Goal: Transaction & Acquisition: Obtain resource

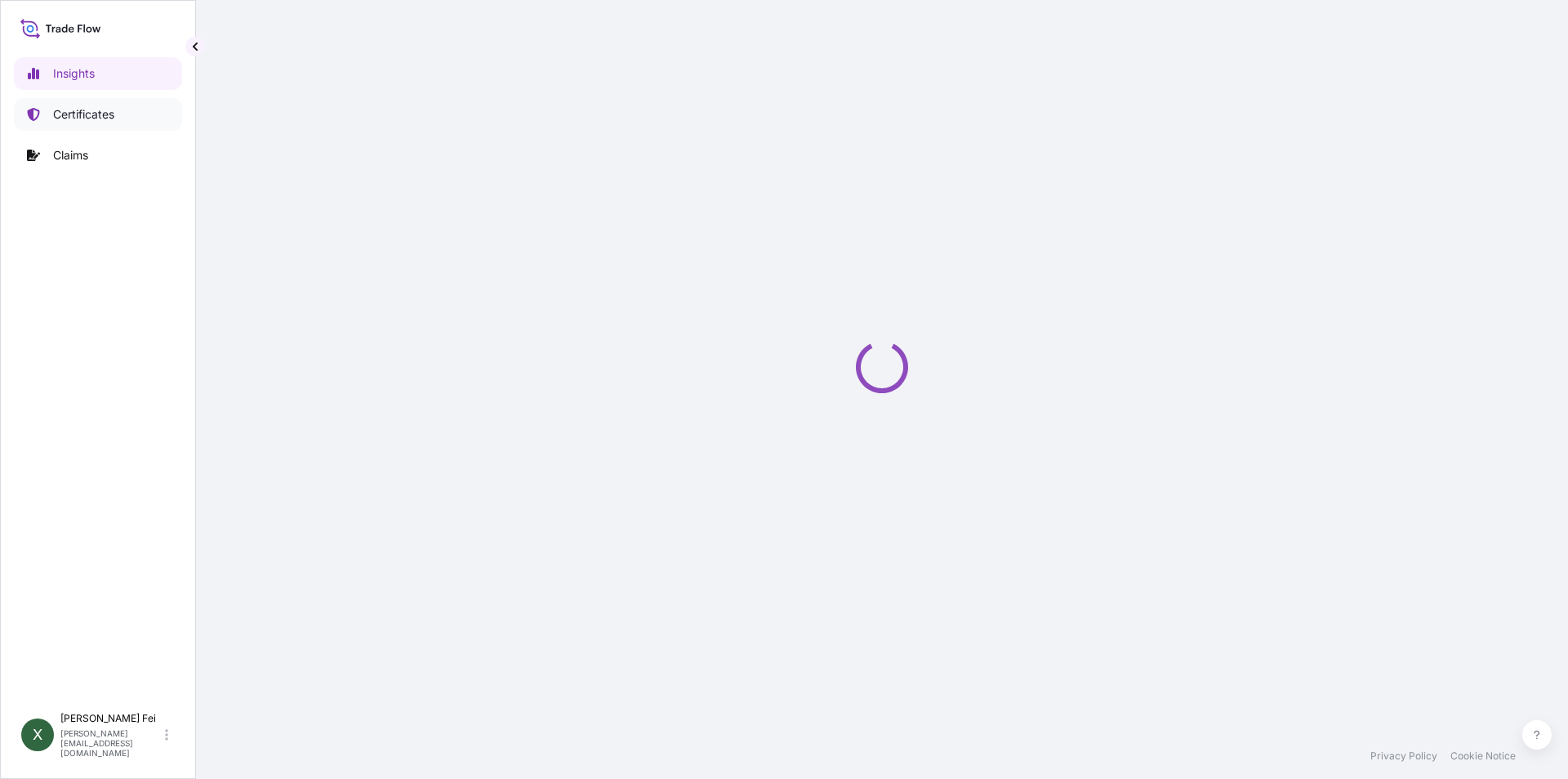
click at [75, 116] on p "Certificates" at bounding box center [84, 114] width 61 height 17
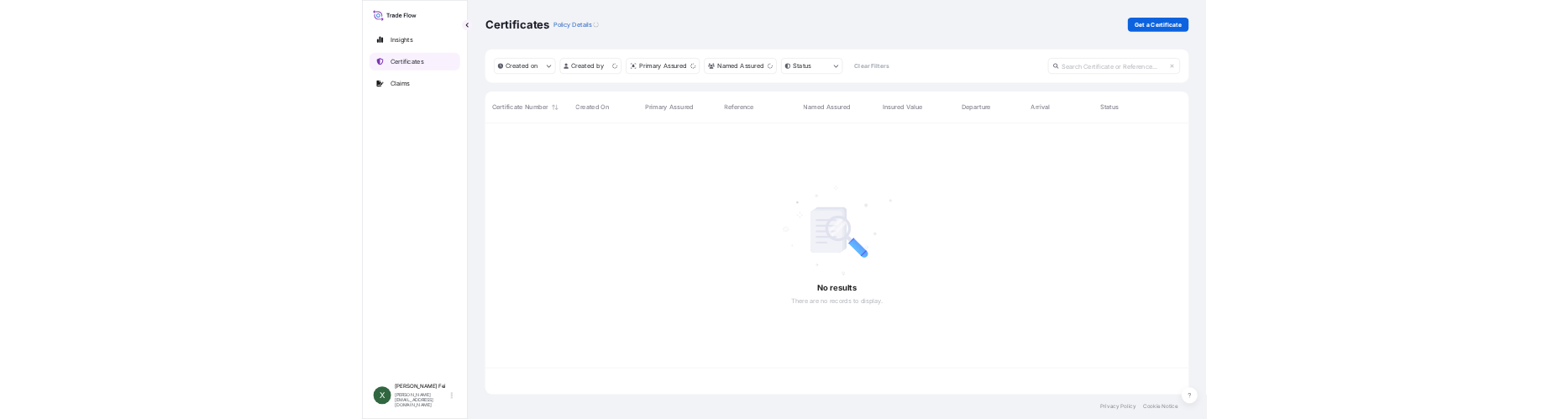
scroll to position [514, 1331]
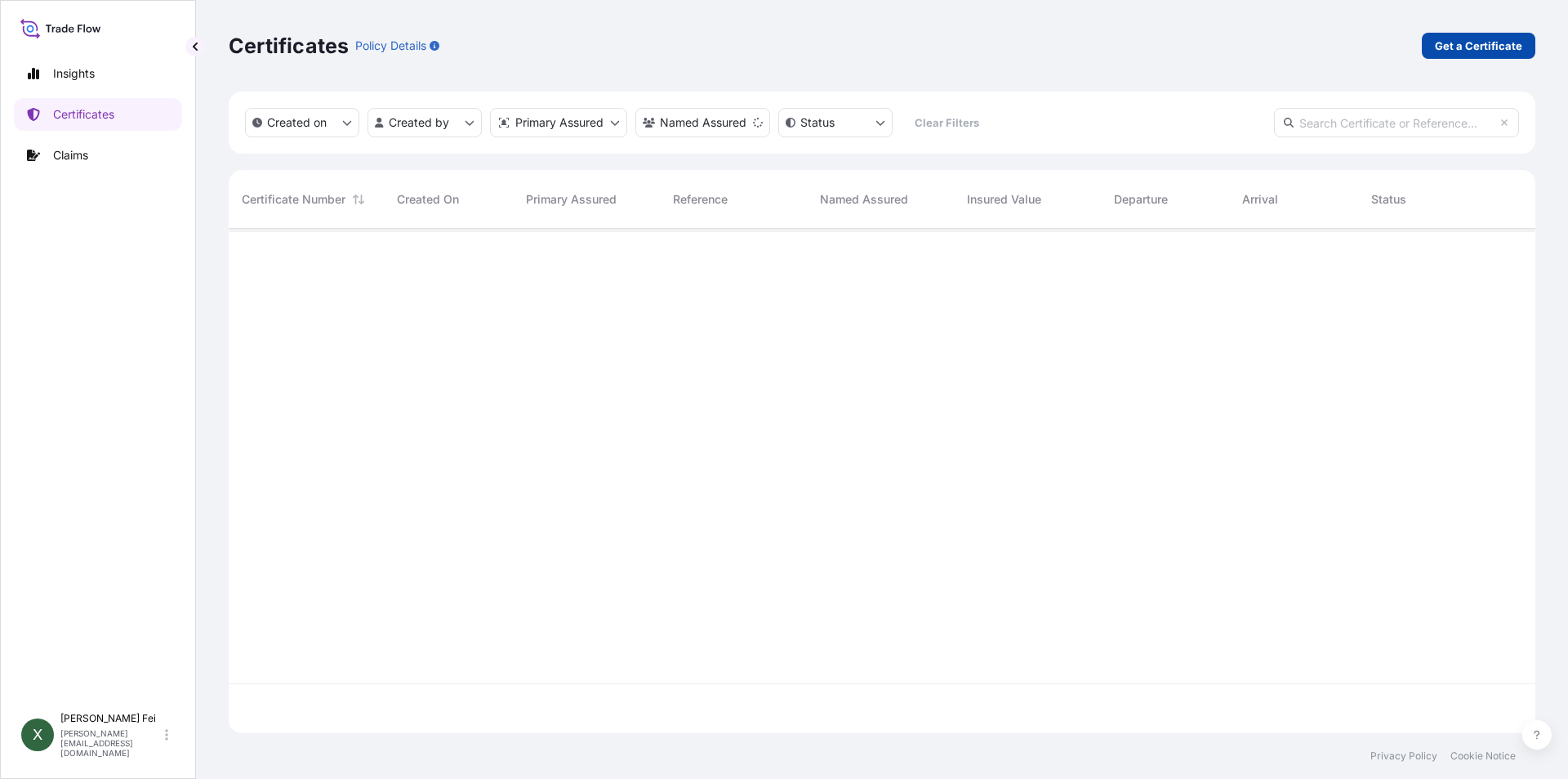
click at [1469, 56] on link "Get a Certificate" at bounding box center [1479, 46] width 114 height 26
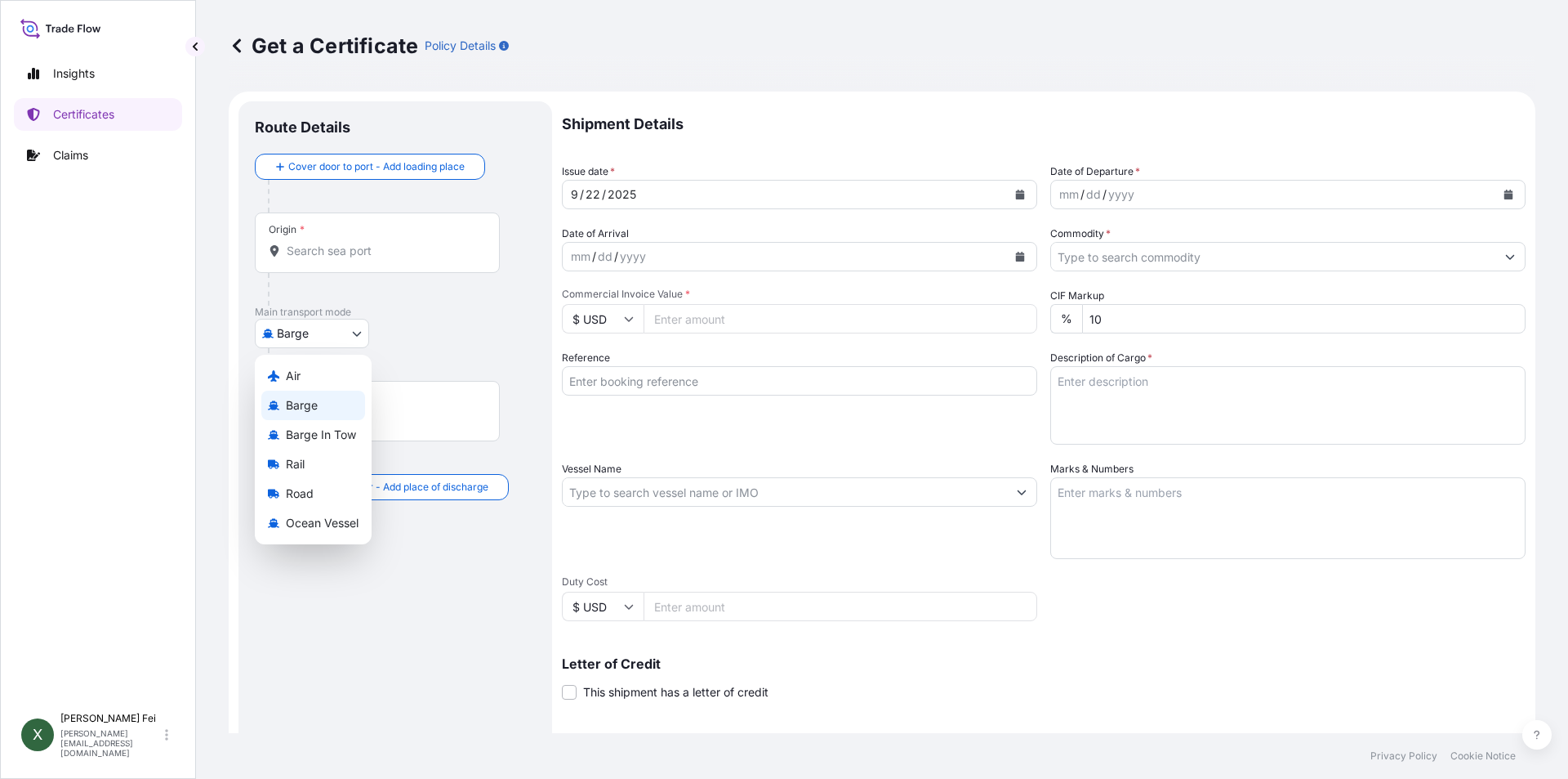
click at [320, 340] on body "Insights Certificates Claims X [PERSON_NAME] [PERSON_NAME][EMAIL_ADDRESS][DOMAI…" at bounding box center [784, 390] width 1568 height 779
click at [340, 523] on span "Ocean Vessel" at bounding box center [322, 523] width 73 height 17
select select "Ocean Vessel"
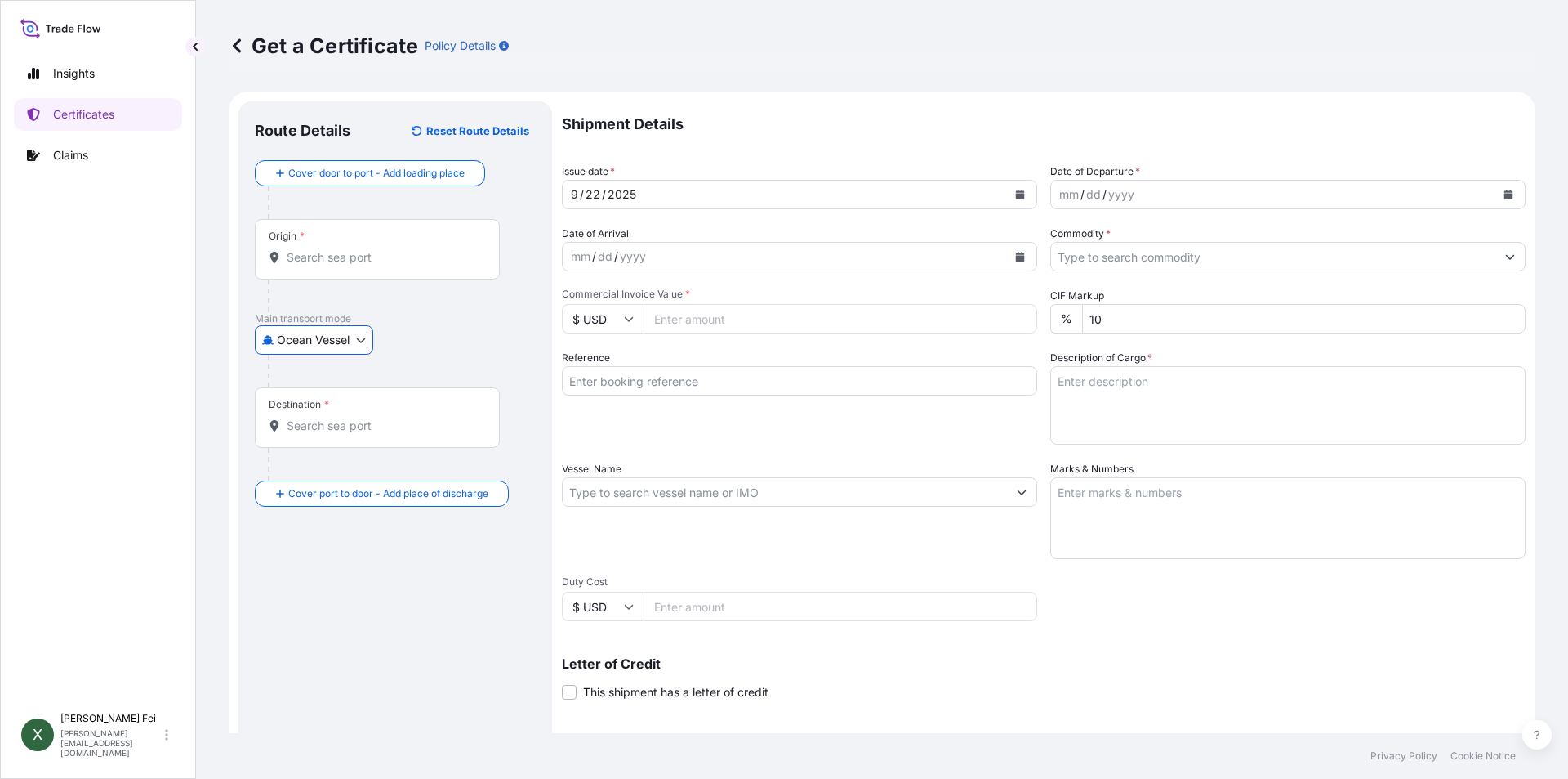
click at [332, 260] on input "Origin *" at bounding box center [383, 257] width 192 height 17
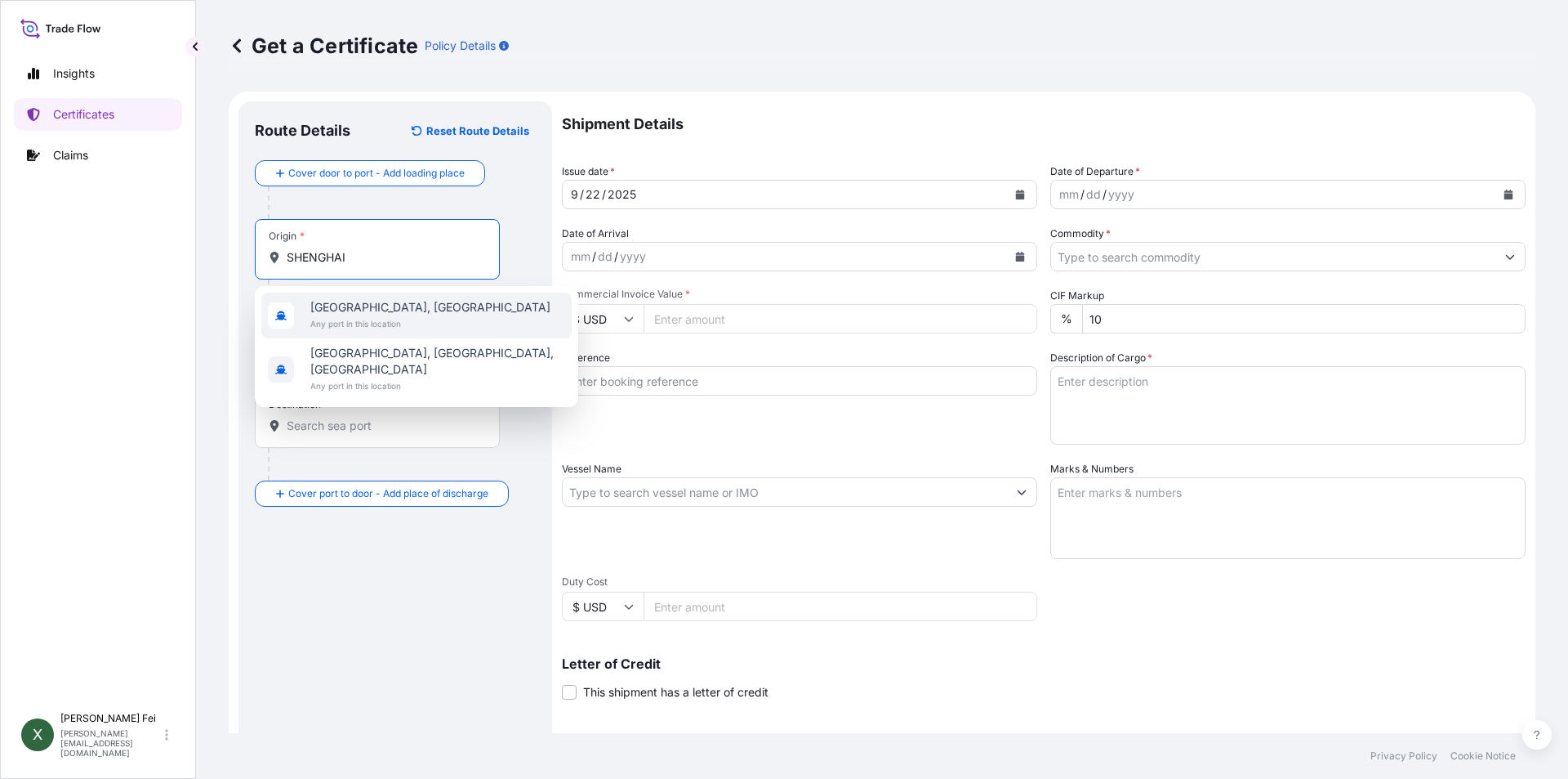
click at [412, 262] on input "SHENGHAI" at bounding box center [383, 257] width 192 height 17
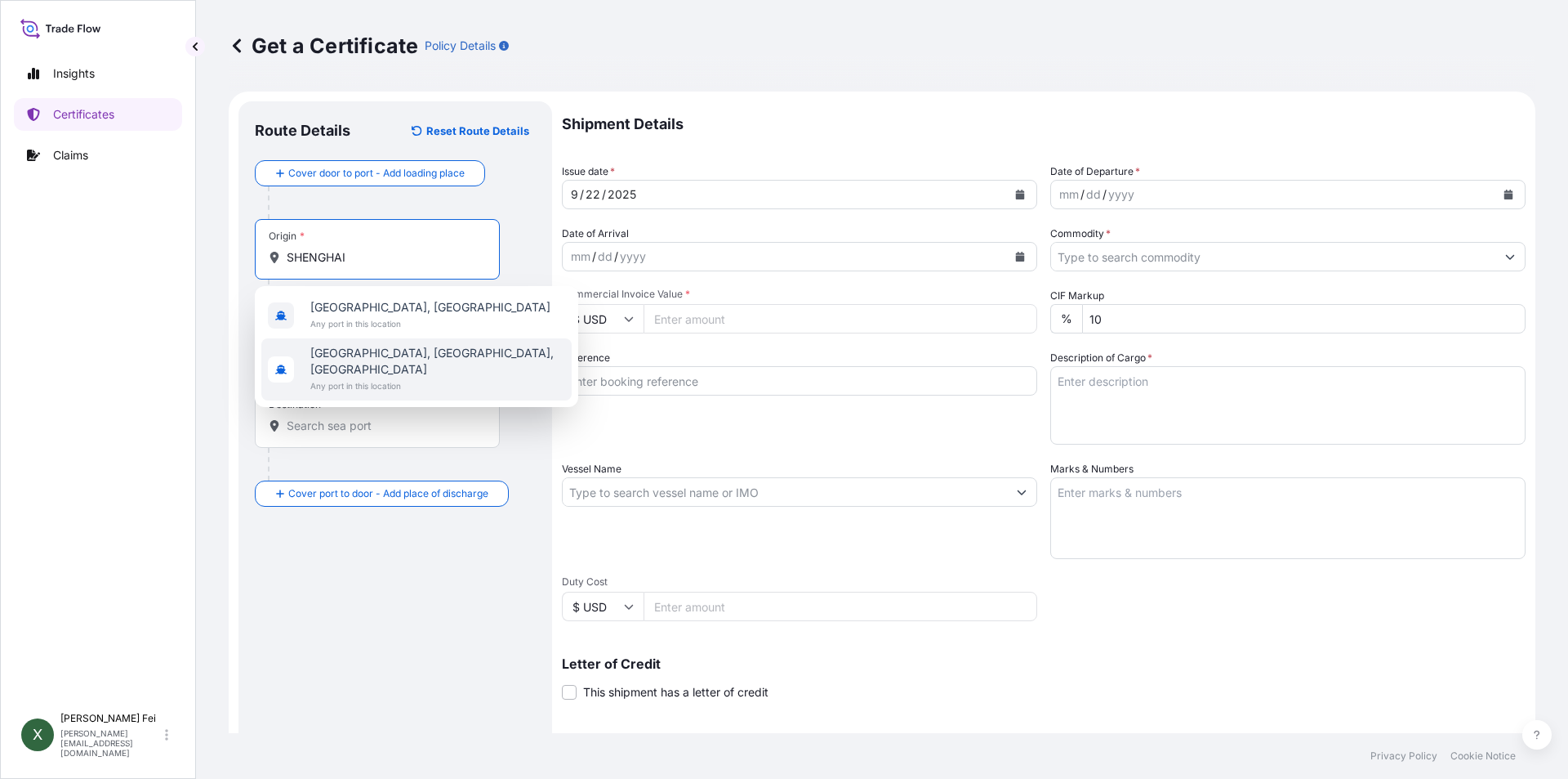
click at [472, 610] on div "Route Details Reset Route Details Cover door to port - Add loading place Place …" at bounding box center [395, 513] width 281 height 792
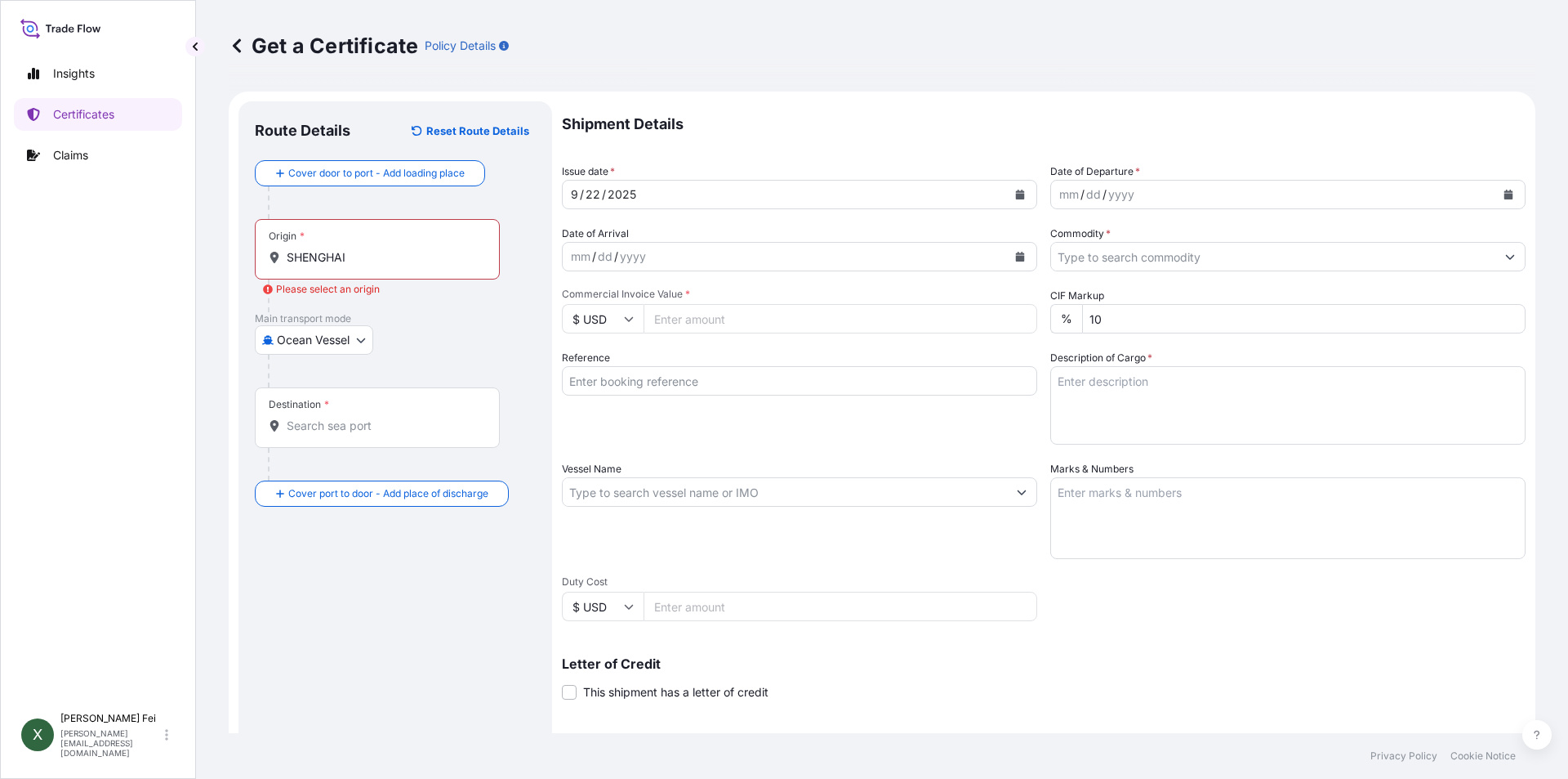
click at [402, 264] on input "SHENGHAI" at bounding box center [383, 257] width 192 height 17
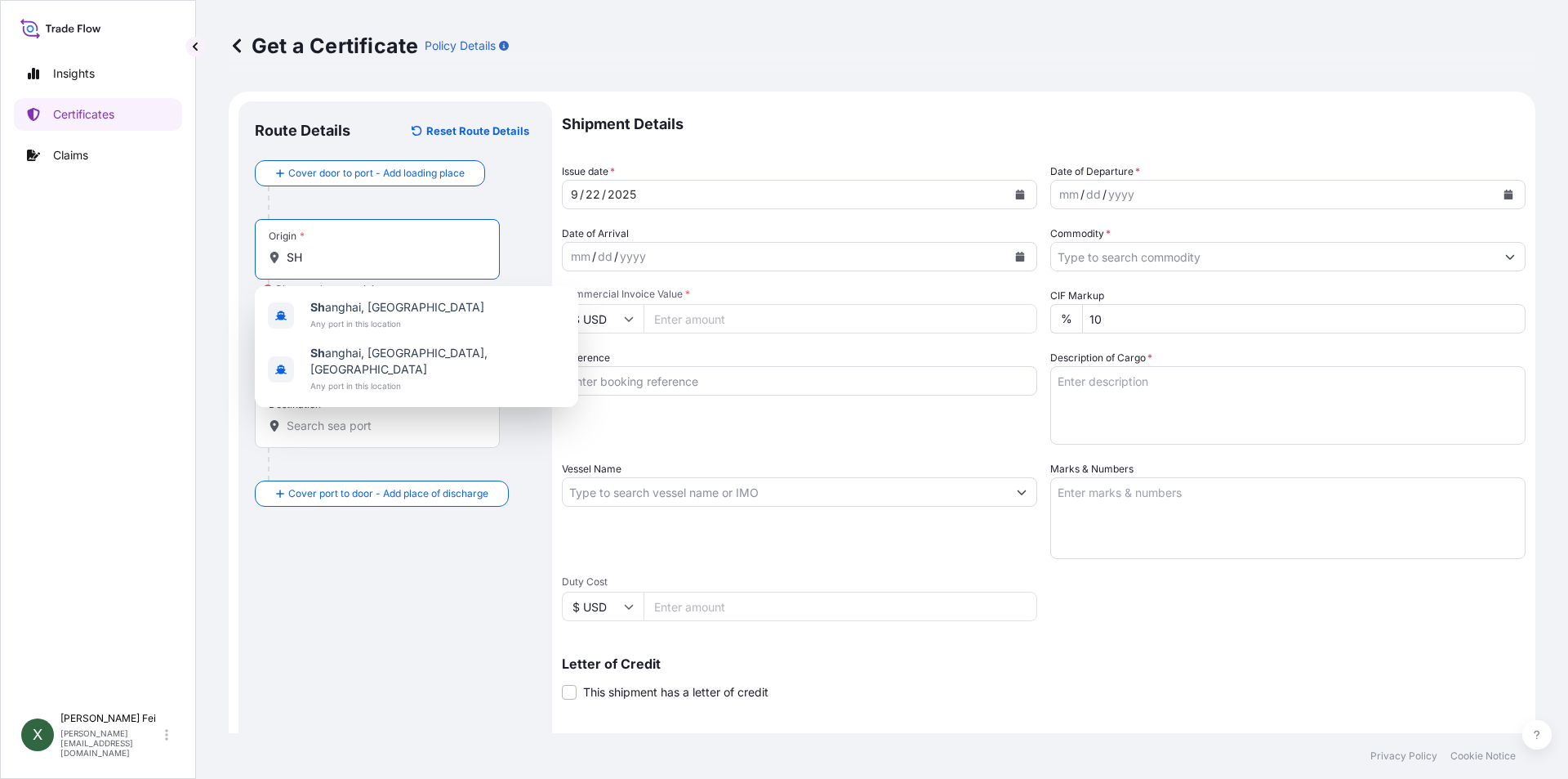
type input "S"
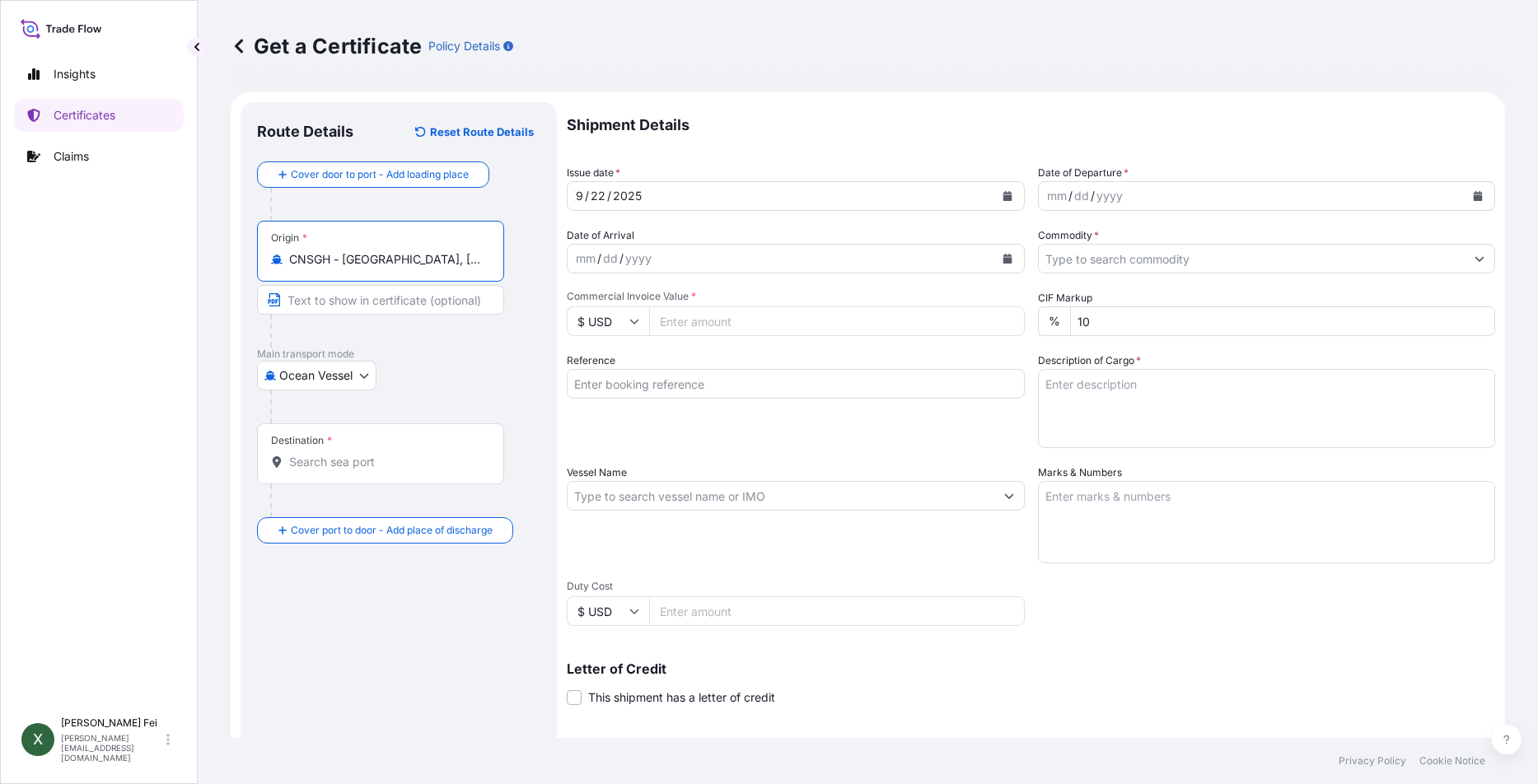
type input "CNSGH - [GEOGRAPHIC_DATA], [GEOGRAPHIC_DATA]"
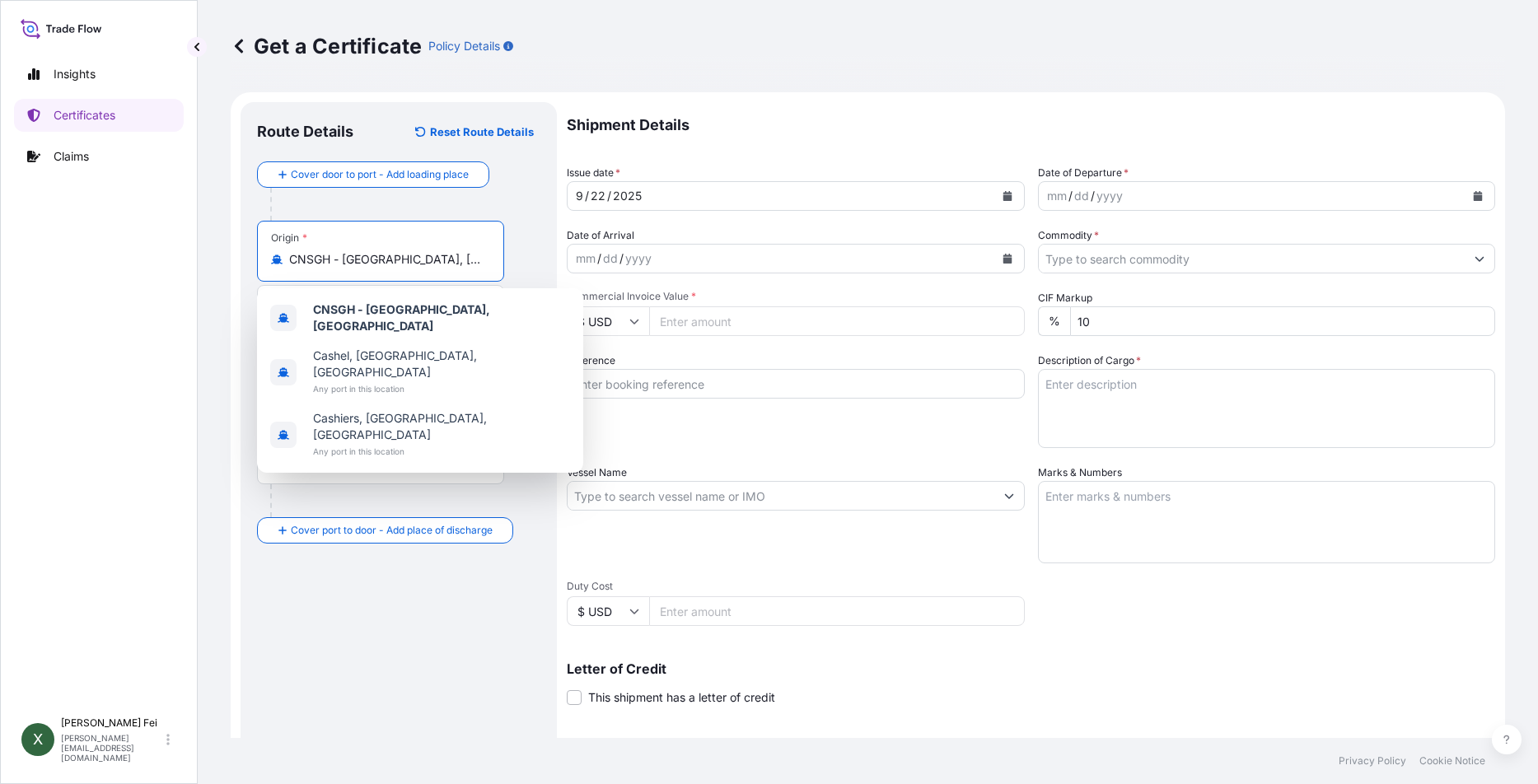
click at [394, 663] on div "Route Details Reset Route Details Cover door to port - Add loading place Place …" at bounding box center [398, 517] width 283 height 798
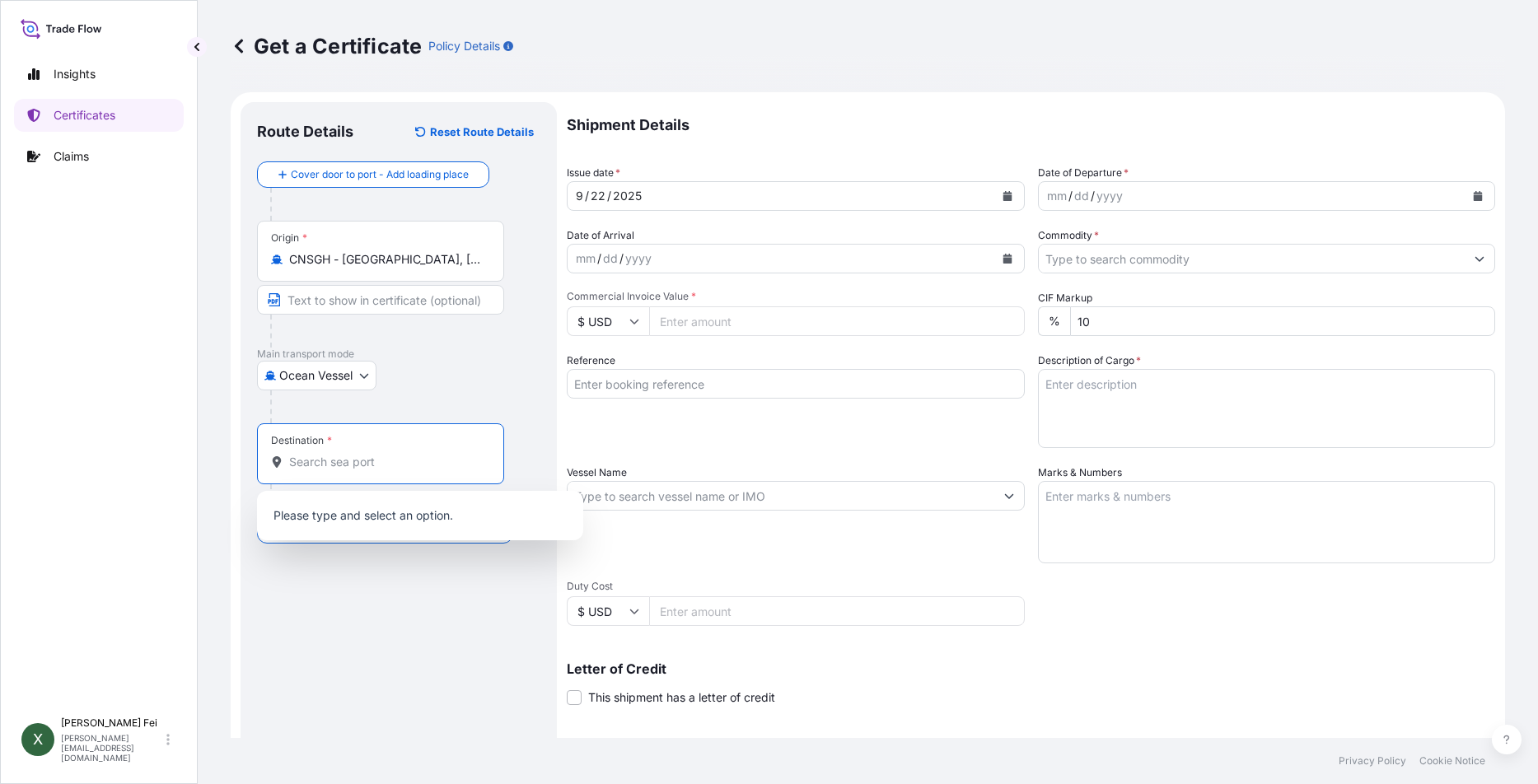
click at [354, 468] on input "Destination *" at bounding box center [386, 461] width 194 height 17
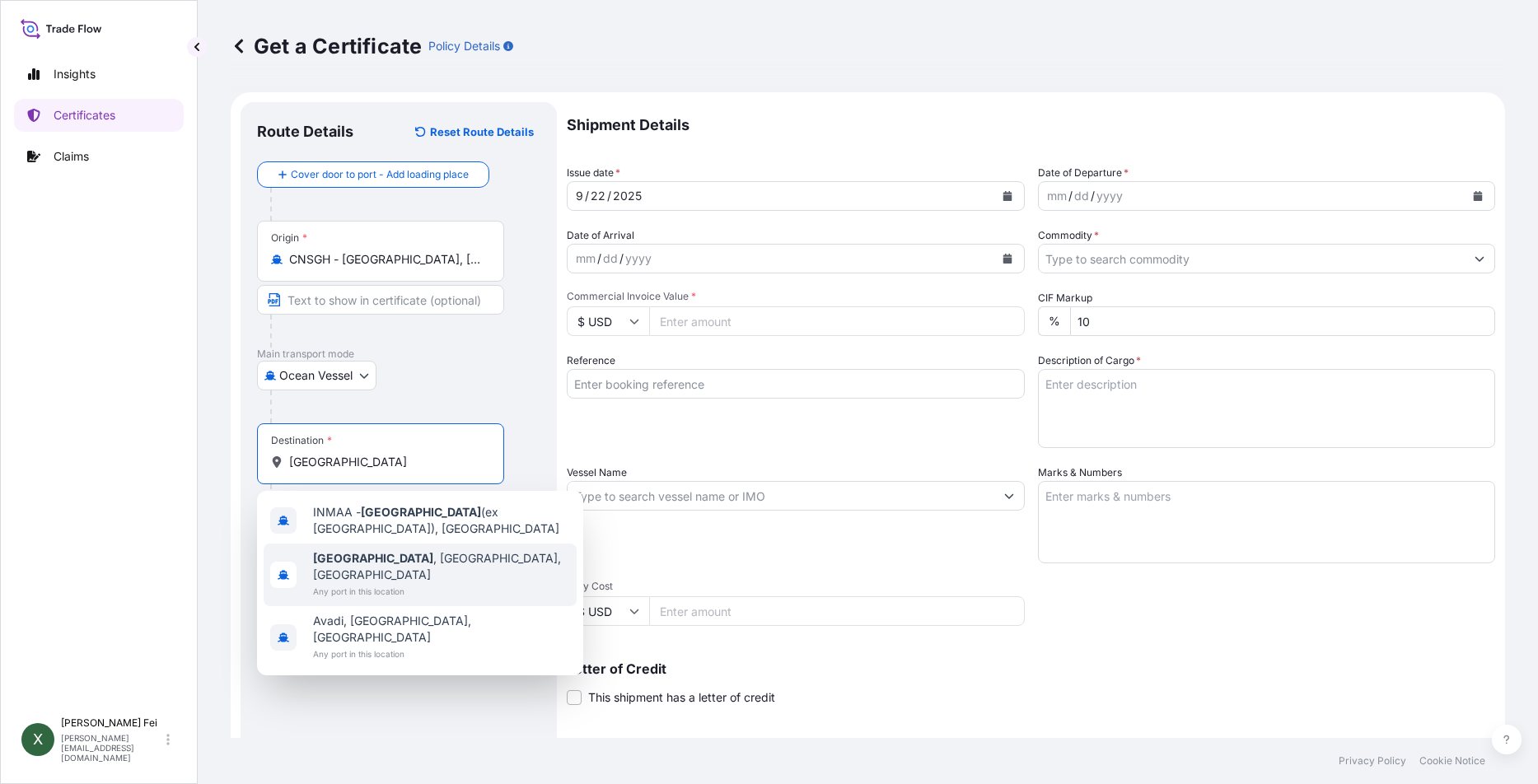
click at [469, 565] on div "[GEOGRAPHIC_DATA] , [GEOGRAPHIC_DATA], [GEOGRAPHIC_DATA] Any port in this locat…" at bounding box center [420, 574] width 313 height 63
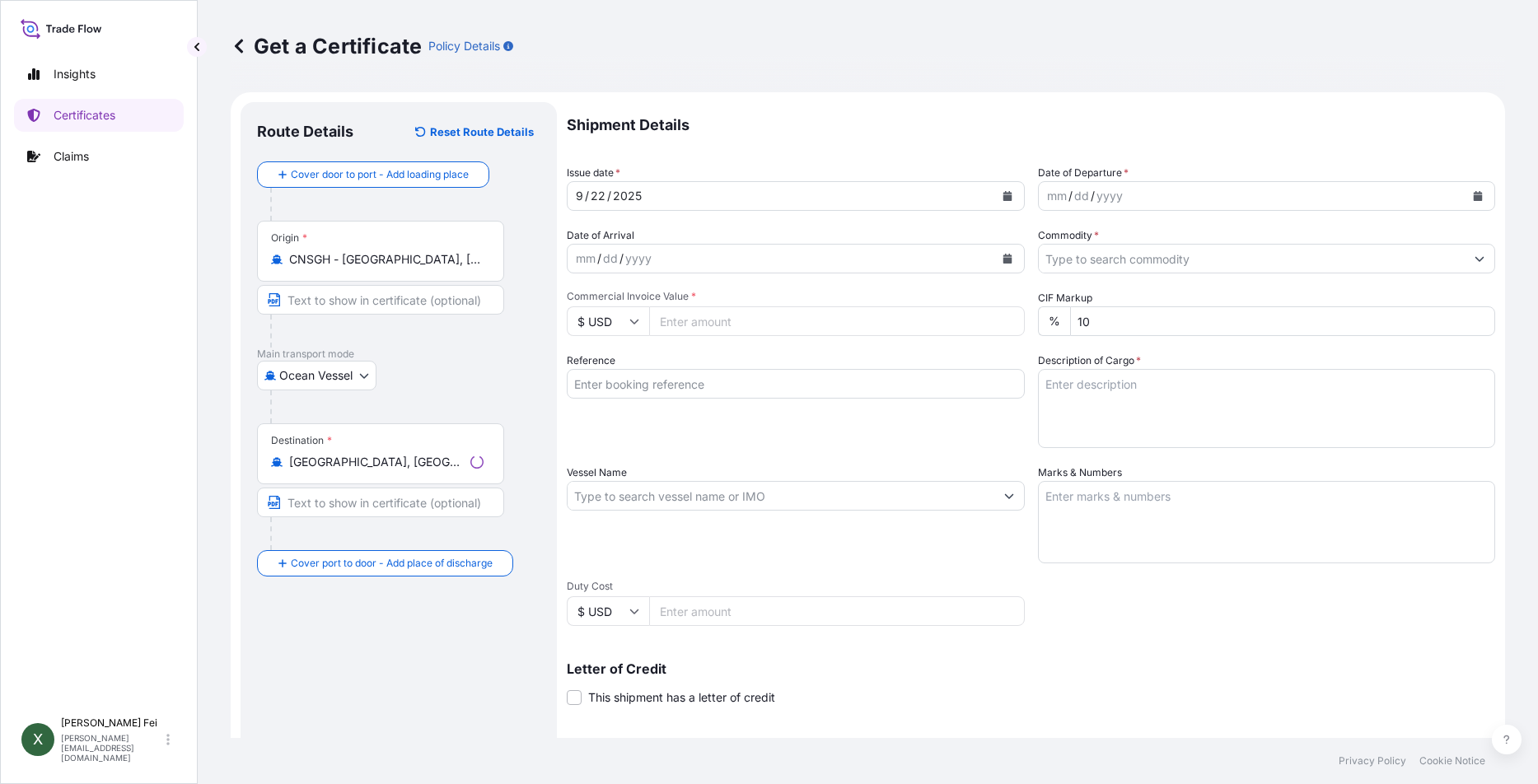
click at [404, 683] on div "Route Details Reset Route Details Cover door to port - Add loading place Place …" at bounding box center [398, 517] width 283 height 798
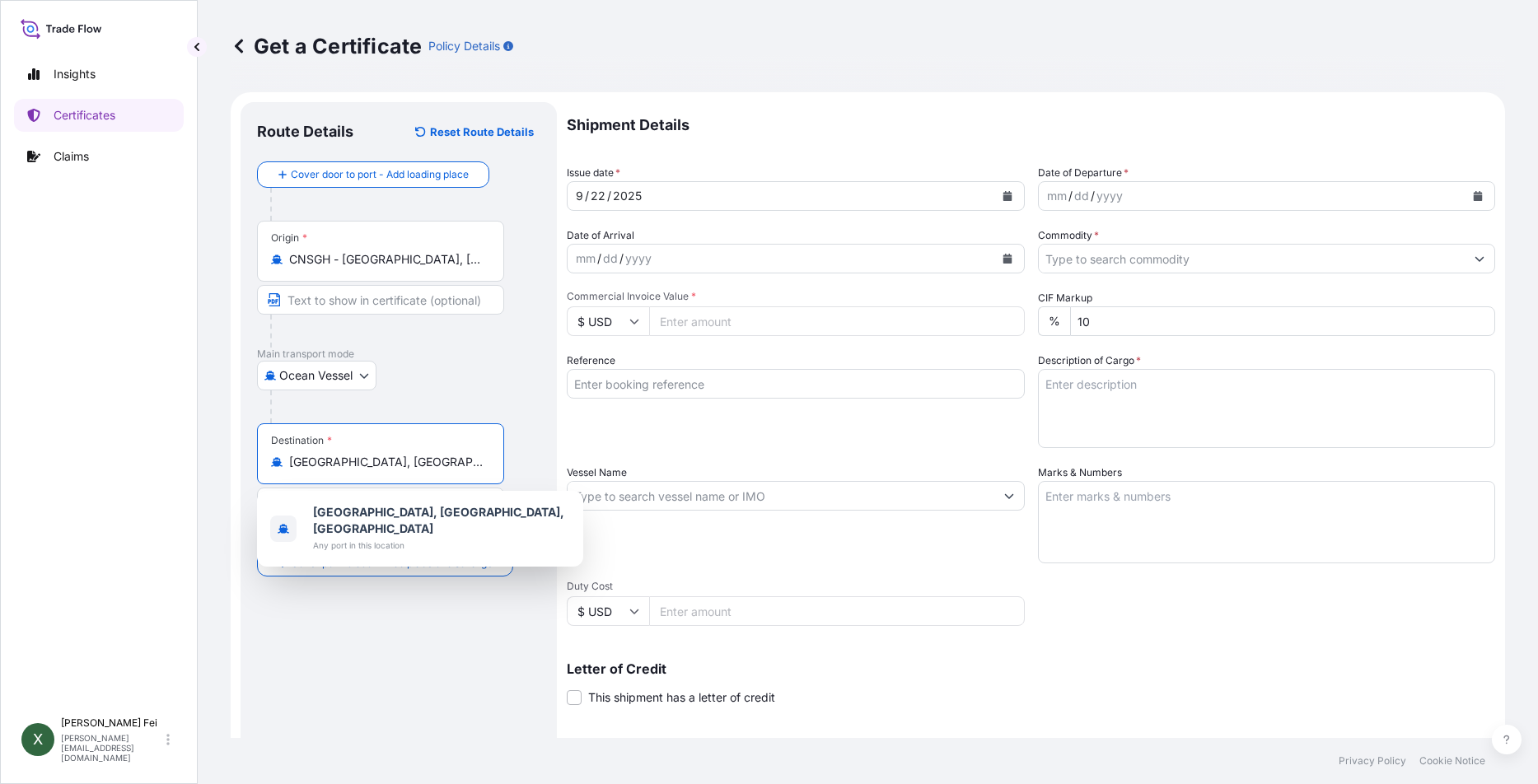
drag, startPoint x: 455, startPoint y: 462, endPoint x: 286, endPoint y: 464, distance: 169.0
click at [286, 464] on div "[GEOGRAPHIC_DATA], [GEOGRAPHIC_DATA], [GEOGRAPHIC_DATA]" at bounding box center [380, 461] width 219 height 17
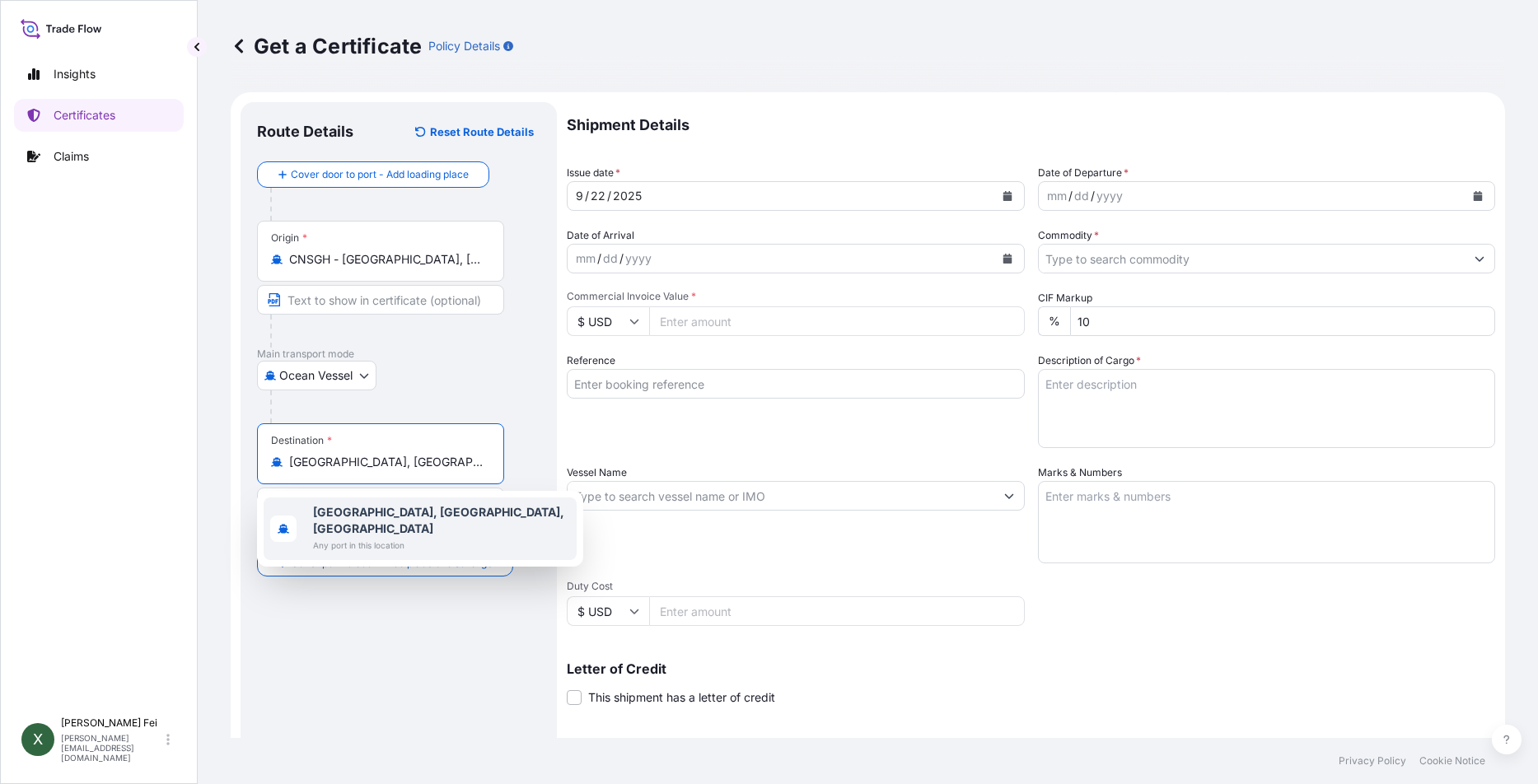
click at [400, 670] on div "Route Details Reset Route Details Cover door to port - Add loading place Place …" at bounding box center [398, 517] width 283 height 798
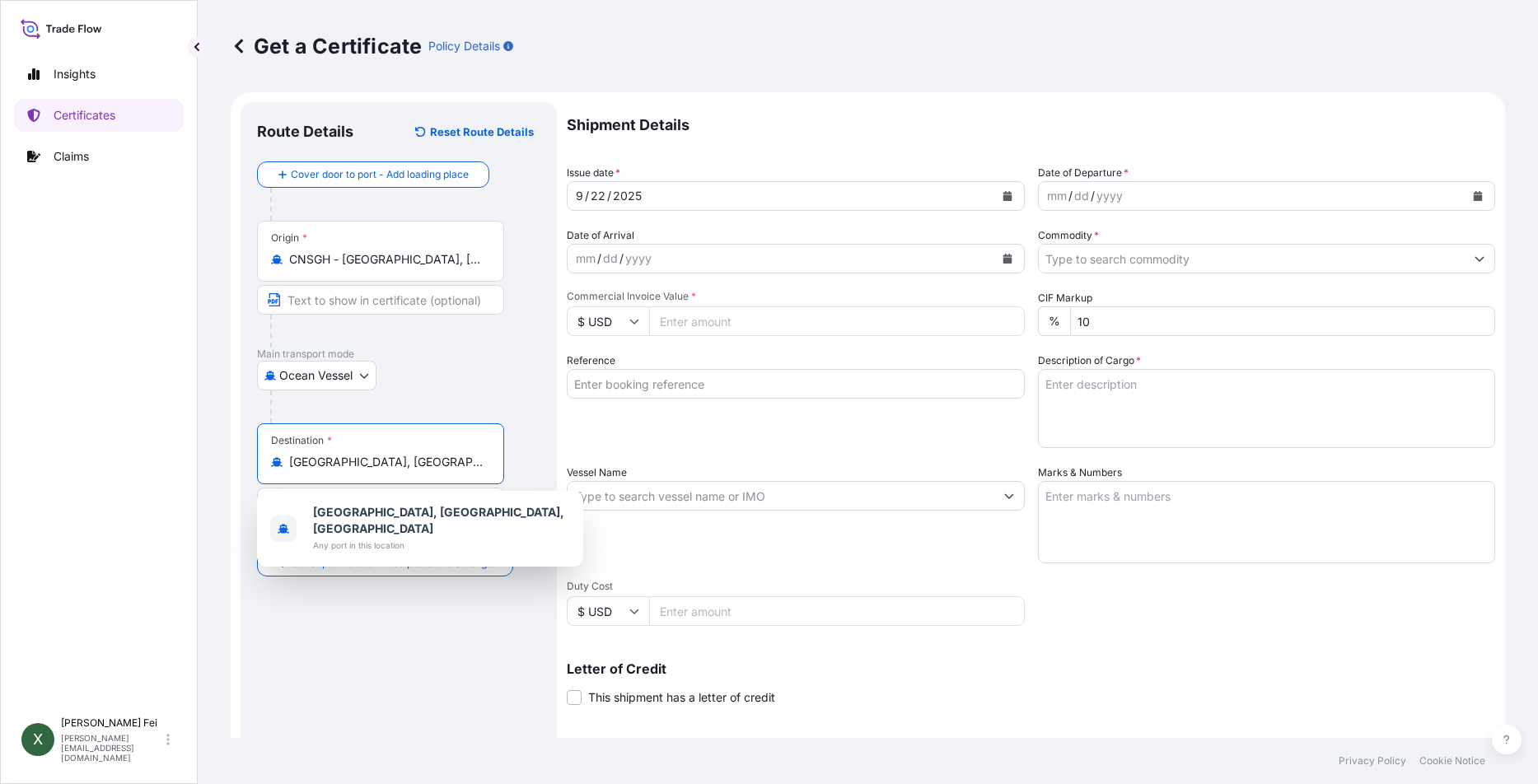
click at [416, 465] on input "[GEOGRAPHIC_DATA], [GEOGRAPHIC_DATA], [GEOGRAPHIC_DATA]" at bounding box center [386, 461] width 194 height 17
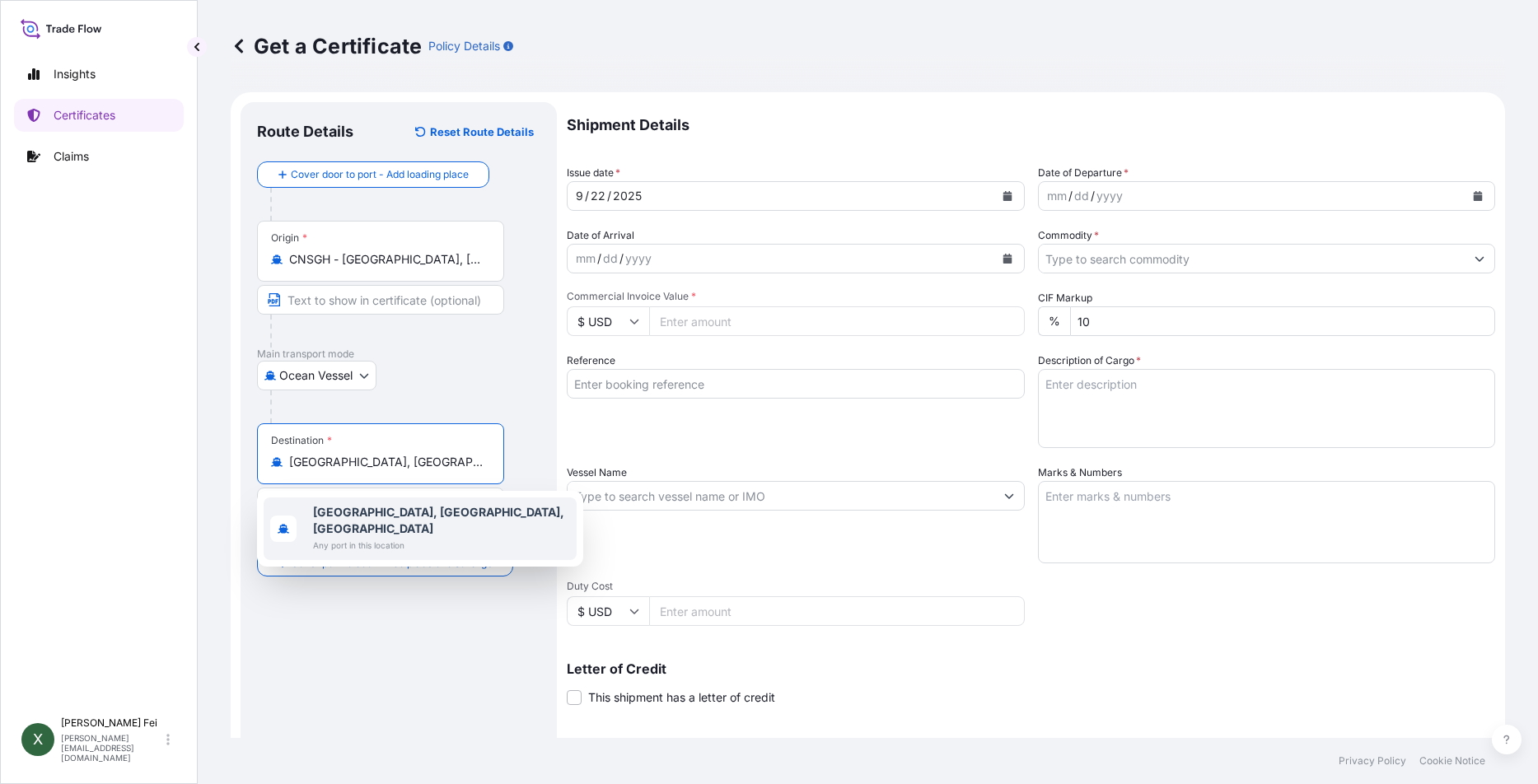
click at [379, 680] on div "Route Details Reset Route Details Cover door to port - Add loading place Place …" at bounding box center [398, 517] width 283 height 798
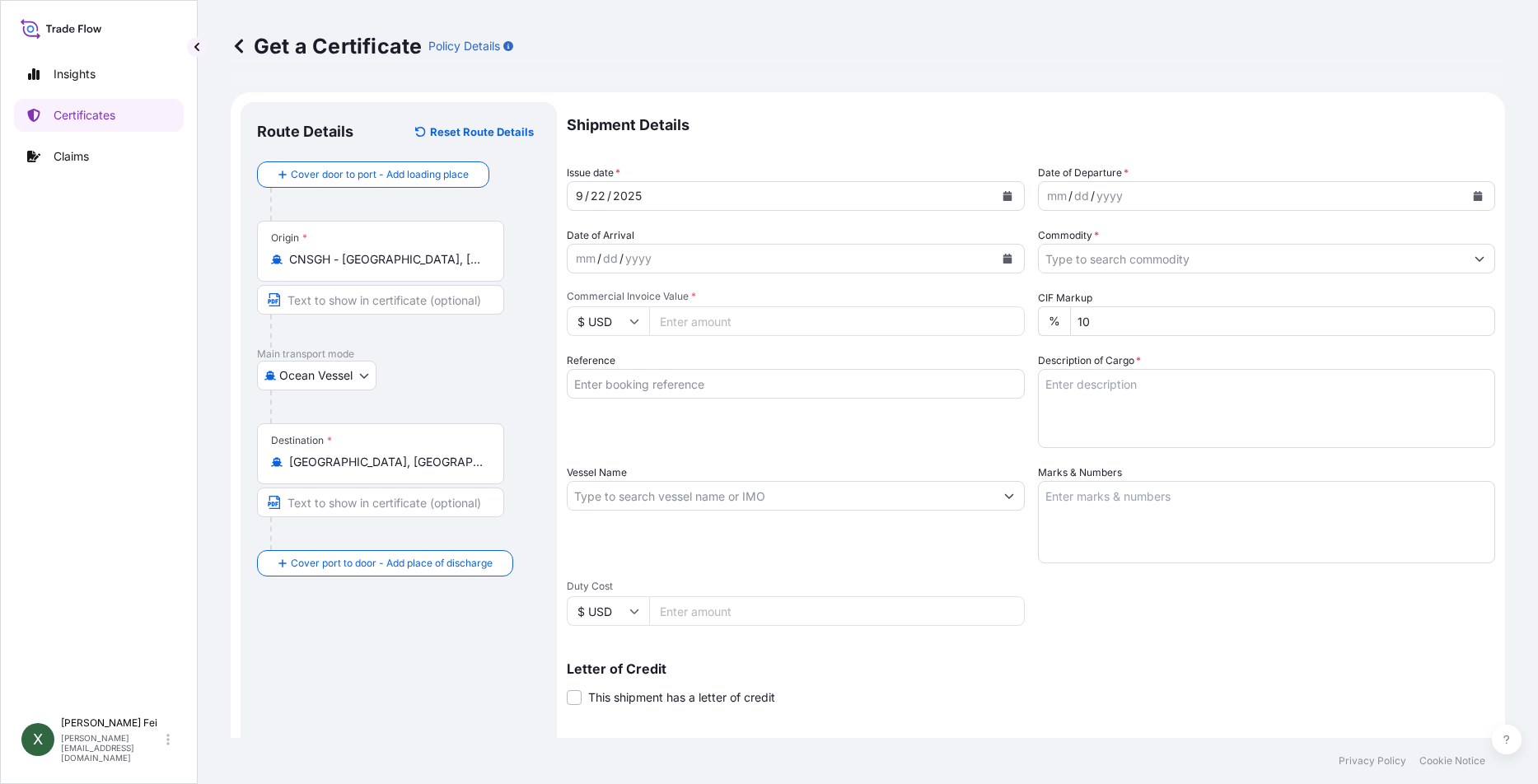
click at [456, 450] on div "Destination * [GEOGRAPHIC_DATA], [GEOGRAPHIC_DATA], [GEOGRAPHIC_DATA]" at bounding box center [380, 453] width 247 height 61
click at [456, 453] on input "[GEOGRAPHIC_DATA], [GEOGRAPHIC_DATA], [GEOGRAPHIC_DATA]" at bounding box center [386, 461] width 194 height 17
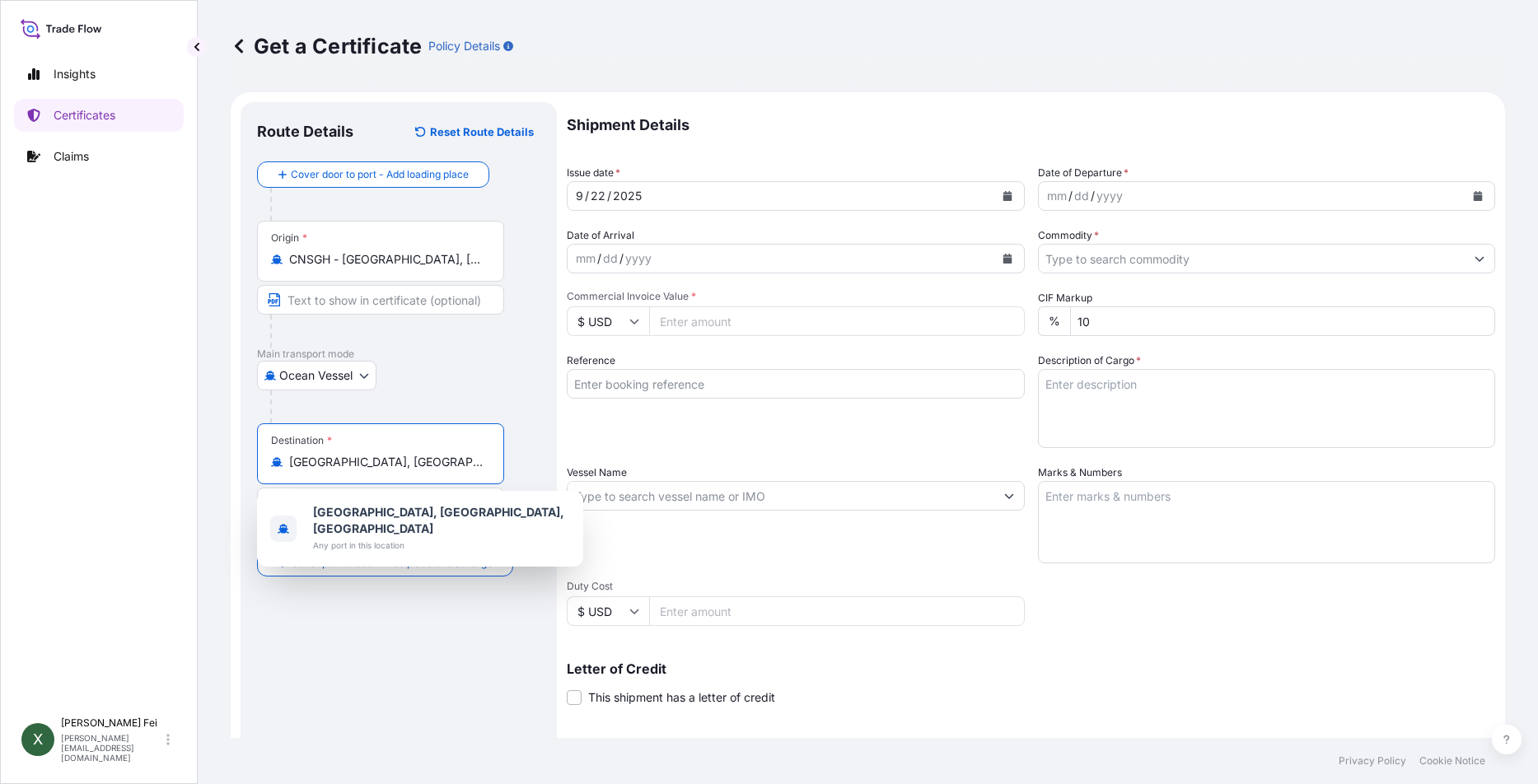
click at [455, 466] on input "[GEOGRAPHIC_DATA], [GEOGRAPHIC_DATA], [GEOGRAPHIC_DATA]" at bounding box center [386, 461] width 194 height 17
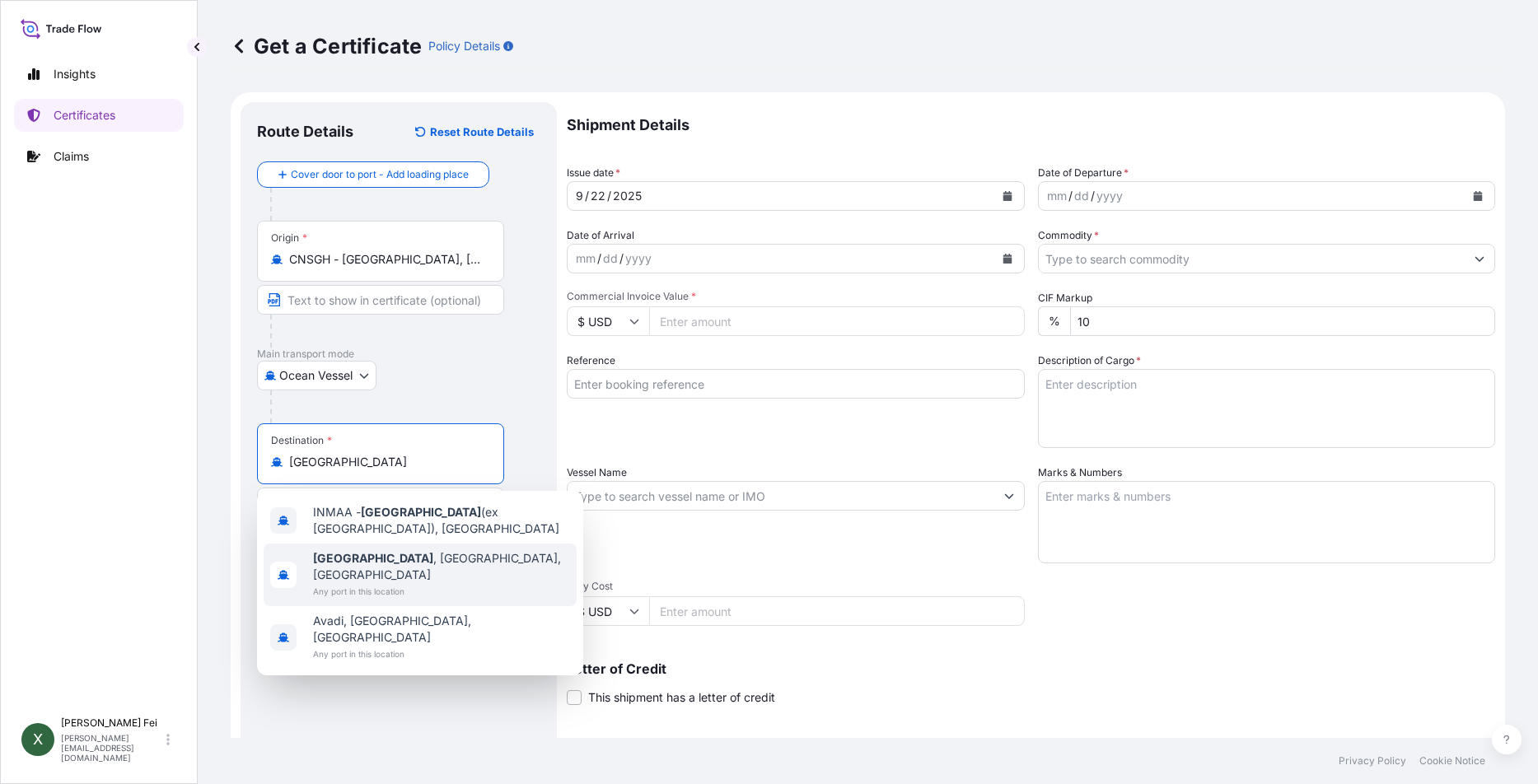
click at [429, 583] on span "Any port in this location" at bounding box center [441, 591] width 257 height 17
type input "[GEOGRAPHIC_DATA], [GEOGRAPHIC_DATA], [GEOGRAPHIC_DATA]"
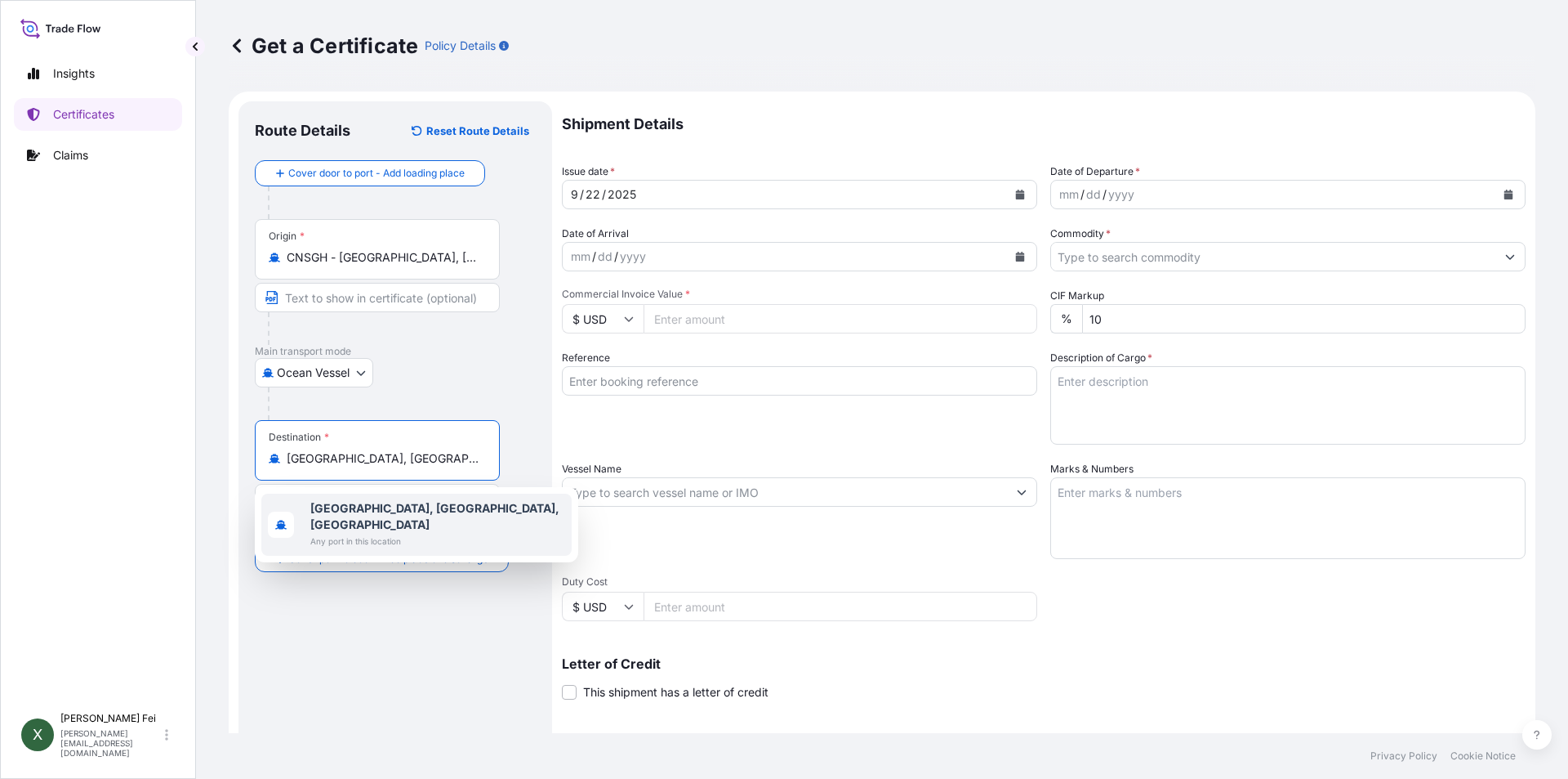
click at [1016, 194] on icon "Calendar" at bounding box center [1020, 194] width 9 height 10
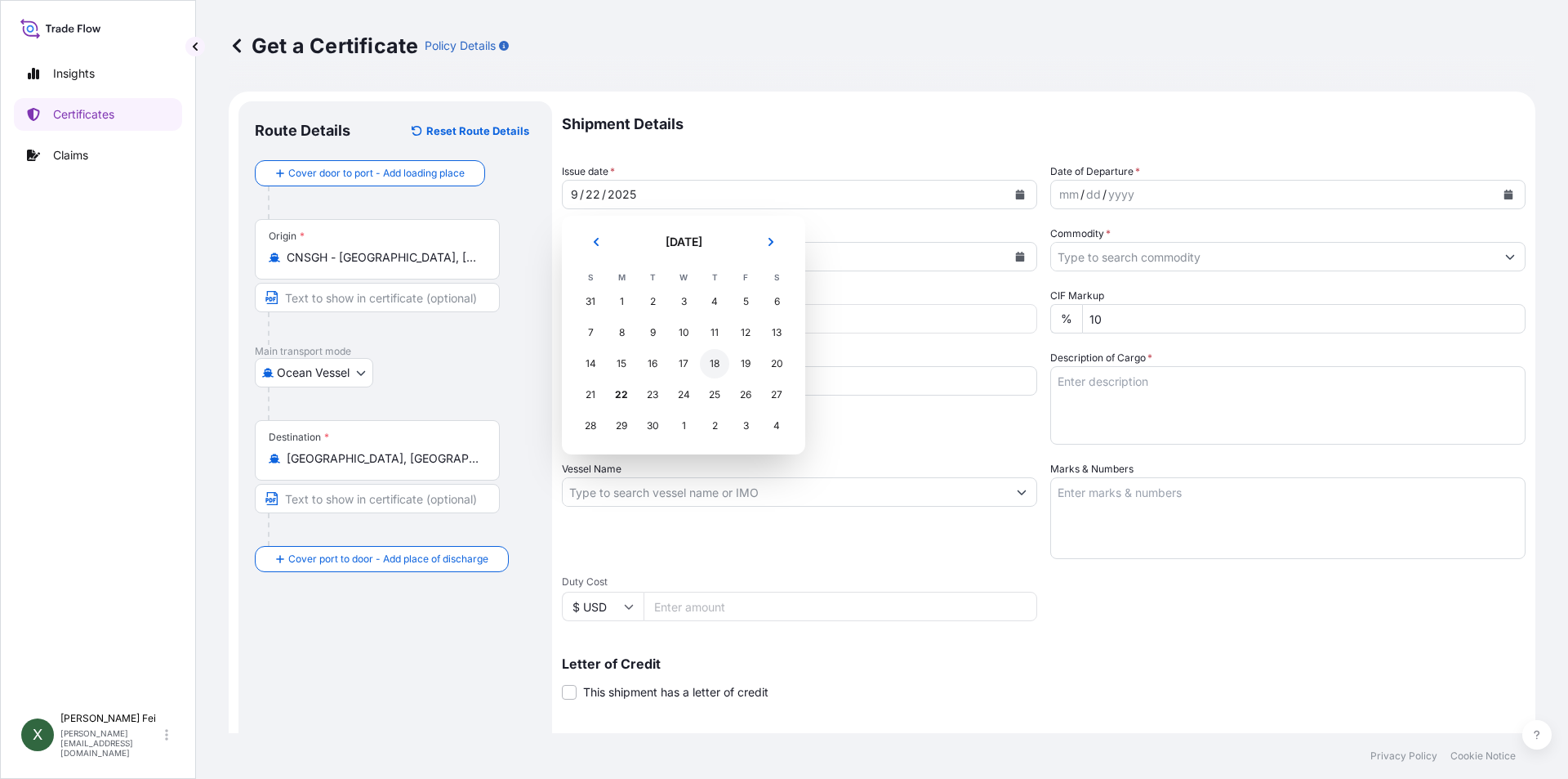
click at [707, 369] on div "18" at bounding box center [715, 364] width 30 height 30
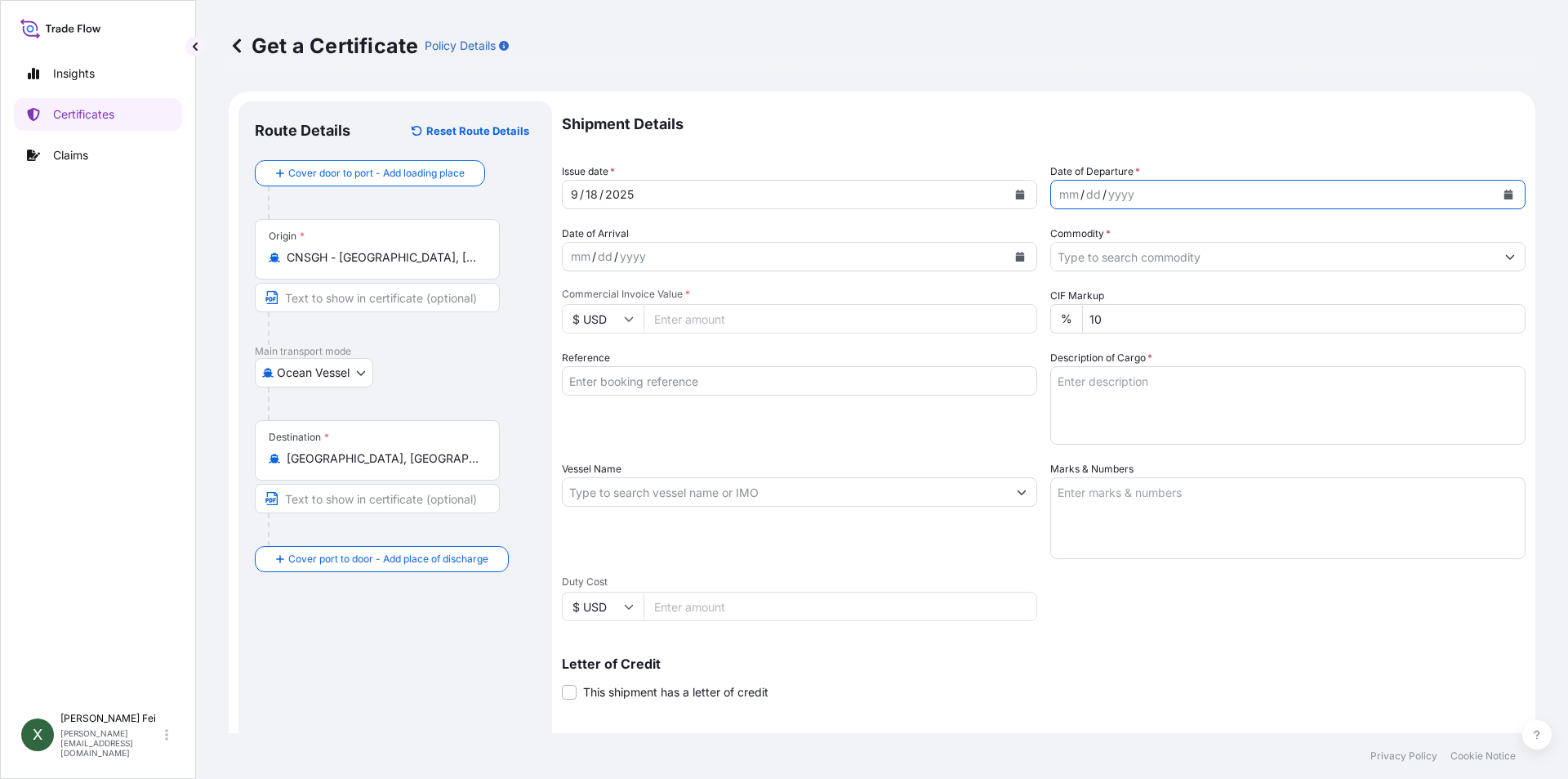
click at [1506, 190] on button "Calendar" at bounding box center [1508, 194] width 26 height 26
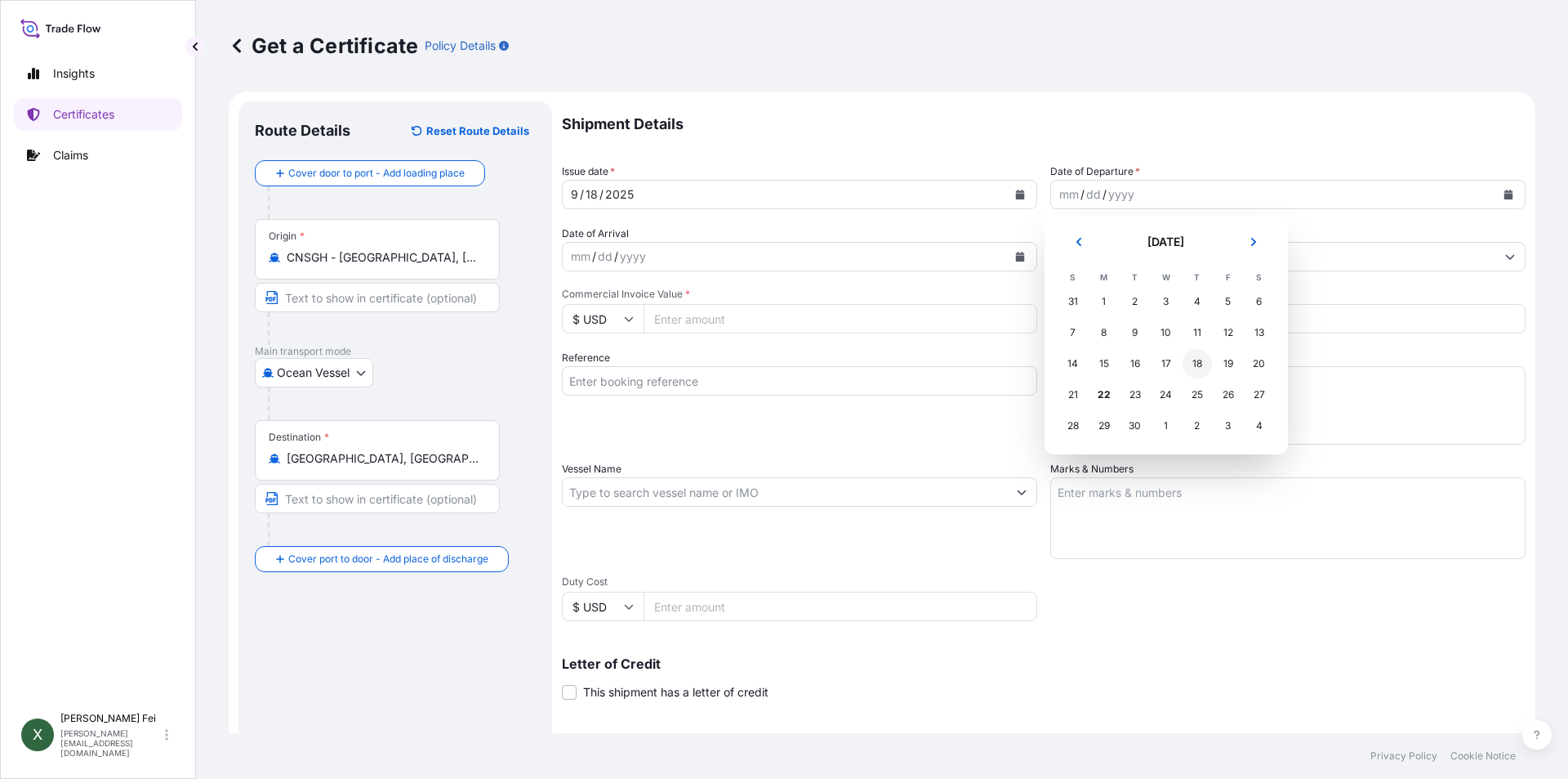
click at [1200, 363] on div "18" at bounding box center [1198, 364] width 30 height 30
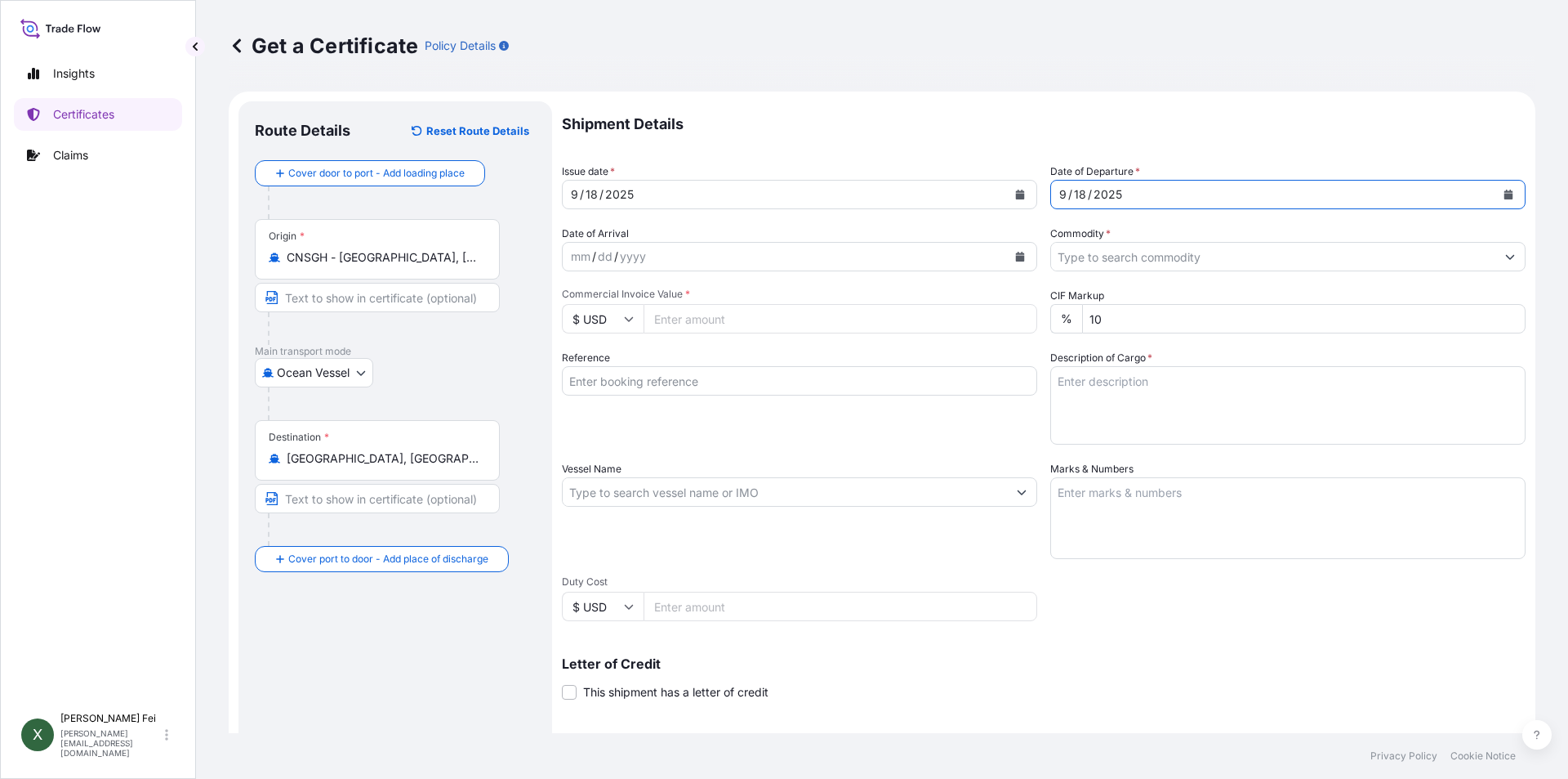
click at [1167, 247] on input "Commodity *" at bounding box center [1273, 256] width 444 height 30
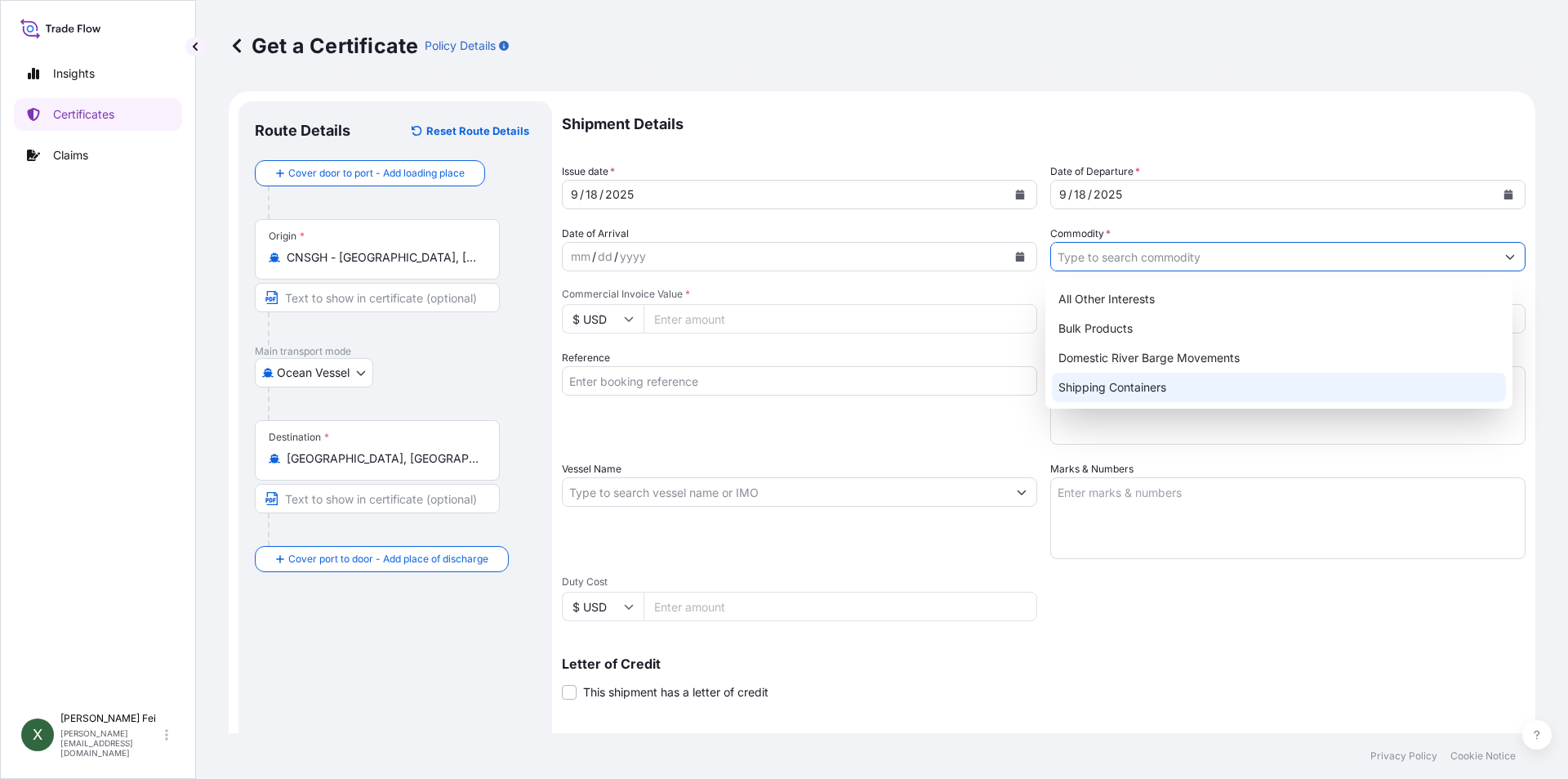
click at [1166, 377] on div "Shipping Containers" at bounding box center [1279, 388] width 455 height 30
type input "Shipping Containers"
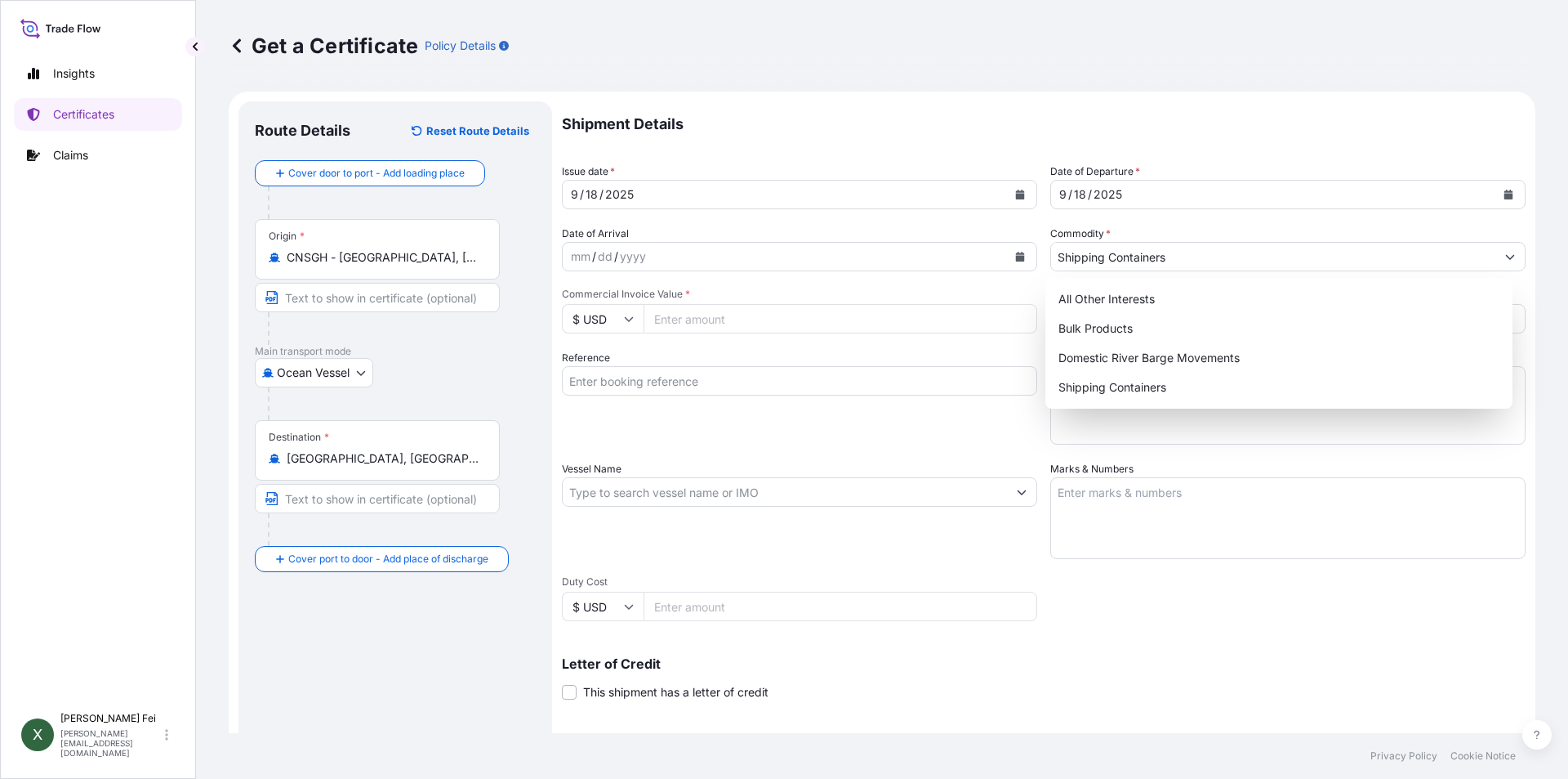
click at [806, 329] on input "Commercial Invoice Value *" at bounding box center [841, 319] width 394 height 30
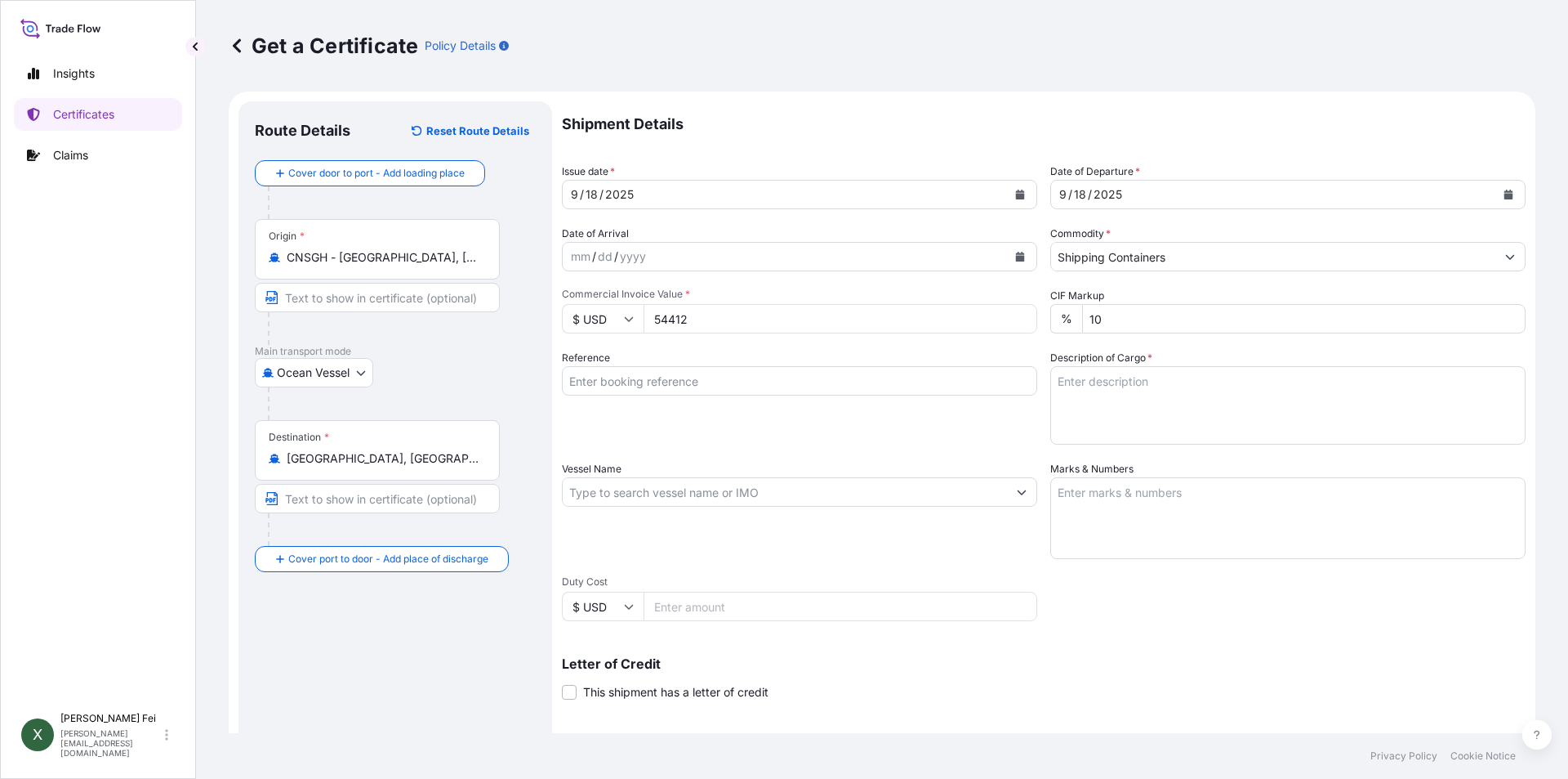
type input "54412"
click at [864, 441] on div "Reference" at bounding box center [799, 397] width 475 height 95
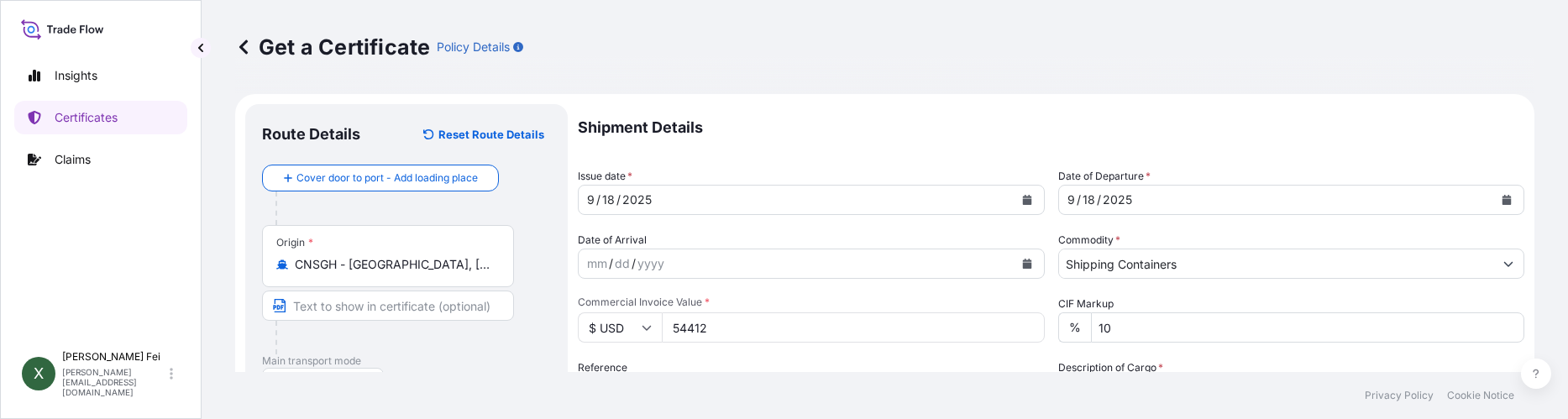
click at [1510, 58] on div "Get a Certificate Policy Details" at bounding box center [884, 47] width 1299 height 27
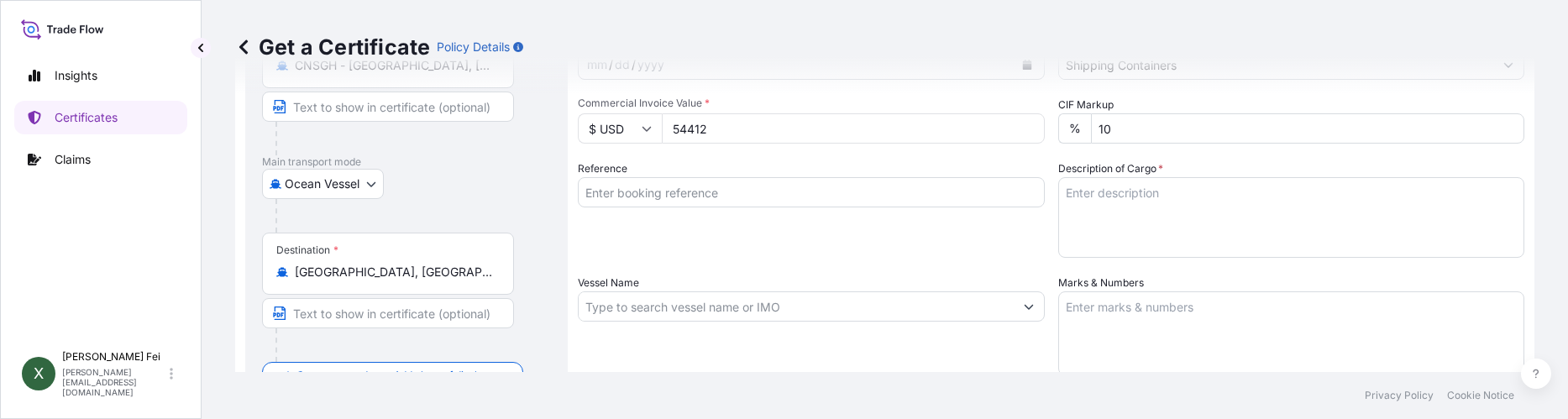
scroll to position [235, 0]
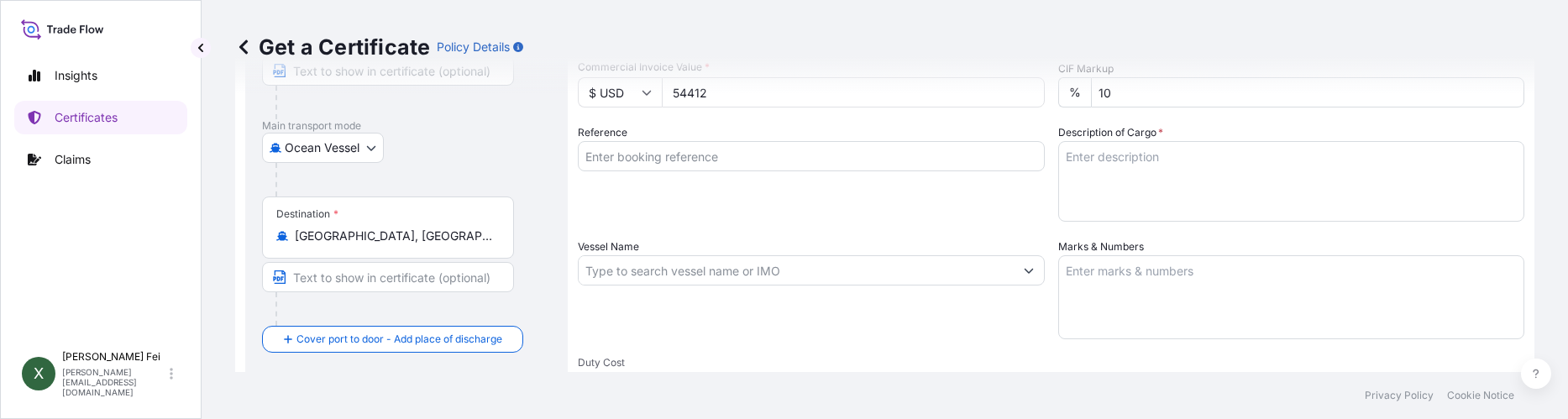
click at [672, 161] on input "Reference" at bounding box center [811, 156] width 467 height 31
type input "t"
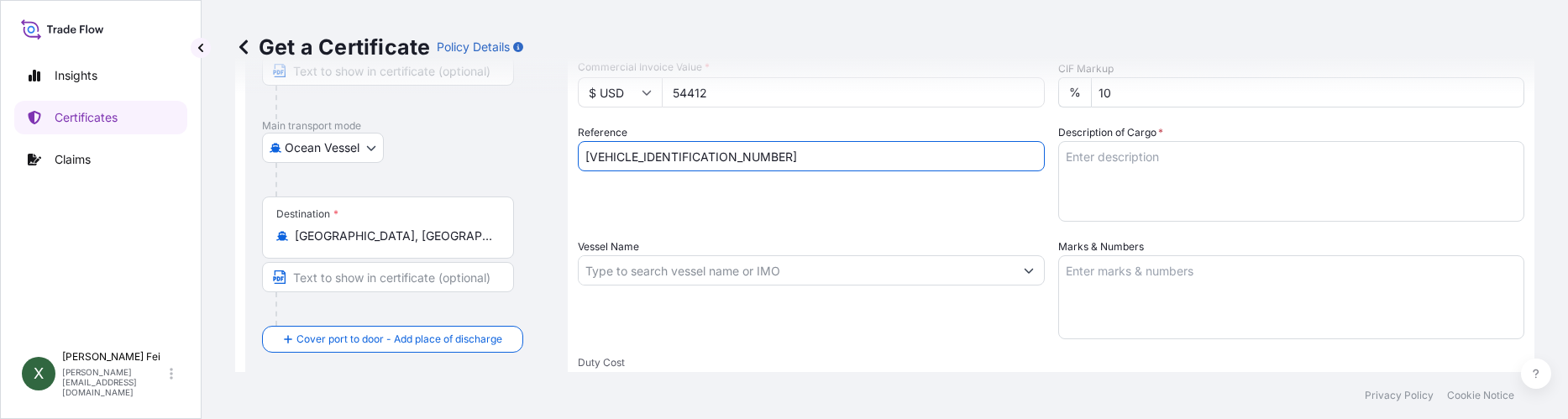
type input "[VEHICLE_IDENTIFICATION_NUMBER]"
click at [1117, 169] on textarea "Description of Cargo *" at bounding box center [1291, 182] width 467 height 81
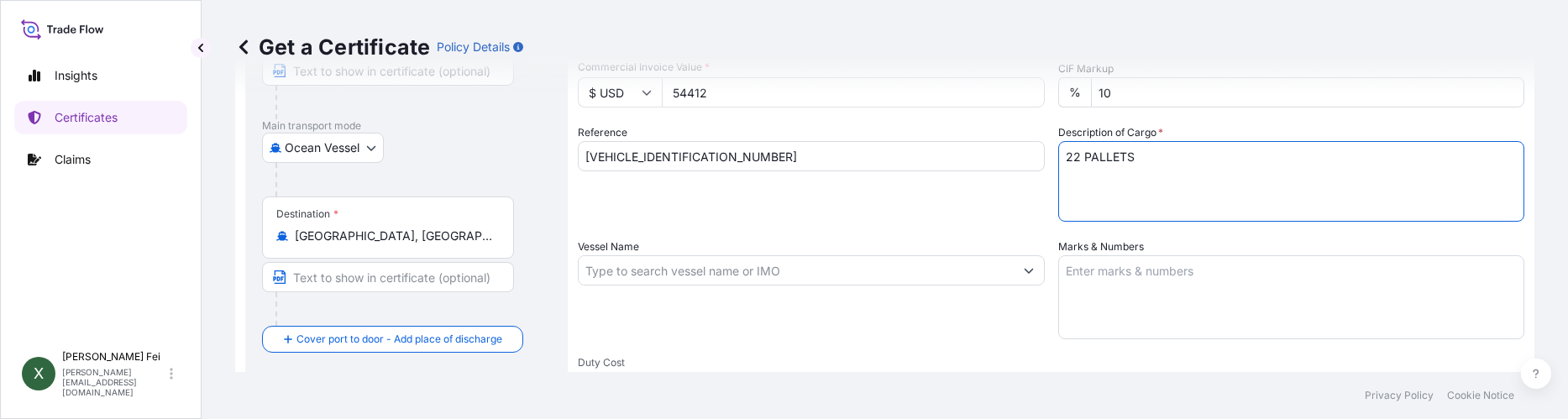
click at [1155, 158] on textarea "22 PALLETS" at bounding box center [1291, 182] width 467 height 81
type textarea "22 PALLETS ESTANE(R) 58277 NAT 021, BAG PE HS CODE:[PHONE_NUMBER]"
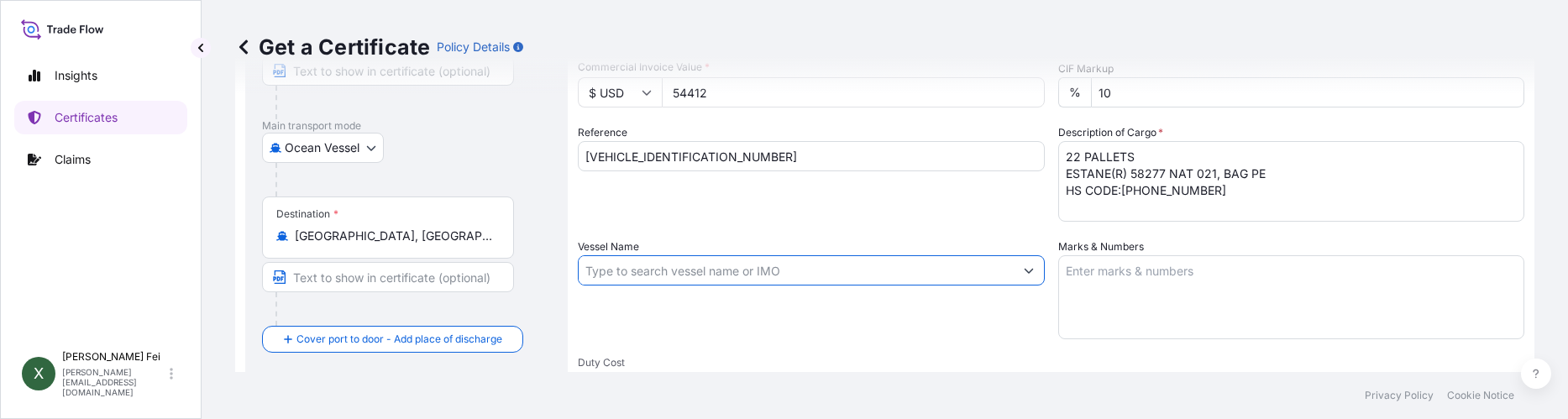
click at [623, 273] on input "Vessel Name" at bounding box center [796, 271] width 435 height 31
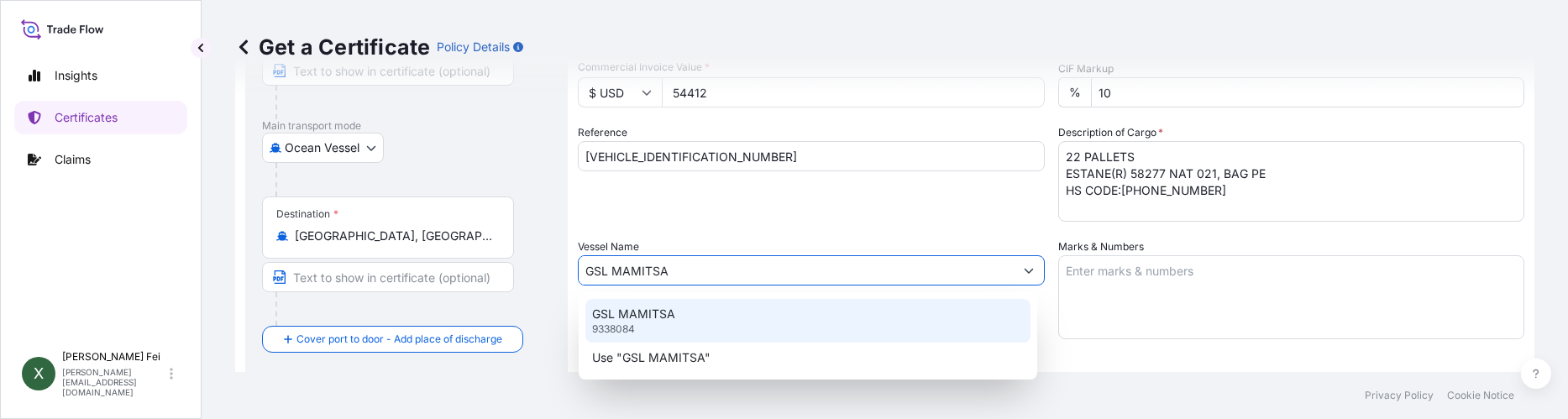
click at [651, 308] on p "GSL MAMITSA" at bounding box center [633, 314] width 83 height 17
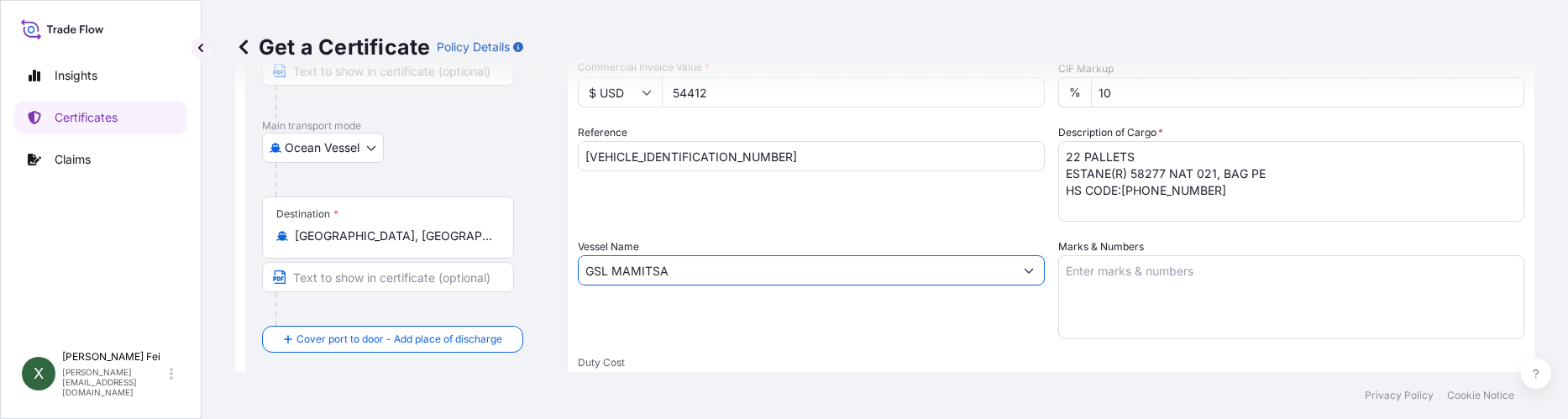
type input "GSL MAMITSA"
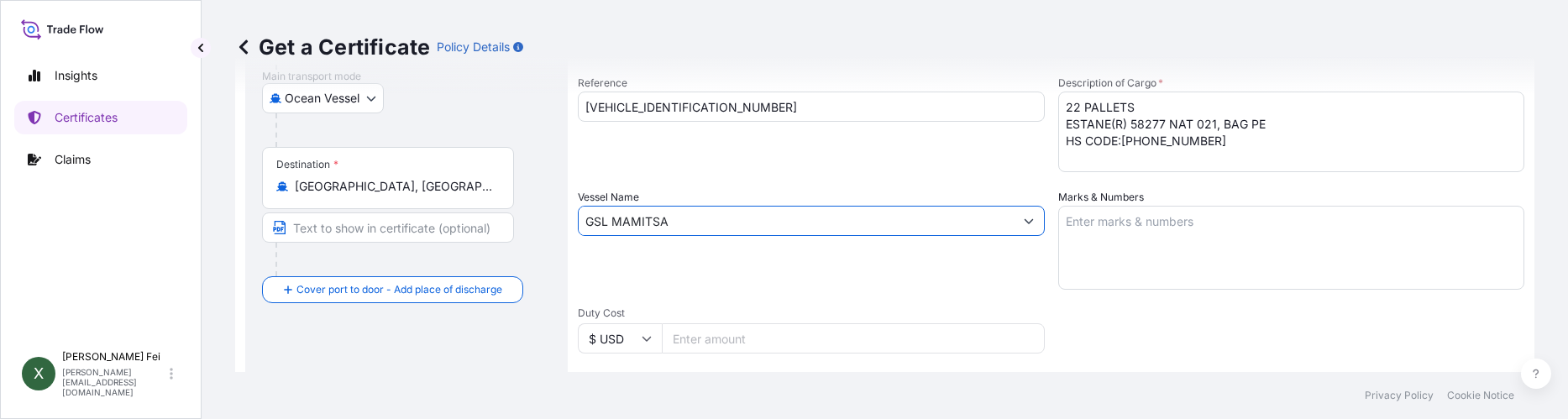
scroll to position [306, 0]
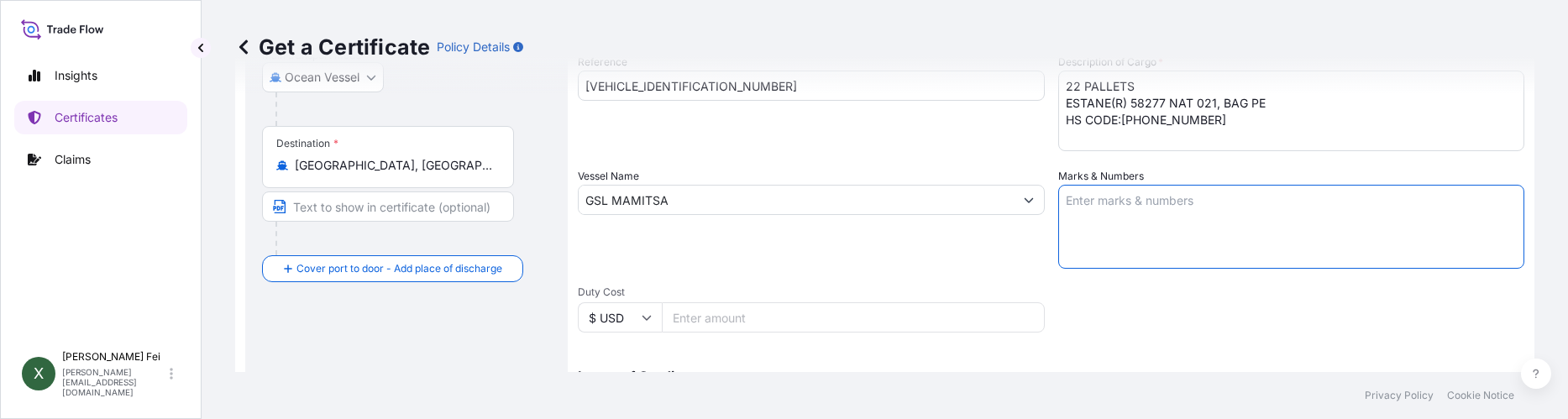
click at [1091, 218] on textarea "Marks & Numbers" at bounding box center [1291, 226] width 467 height 84
type textarea "p"
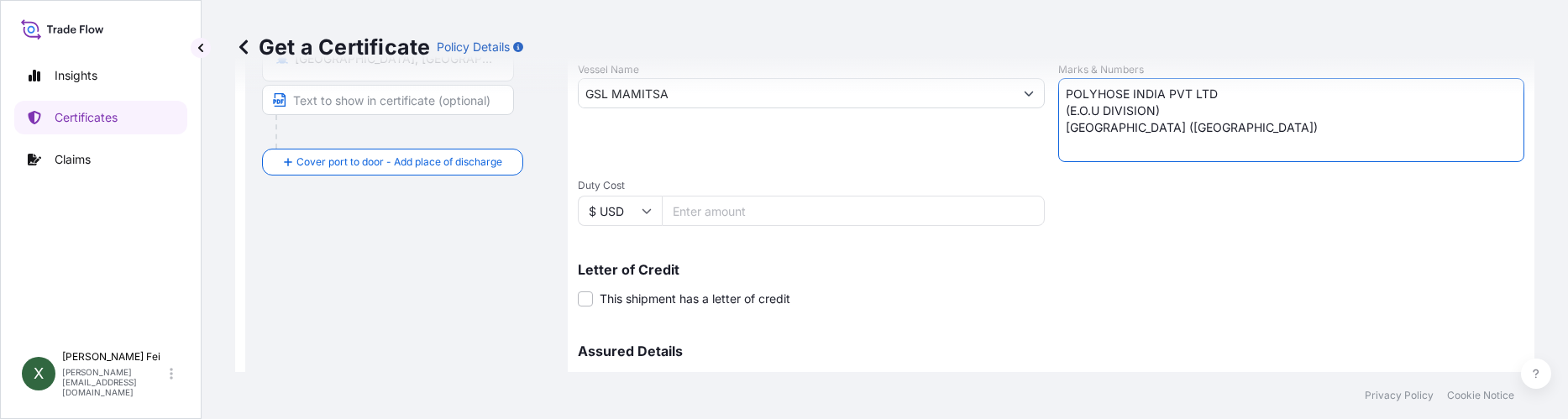
scroll to position [589, 0]
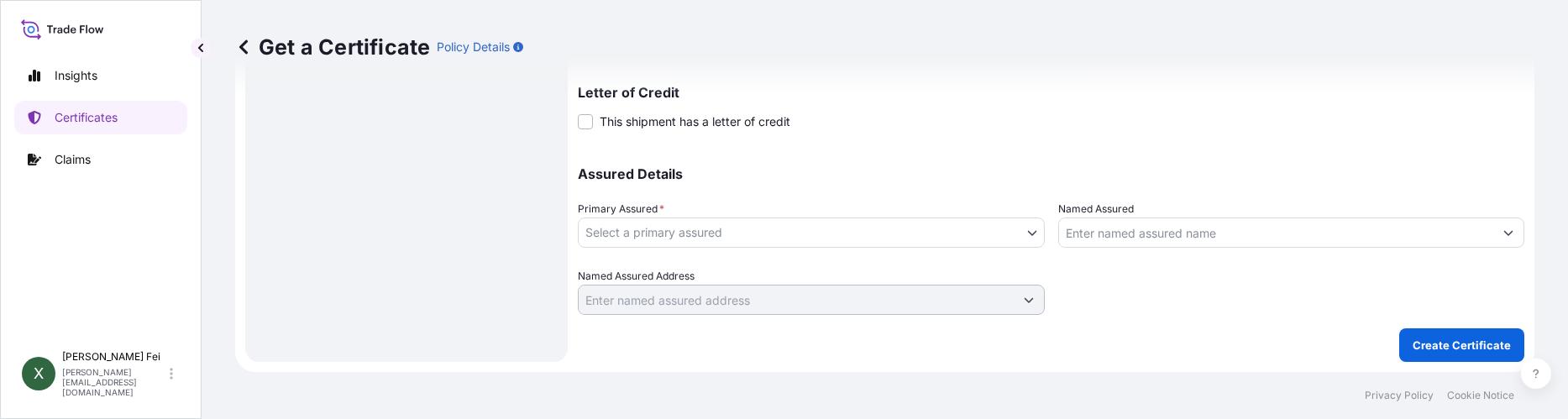
type textarea "POLYHOSE INDIA PVT LTD (E.O.U DIVISION) [GEOGRAPHIC_DATA] ([GEOGRAPHIC_DATA])"
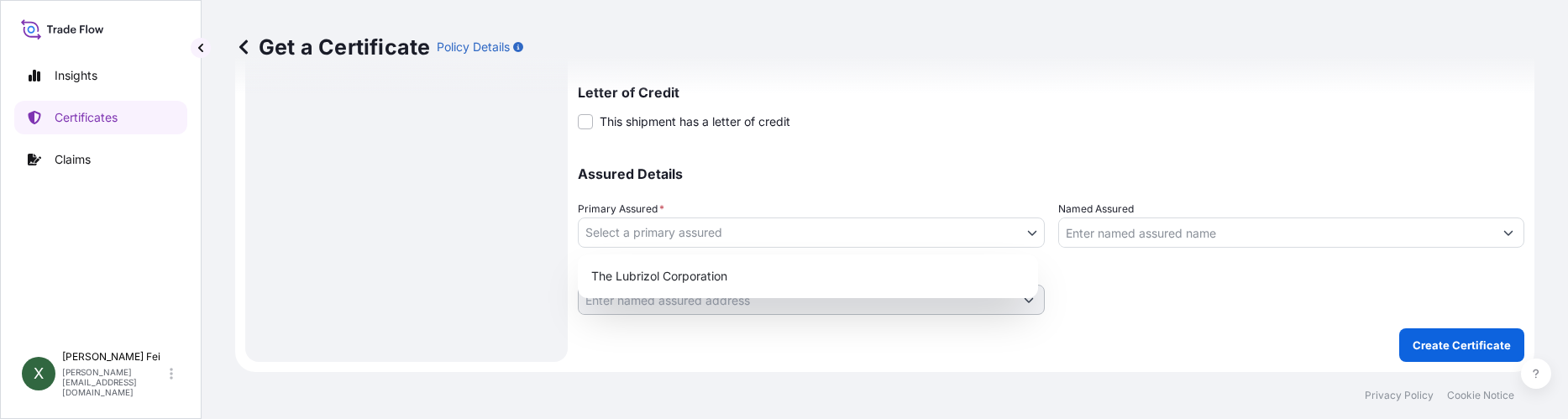
click at [883, 221] on body "Insights Certificates Claims X [PERSON_NAME] [PERSON_NAME][EMAIL_ADDRESS][DOMAI…" at bounding box center [784, 210] width 1568 height 419
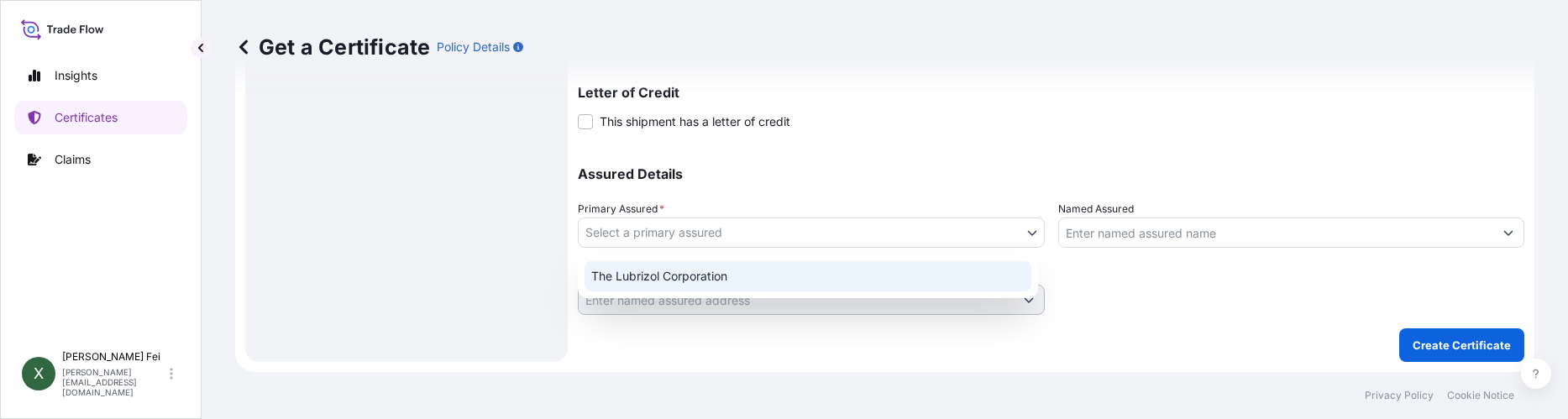
click at [828, 277] on div "The Lubrizol Corporation" at bounding box center [808, 276] width 447 height 31
select select "31566"
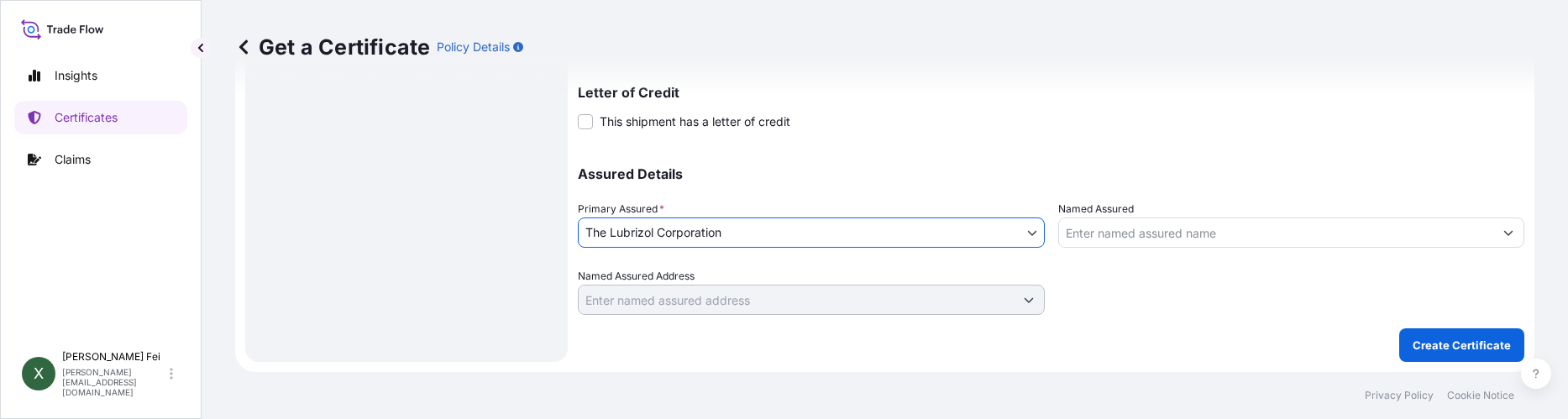
click at [1093, 234] on input "Named Assured" at bounding box center [1277, 233] width 435 height 31
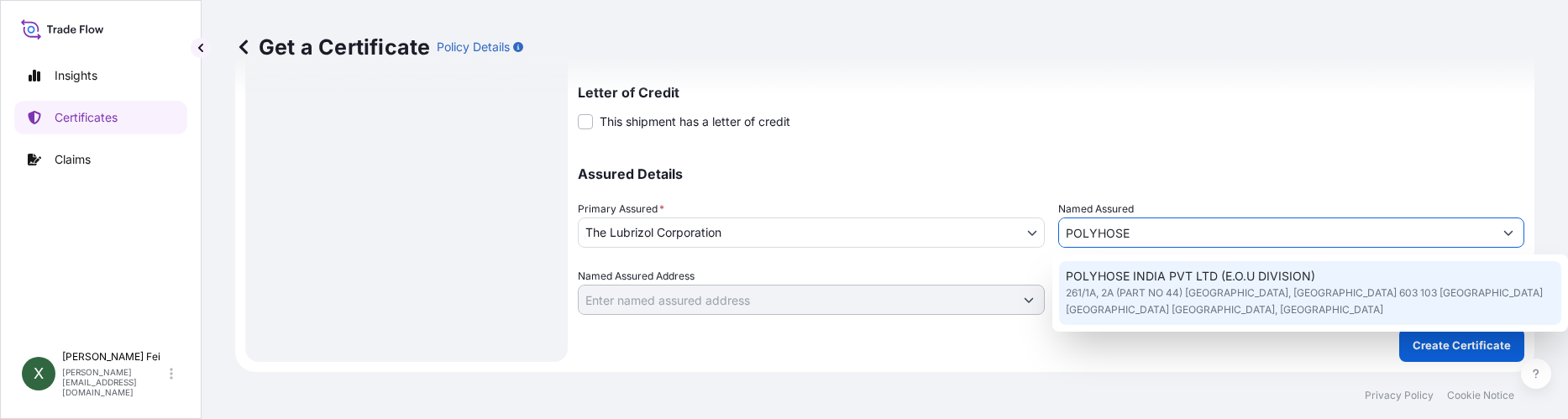
click at [1130, 322] on div "POLYHOSE INDIA PVT LTD (E.O.U DIVISION) 261/1A, 2A (PART NO 44) [GEOGRAPHIC_DAT…" at bounding box center [1310, 292] width 502 height 64
type input "POLYHOSE INDIA PVT LTD (E.O.U DIVISION)"
type input "261/1A, 2A (PART NO 44) [GEOGRAPHIC_DATA],THIRU 603 103 [GEOGRAPHIC_DATA] NADU …"
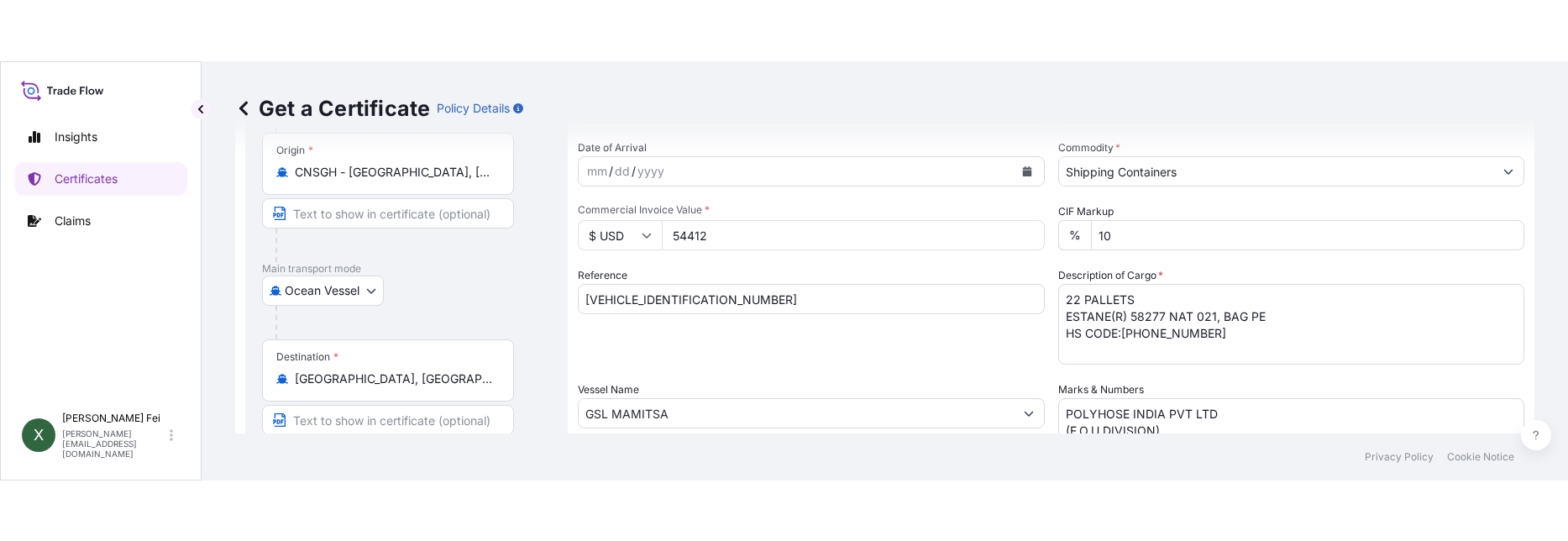
scroll to position [0, 0]
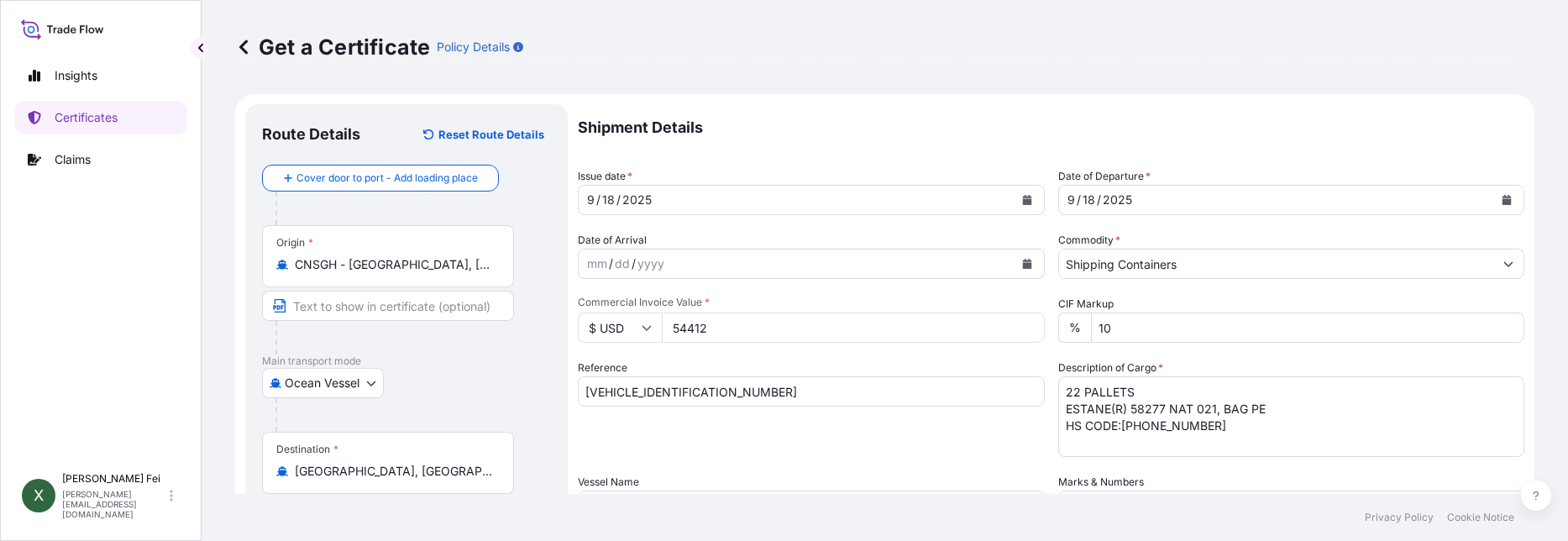
type input "POLYHOSE INDIA PVT LTD (E.O.U DIVISION)"
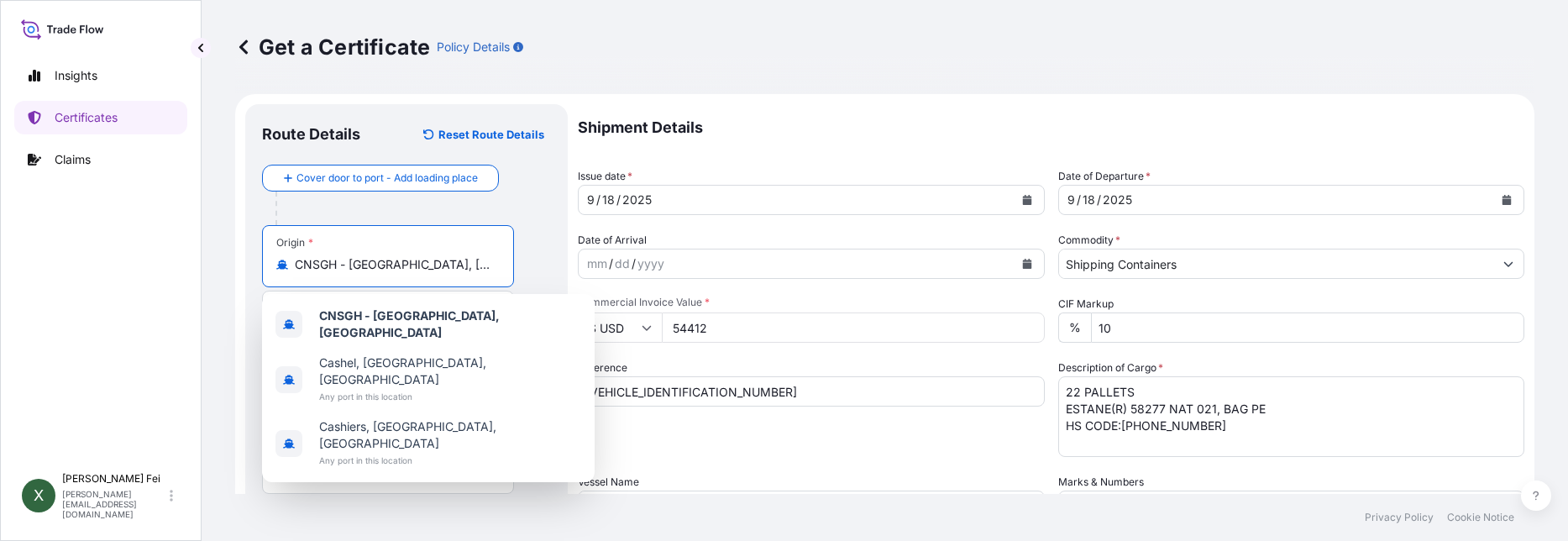
click at [481, 268] on input "CNSGH - [GEOGRAPHIC_DATA], [GEOGRAPHIC_DATA]" at bounding box center [394, 265] width 198 height 17
click at [429, 324] on b "CNSGH - [GEOGRAPHIC_DATA], [GEOGRAPHIC_DATA]" at bounding box center [409, 324] width 181 height 32
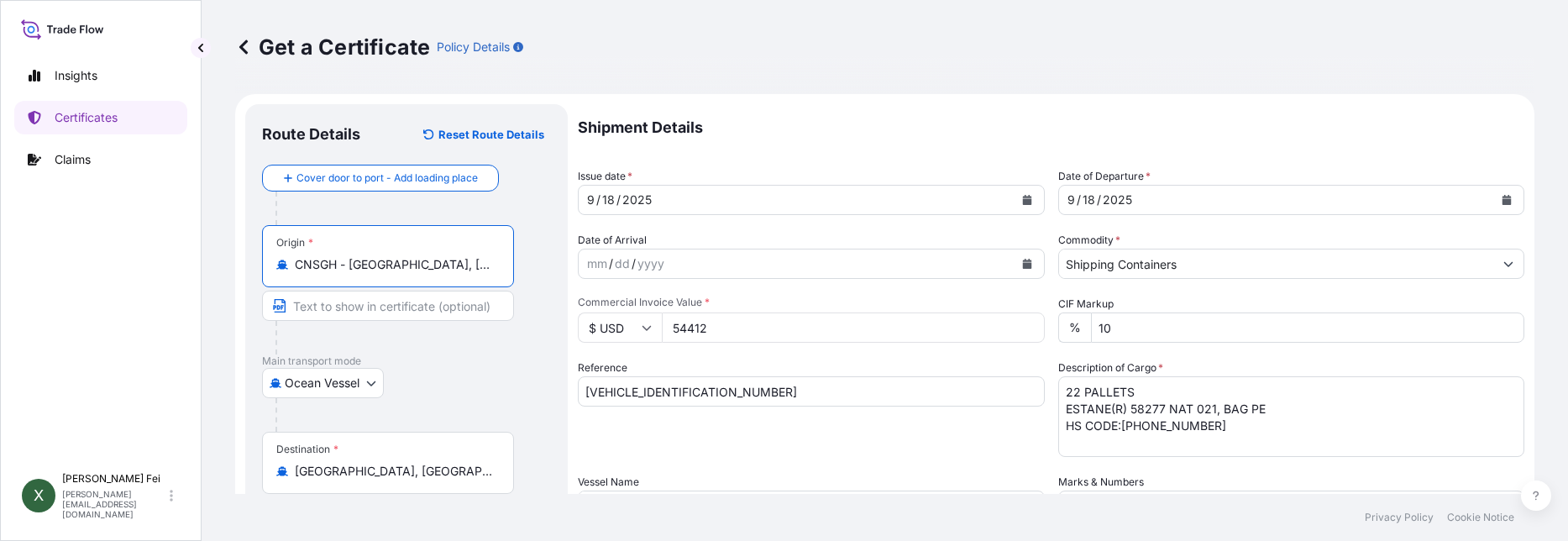
click at [528, 356] on p "Main transport mode" at bounding box center [406, 361] width 289 height 14
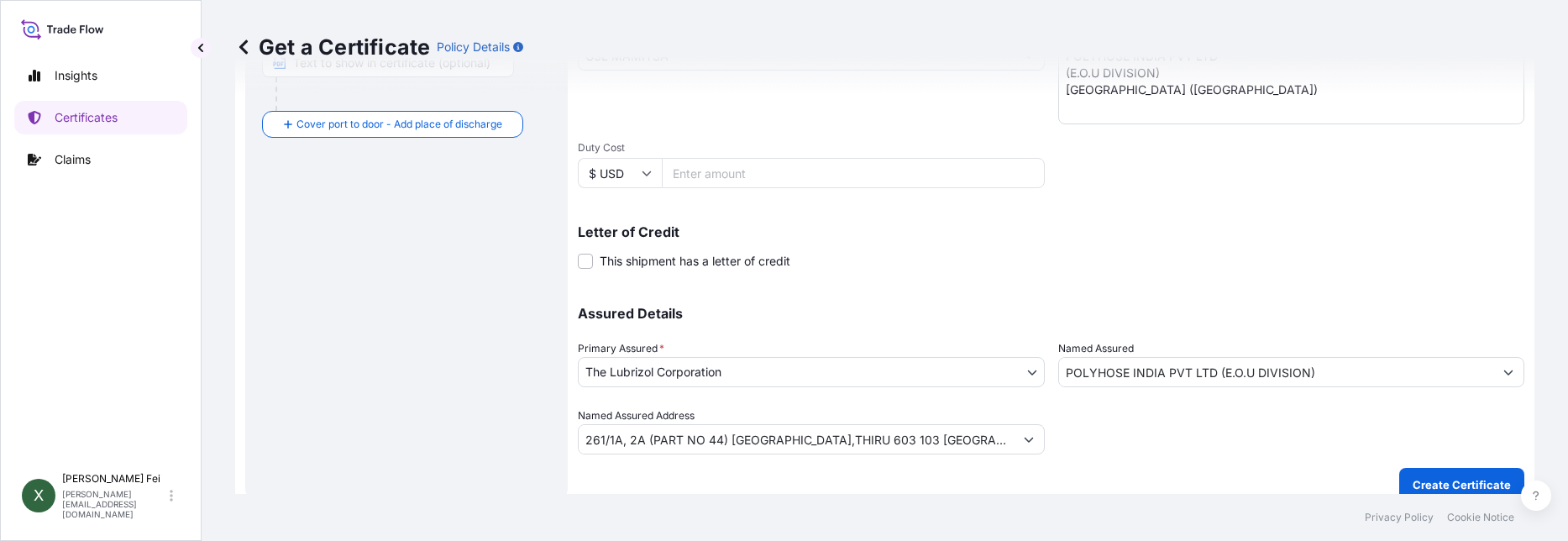
scroll to position [468, 0]
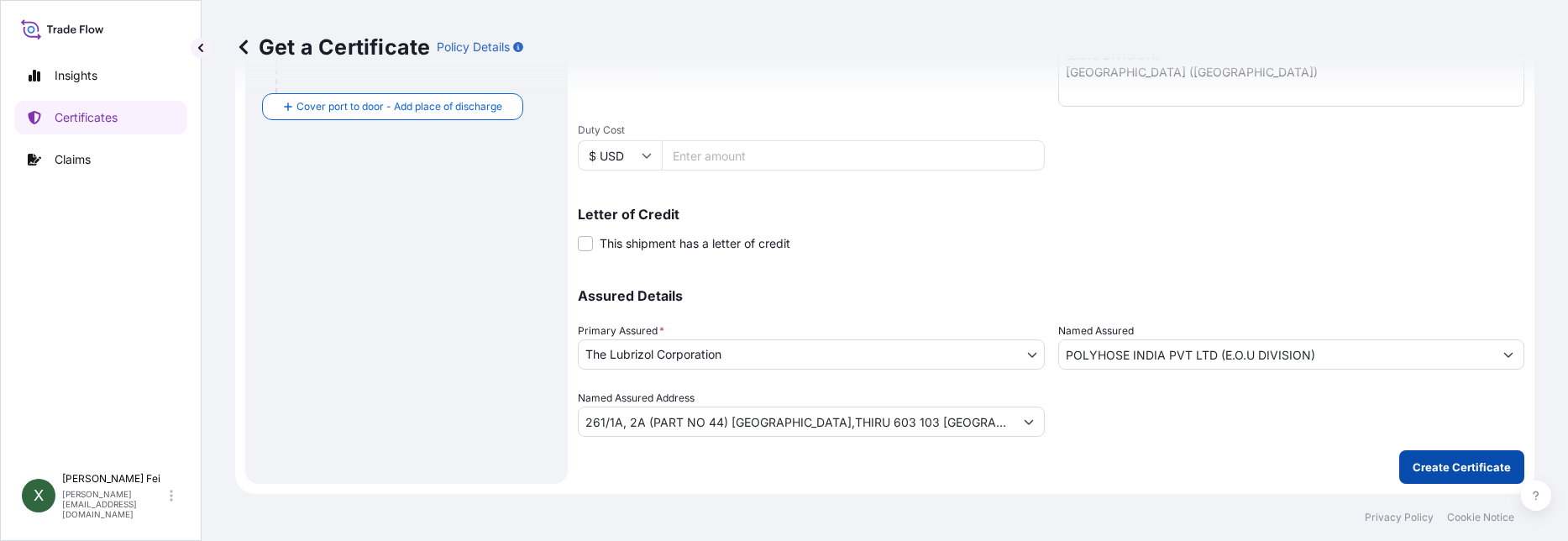
click at [1440, 462] on p "Create Certificate" at bounding box center [1461, 467] width 98 height 17
type input "261/1A, 2A (PART NO 44) [GEOGRAPHIC_DATA],THIRU 603 103 [GEOGRAPHIC_DATA] NADU …"
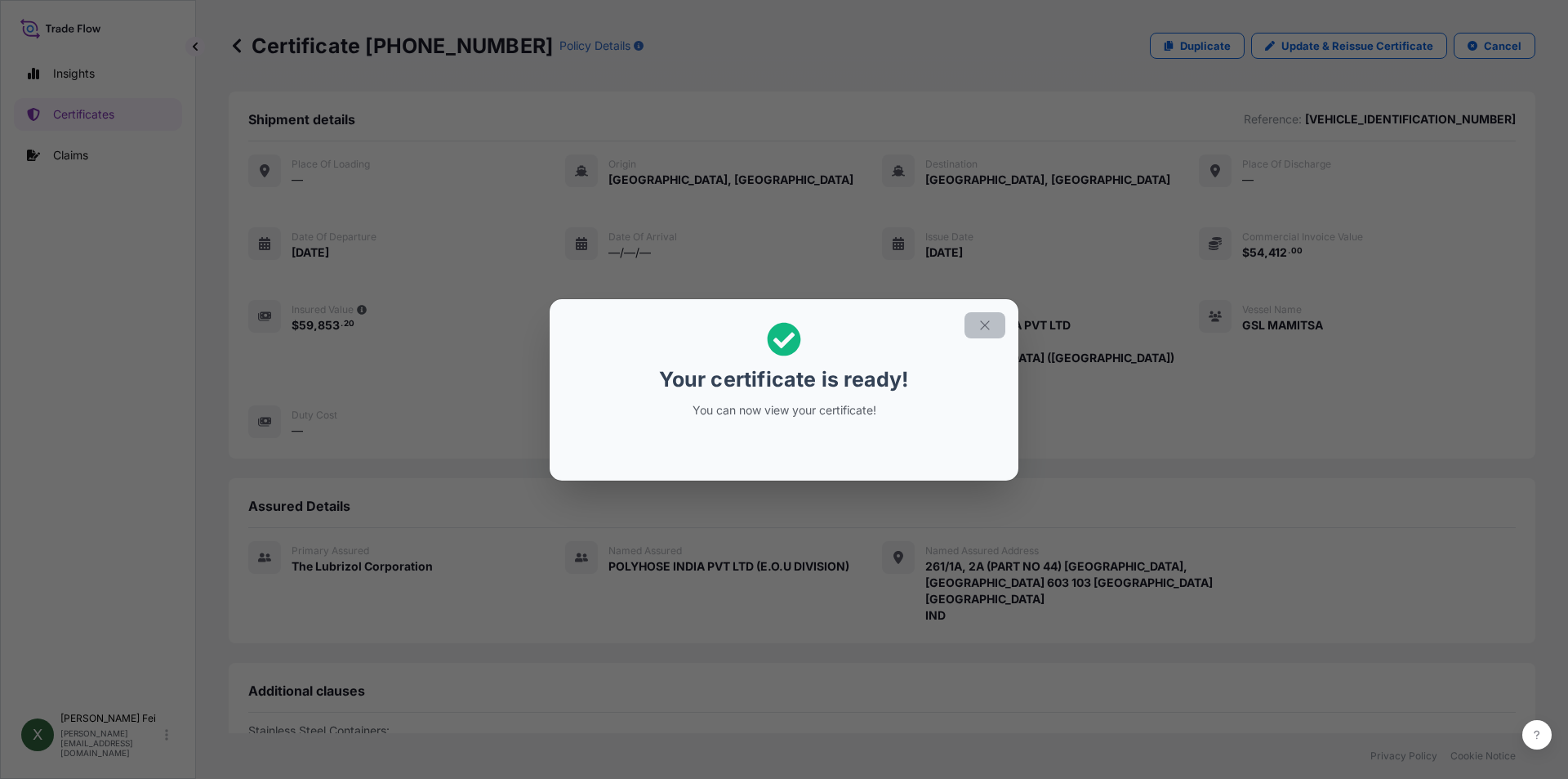
click at [991, 327] on icon "button" at bounding box center [984, 325] width 15 height 15
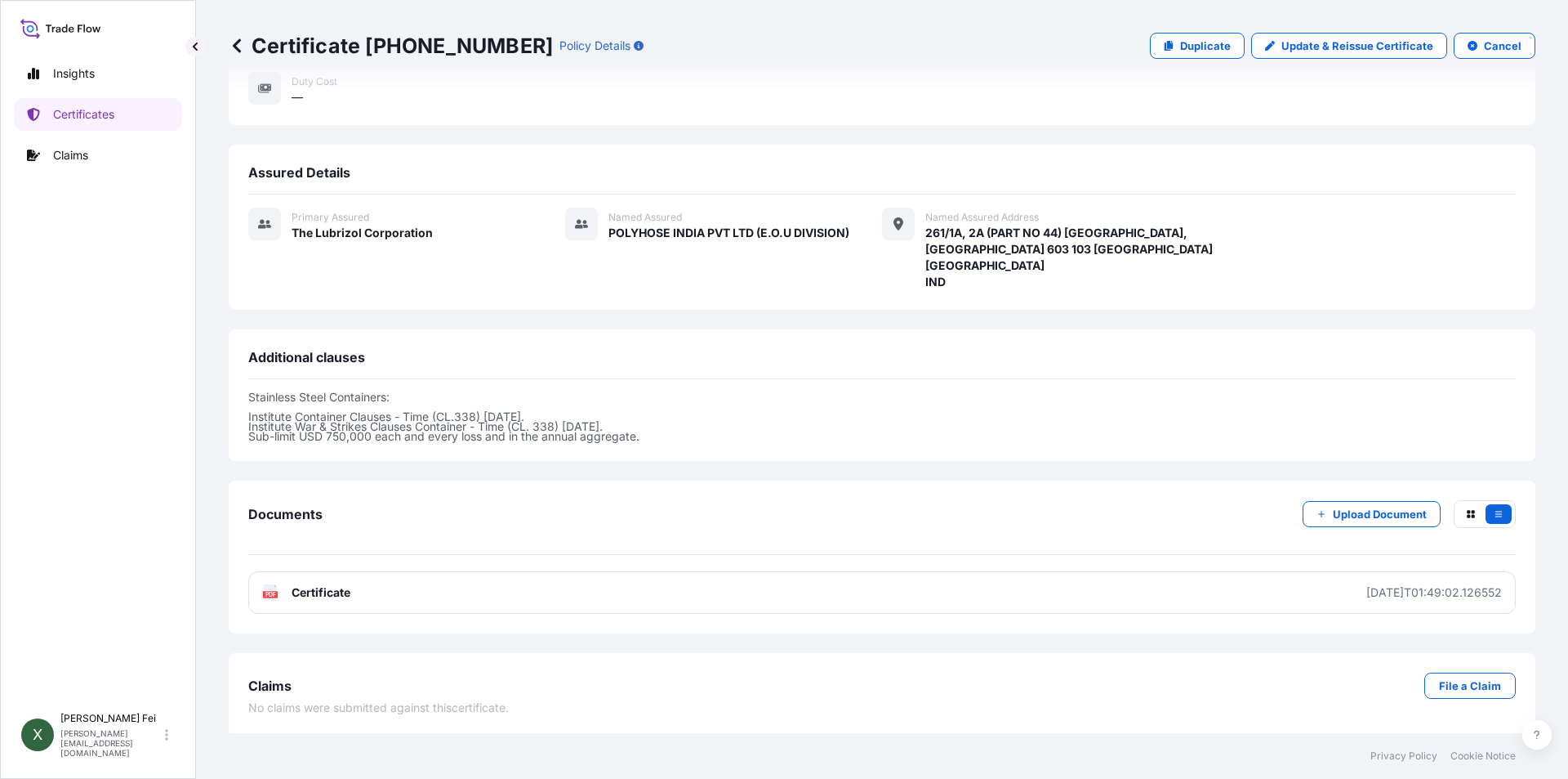
scroll to position [336, 0]
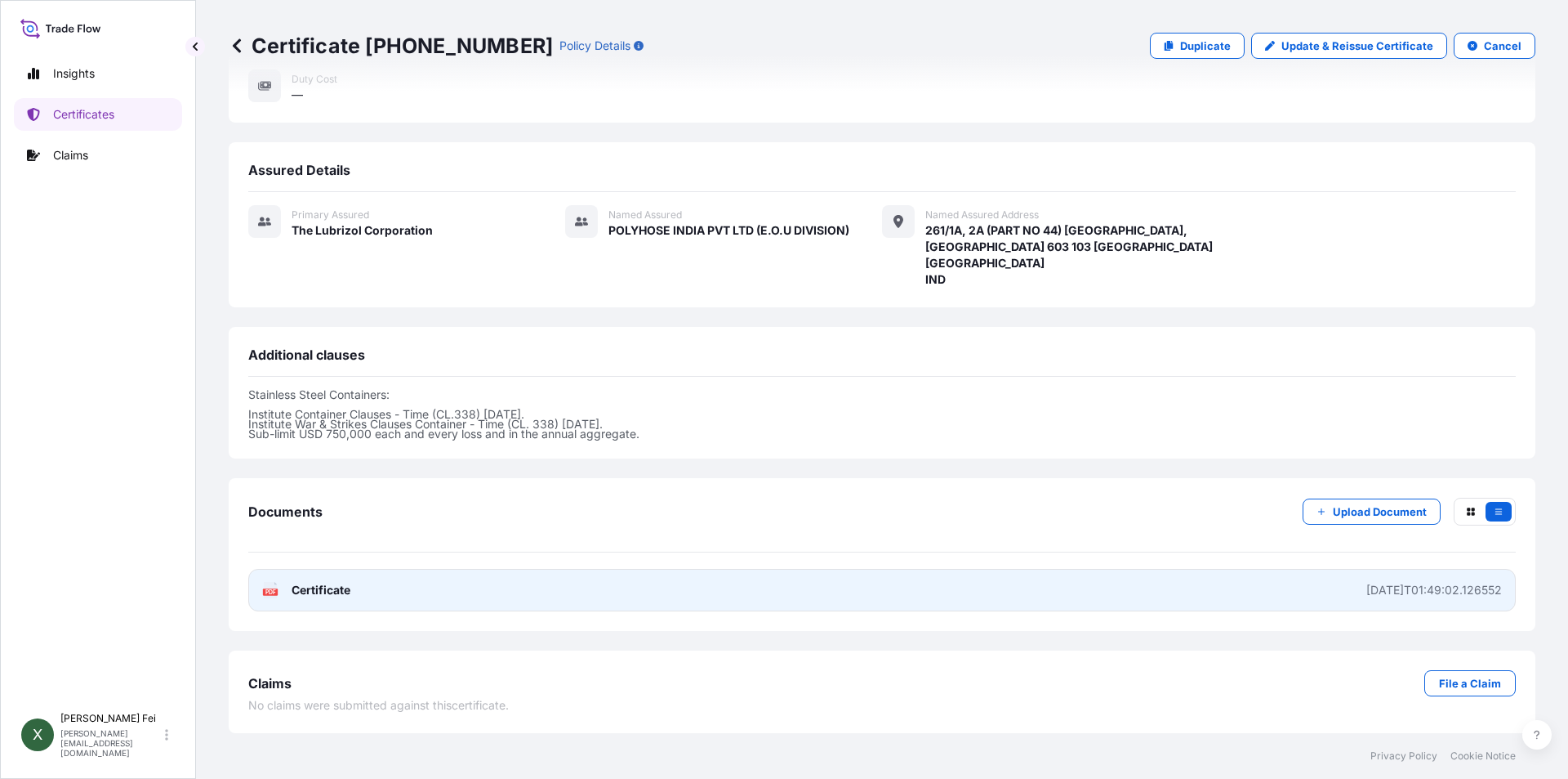
click at [994, 595] on link "PDF Certificate [DATE]T01:49:02.126552" at bounding box center [882, 590] width 1268 height 43
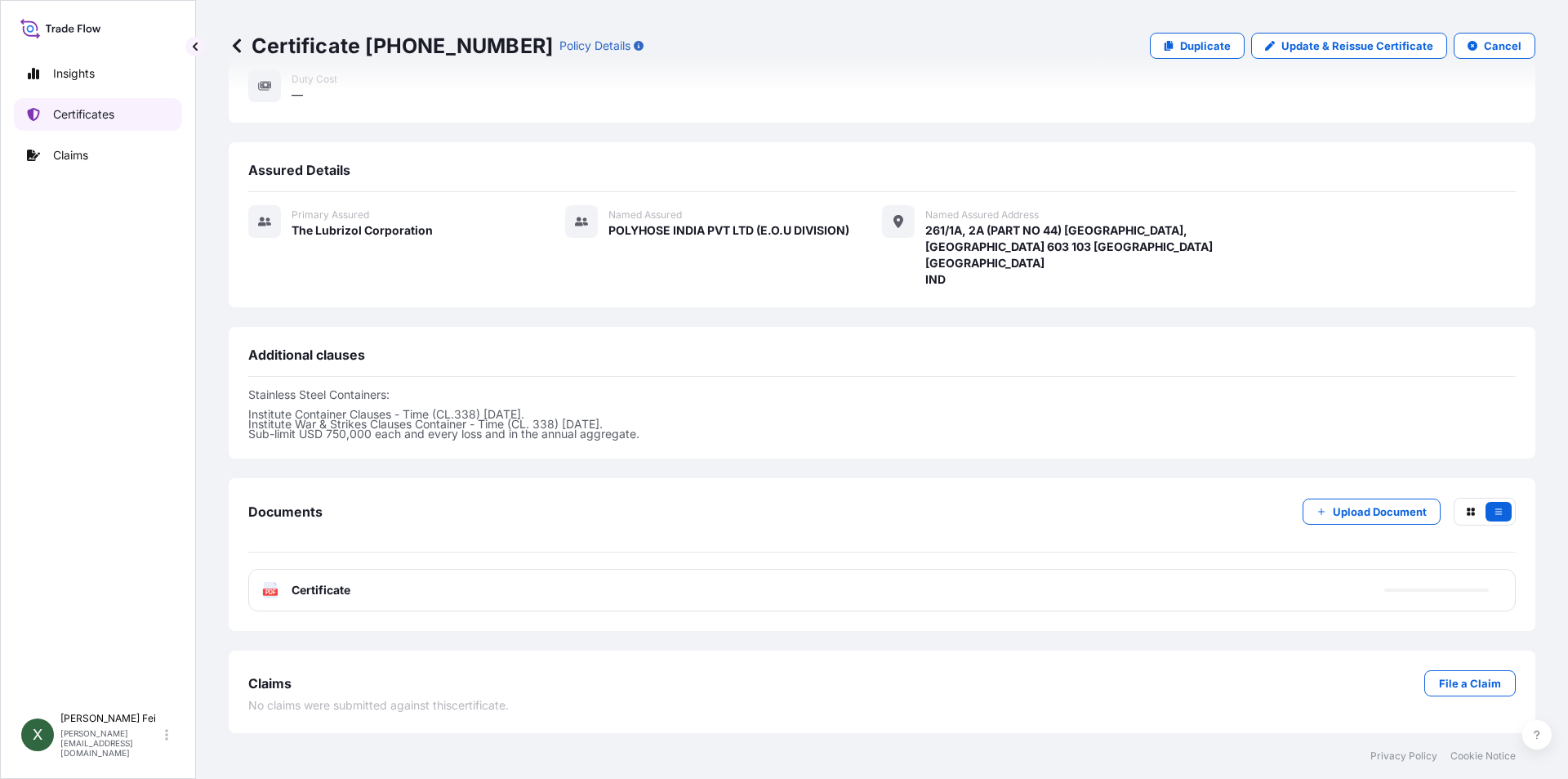
click at [108, 118] on p "Certificates" at bounding box center [84, 114] width 61 height 17
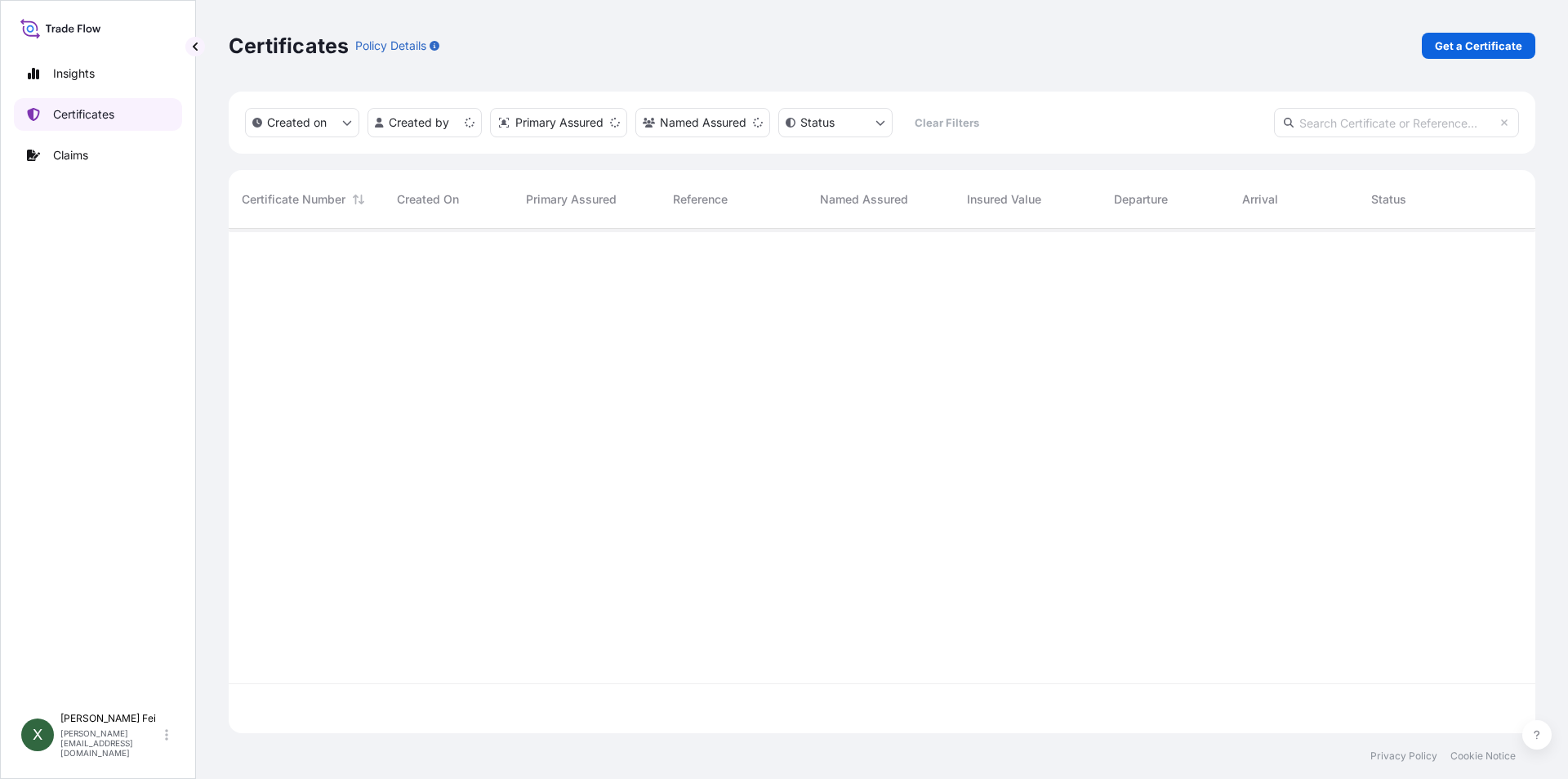
scroll to position [501, 1295]
click at [1505, 44] on p "Get a Certificate" at bounding box center [1479, 46] width 88 height 17
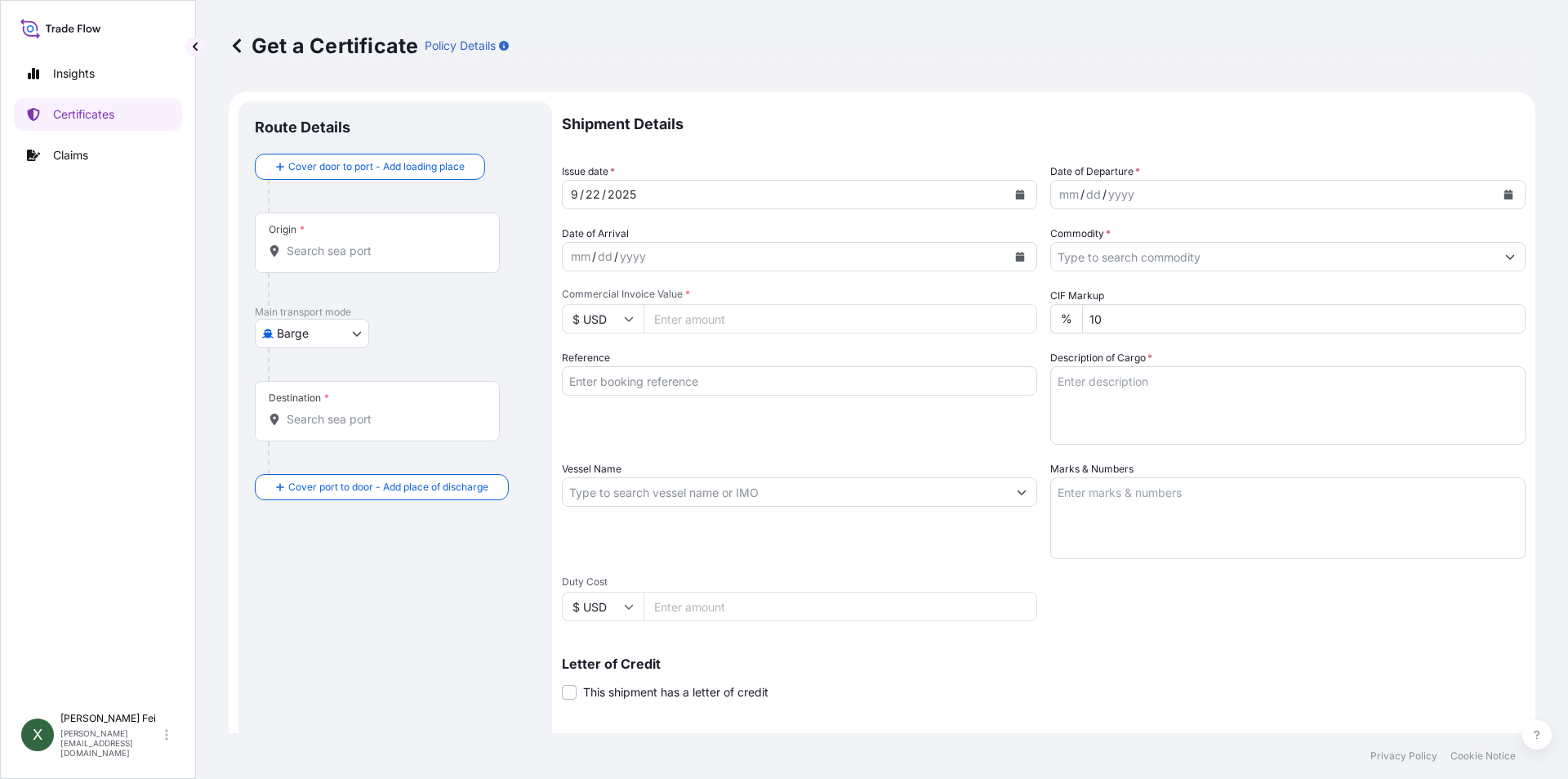
click at [290, 334] on body "Insights Certificates Claims X [PERSON_NAME] [PERSON_NAME][EMAIL_ADDRESS][DOMAI…" at bounding box center [784, 390] width 1568 height 779
click at [333, 525] on span "Ocean Vessel" at bounding box center [322, 523] width 73 height 17
select select "Ocean Vessel"
click at [358, 245] on div "Origin *" at bounding box center [377, 249] width 245 height 60
click at [358, 249] on input "Origin *" at bounding box center [383, 257] width 192 height 17
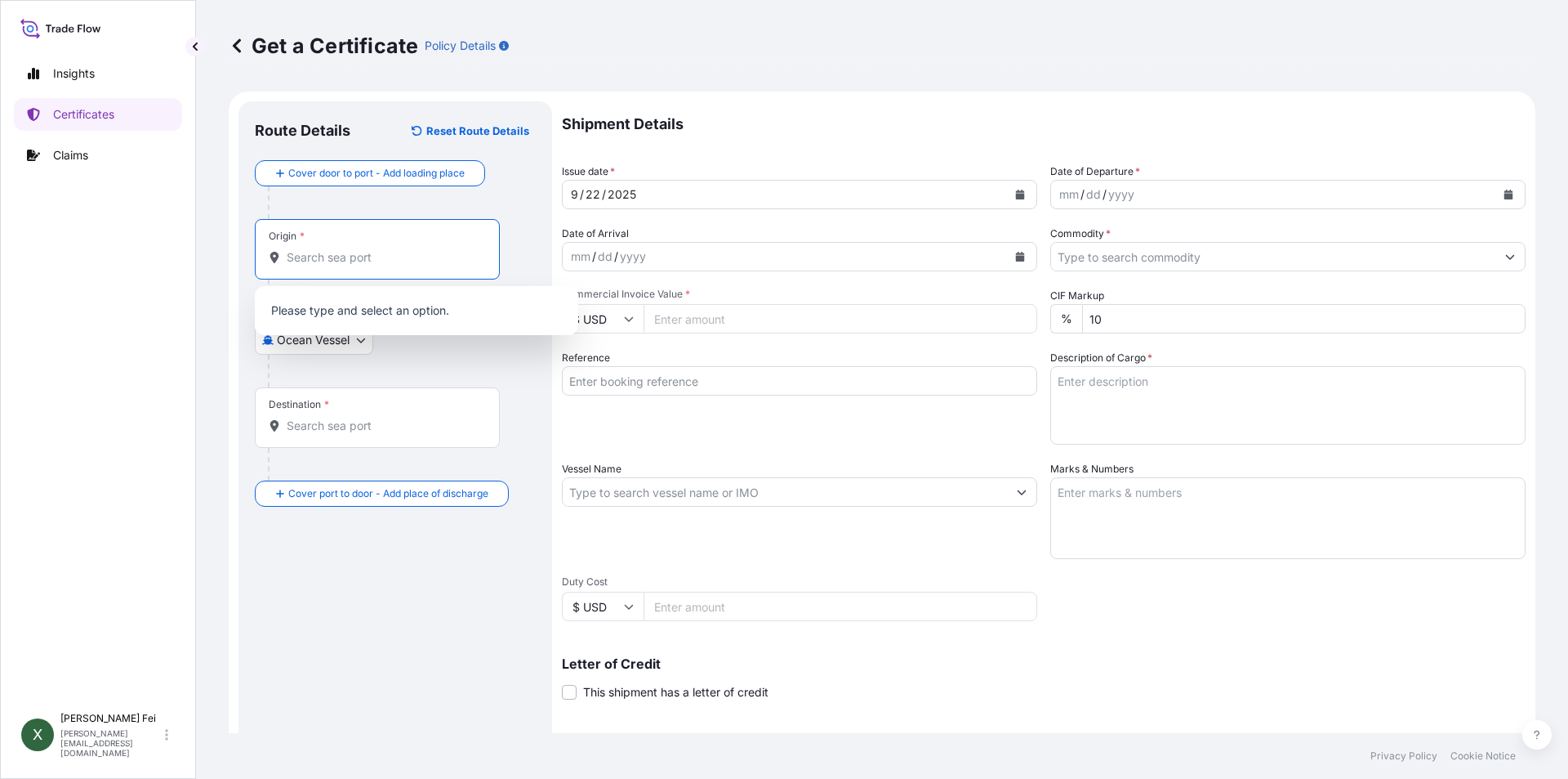
paste input "[GEOGRAPHIC_DATA]"
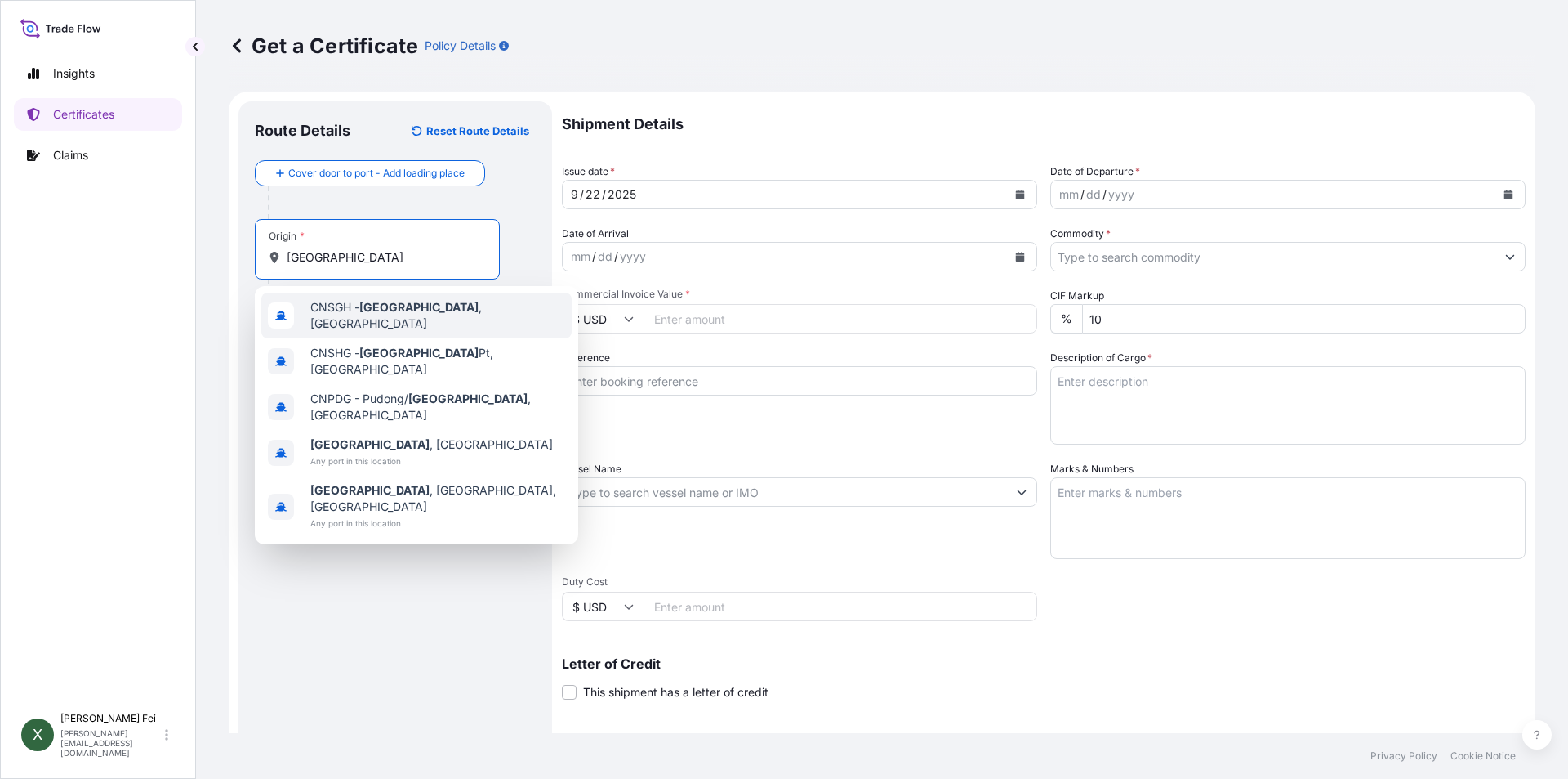
click at [424, 320] on div "CNSGH - [GEOGRAPHIC_DATA] , [GEOGRAPHIC_DATA]" at bounding box center [416, 315] width 311 height 46
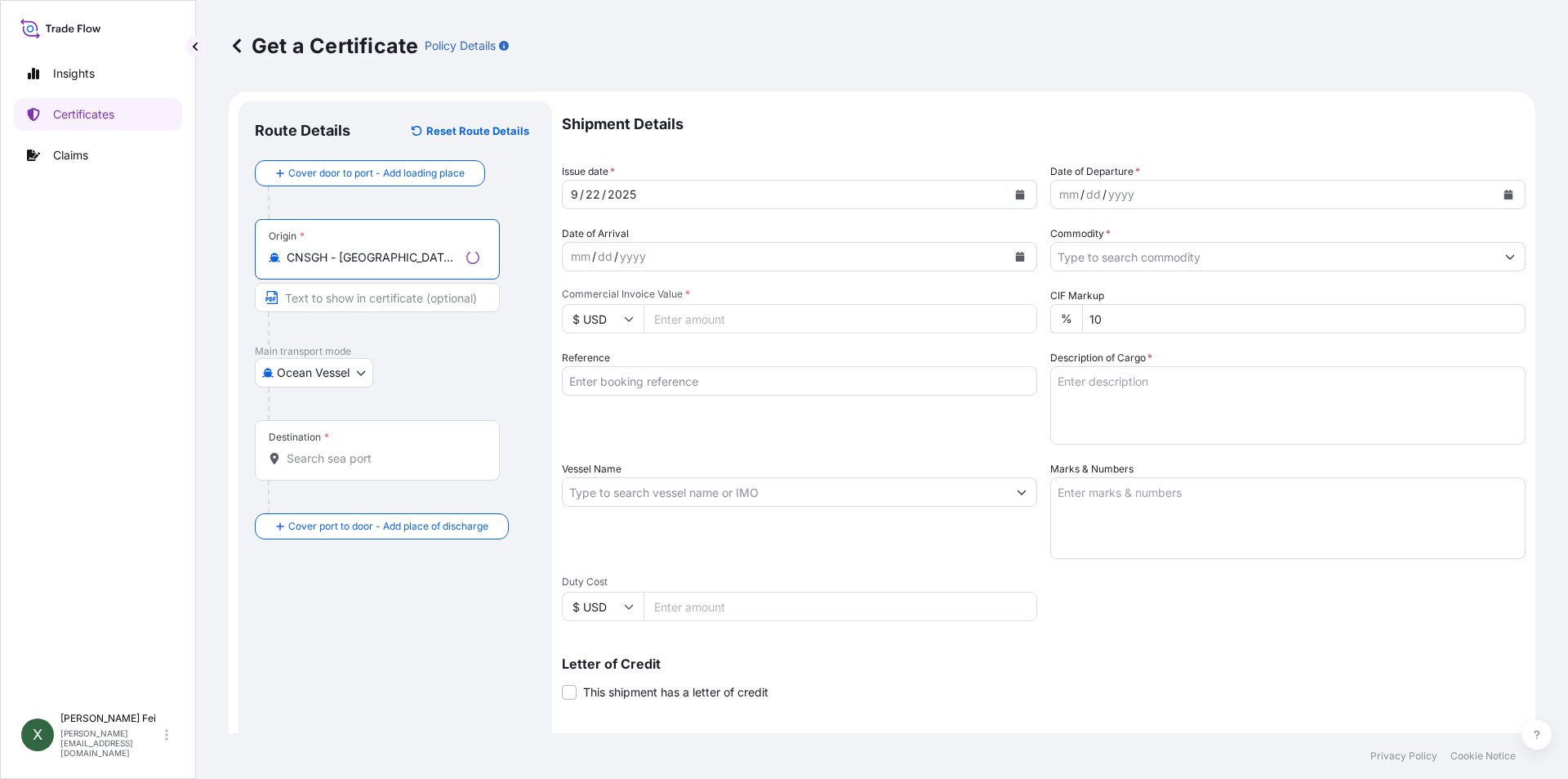
type input "CNSGH - [GEOGRAPHIC_DATA], [GEOGRAPHIC_DATA]"
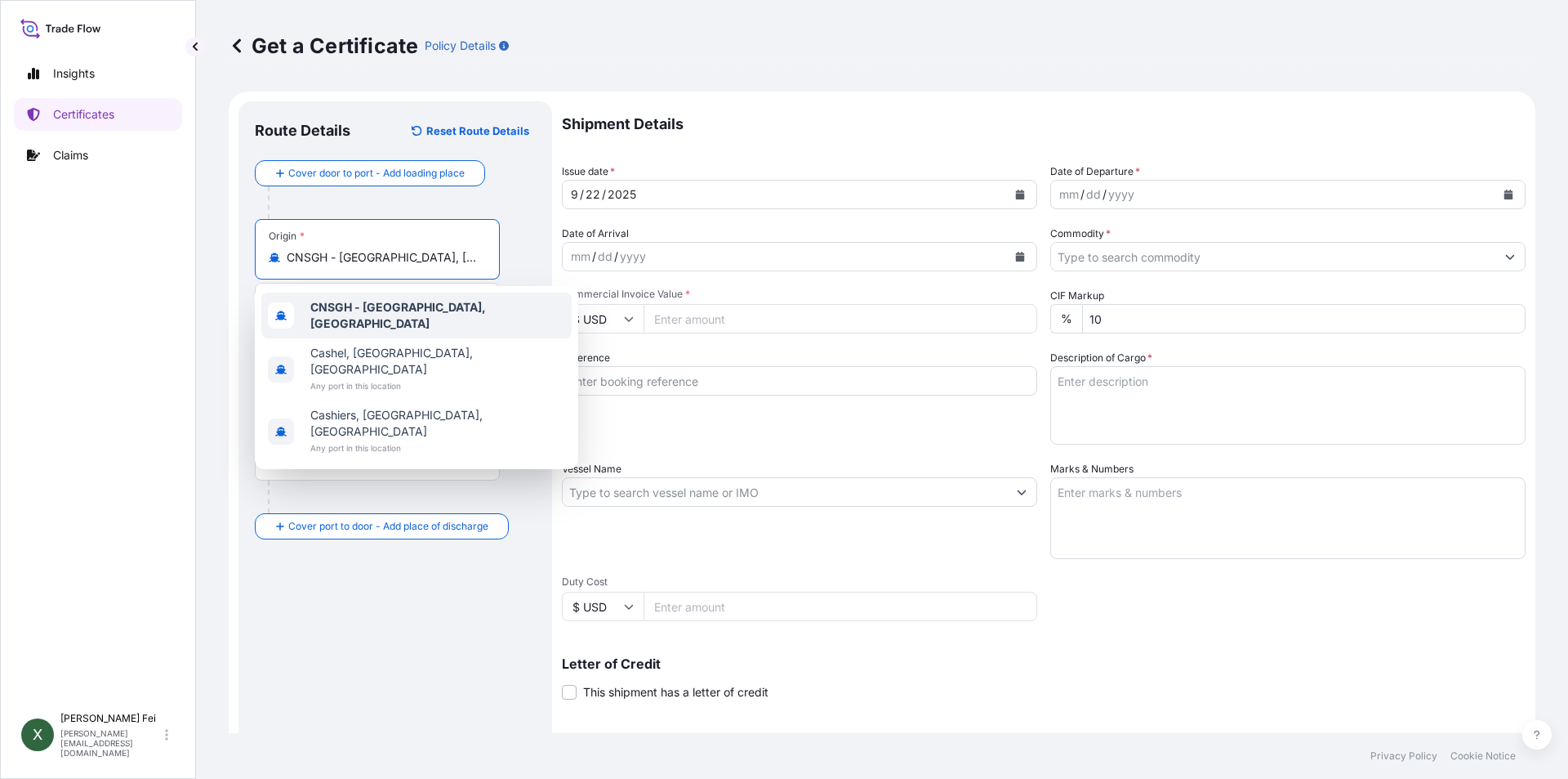
click at [406, 301] on div "CNSGH - [GEOGRAPHIC_DATA], [GEOGRAPHIC_DATA]" at bounding box center [416, 315] width 311 height 46
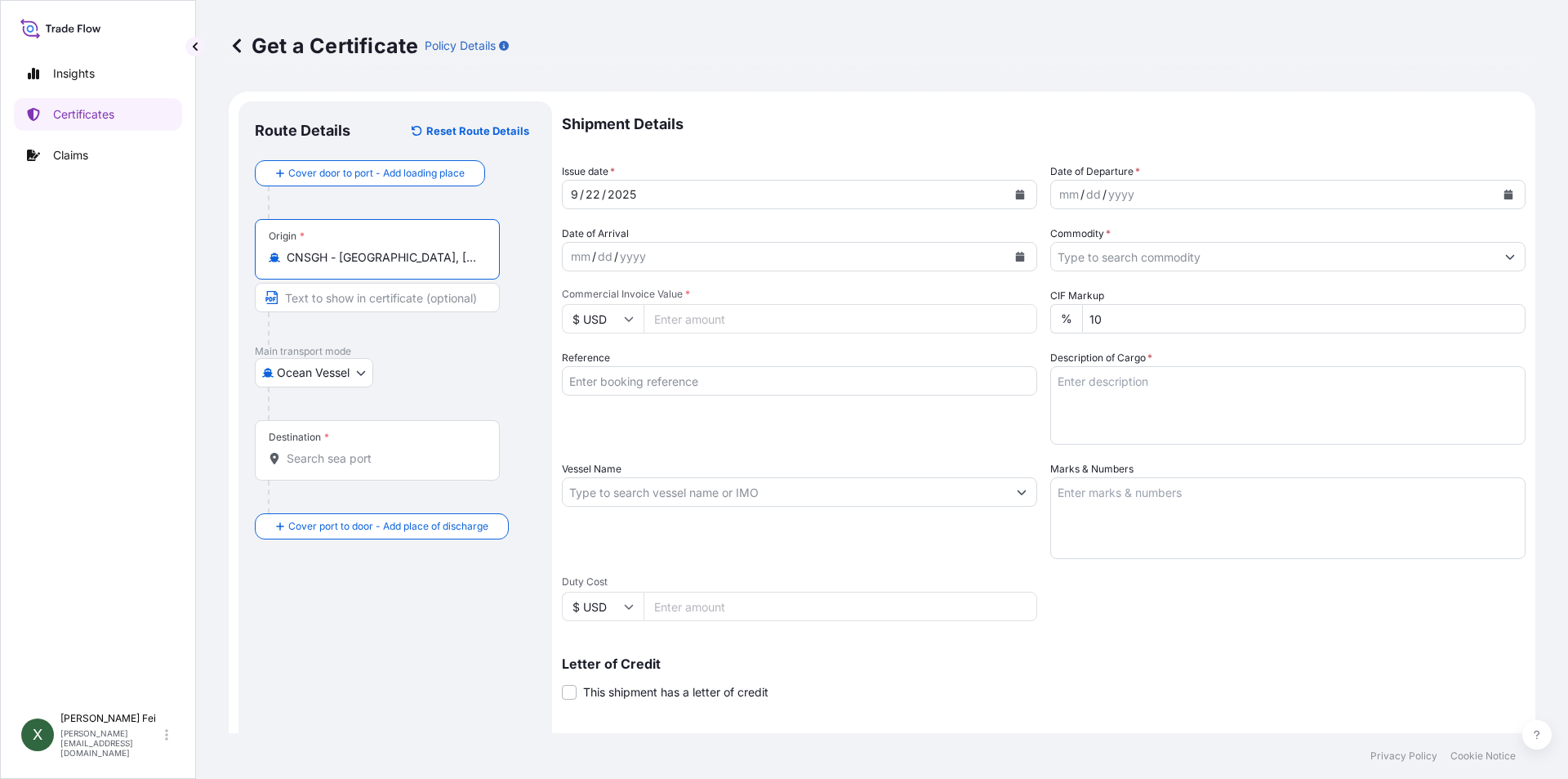
click at [360, 462] on input "Destination *" at bounding box center [383, 458] width 192 height 17
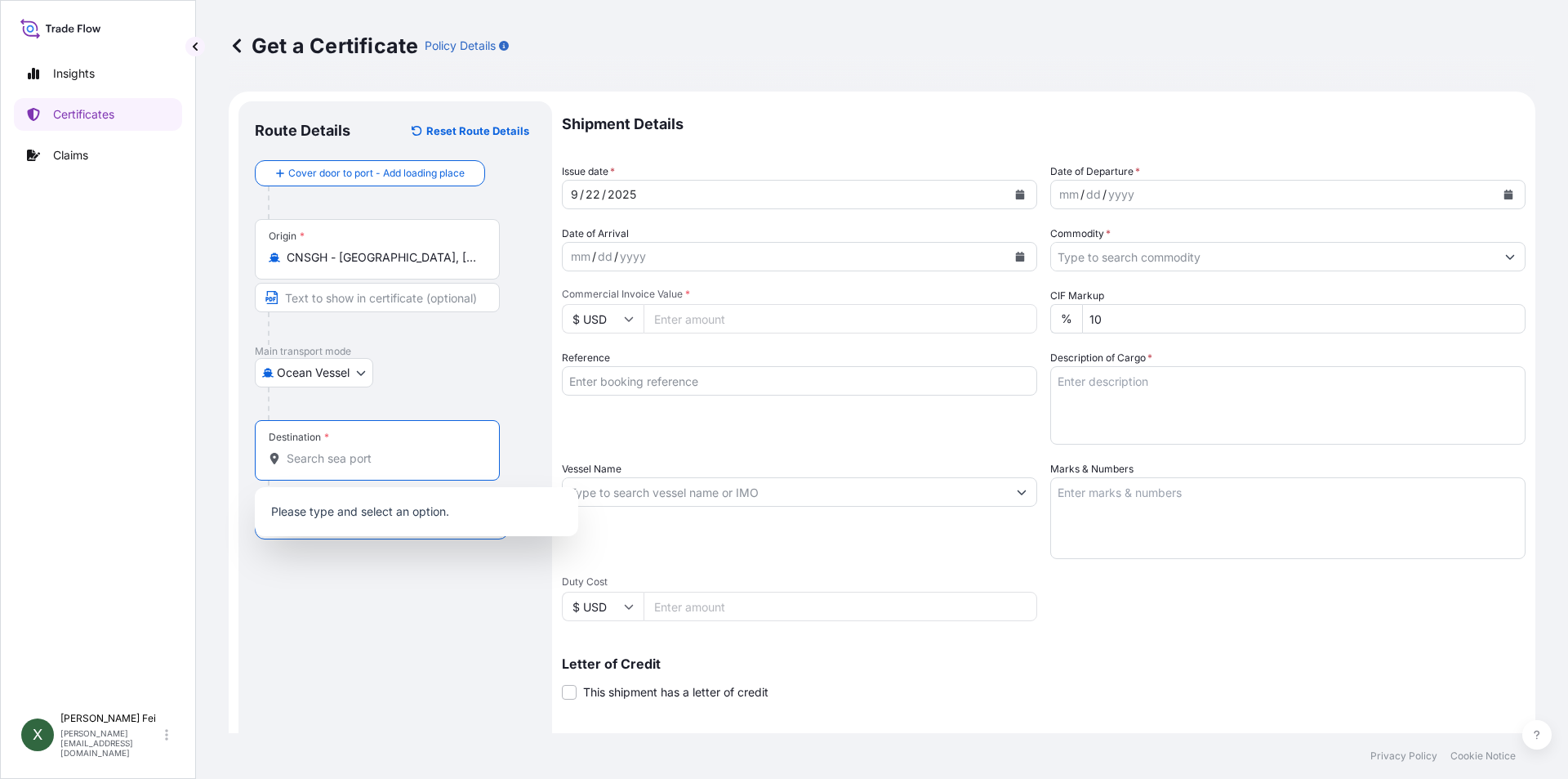
paste input "[GEOGRAPHIC_DATA]"
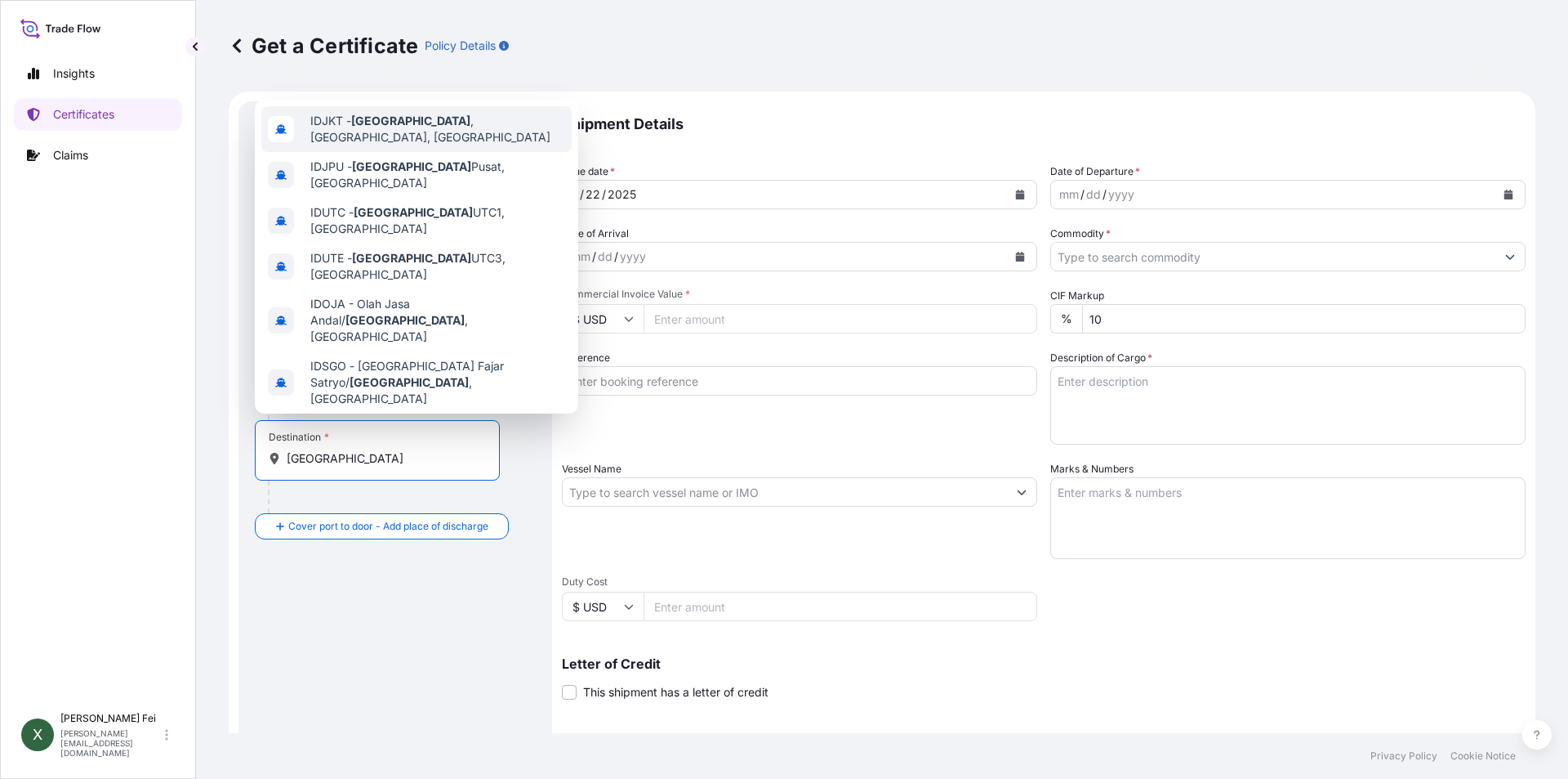
click at [487, 111] on div "IDJKT - [GEOGRAPHIC_DATA] , [GEOGRAPHIC_DATA], [GEOGRAPHIC_DATA]" at bounding box center [416, 129] width 311 height 46
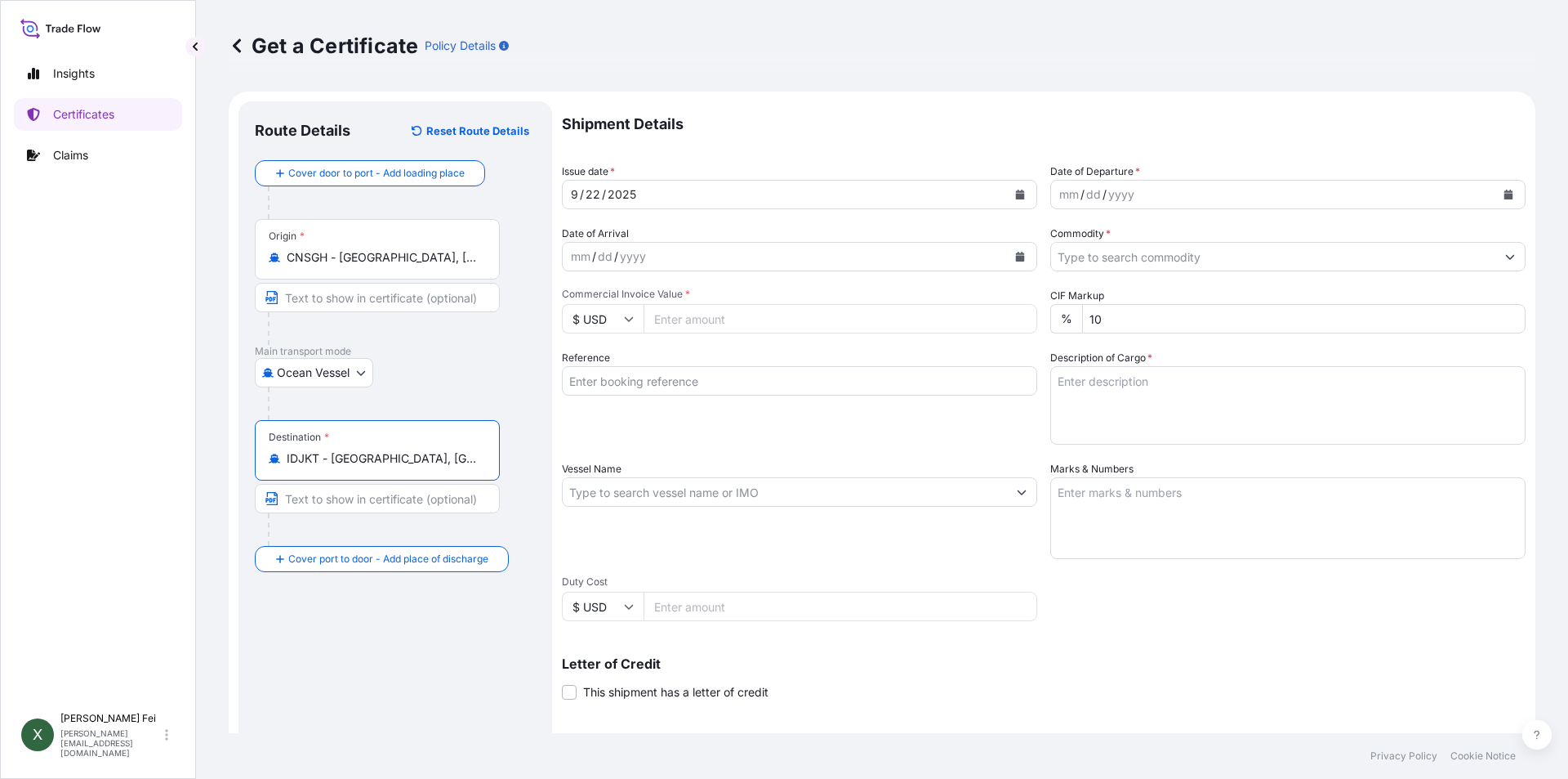
drag, startPoint x: 470, startPoint y: 461, endPoint x: 266, endPoint y: 456, distance: 204.1
click at [266, 456] on div "Destination * IDJKT - [GEOGRAPHIC_DATA], [GEOGRAPHIC_DATA], [GEOGRAPHIC_DATA]" at bounding box center [377, 450] width 245 height 60
paste input "[GEOGRAPHIC_DATA]"
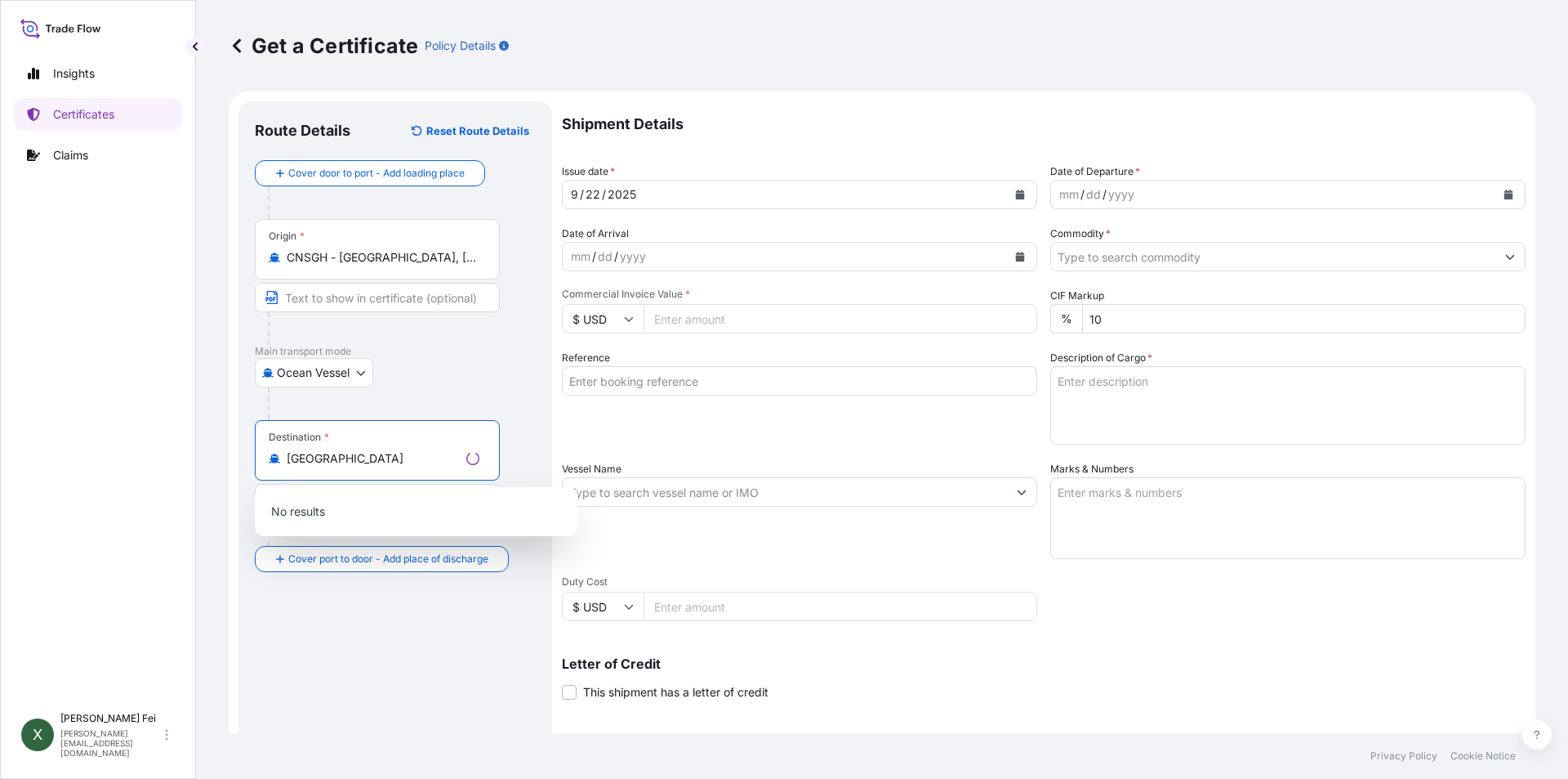
type input "IDJKT - [GEOGRAPHIC_DATA], [GEOGRAPHIC_DATA], [GEOGRAPHIC_DATA]"
click at [431, 470] on div "Destination * IDJKT - [GEOGRAPHIC_DATA], [GEOGRAPHIC_DATA], [GEOGRAPHIC_DATA]" at bounding box center [377, 450] width 245 height 60
click at [431, 467] on input "IDJKT - [GEOGRAPHIC_DATA], [GEOGRAPHIC_DATA], [GEOGRAPHIC_DATA]" at bounding box center [374, 458] width 173 height 17
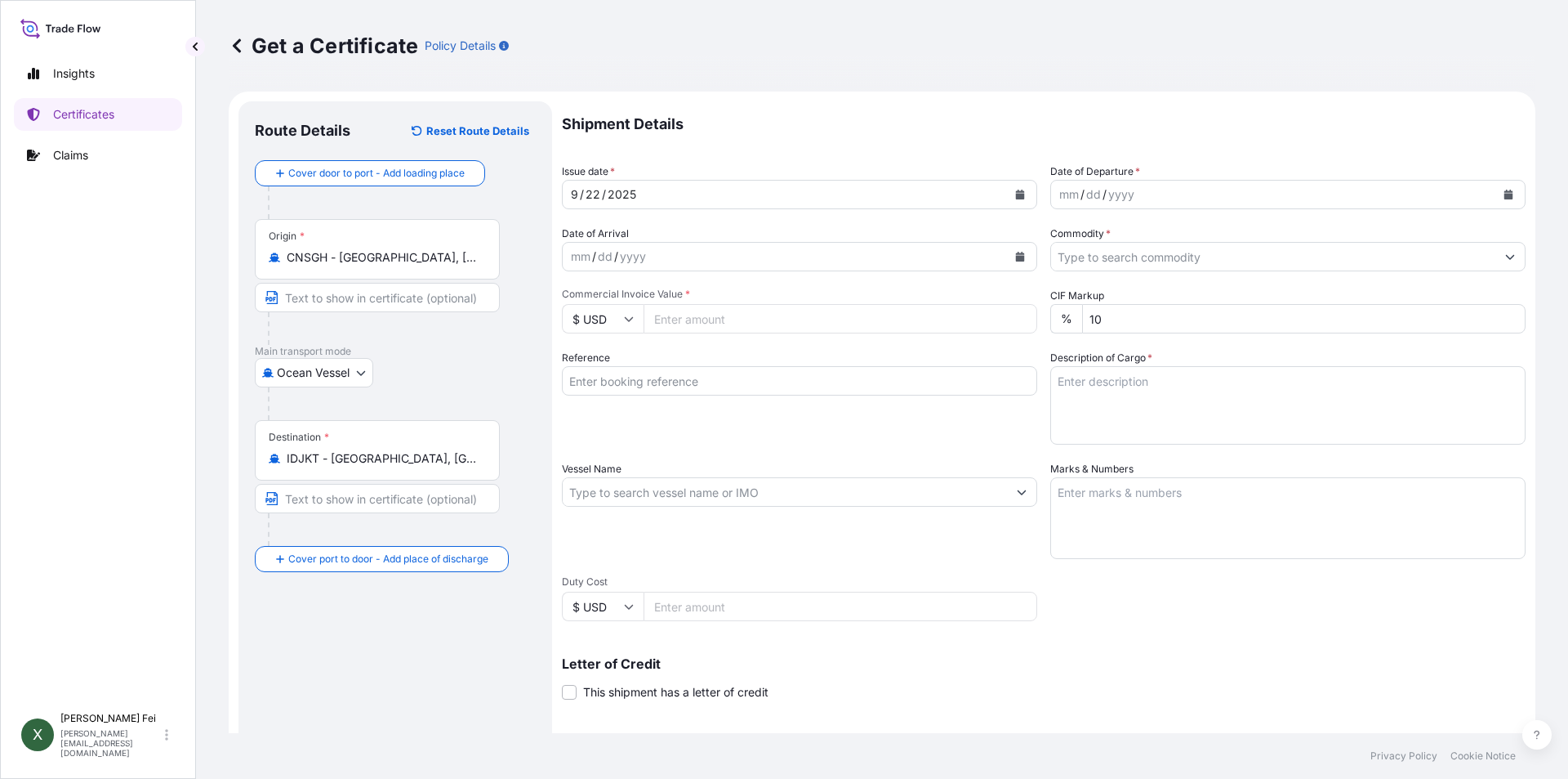
click at [486, 451] on div "Destination * IDJKT - [GEOGRAPHIC_DATA], [GEOGRAPHIC_DATA], [GEOGRAPHIC_DATA]" at bounding box center [377, 450] width 245 height 60
click at [480, 451] on input "IDJKT - [GEOGRAPHIC_DATA], [GEOGRAPHIC_DATA], [GEOGRAPHIC_DATA]" at bounding box center [383, 458] width 192 height 17
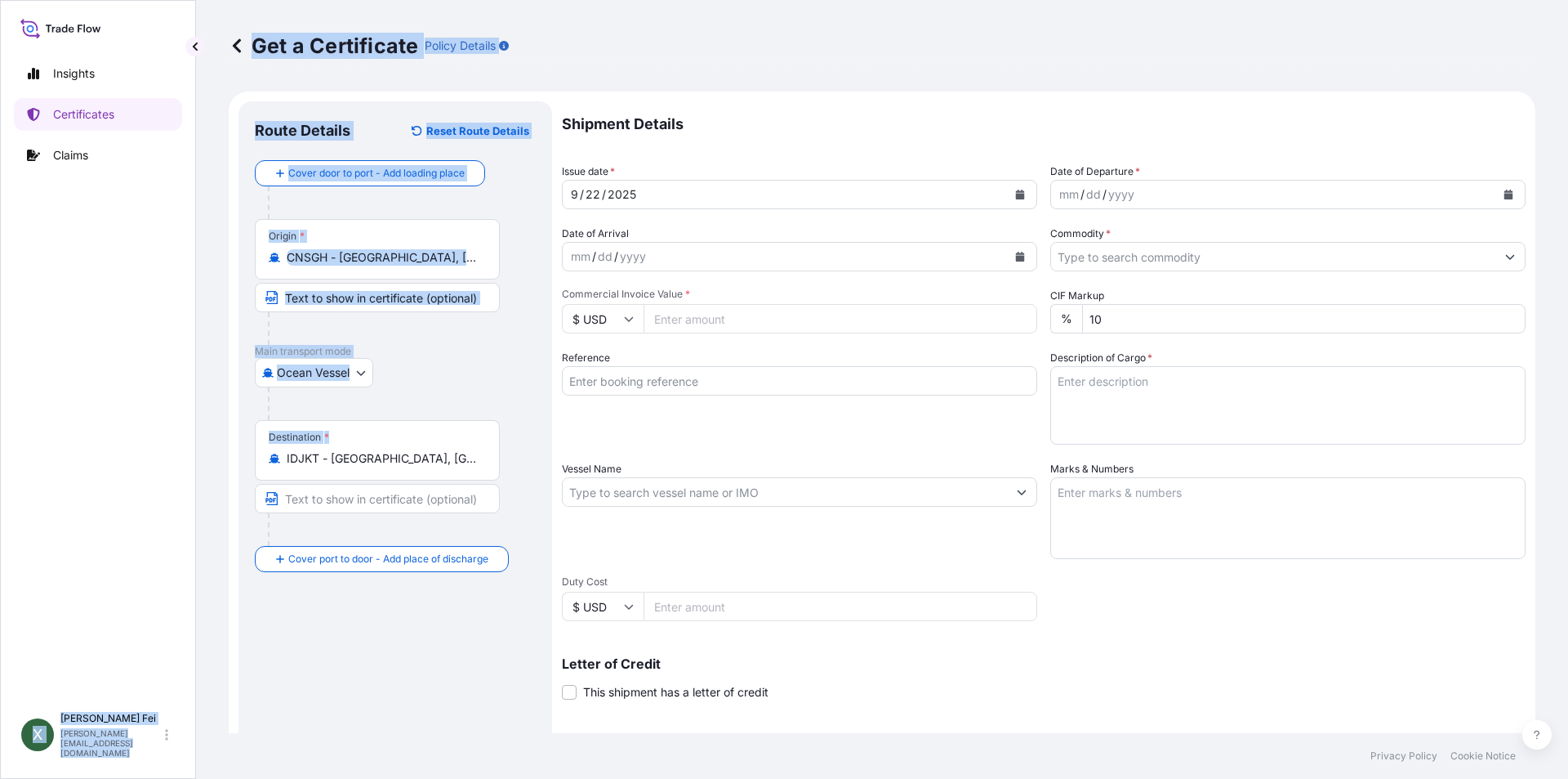
drag, startPoint x: 481, startPoint y: 453, endPoint x: 154, endPoint y: 454, distance: 327.0
click at [154, 454] on div "Insights Certificates Claims X [PERSON_NAME] [PERSON_NAME][EMAIL_ADDRESS][DOMAI…" at bounding box center [784, 390] width 1568 height 779
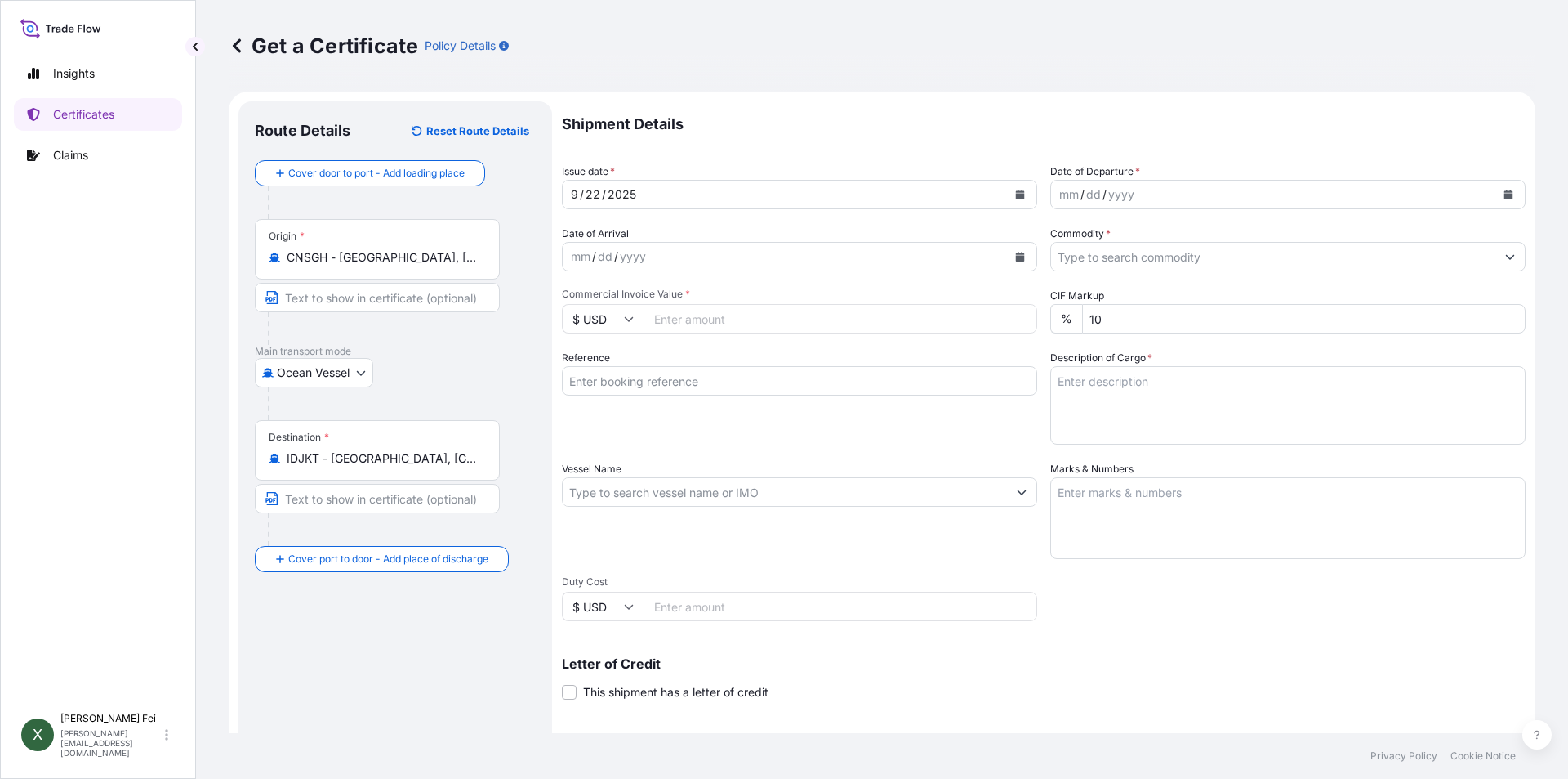
click at [445, 634] on div "Route Details Reset Route Details Cover door to port - Add loading place Place …" at bounding box center [395, 513] width 281 height 792
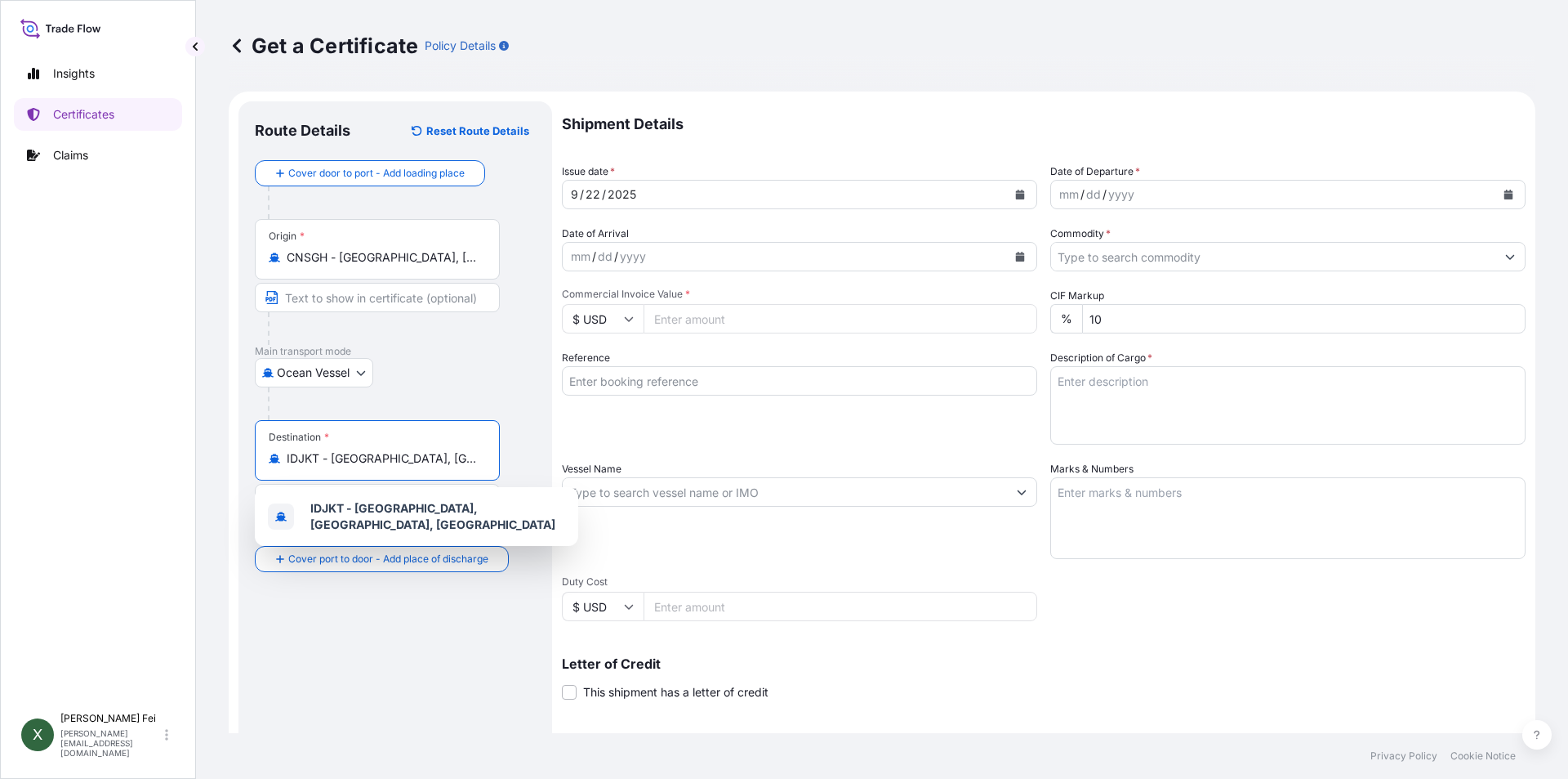
drag, startPoint x: 478, startPoint y: 460, endPoint x: 194, endPoint y: 465, distance: 284.0
click at [194, 465] on div "Insights Certificates Claims X [PERSON_NAME] [PERSON_NAME][EMAIL_ADDRESS][DOMAI…" at bounding box center [784, 390] width 1568 height 779
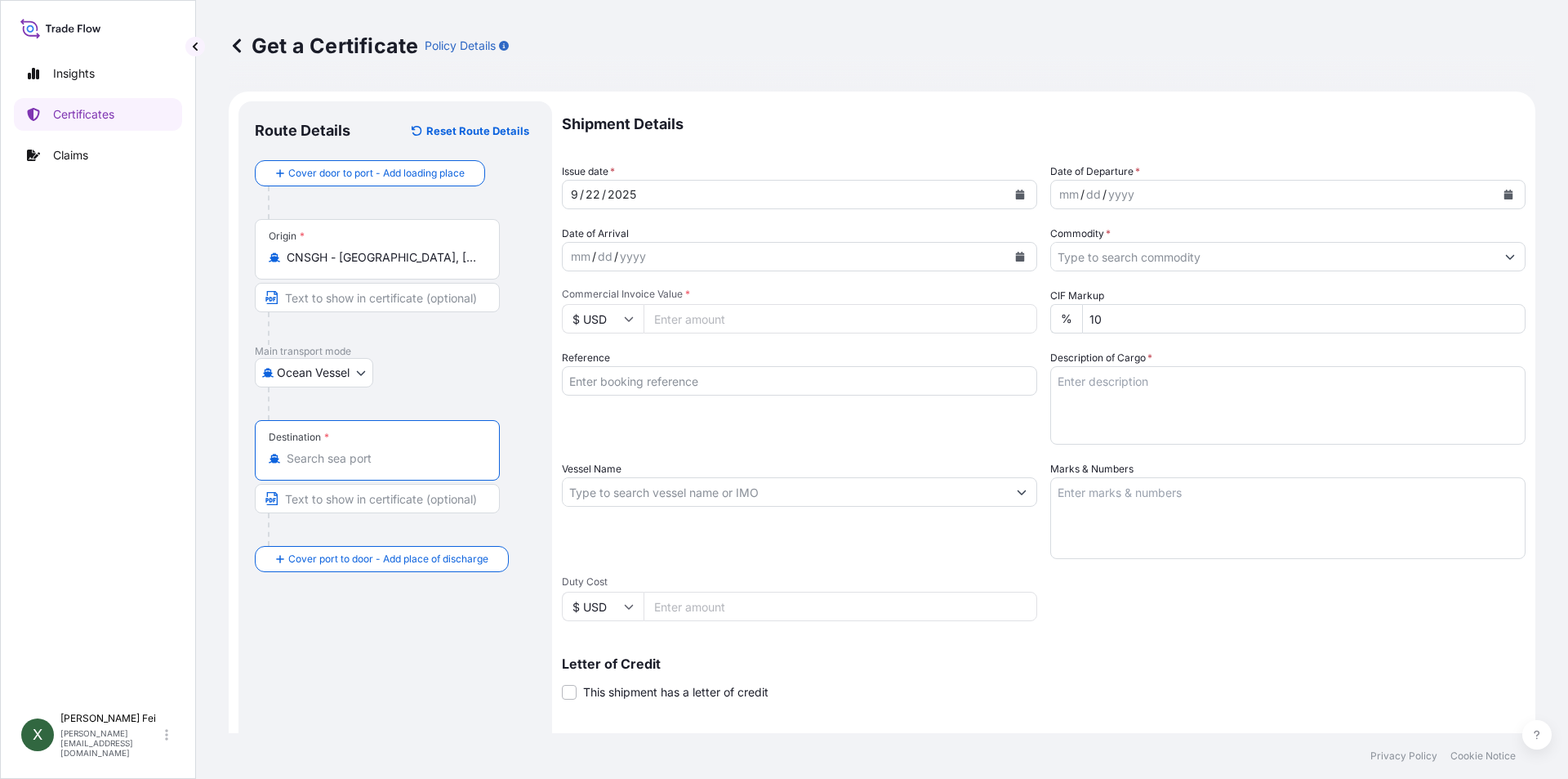
paste input "[GEOGRAPHIC_DATA]"
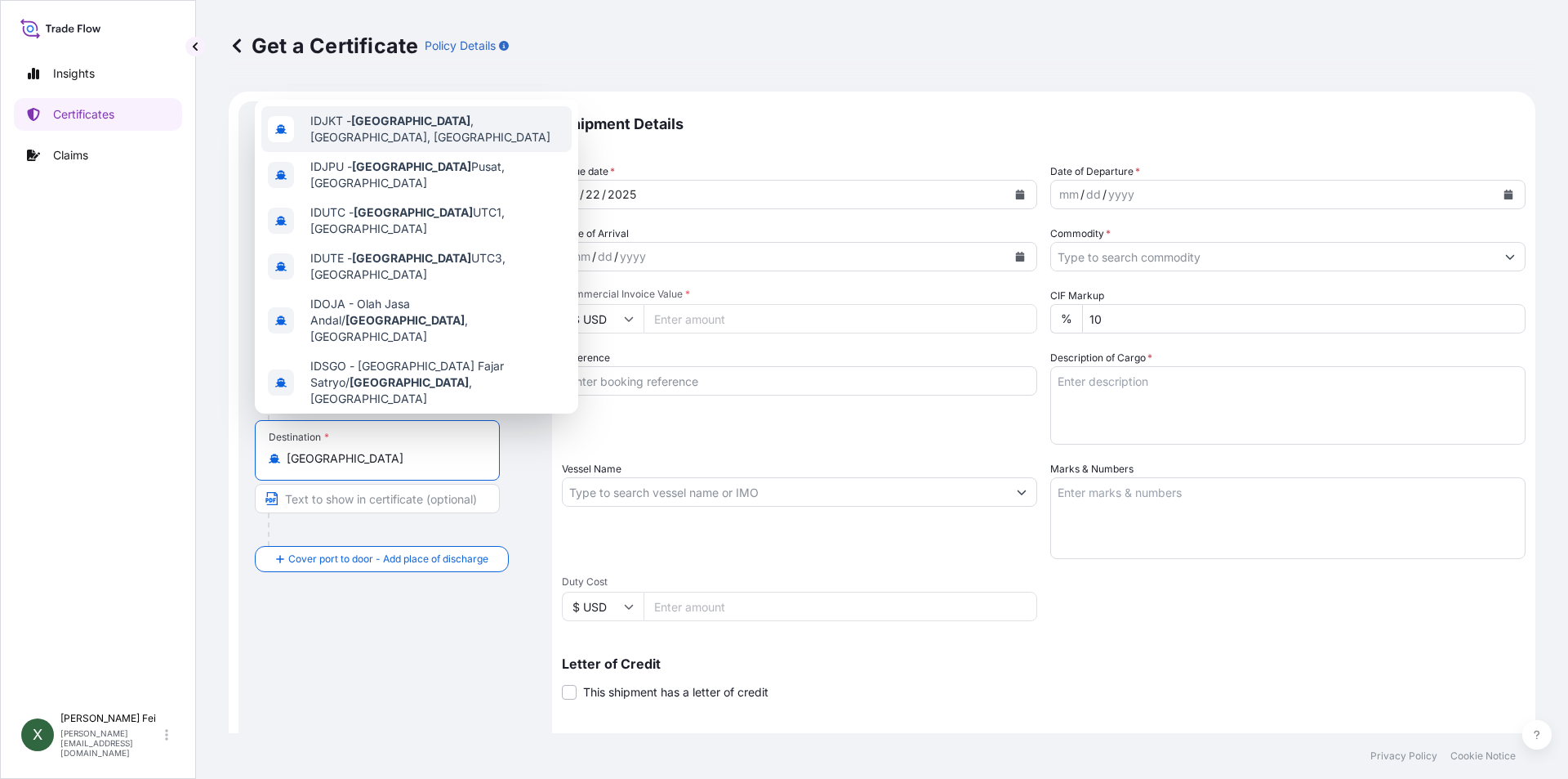
click at [512, 133] on div "IDJKT - [GEOGRAPHIC_DATA] , [GEOGRAPHIC_DATA], [GEOGRAPHIC_DATA]" at bounding box center [416, 129] width 311 height 46
type input "IDJKT - [GEOGRAPHIC_DATA], [GEOGRAPHIC_DATA], [GEOGRAPHIC_DATA]"
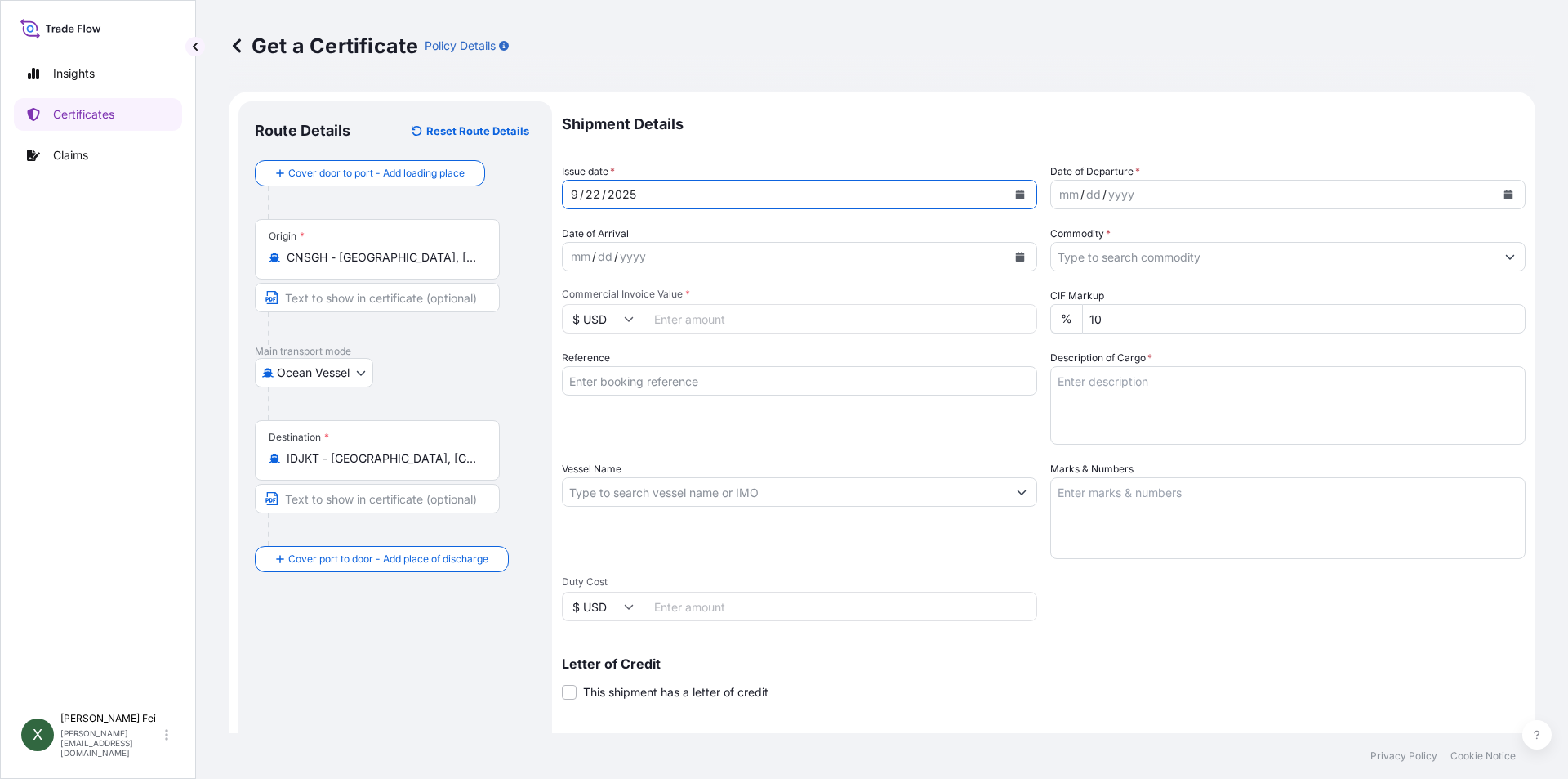
click at [1016, 187] on button "Calendar" at bounding box center [1020, 194] width 26 height 26
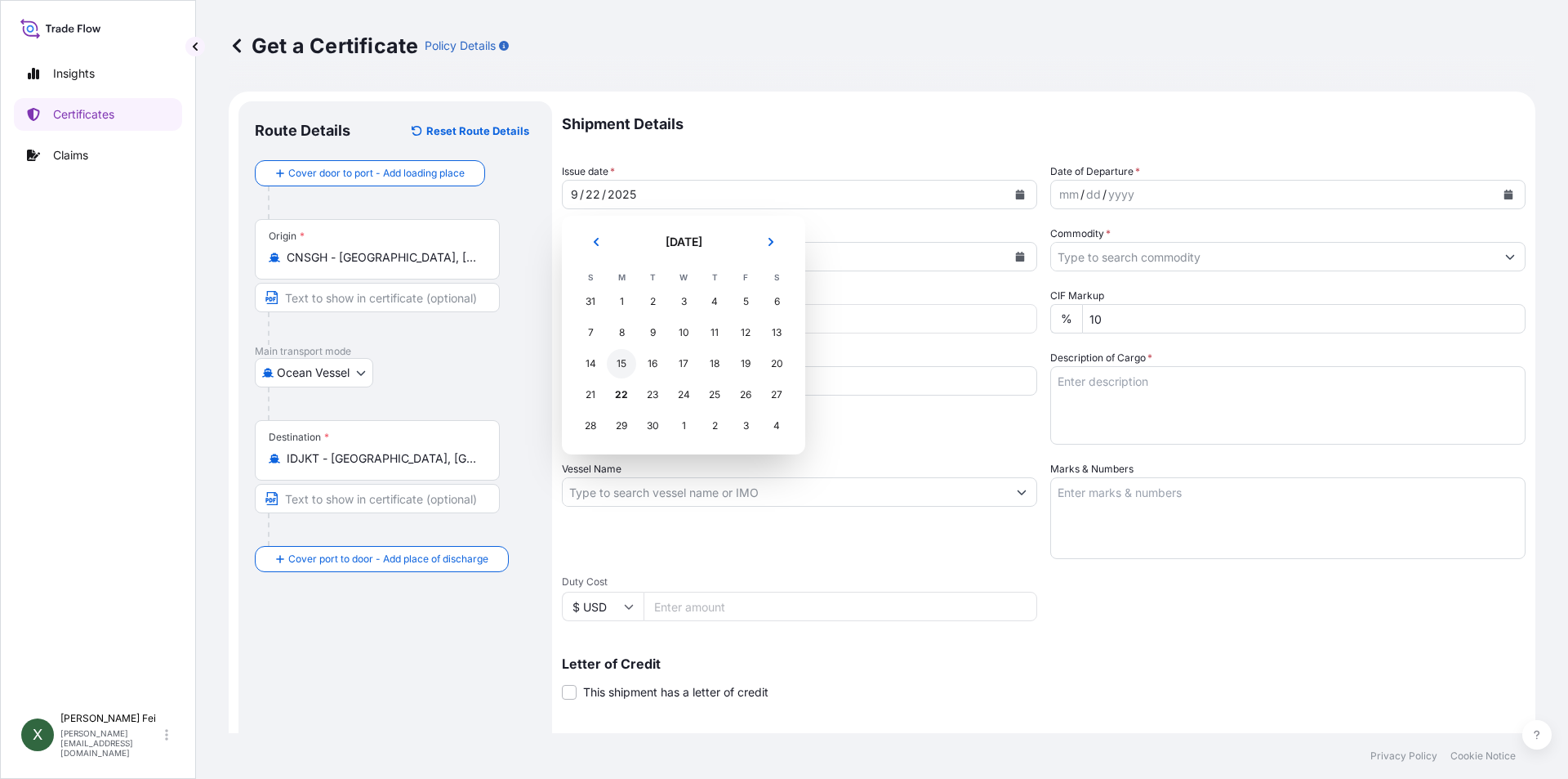
click at [624, 363] on div "15" at bounding box center [622, 364] width 30 height 30
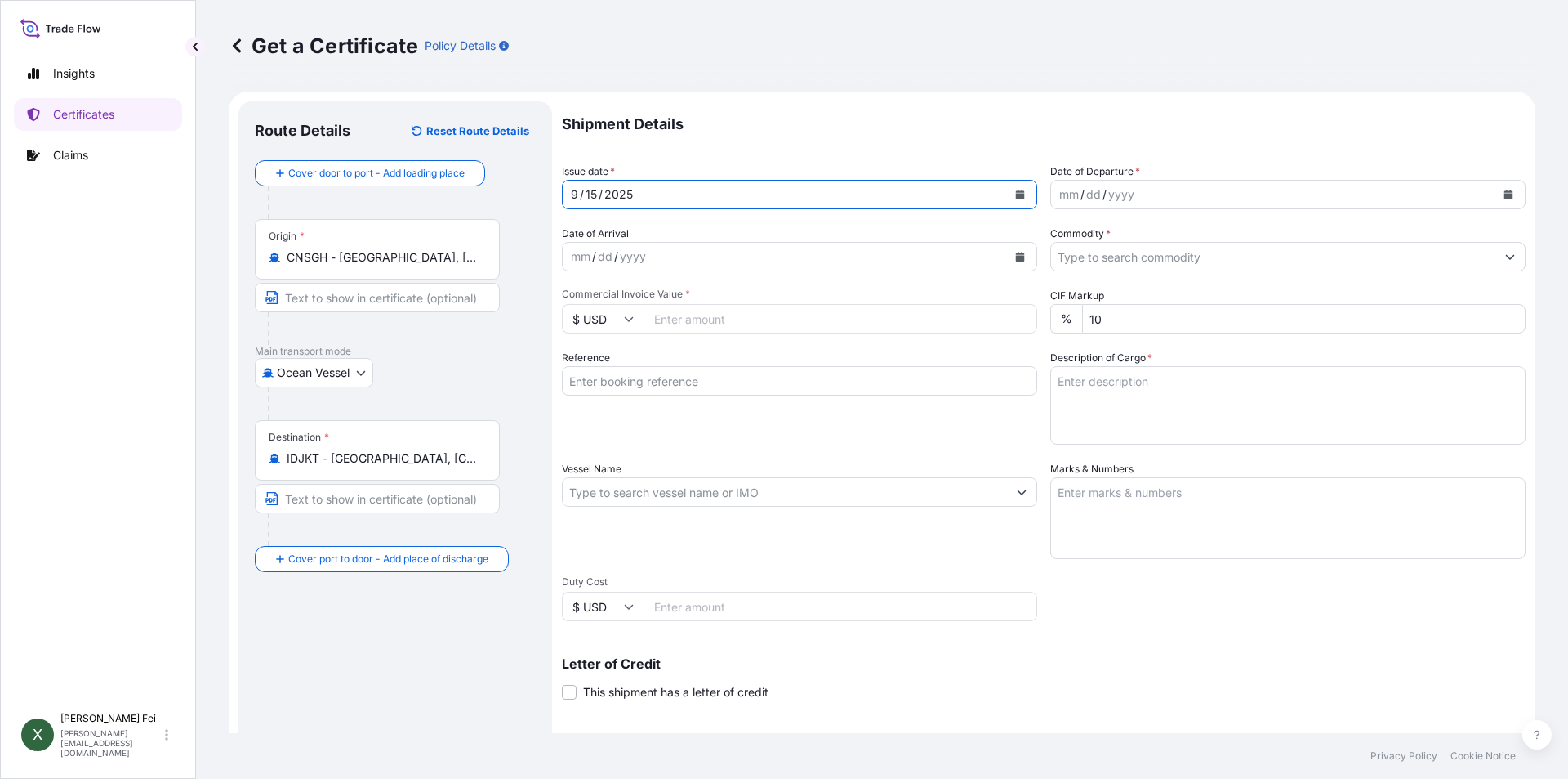
click at [1495, 193] on button "Calendar" at bounding box center [1508, 194] width 26 height 26
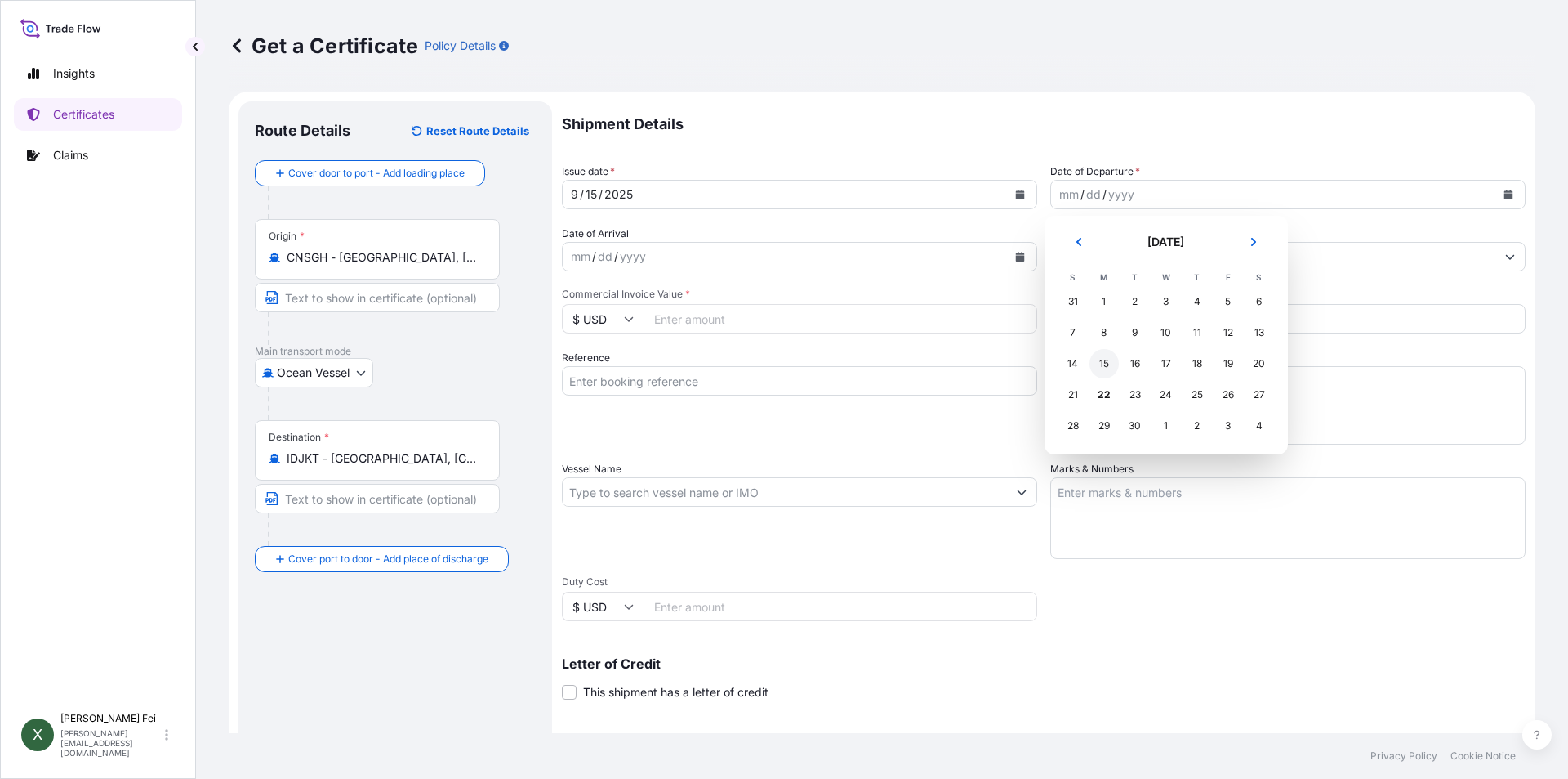
click at [1104, 362] on div "15" at bounding box center [1104, 364] width 30 height 30
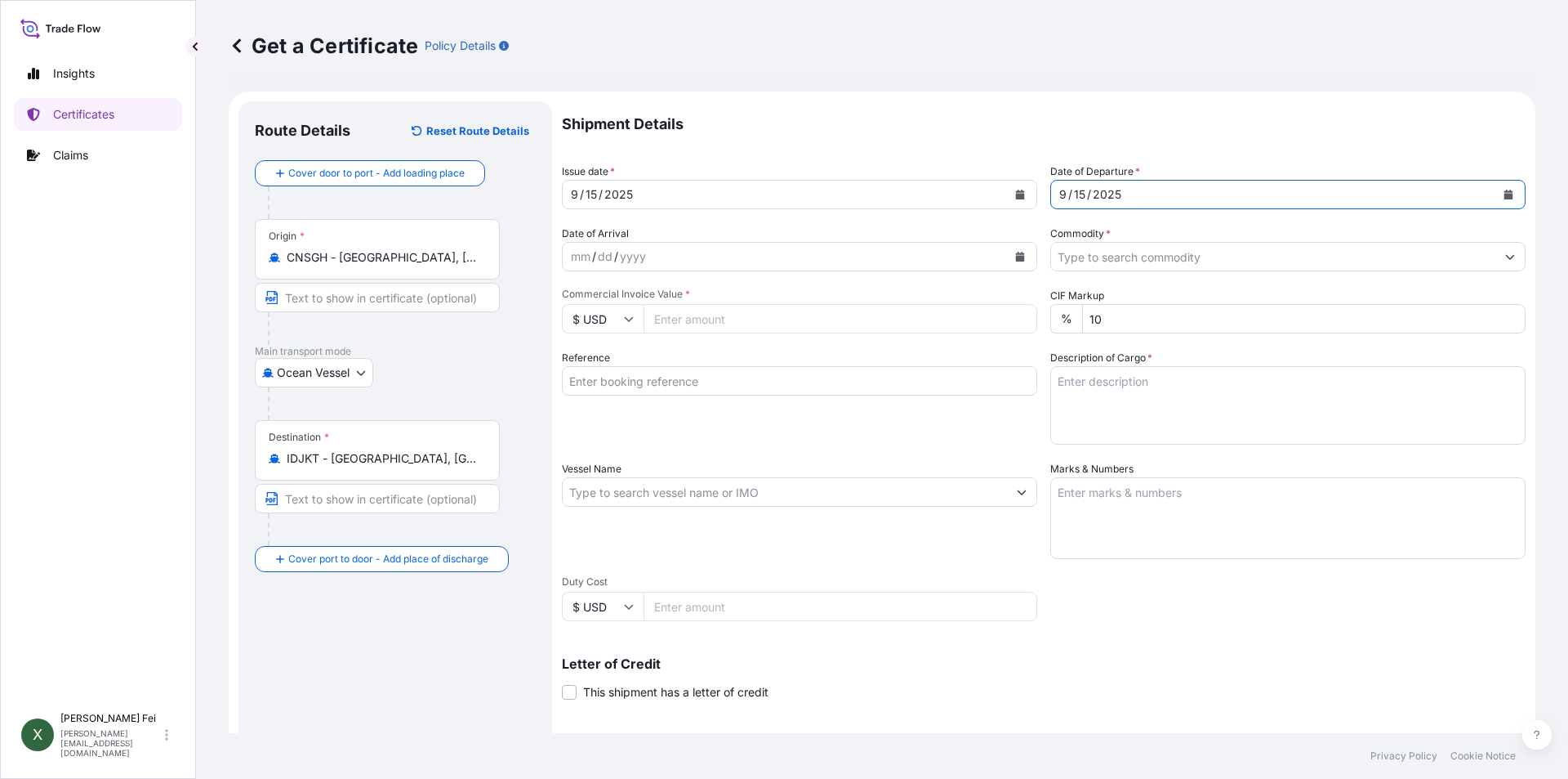
click at [1082, 254] on input "Commodity *" at bounding box center [1273, 256] width 444 height 30
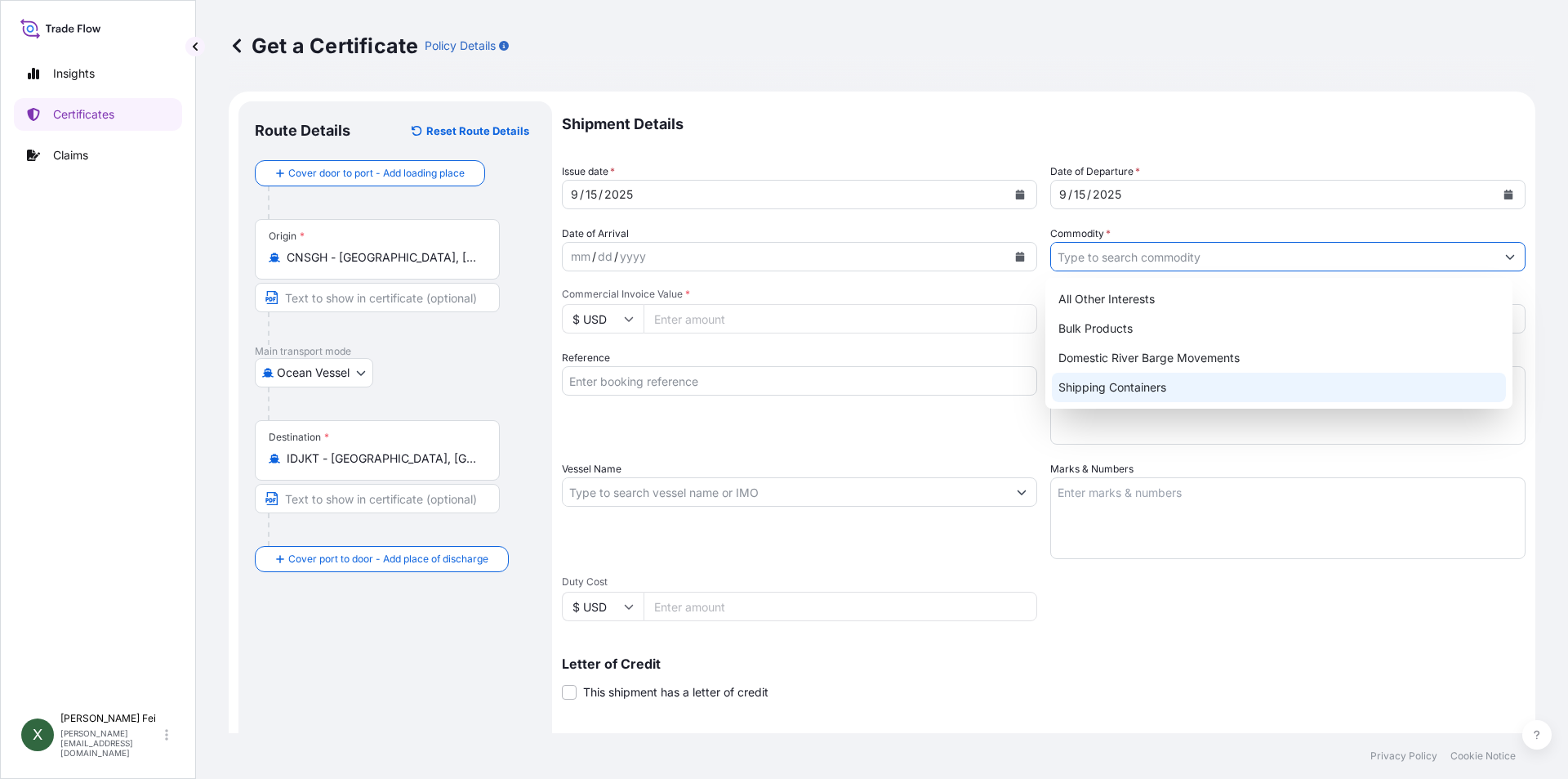
click at [1092, 389] on div "Shipping Containers" at bounding box center [1279, 388] width 455 height 30
type input "Shipping Containers"
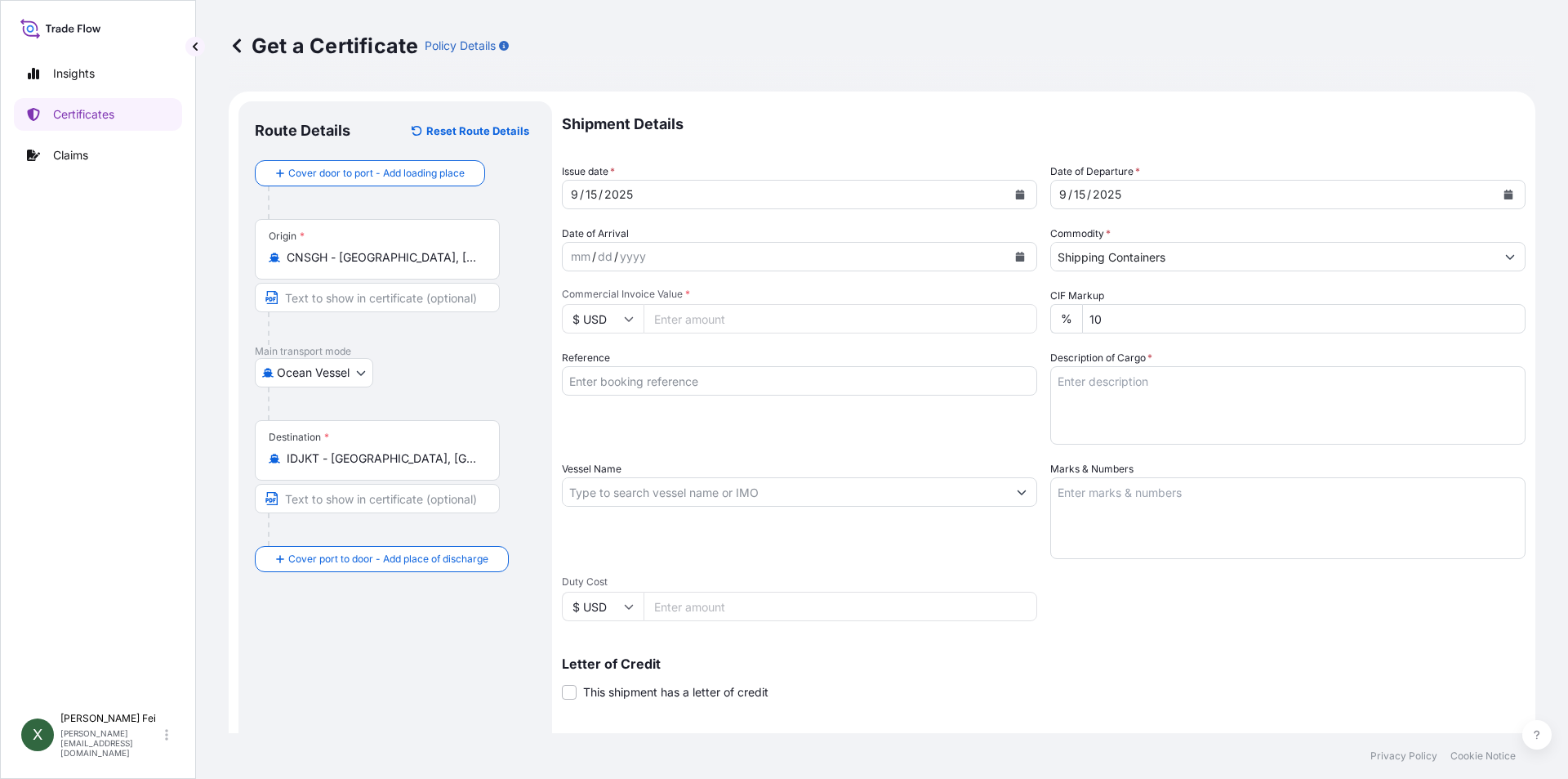
click at [740, 323] on input "Commercial Invoice Value *" at bounding box center [841, 319] width 394 height 30
type input "25208.96"
click at [684, 377] on input "Reference" at bounding box center [799, 381] width 475 height 30
paste input "CPL0359145"
type input "CPL0359145"
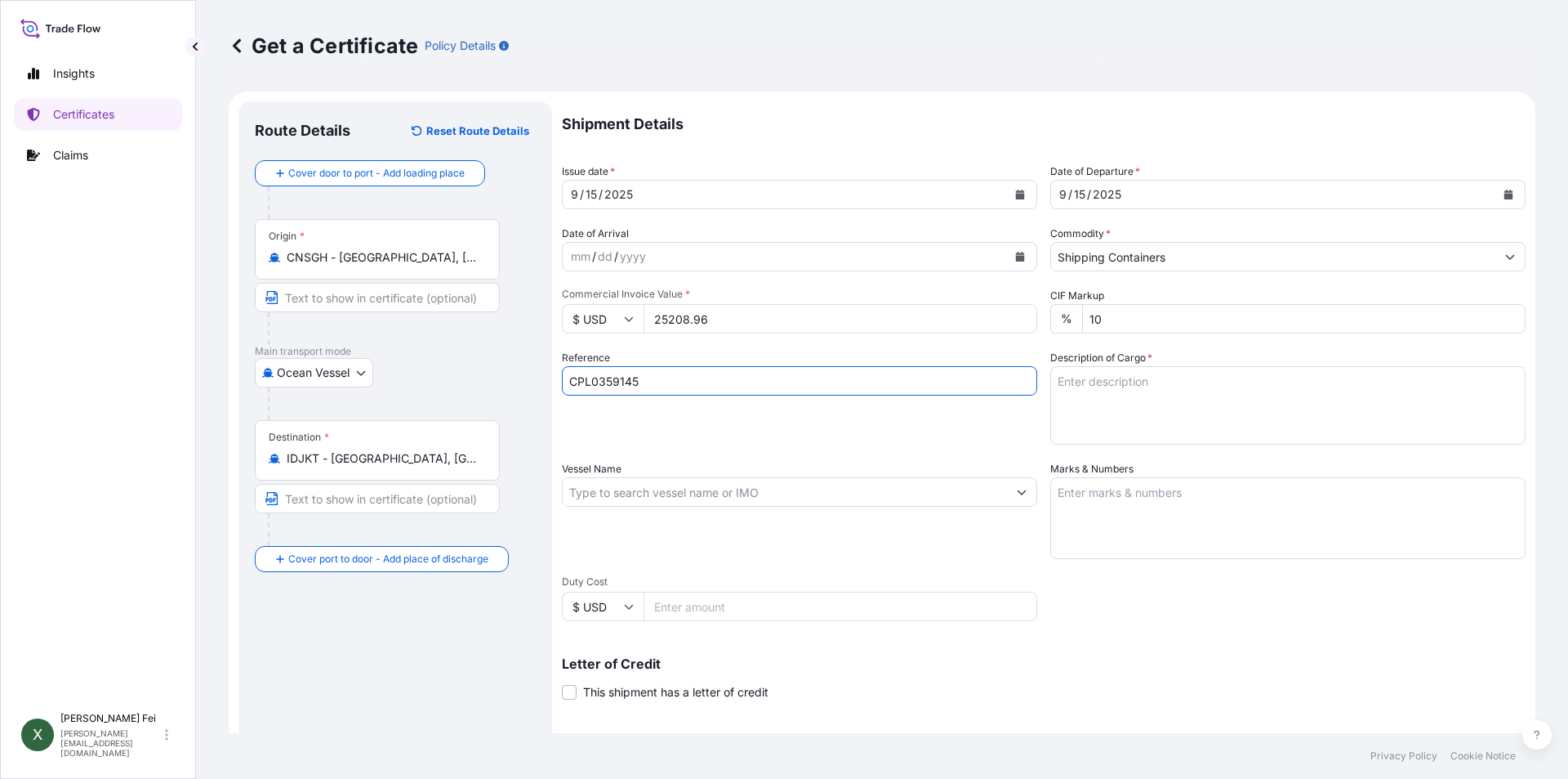
click at [1145, 364] on label "Description of Cargo *" at bounding box center [1102, 358] width 102 height 17
click at [1145, 366] on textarea "Description of Cargo *" at bounding box center [1288, 405] width 475 height 79
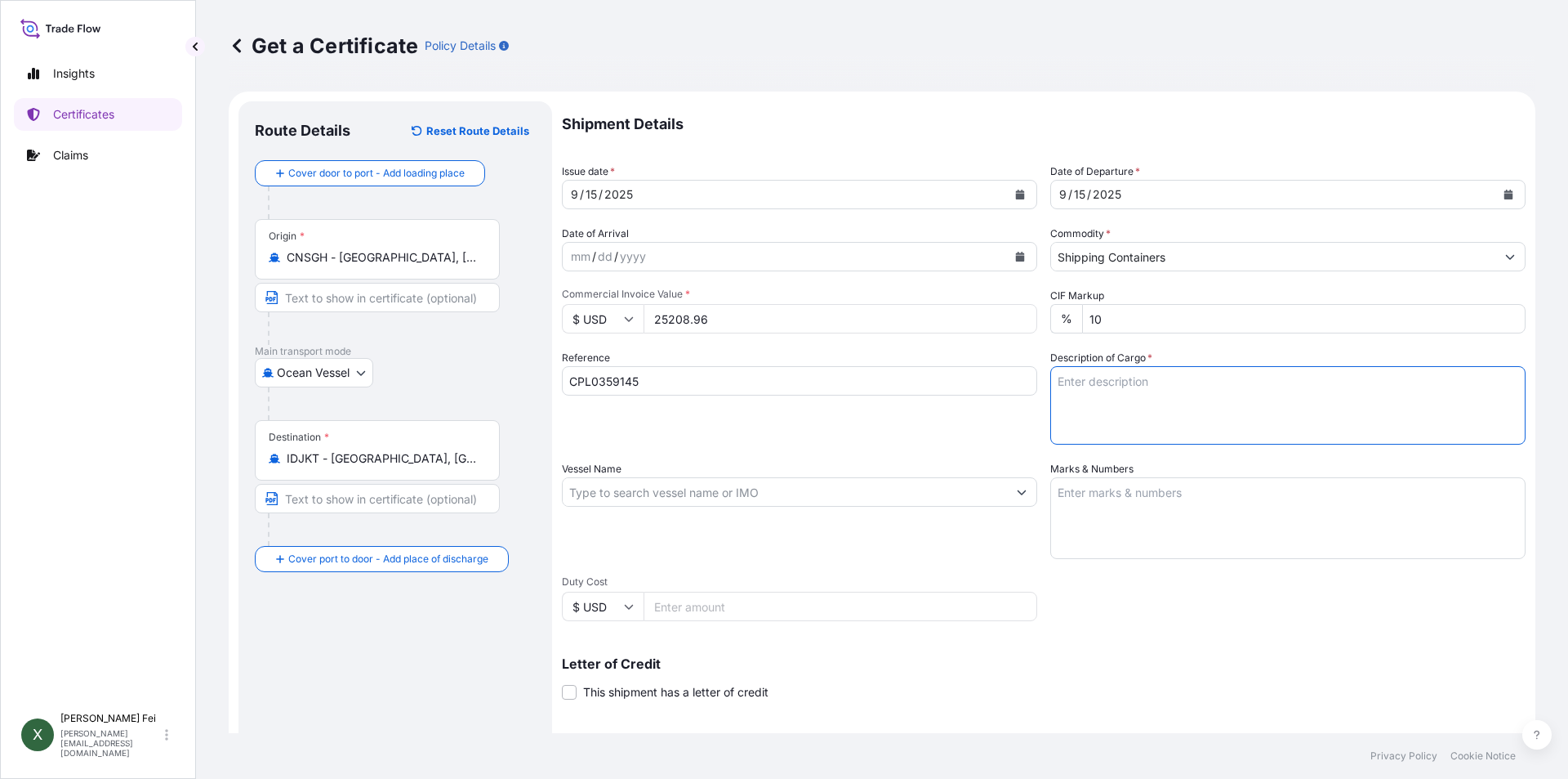
click at [1143, 378] on textarea "Description of Cargo *" at bounding box center [1288, 405] width 475 height 79
paste textarea "20 PALLETS"
click at [1177, 391] on textarea "20 PALLETS" at bounding box center [1288, 405] width 475 height 79
paste textarea "MERQUAT(TM) 550PR POLYMER,"
paste textarea "1H1 PLASTIC DRUM"
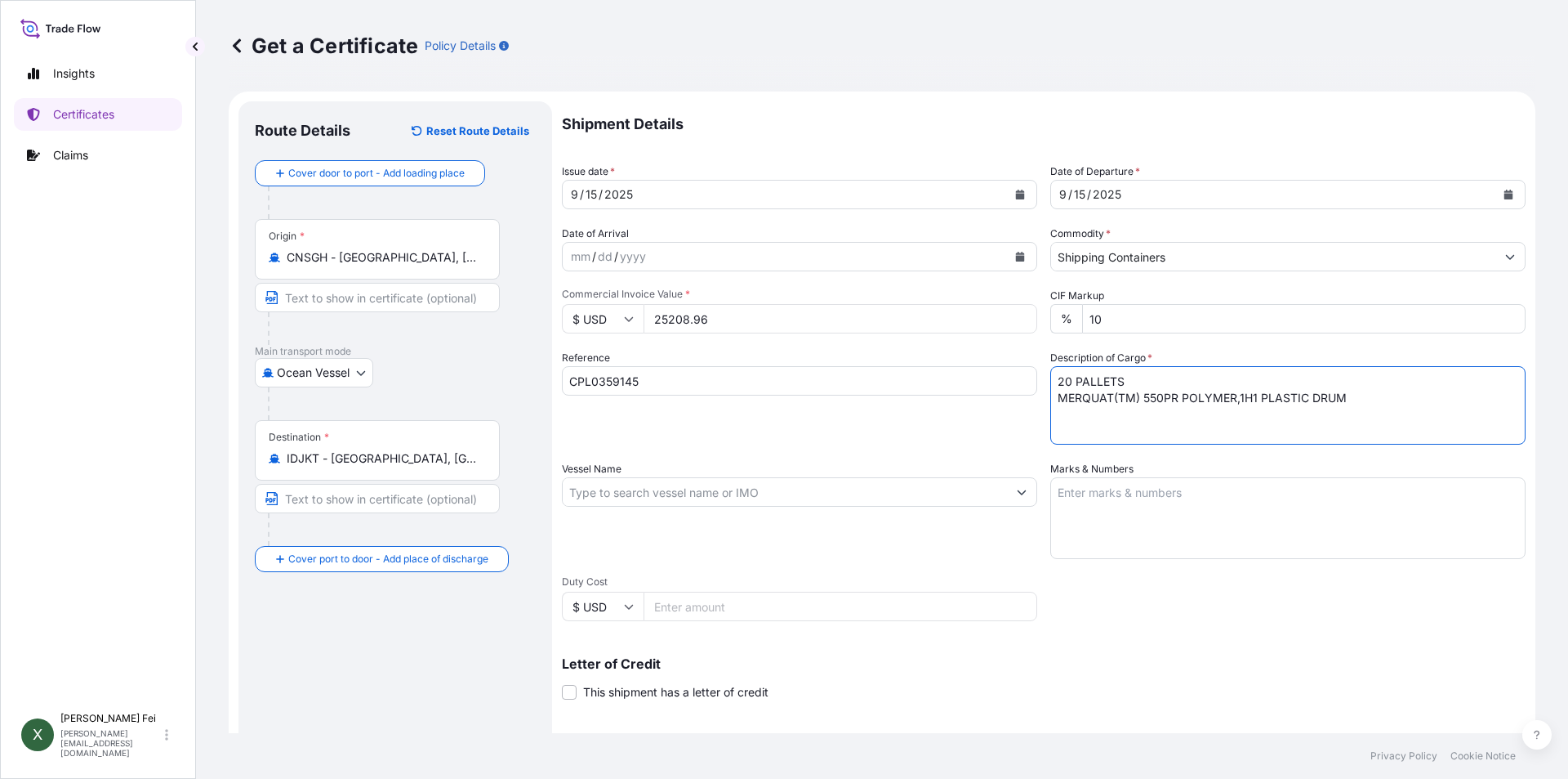
click at [1384, 403] on textarea "20 PALLETS MERQUAT(TM) 550PR POLYMER,1H1 PLASTIC DRUM" at bounding box center [1288, 405] width 475 height 79
paste textarea "HS CODE:3911.90"
paste textarea "CARBOPOL(R) AQUA SF-1"
paste textarea "POLYMER, 55G PL OH D"
click at [1233, 394] on textarea "20 PALLETS MERQUAT(TM) 550PR POLYMER,1H1 PLASTIC DRUM HS CODE:3911.90 CARBOPOL(…" at bounding box center [1288, 405] width 475 height 79
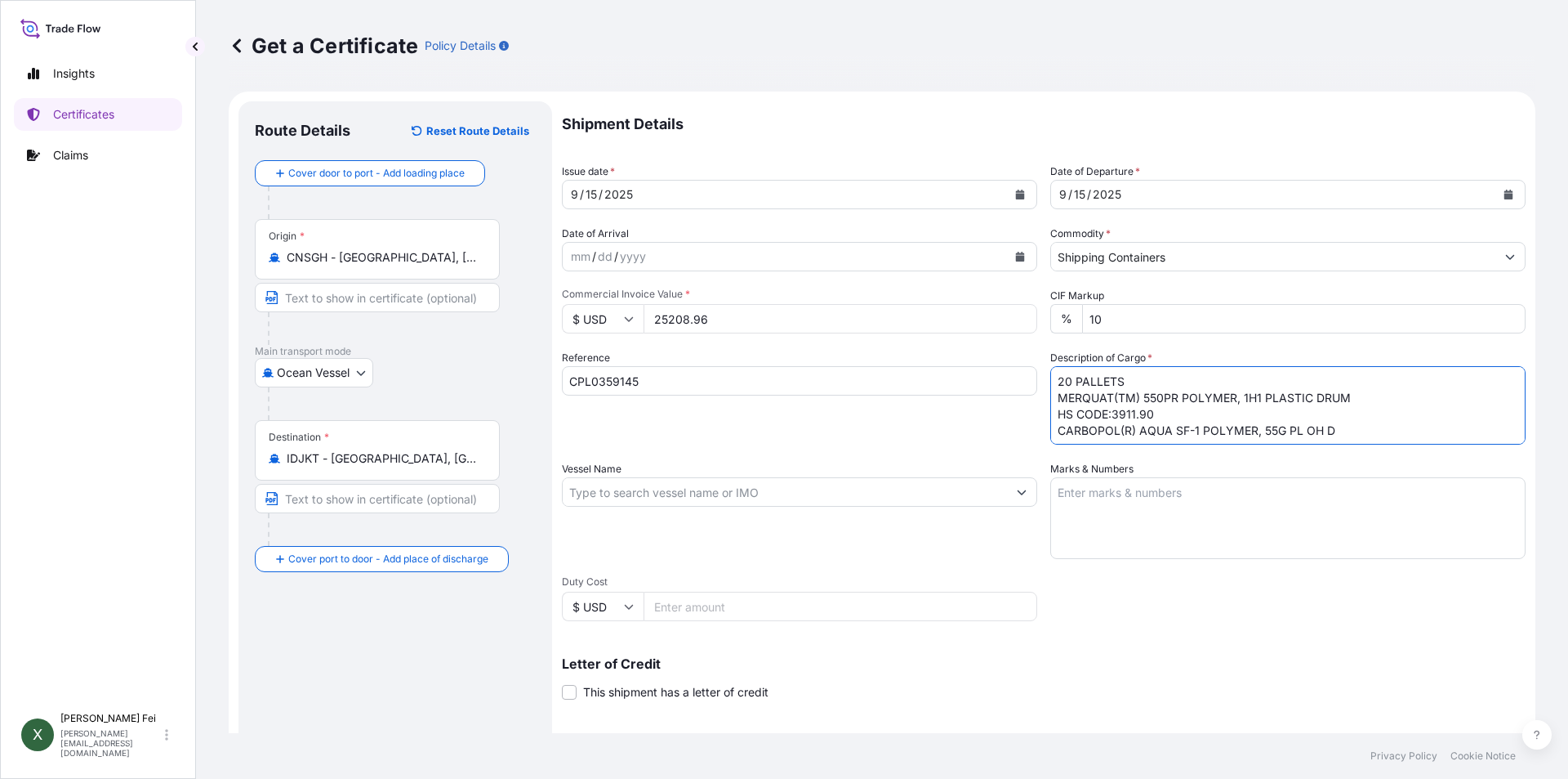
click at [1260, 427] on textarea "20 PALLETS MERQUAT(TM) 550PR POLYMER, 1H1 PLASTIC DRUM HS CODE:3911.90 CARBOPOL…" at bounding box center [1288, 405] width 475 height 79
click at [1363, 434] on textarea "20 PALLETS MERQUAT(TM) 550PR POLYMER, 1H1 PLASTIC DRUM HS CODE:3911.90 CARBOPOL…" at bounding box center [1288, 405] width 475 height 79
paste textarea "HS CODE:3906.90 MERQUAT(TM) 550 POLYMER, 1H1 PLASTIC DRUM HS CODE:3911.90"
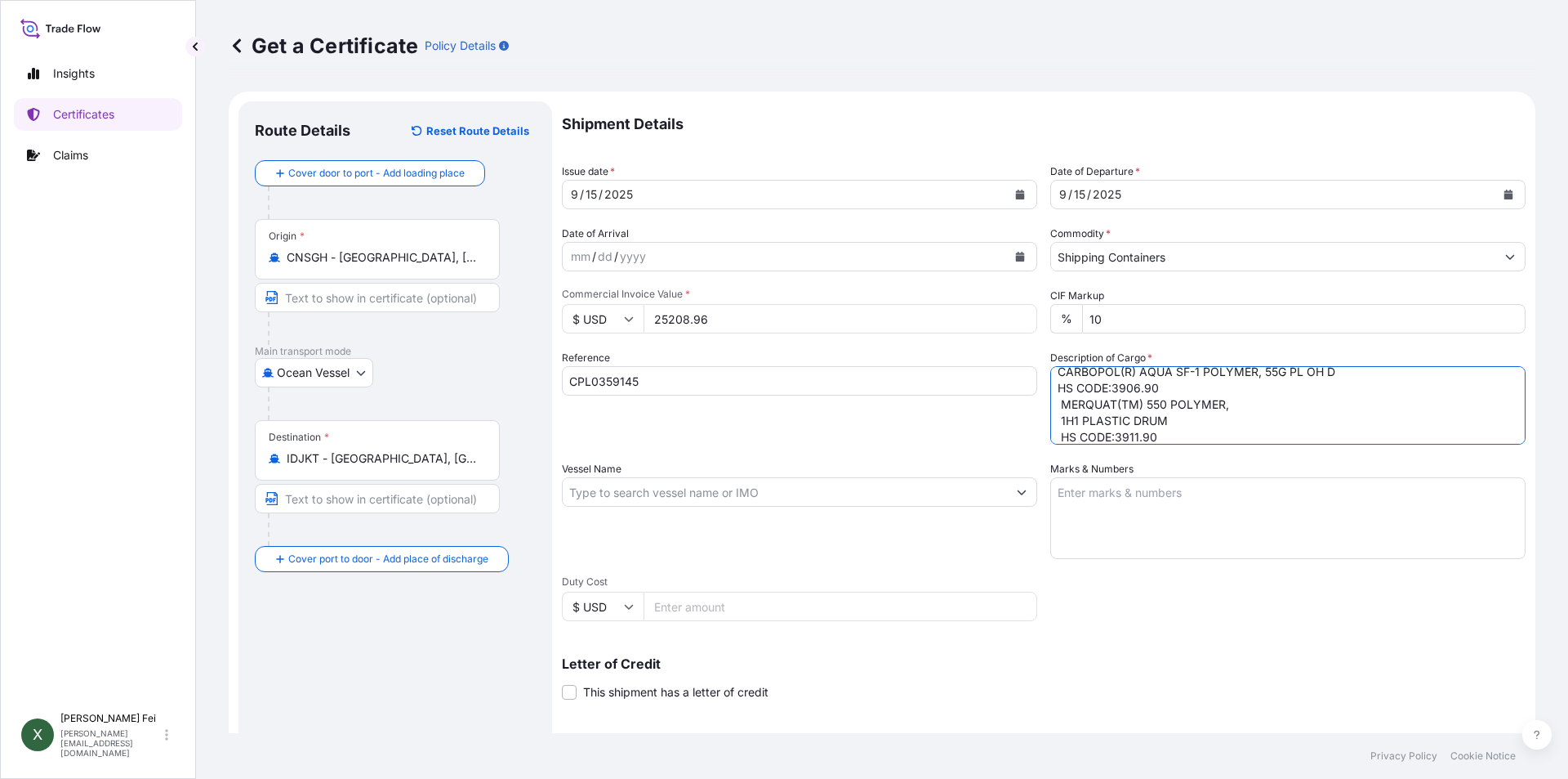
click at [1056, 397] on textarea "20 PALLETS MERQUAT(TM) 550PR POLYMER, 1H1 PLASTIC DRUM HS CODE:3911.90 CARBOPOL…" at bounding box center [1288, 405] width 475 height 79
click at [1056, 420] on textarea "20 PALLETS MERQUAT(TM) 550PR POLYMER, 1H1 PLASTIC DRUM HS CODE:3911.90 CARBOPOL…" at bounding box center [1288, 405] width 475 height 79
click at [1060, 432] on textarea "20 PALLETS MERQUAT(TM) 550PR POLYMER, 1H1 PLASTIC DRUM HS CODE:3911.90 CARBOPOL…" at bounding box center [1288, 405] width 475 height 79
click at [1054, 427] on textarea "20 PALLETS MERQUAT(TM) 550PR POLYMER, 1H1 PLASTIC DRUM HS CODE:3911.90 CARBOPOL…" at bounding box center [1288, 405] width 475 height 79
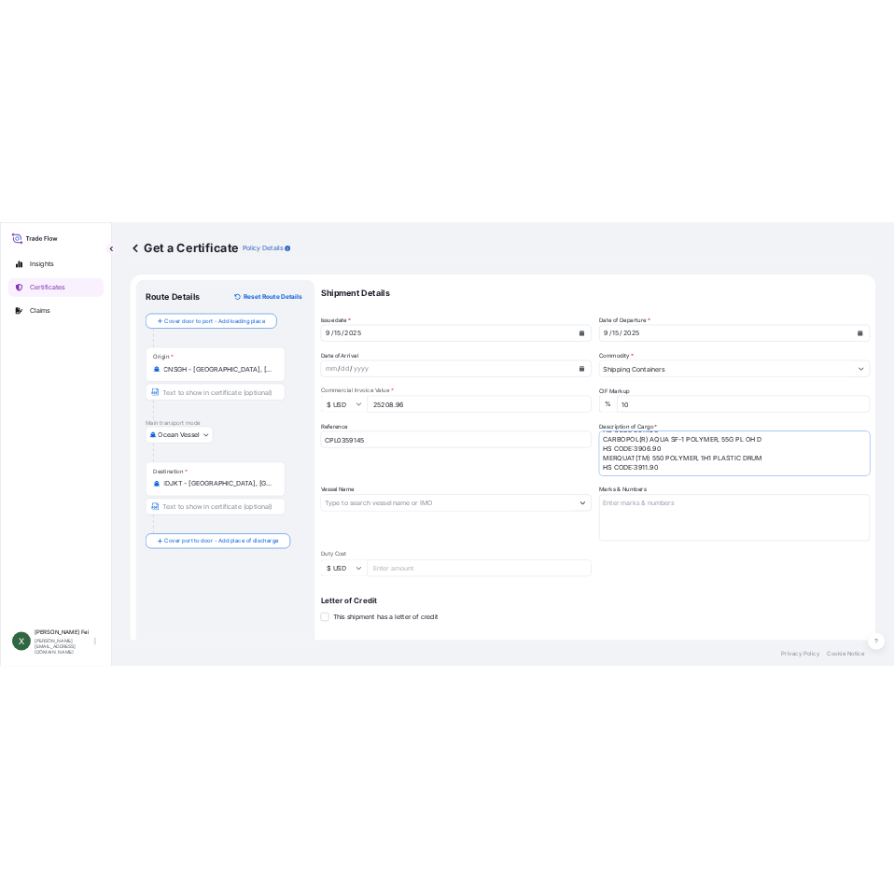
scroll to position [0, 0]
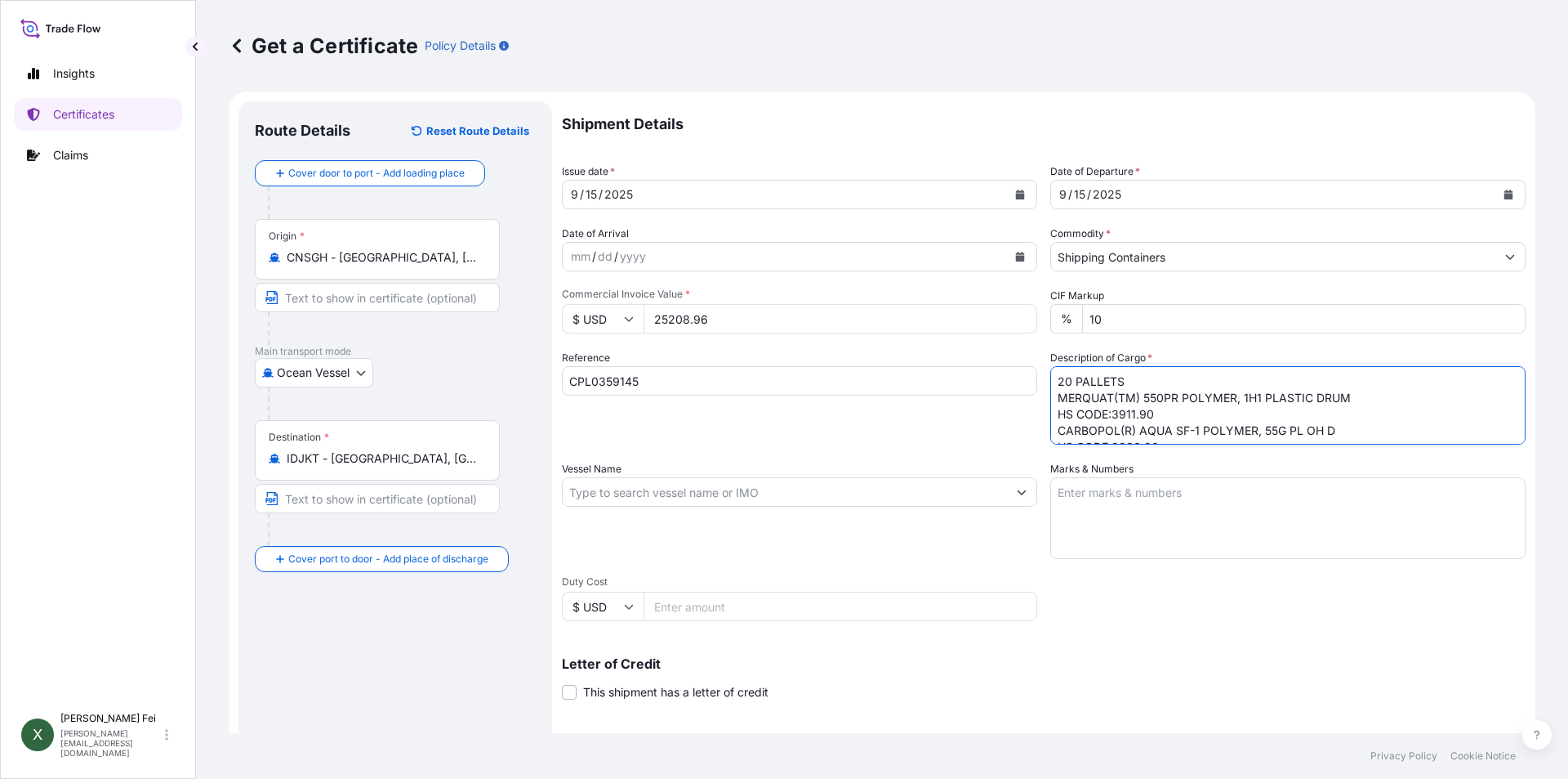
type textarea "20 PALLETS MERQUAT(TM) 550PR POLYMER, 1H1 PLASTIC DRUM HS CODE:3911.90 CARBOPOL…"
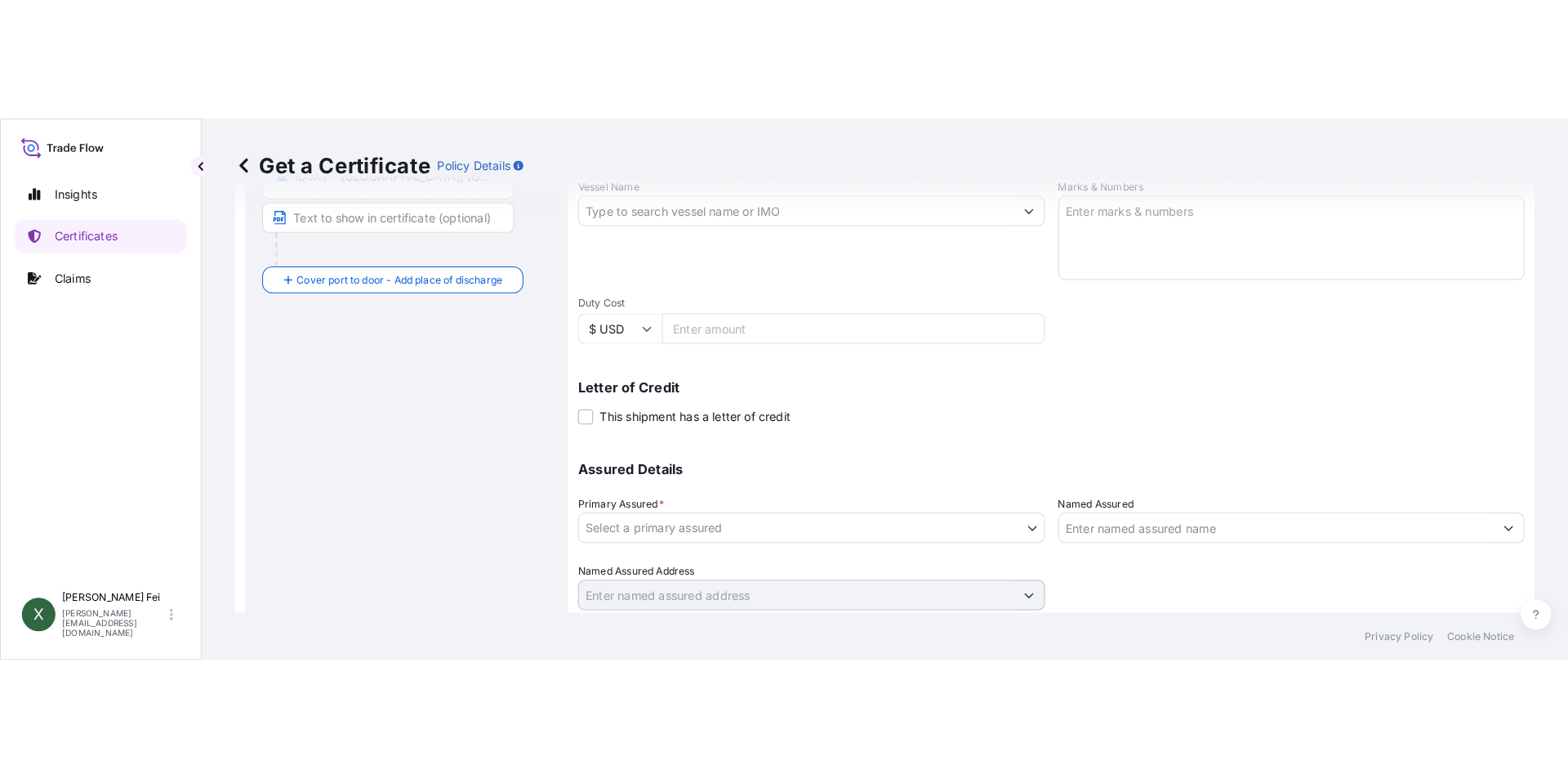
scroll to position [203, 0]
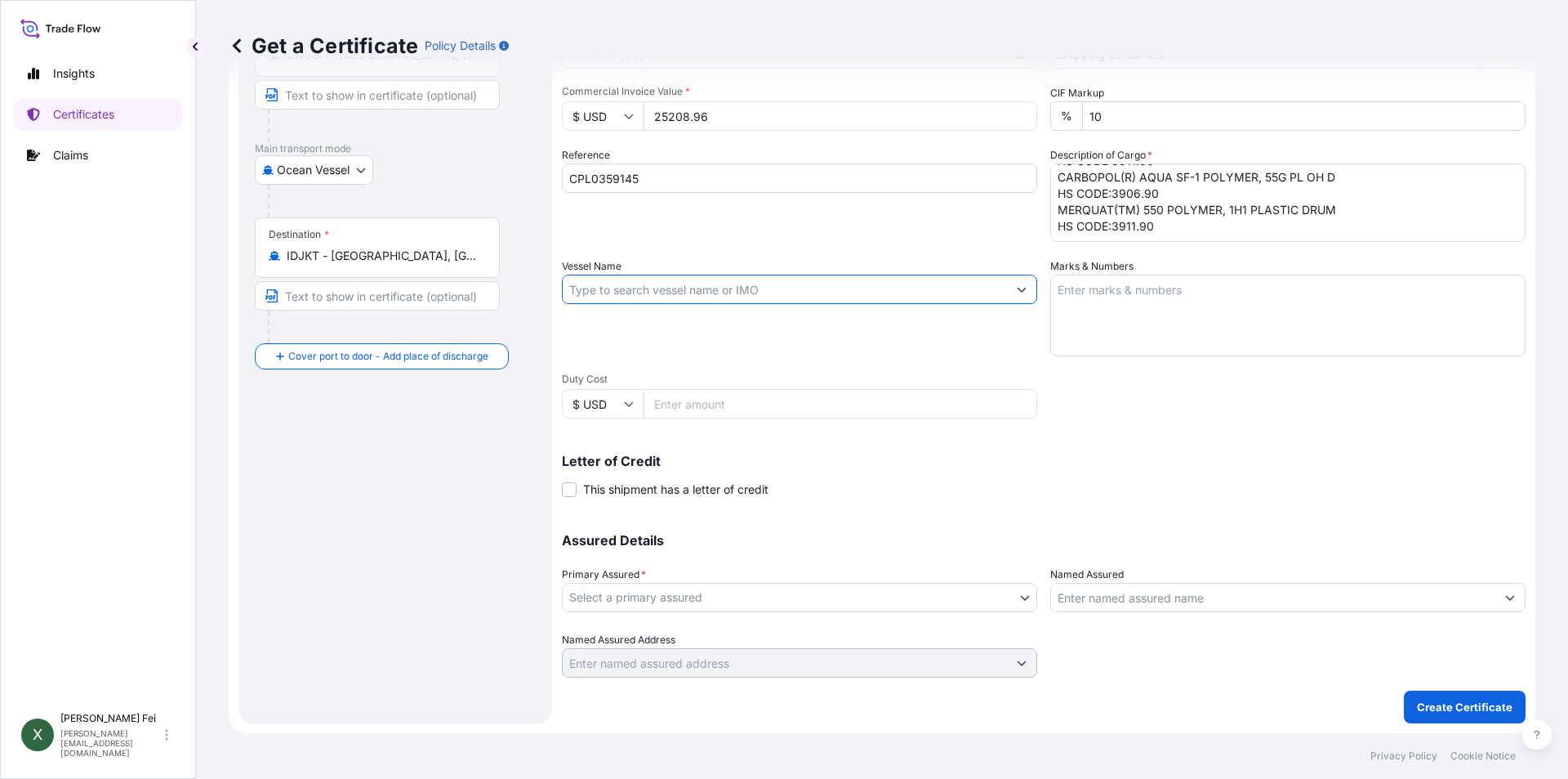
click at [617, 291] on input "Vessel Name" at bounding box center [785, 290] width 444 height 30
paste input "[PERSON_NAME] FU [PERSON_NAME]"
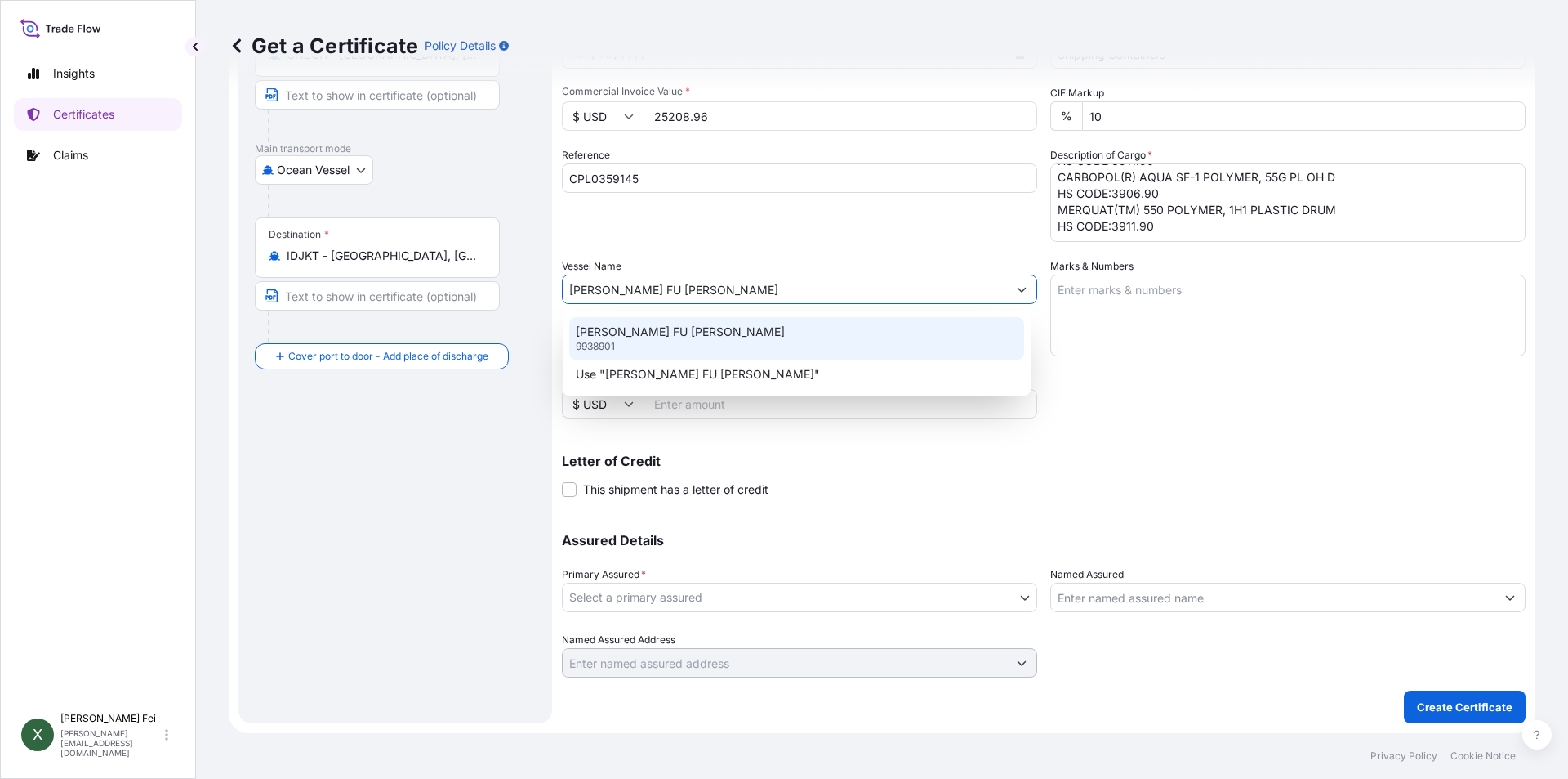
click at [634, 326] on p "[PERSON_NAME] FU [PERSON_NAME]" at bounding box center [680, 332] width 209 height 17
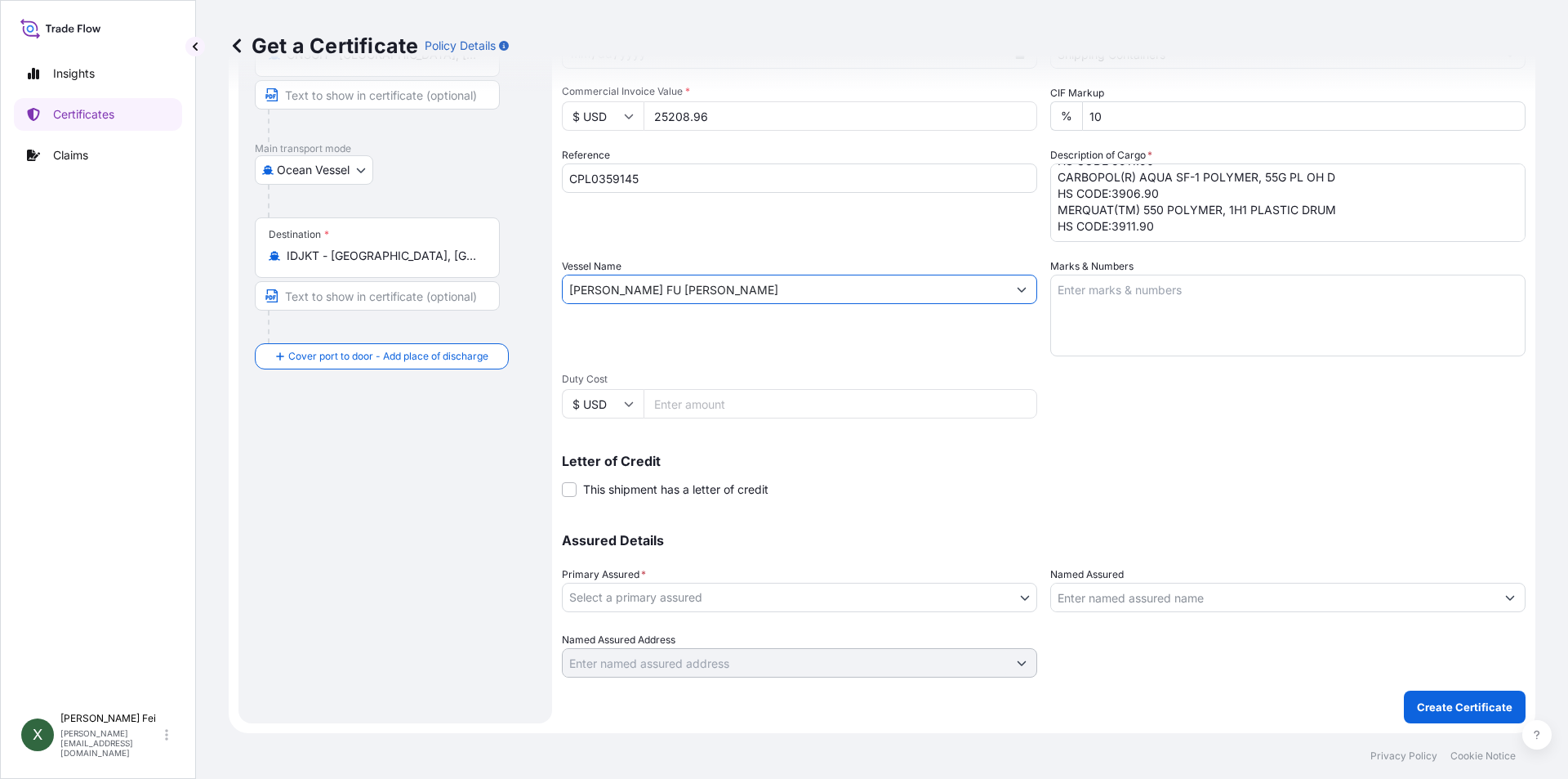
type input "[PERSON_NAME] FU [PERSON_NAME]"
click at [1111, 283] on textarea "Marks & Numbers" at bounding box center [1288, 315] width 475 height 81
paste textarea "PO NO. 338/25"
paste textarea "PT TRITUNGGAL"
paste textarea "ARTHAMAKMUR"
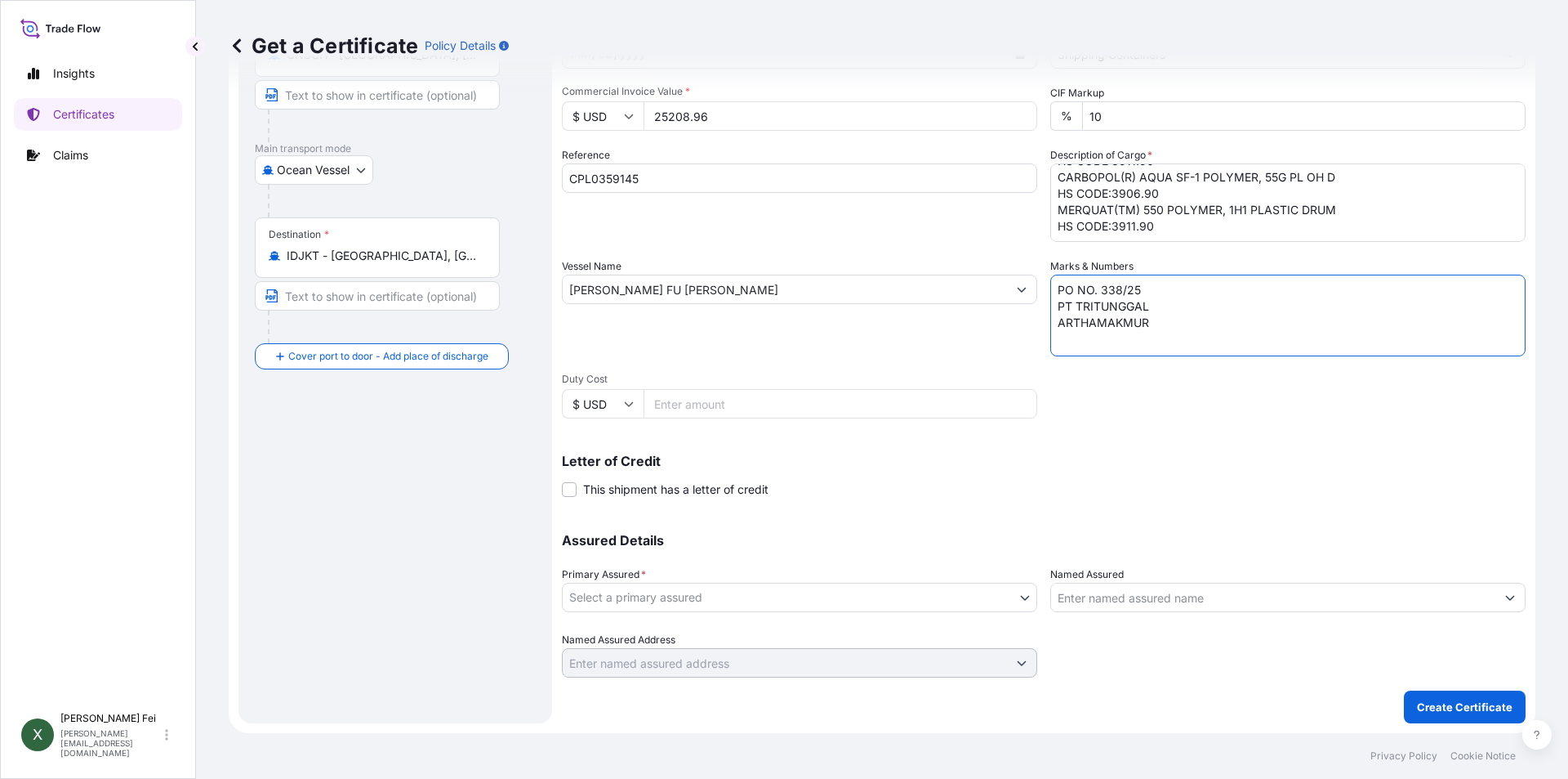
paste textarea "[GEOGRAPHIC_DATA]"
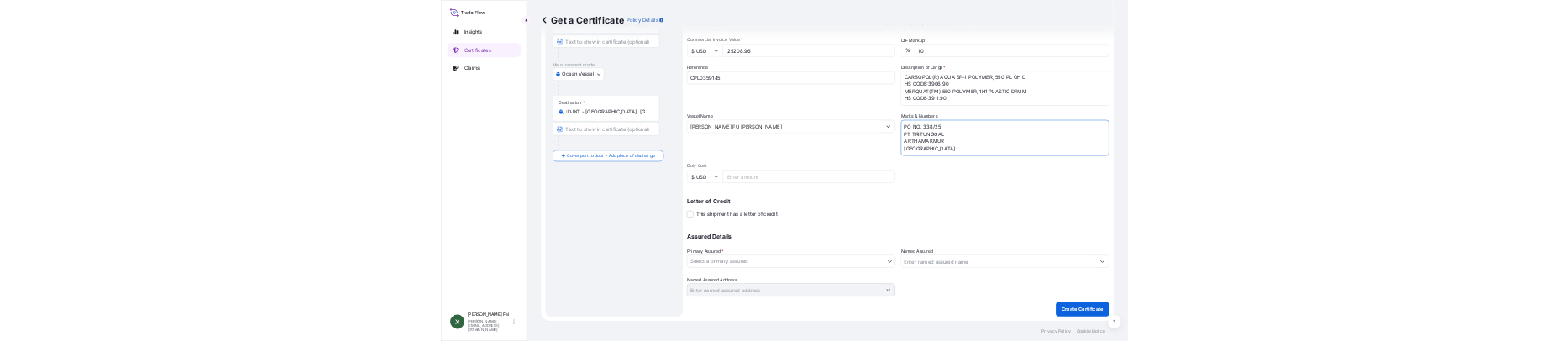
scroll to position [6, 0]
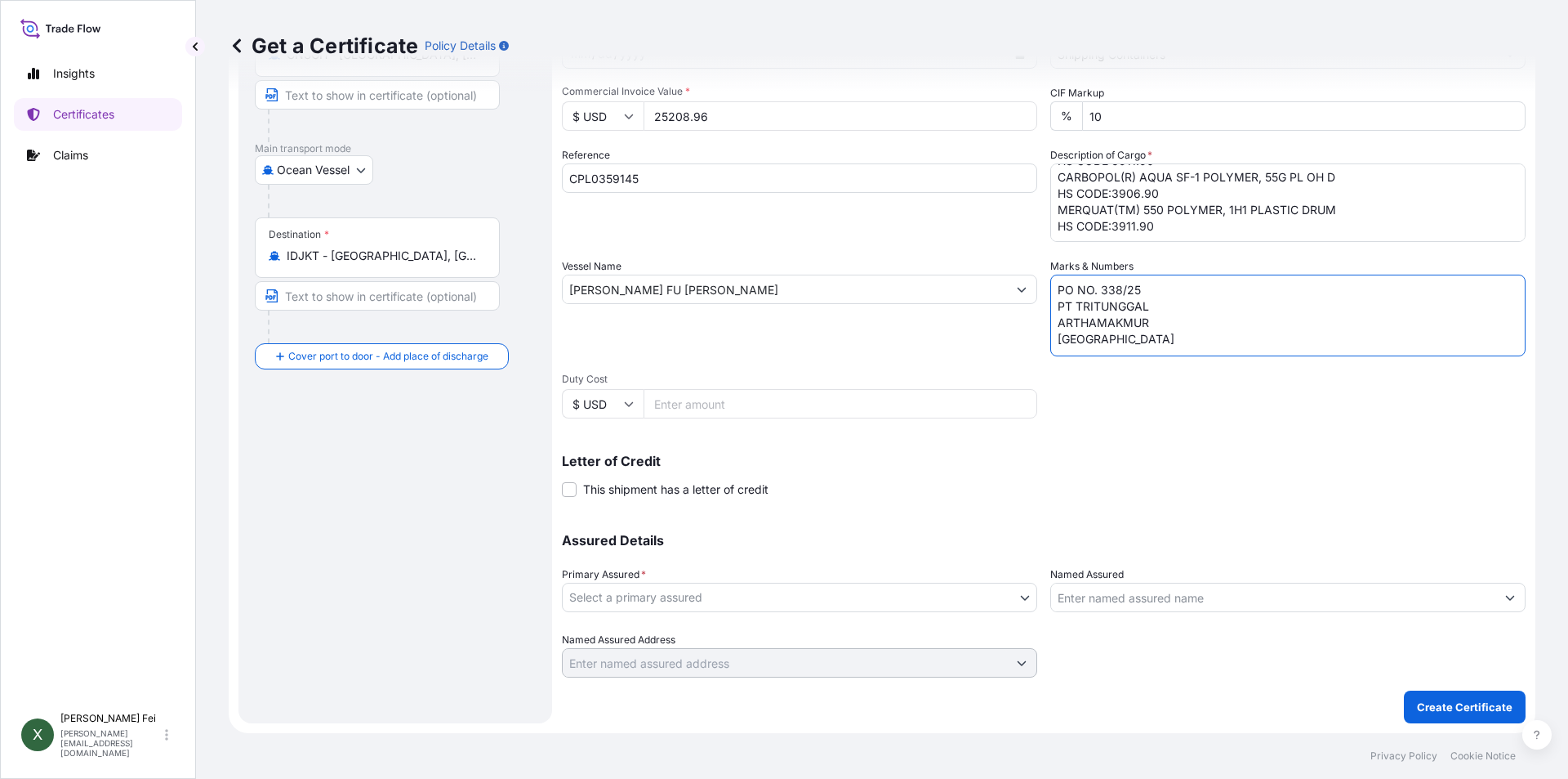
paste textarea "NO. 1 - UP"
type textarea "PO NO. 338/25 PT TRITUNGGAL ARTHAMAKMUR [GEOGRAPHIC_DATA] NO. 1 - UP"
click at [899, 507] on div "Shipment Details Issue date * [DATE] Date of Departure * [DATE] Date of Arrival…" at bounding box center [1044, 288] width 964 height 779
click at [812, 596] on body "Insights Certificates Claims X [PERSON_NAME] [PERSON_NAME][EMAIL_ADDRESS][DOMAI…" at bounding box center [784, 390] width 1568 height 779
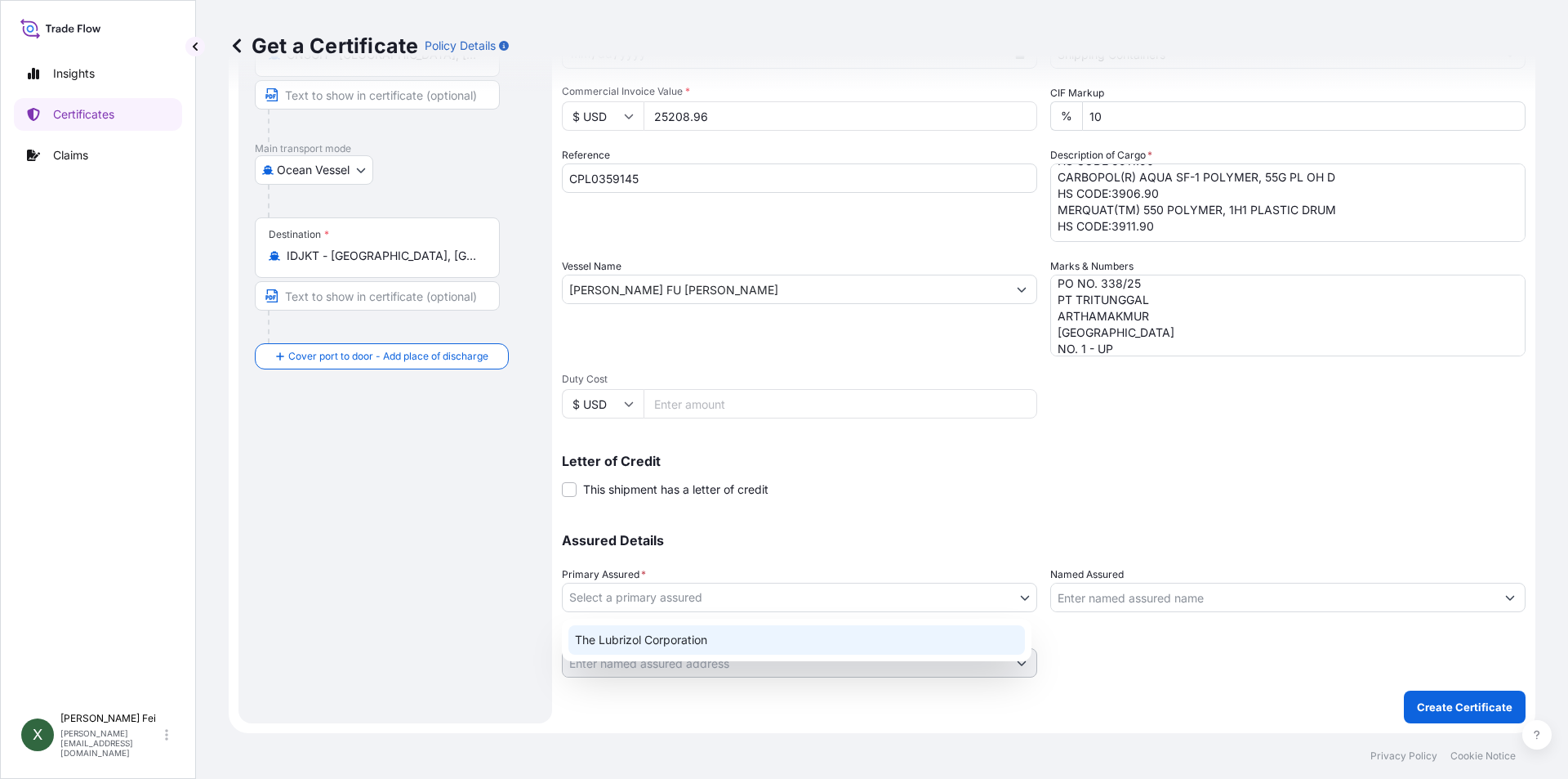
click at [696, 642] on div "The Lubrizol Corporation" at bounding box center [797, 640] width 457 height 30
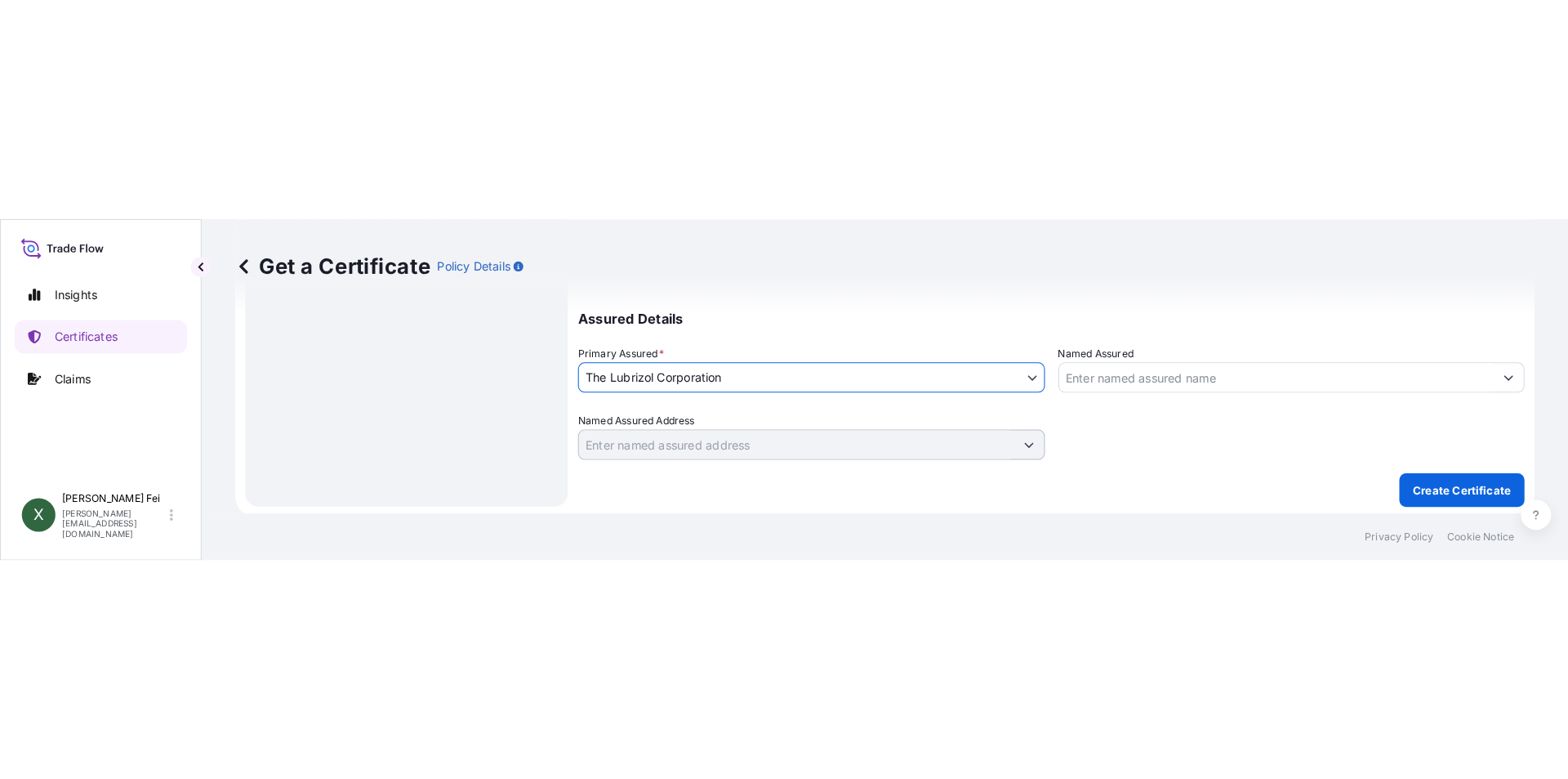
scroll to position [649, 0]
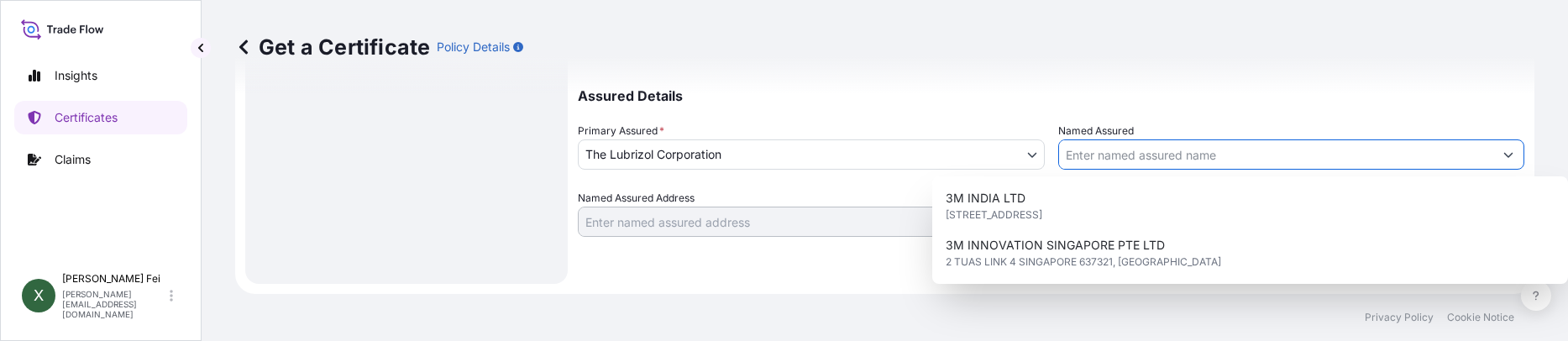
click at [1116, 152] on input "Named Assured" at bounding box center [1277, 155] width 435 height 31
paste input "PT TRITUNGGAL ARTHAMAKMUR"
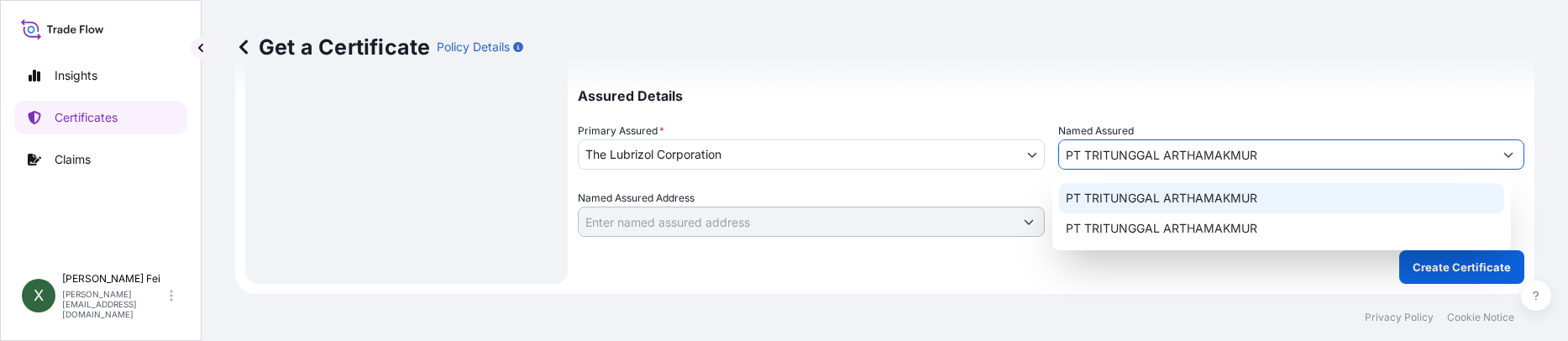
click at [1166, 192] on span "PT TRITUNGGAL ARTHAMAKMUR" at bounding box center [1161, 198] width 192 height 17
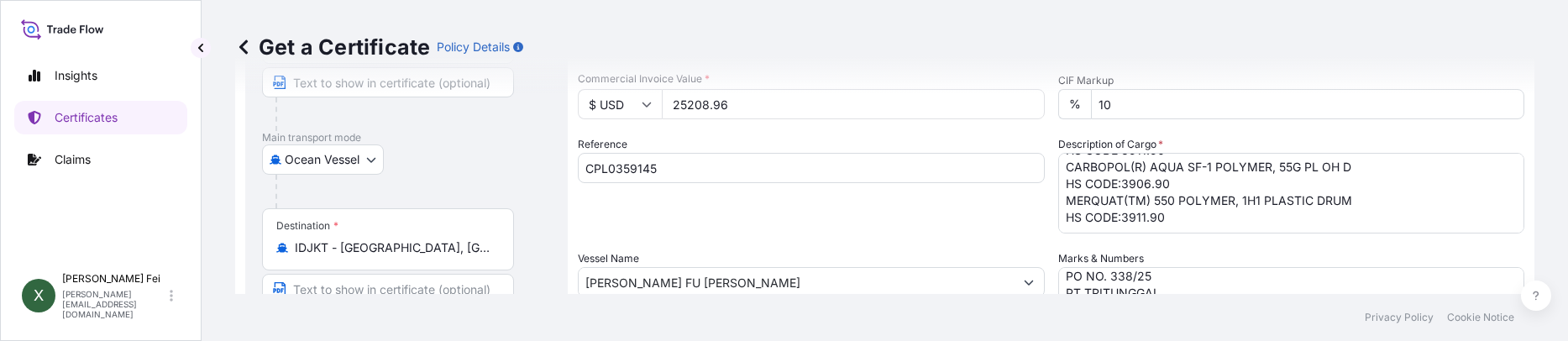
scroll to position [230, 0]
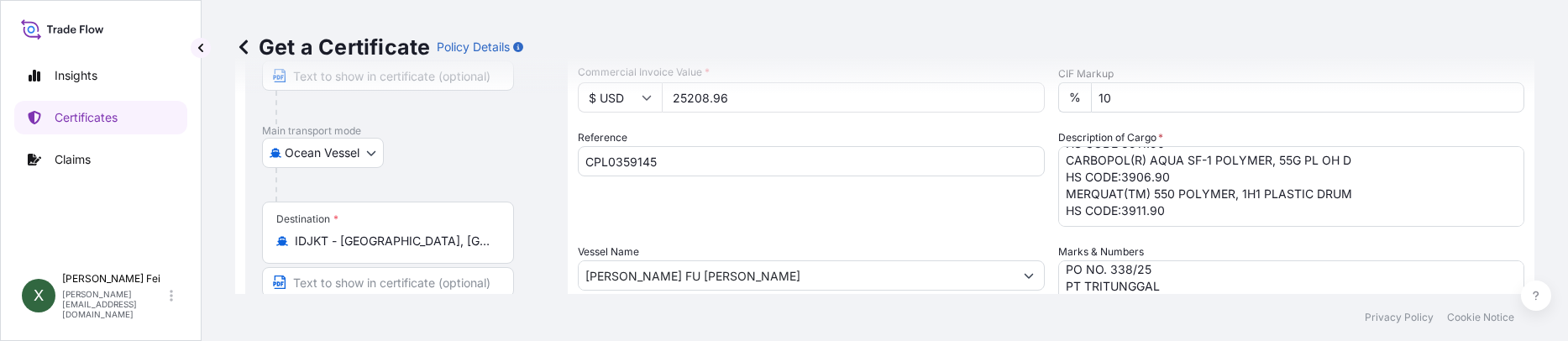
type input "PT TRITUNGGAL ARTHAMAKMUR"
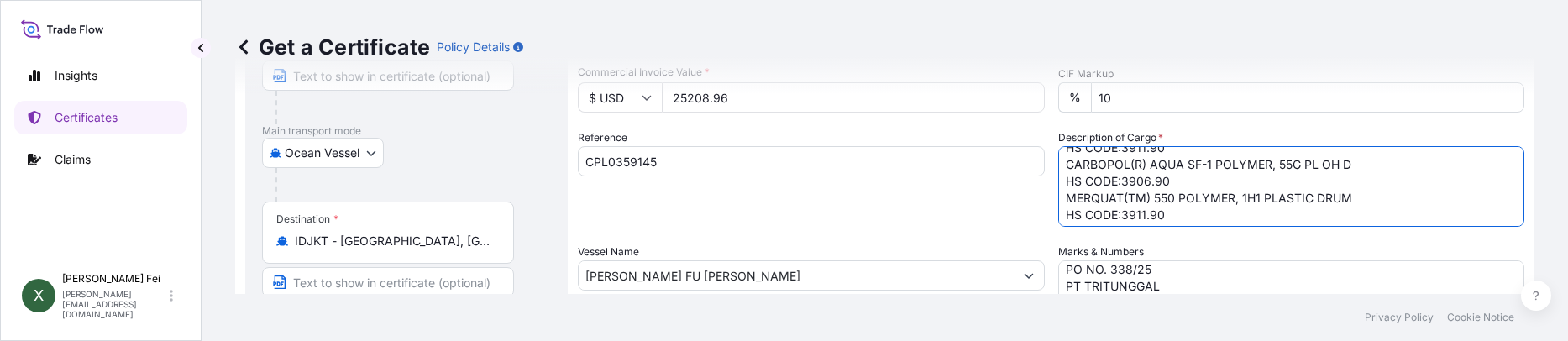
scroll to position [52, 0]
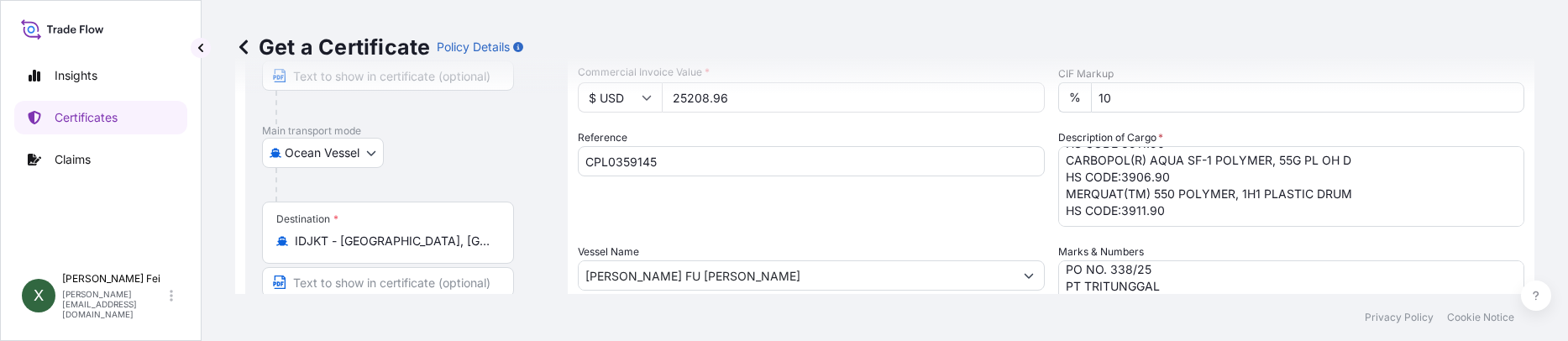
drag, startPoint x: 1550, startPoint y: 101, endPoint x: 1560, endPoint y: 104, distance: 10.4
click at [1560, 104] on div "Get a Certificate Policy Details Route Details Reset Route Details Cover door t…" at bounding box center [884, 147] width 1366 height 294
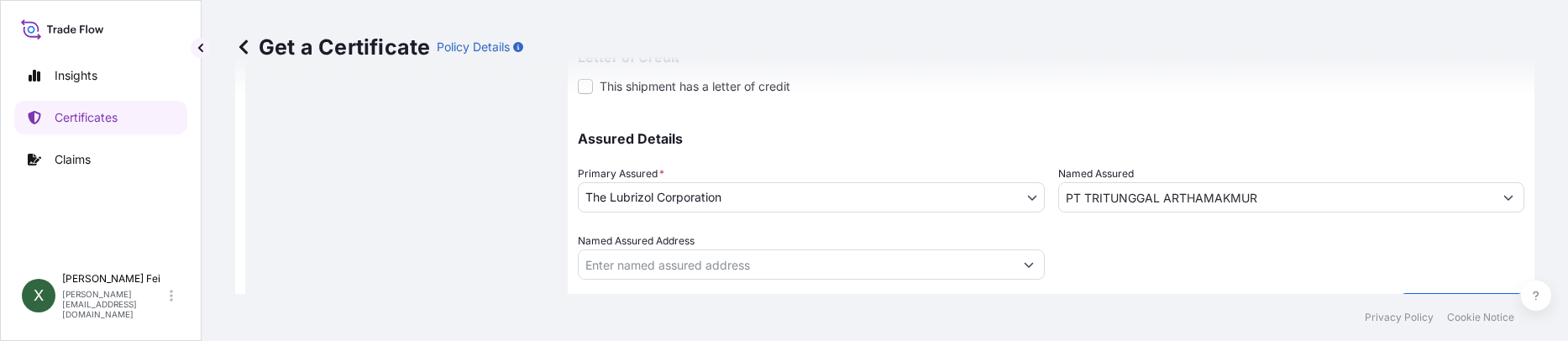
scroll to position [668, 0]
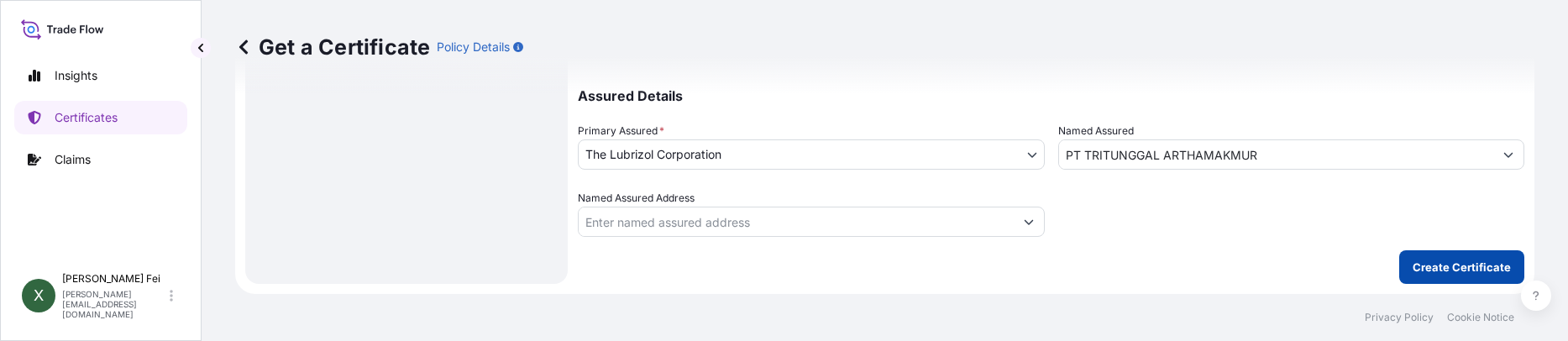
click at [1416, 281] on button "Create Certificate" at bounding box center [1461, 266] width 125 height 33
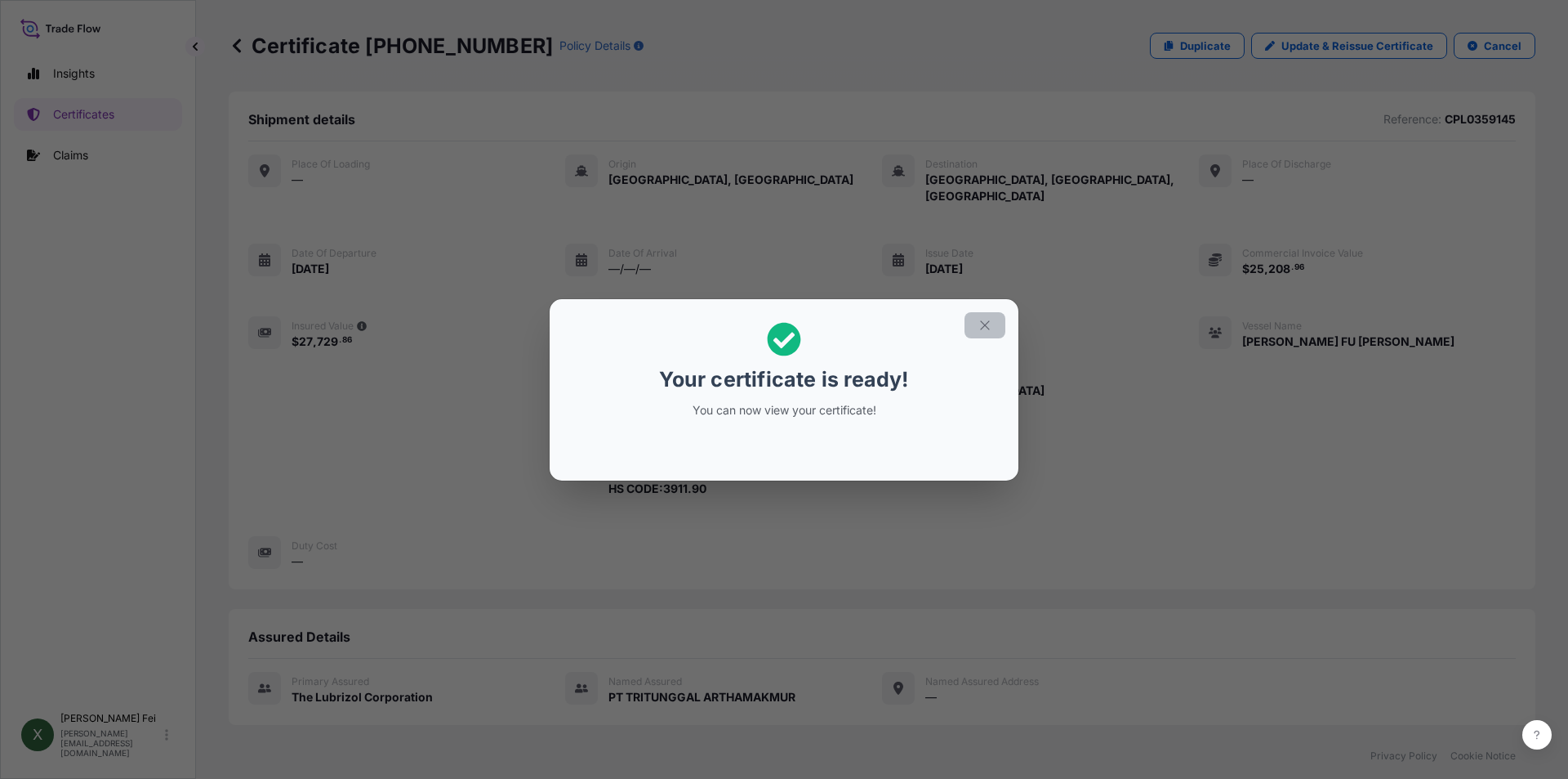
click at [983, 328] on icon "button" at bounding box center [984, 325] width 15 height 15
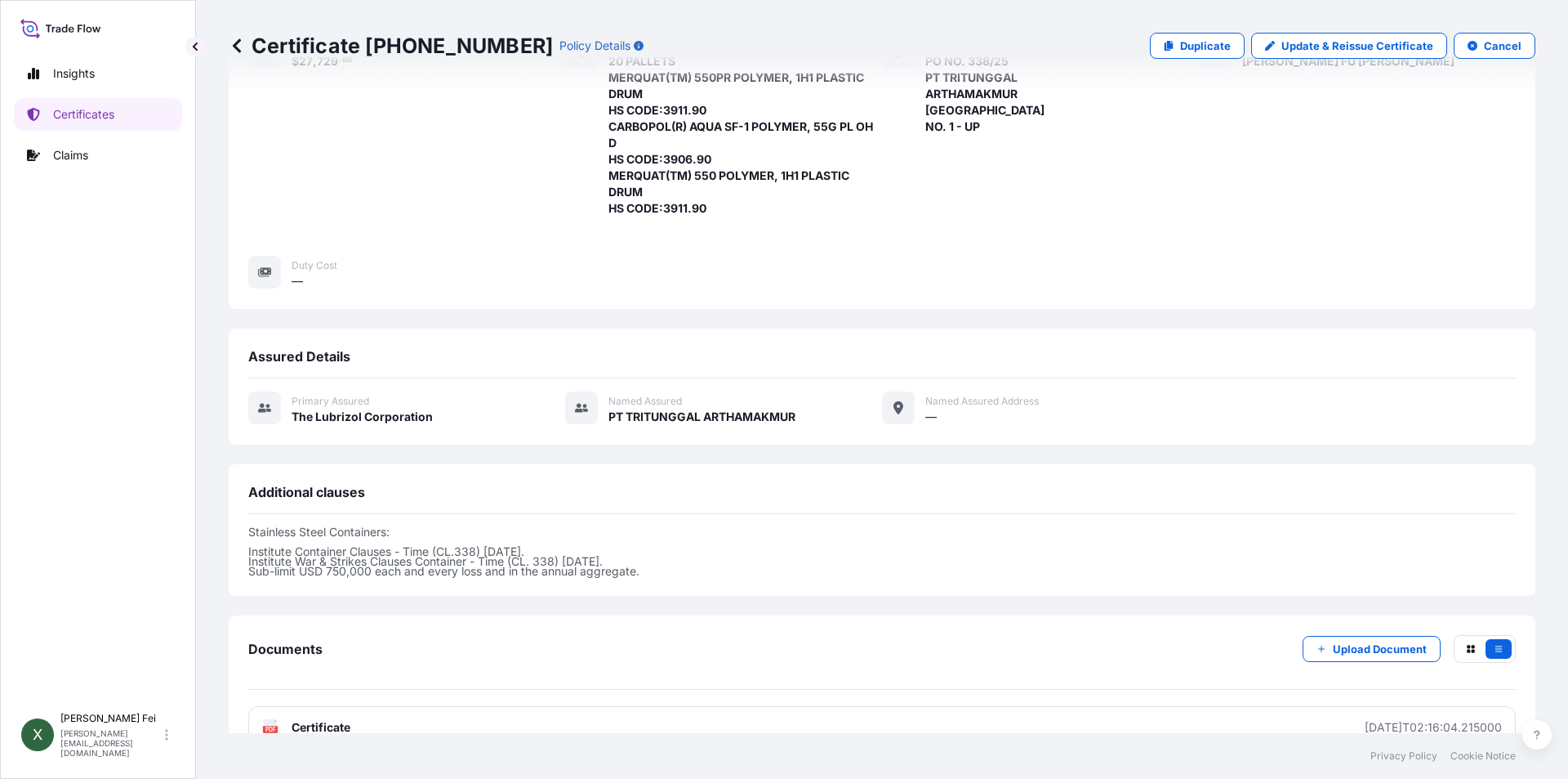
scroll to position [300, 0]
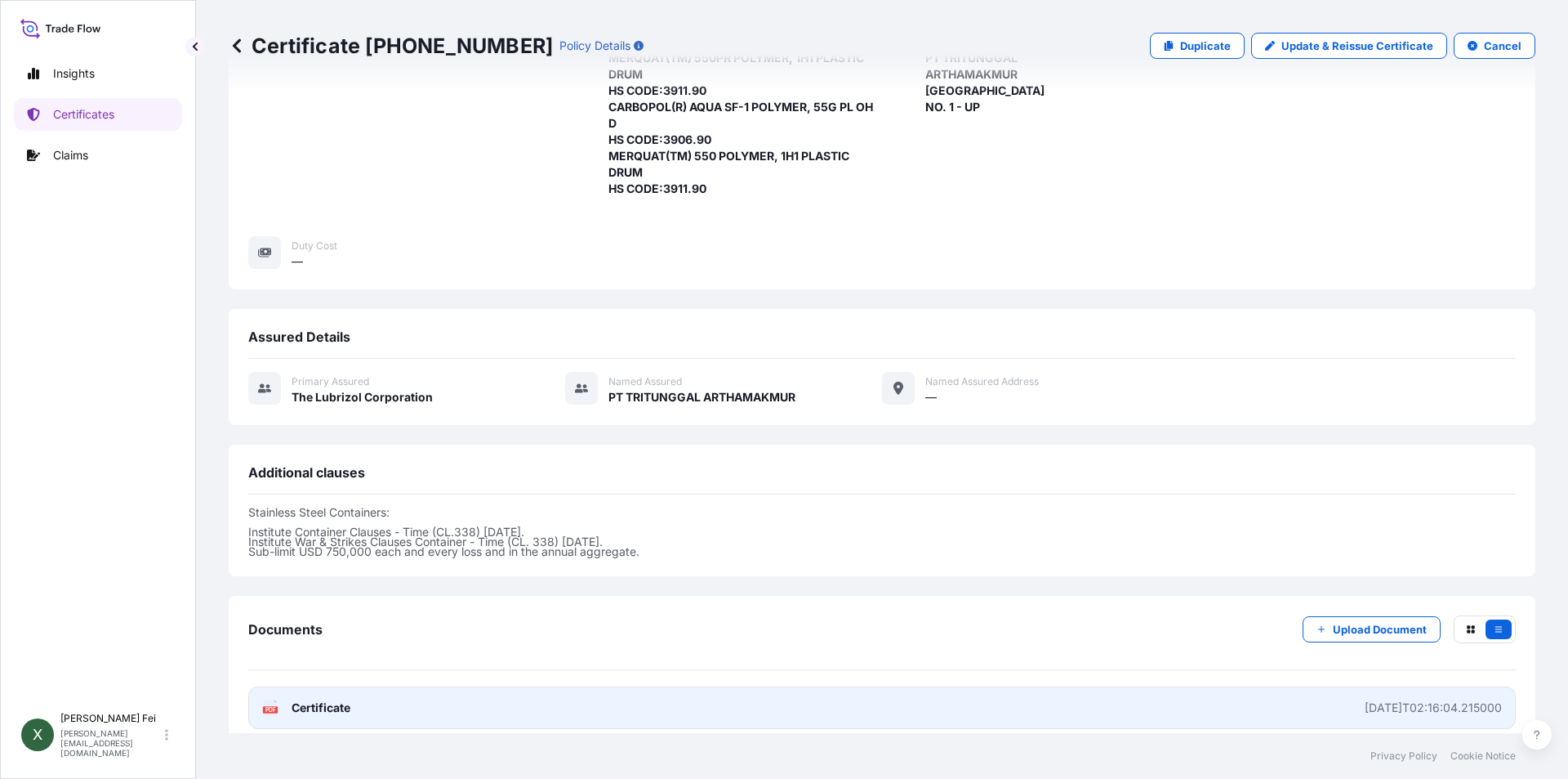
click at [574, 700] on link "PDF Certificate [DATE]T02:16:04.215000" at bounding box center [882, 707] width 1268 height 43
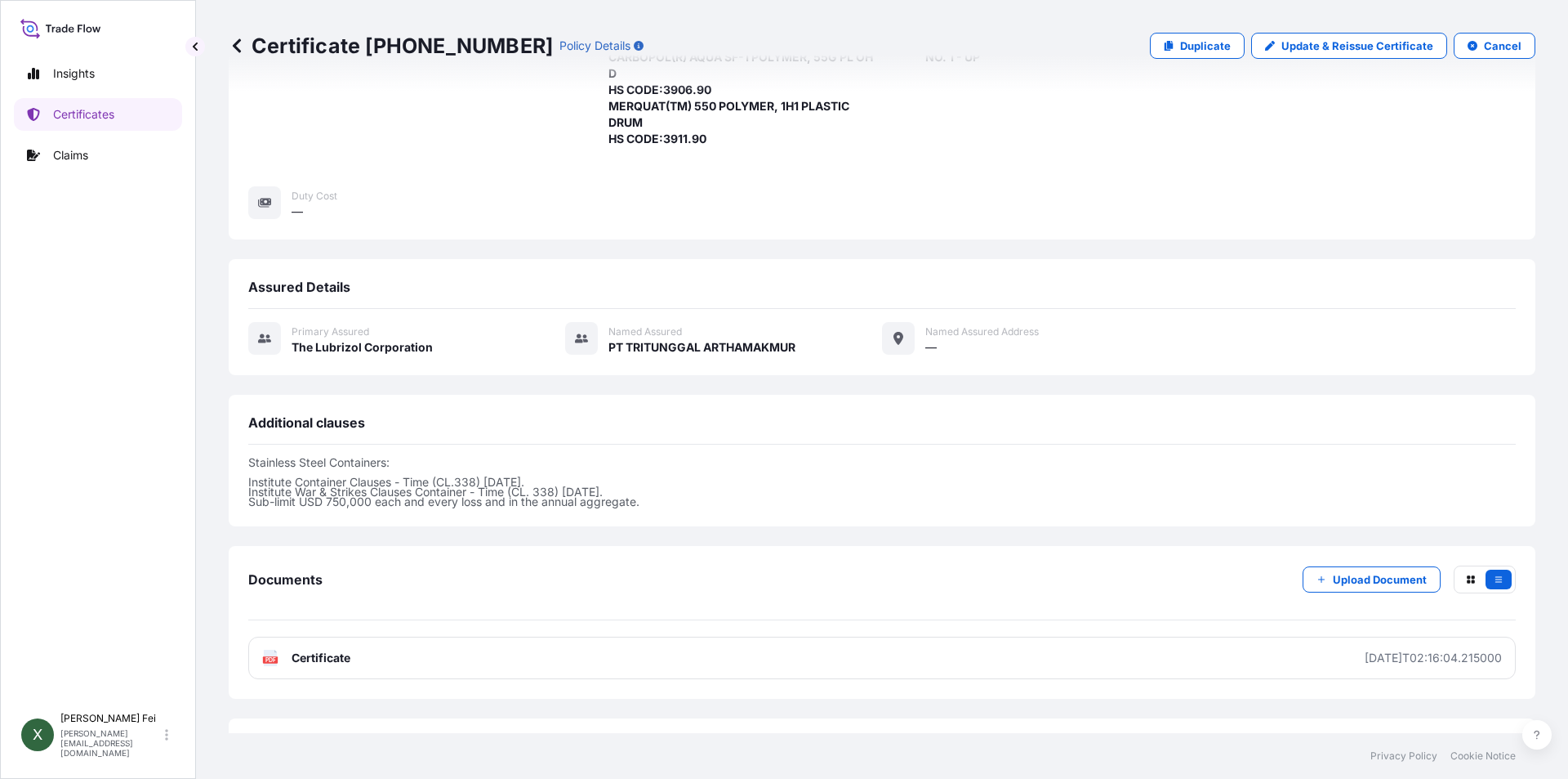
scroll to position [401, 0]
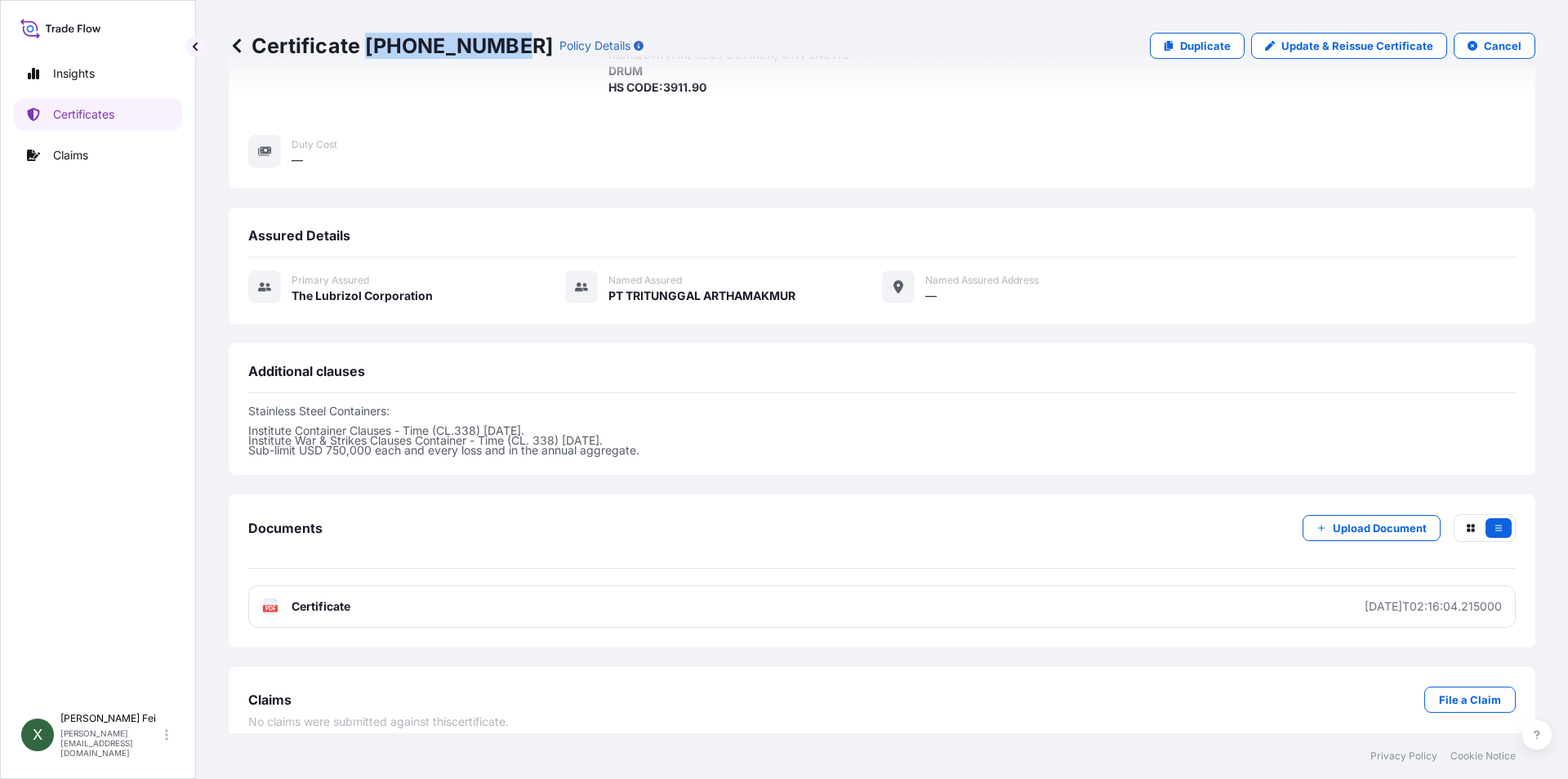
drag, startPoint x: 368, startPoint y: 41, endPoint x: 502, endPoint y: 47, distance: 134.1
click at [502, 47] on p "Certificate [PHONE_NUMBER]" at bounding box center [390, 46] width 325 height 26
copy p "[PHONE_NUMBER]"
click at [1368, 43] on p "Update & Reissue Certificate" at bounding box center [1358, 46] width 152 height 17
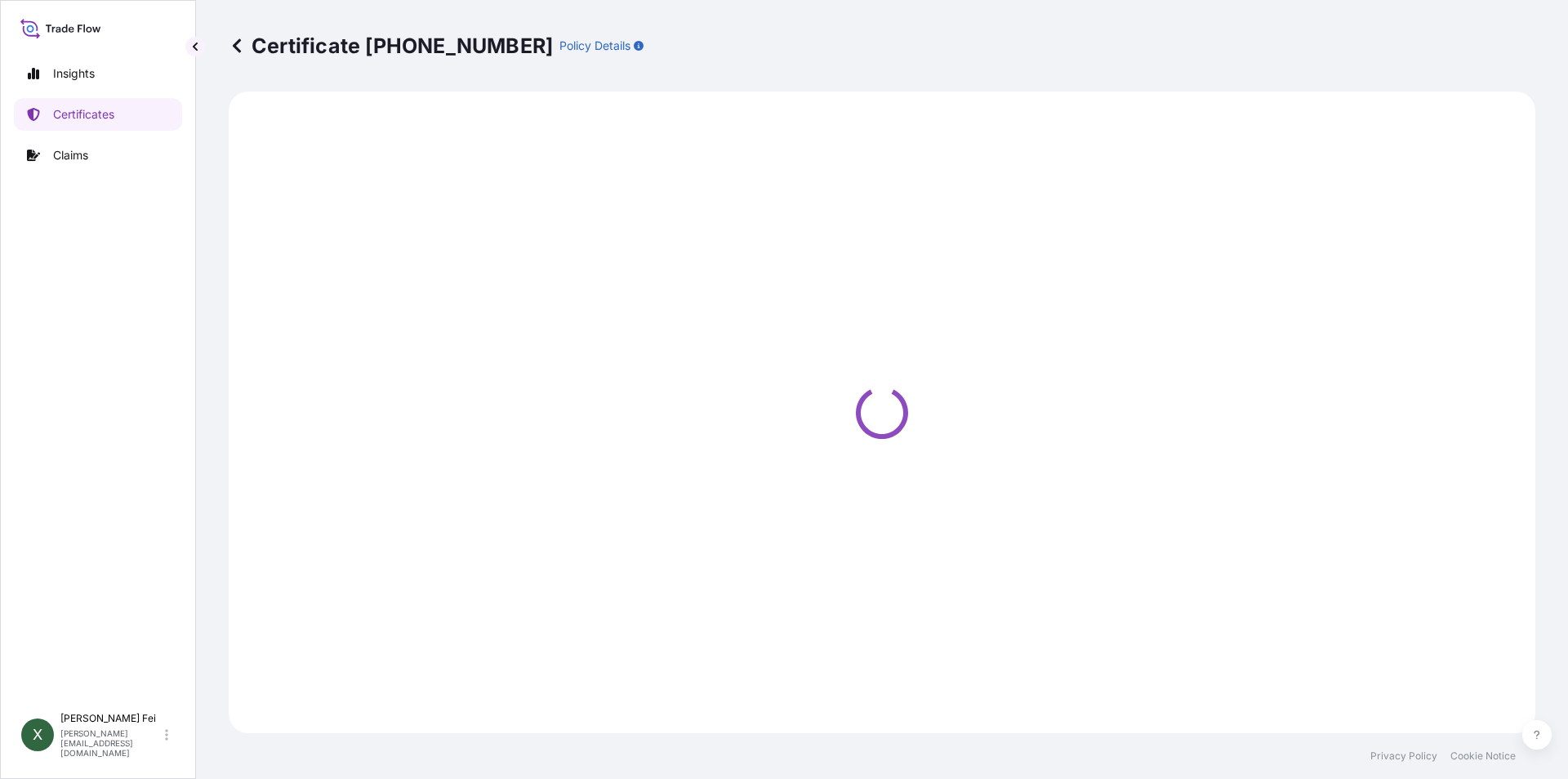
select select "Ocean Vessel"
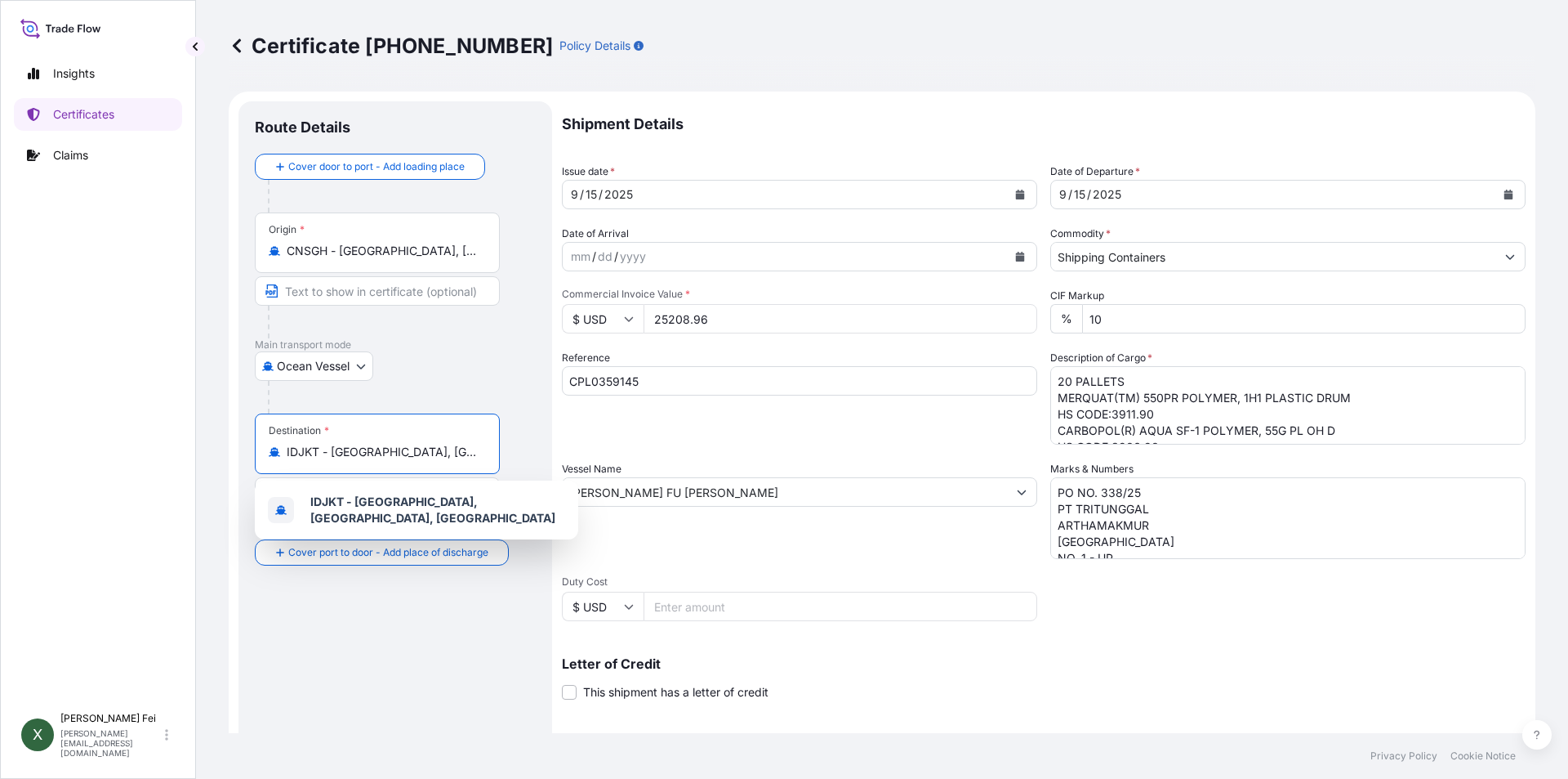
drag, startPoint x: 478, startPoint y: 454, endPoint x: 88, endPoint y: 422, distance: 391.3
click at [88, 422] on div "Insights Certificates Claims X [PERSON_NAME] [PERSON_NAME][EMAIL_ADDRESS][DOMAI…" at bounding box center [784, 390] width 1568 height 779
type input "IDJKT - [GEOGRAPHIC_DATA], [GEOGRAPHIC_DATA], [GEOGRAPHIC_DATA]"
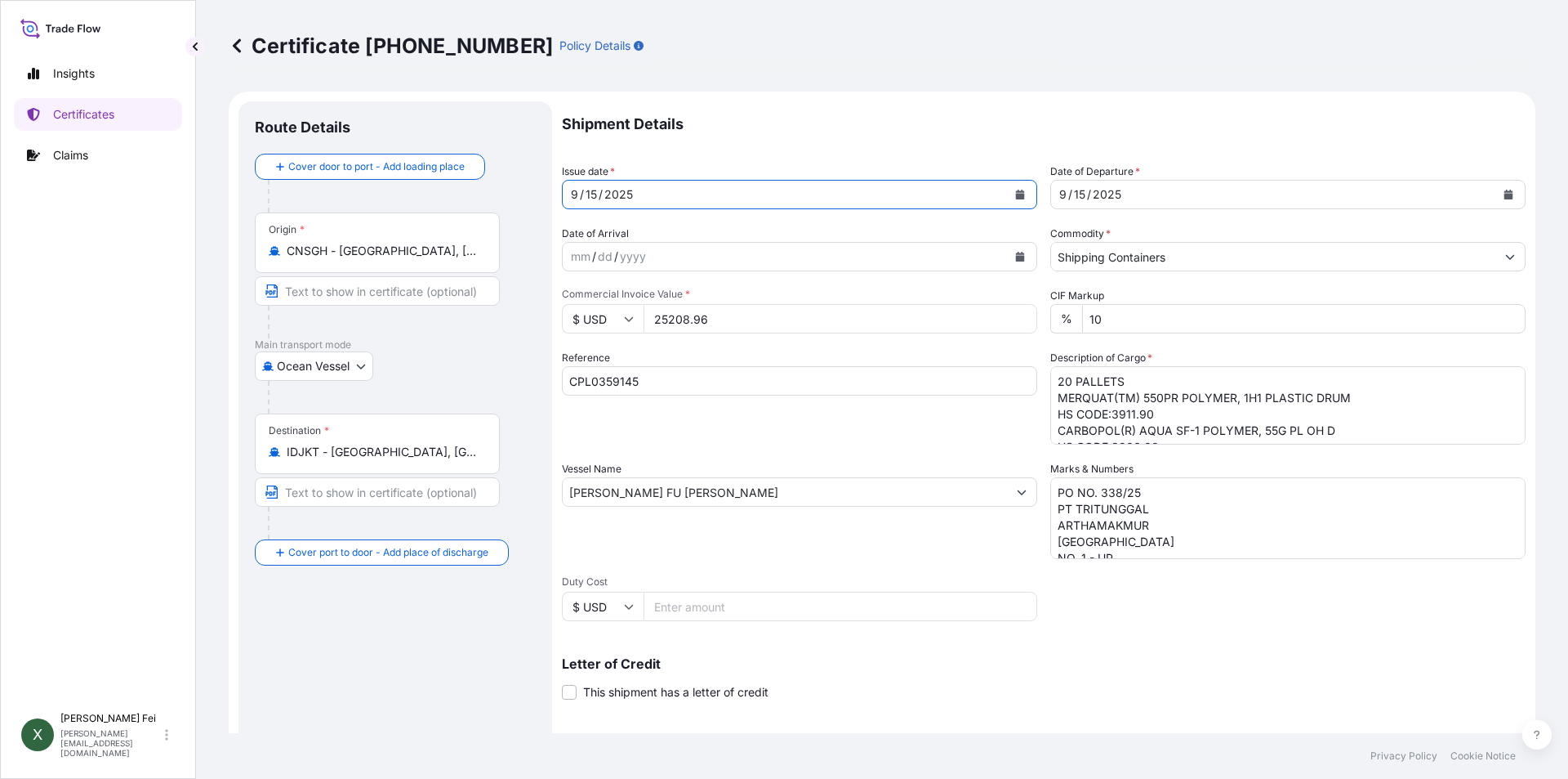
click at [590, 186] on div "[DATE]" at bounding box center [785, 194] width 444 height 30
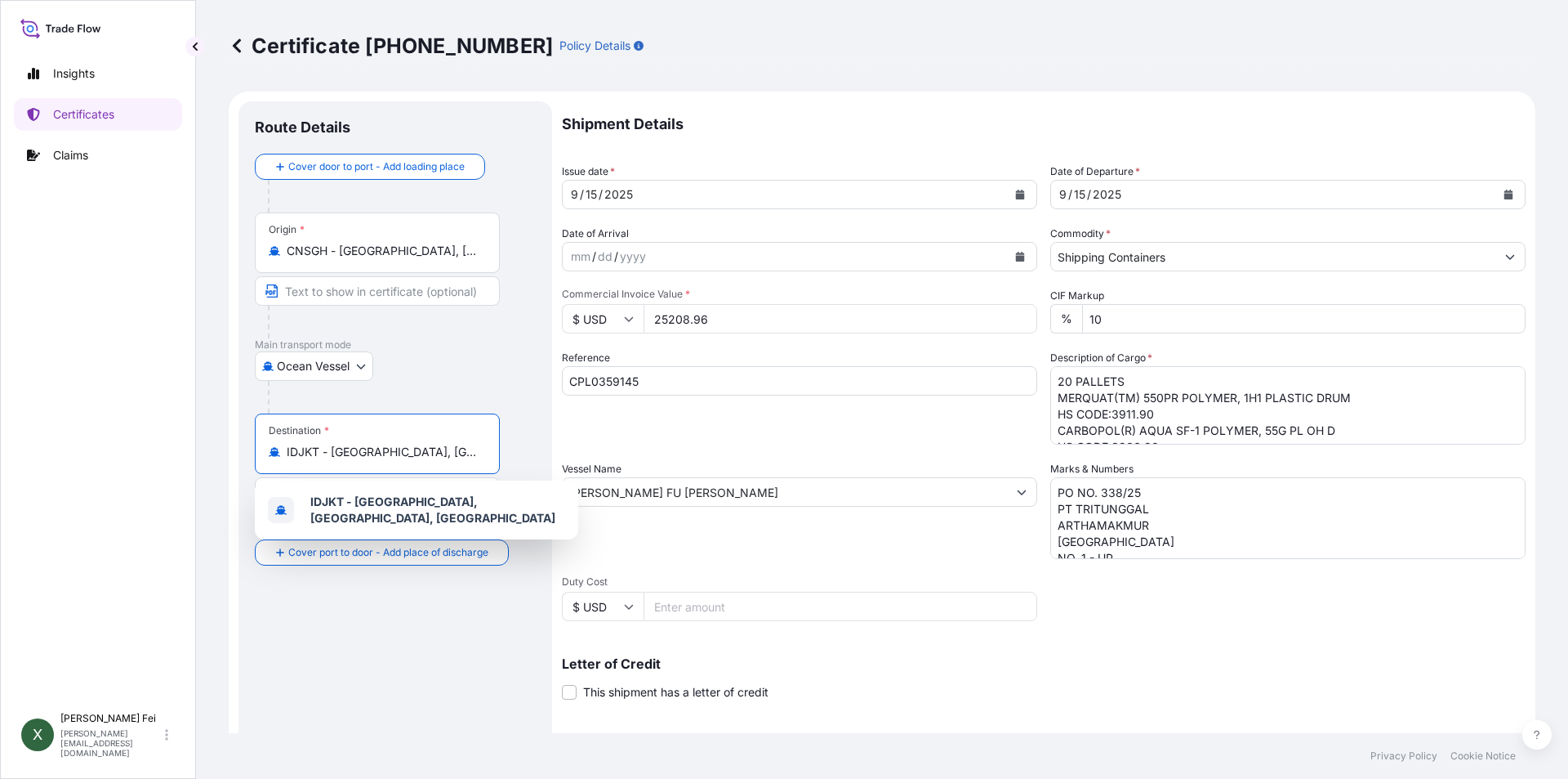
drag, startPoint x: 473, startPoint y: 453, endPoint x: 19, endPoint y: 437, distance: 454.3
click at [19, 437] on div "Insights Certificates Claims X [PERSON_NAME] [PERSON_NAME][EMAIL_ADDRESS][DOMAI…" at bounding box center [784, 390] width 1568 height 779
paste input "[GEOGRAPHIC_DATA]"
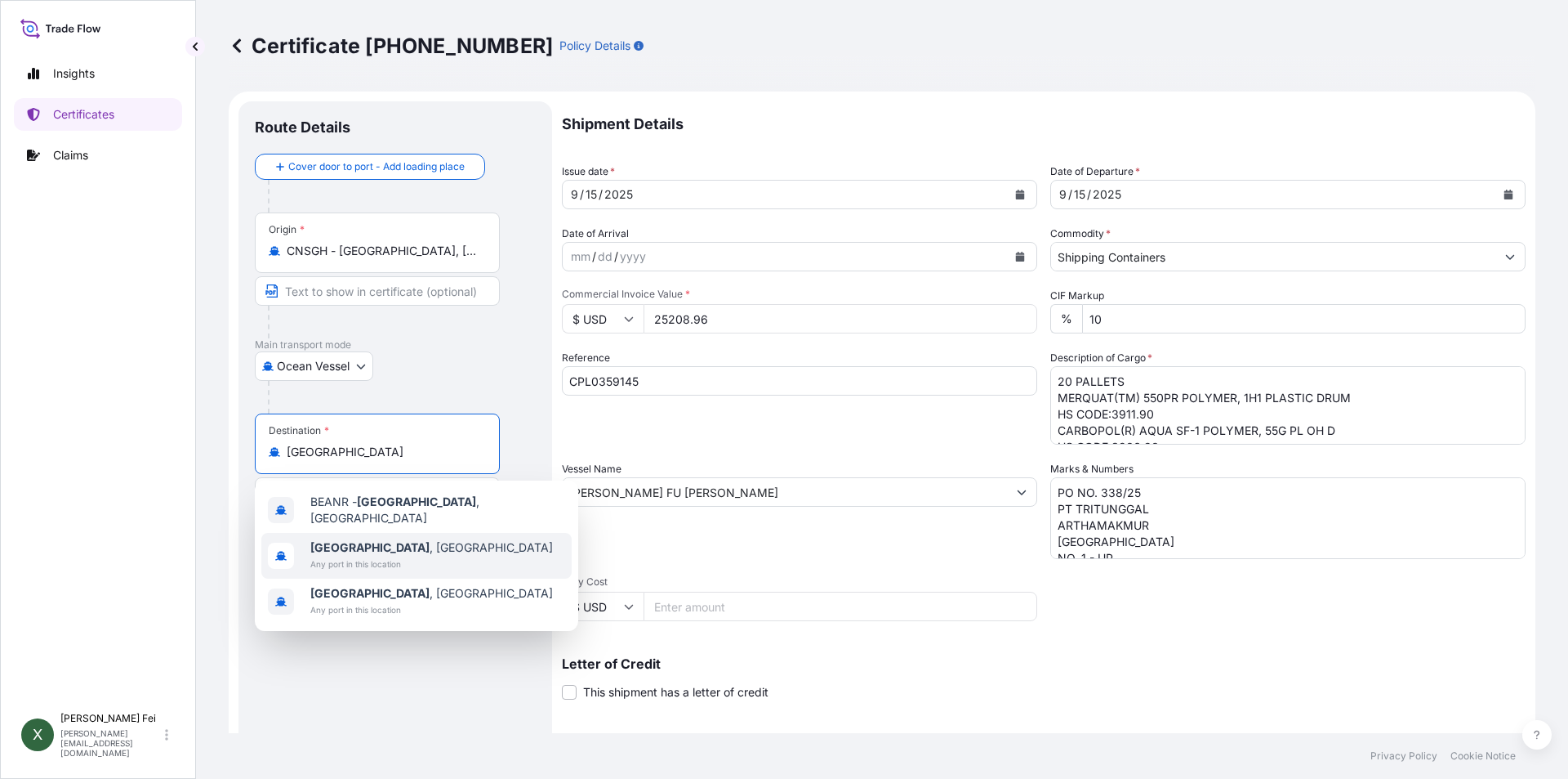
click at [430, 545] on div "[GEOGRAPHIC_DATA] , [GEOGRAPHIC_DATA] Any port in this location" at bounding box center [416, 556] width 311 height 46
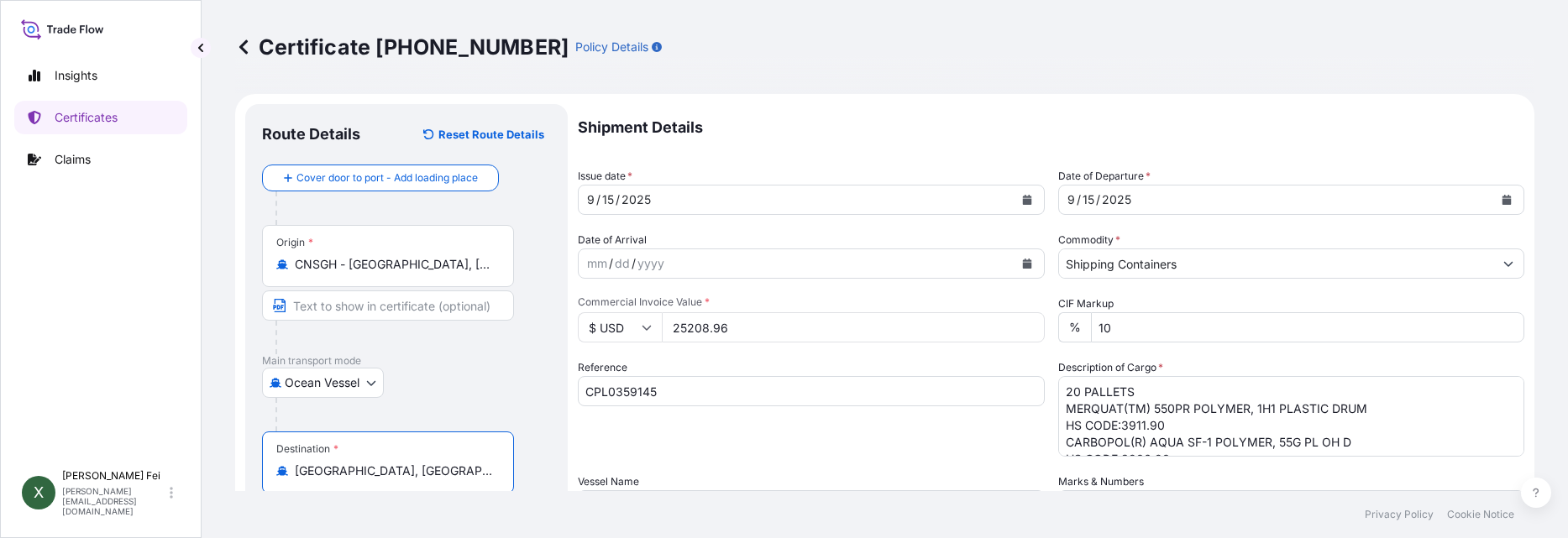
type input "[GEOGRAPHIC_DATA], [GEOGRAPHIC_DATA]"
click at [1022, 200] on icon "Calendar" at bounding box center [1026, 200] width 9 height 10
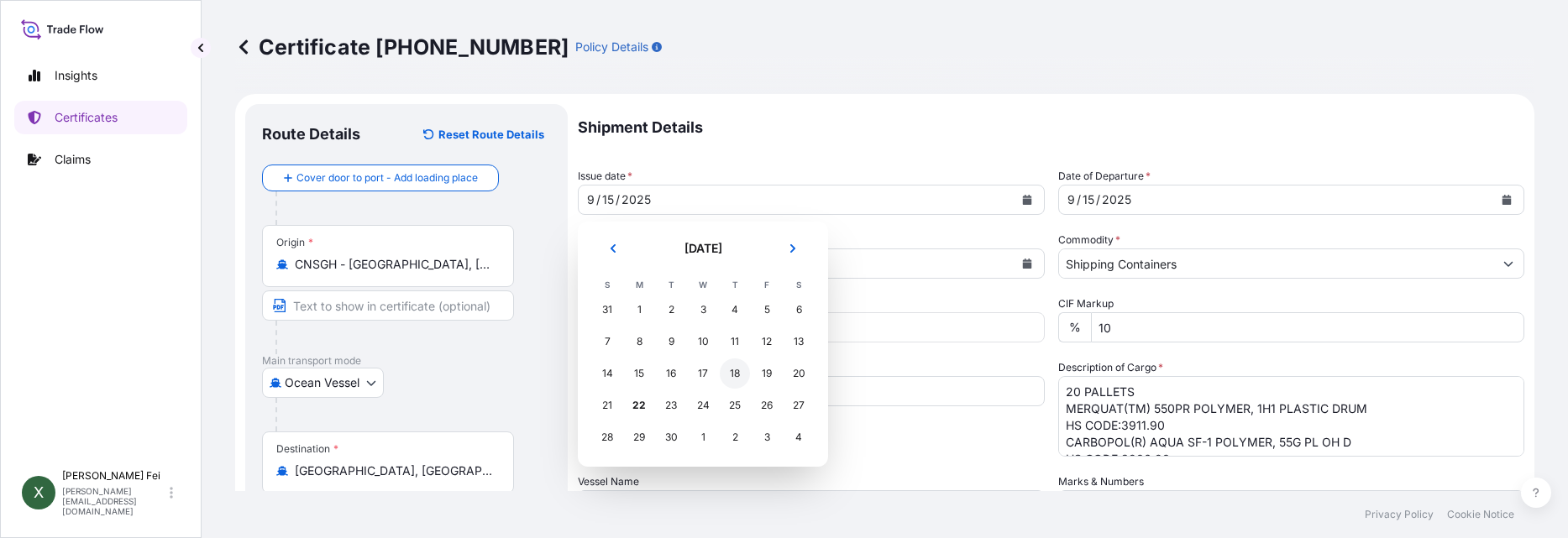
click at [745, 379] on div "18" at bounding box center [735, 374] width 31 height 31
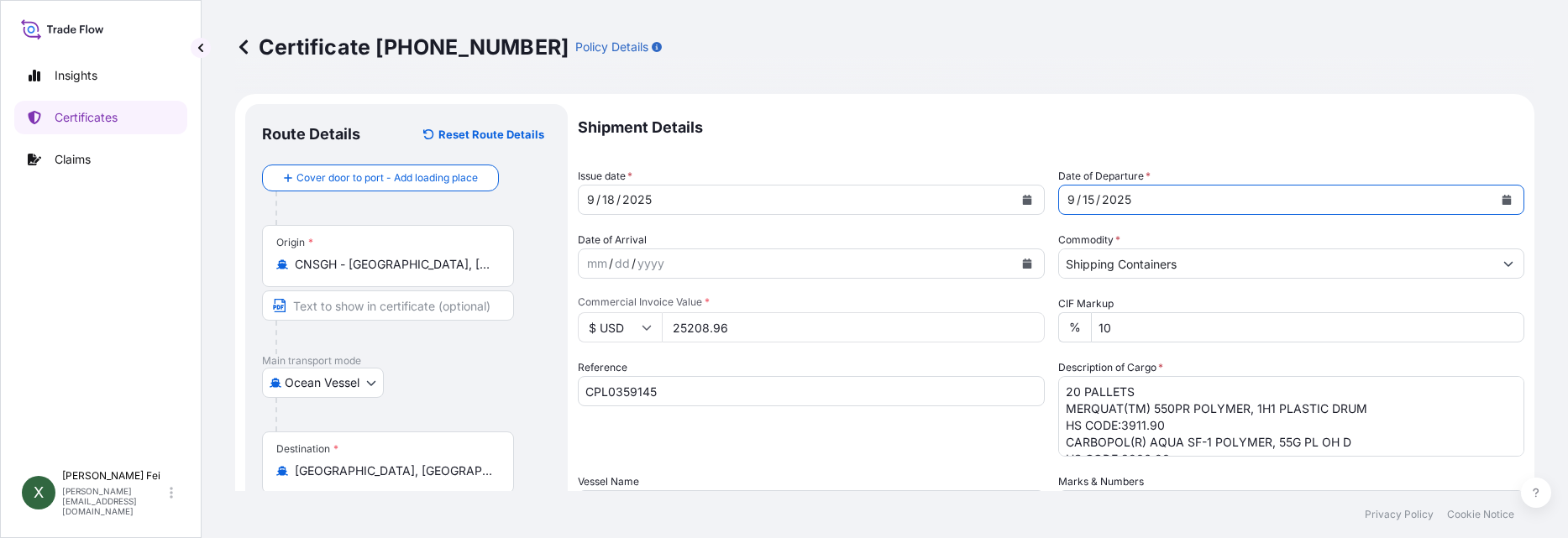
click at [1501, 195] on button "Calendar" at bounding box center [1507, 200] width 27 height 27
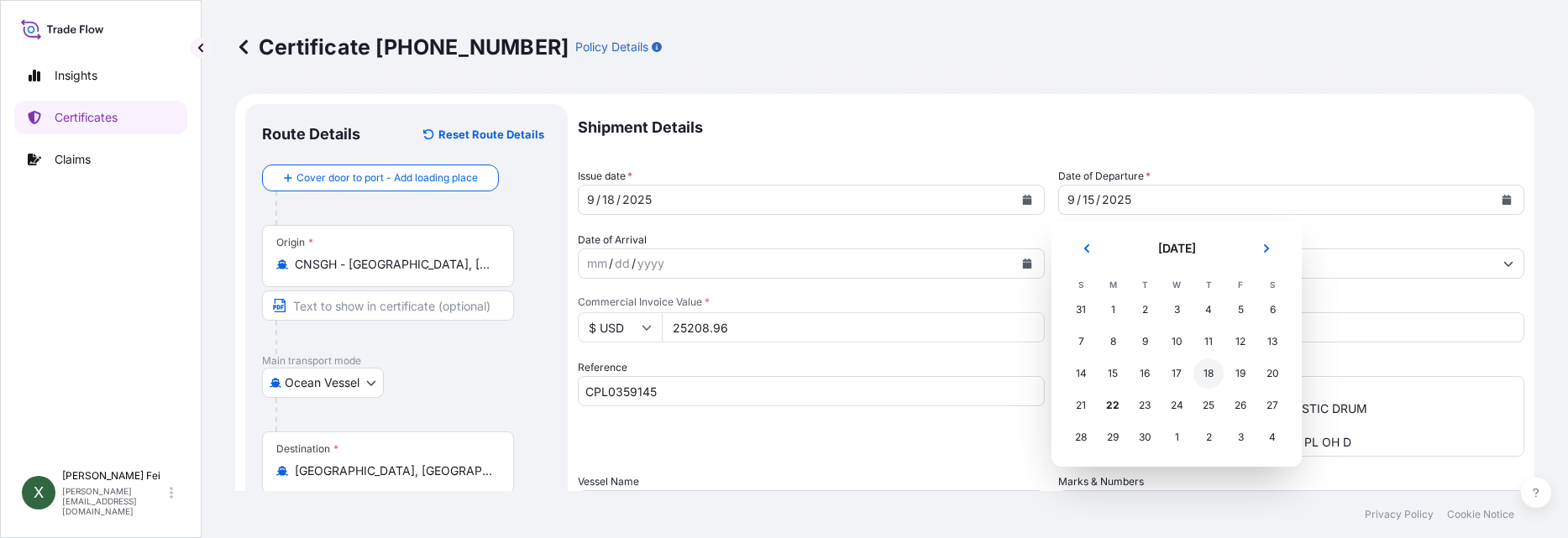
click at [1204, 380] on div "18" at bounding box center [1209, 374] width 31 height 31
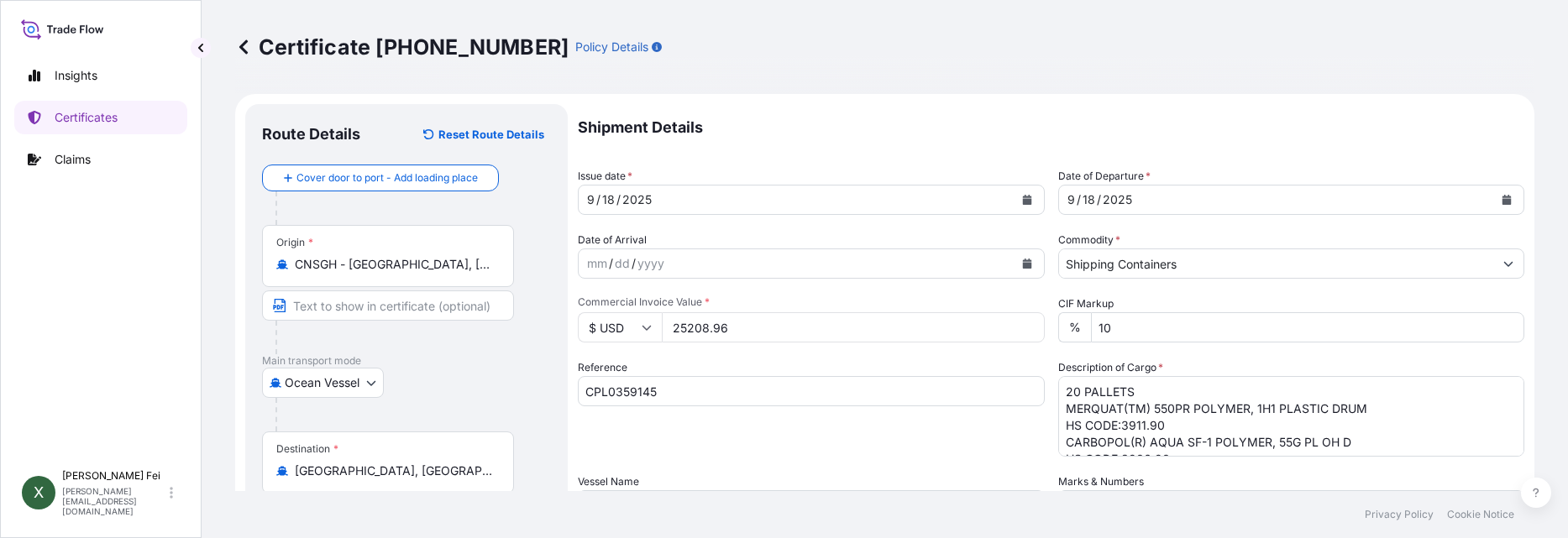
drag, startPoint x: 743, startPoint y: 323, endPoint x: 417, endPoint y: 323, distance: 326.0
click at [417, 323] on form "Route Details Reset Route Details Cover door to port - Add loading place Place …" at bounding box center [884, 528] width 1299 height 867
drag, startPoint x: 823, startPoint y: 323, endPoint x: 499, endPoint y: 330, distance: 324.1
click at [499, 330] on form "Route Details Reset Route Details Cover door to port - Add loading place Place …" at bounding box center [884, 528] width 1299 height 867
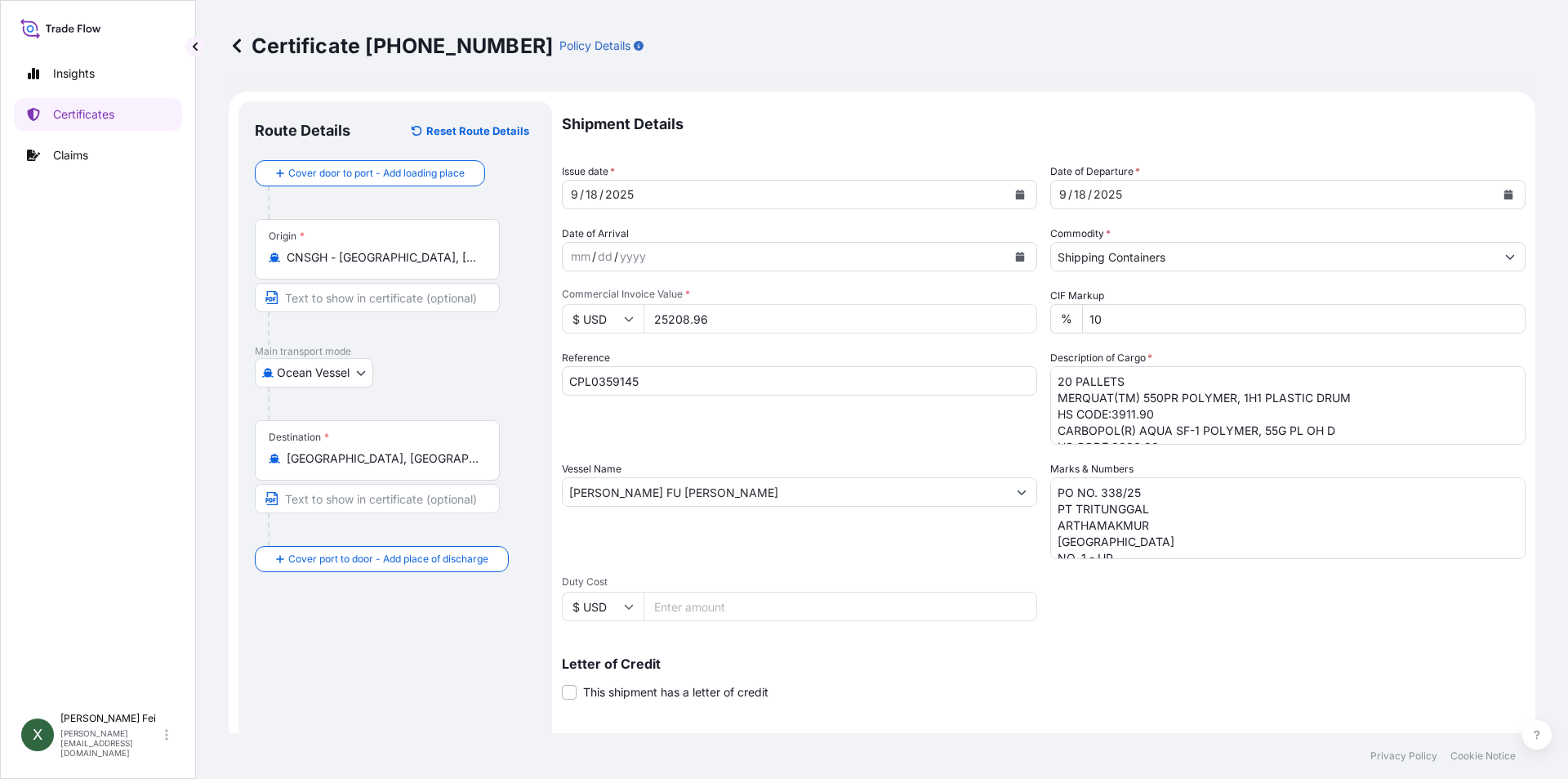
click at [794, 370] on input "CPL0359145" at bounding box center [799, 381] width 475 height 30
drag, startPoint x: 793, startPoint y: 326, endPoint x: 468, endPoint y: 318, distance: 325.1
click at [468, 318] on form "Route Details Reset Route Details Cover door to port - Add loading place Place …" at bounding box center [882, 514] width 1307 height 844
drag, startPoint x: 920, startPoint y: 325, endPoint x: 543, endPoint y: 326, distance: 377.0
click at [543, 326] on form "Route Details Reset Route Details Cover door to port - Add loading place Place …" at bounding box center [882, 514] width 1307 height 844
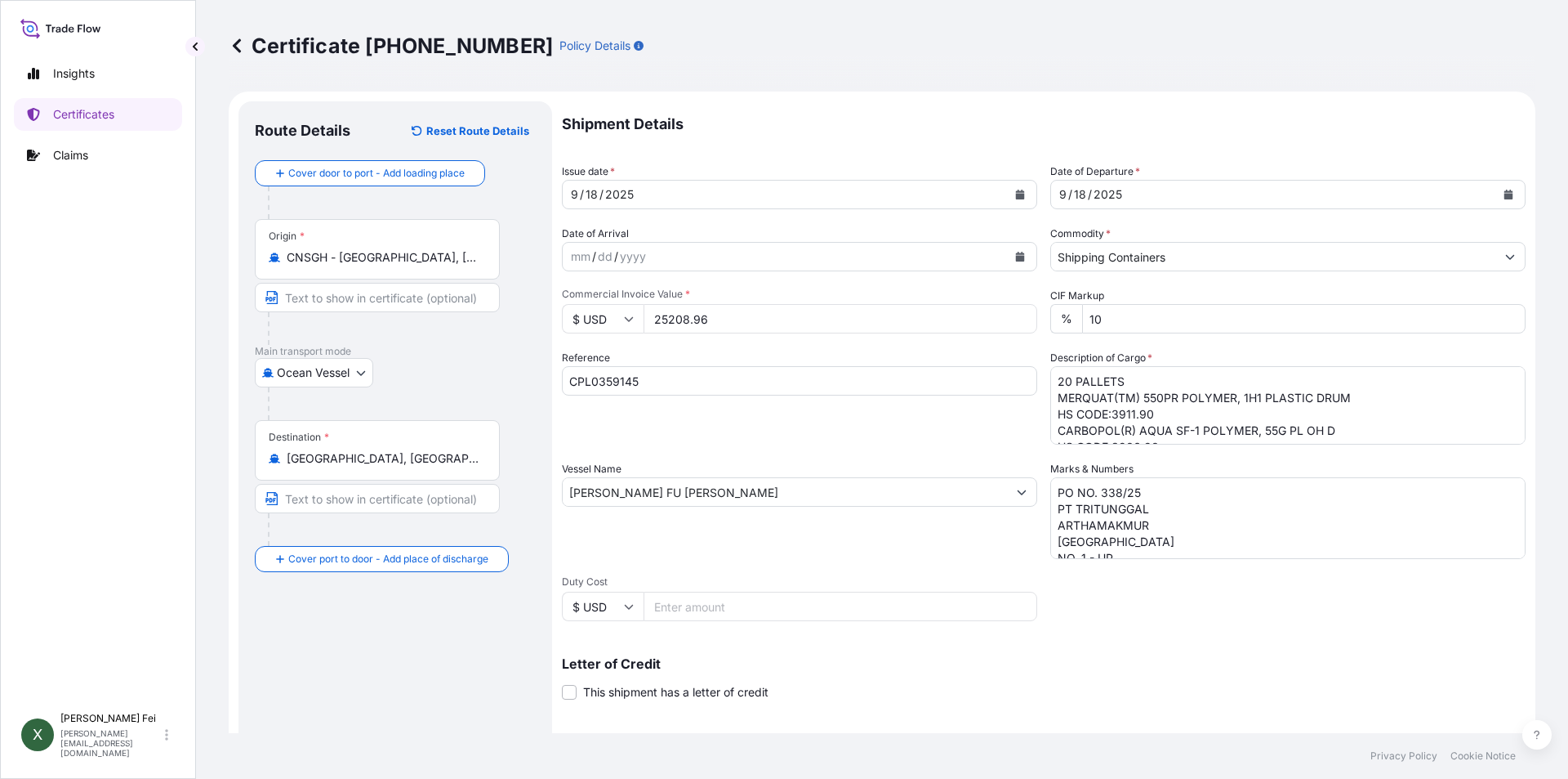
click at [1158, 262] on input "Shipping Containers" at bounding box center [1273, 256] width 444 height 30
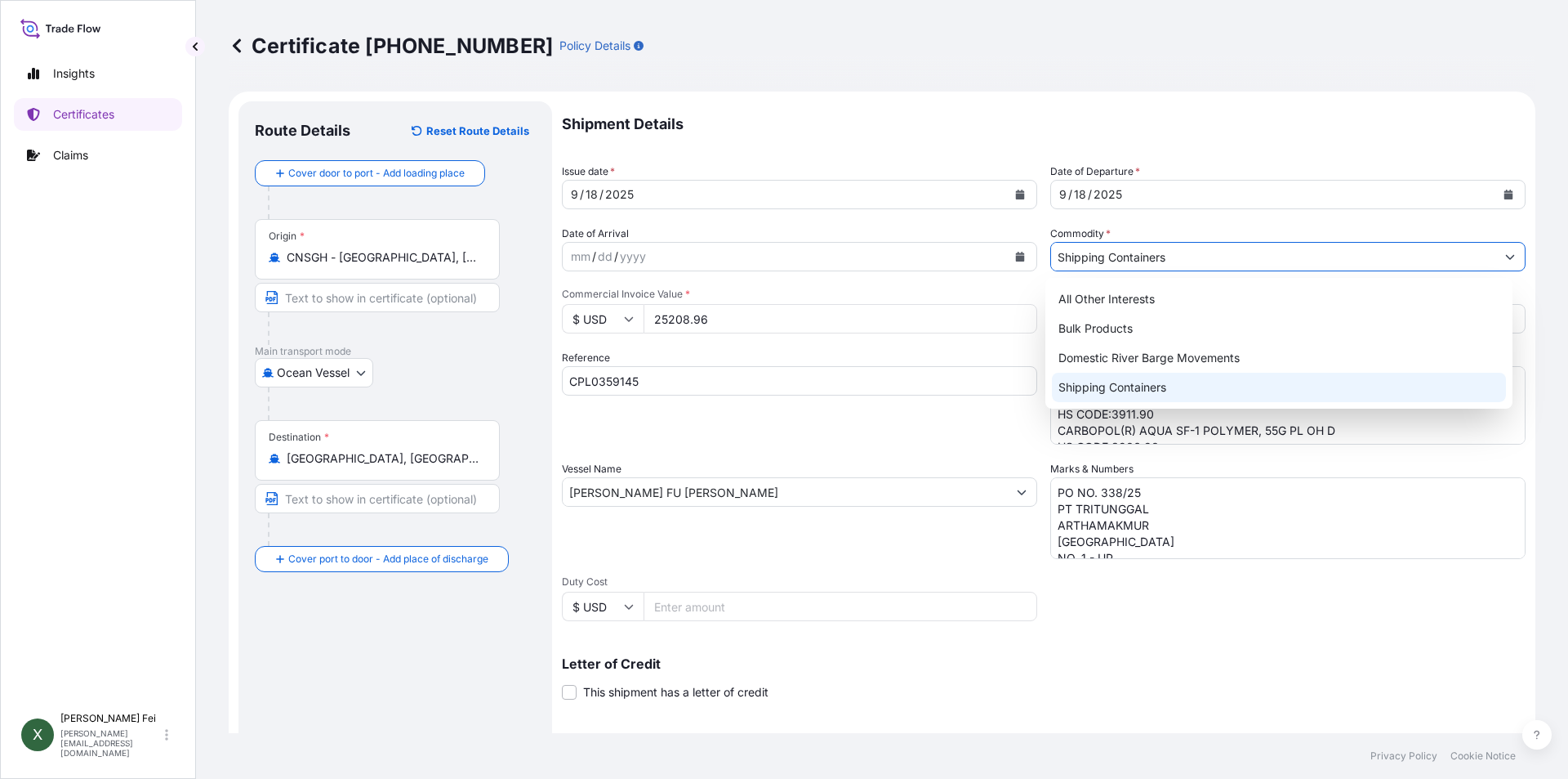
click at [1127, 384] on div "Shipping Containers" at bounding box center [1279, 388] width 455 height 30
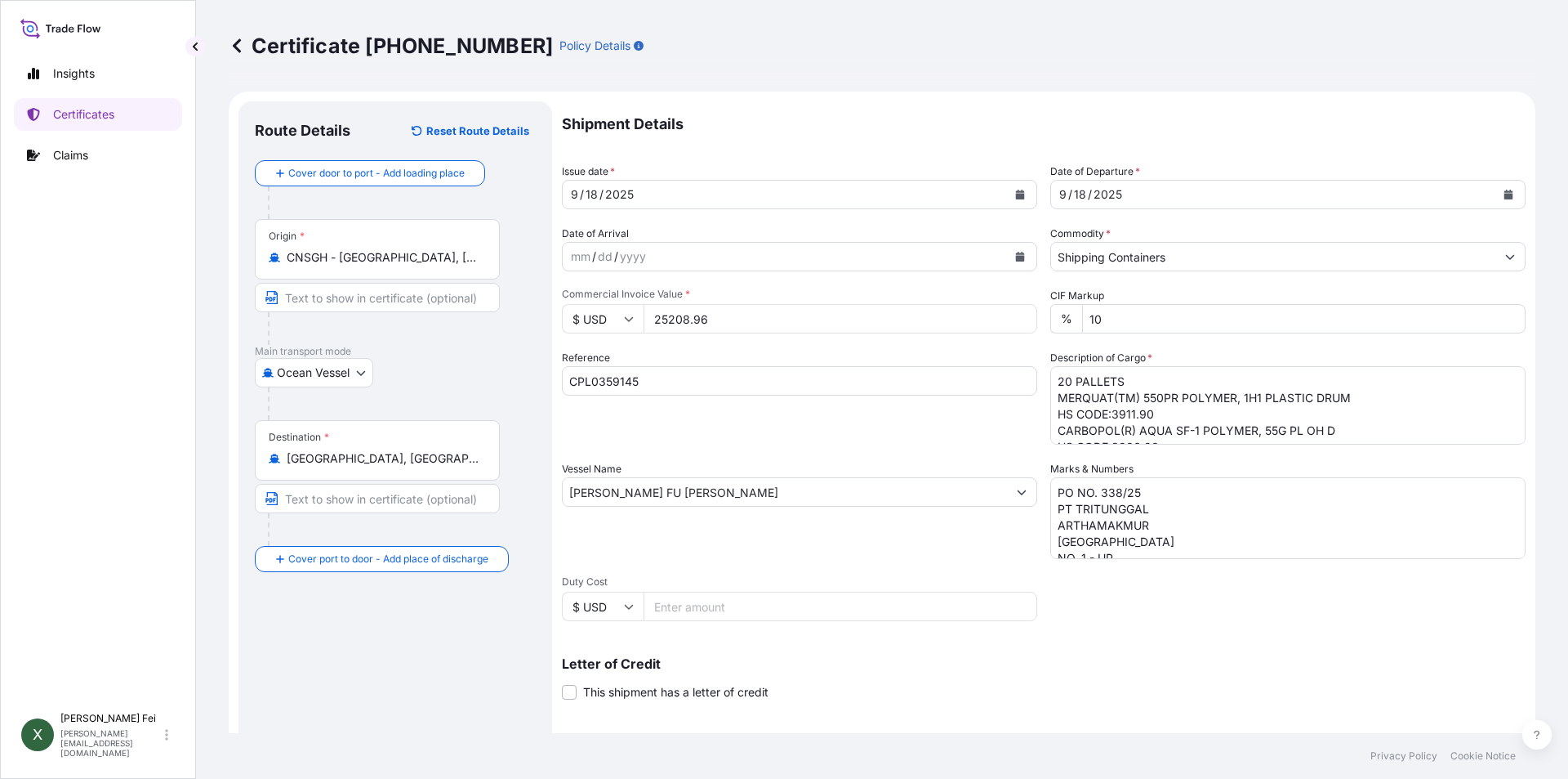
drag, startPoint x: 799, startPoint y: 322, endPoint x: 535, endPoint y: 316, distance: 264.1
click at [535, 316] on form "Route Details Reset Route Details Cover door to port - Add loading place Place …" at bounding box center [882, 514] width 1307 height 844
type input "186711.6"
click at [861, 420] on div "Reference CPL0359145" at bounding box center [799, 397] width 475 height 95
drag, startPoint x: 686, startPoint y: 385, endPoint x: 385, endPoint y: 373, distance: 301.2
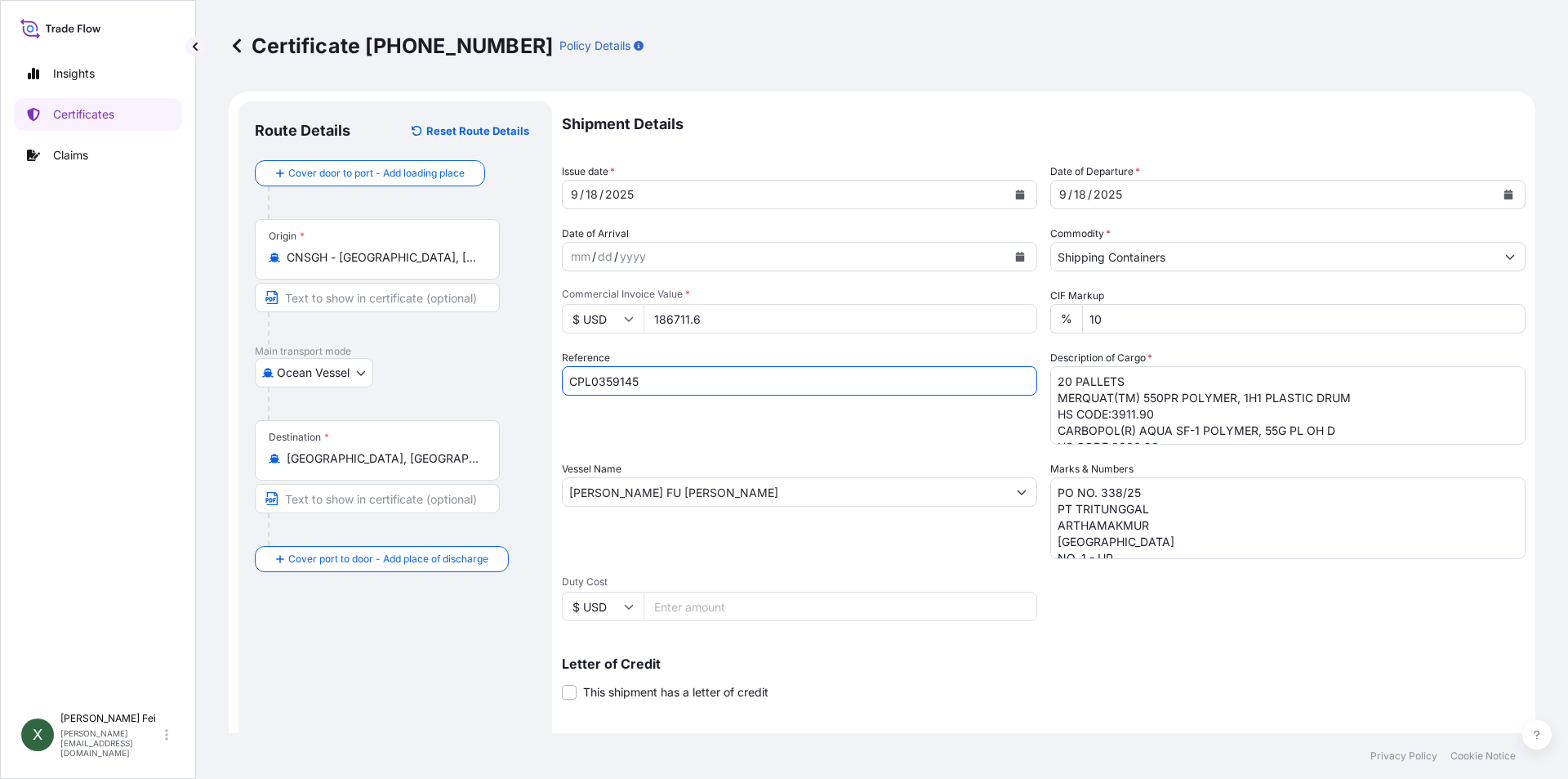
click at [385, 373] on form "Route Details Reset Route Details Cover door to port - Add loading place Place …" at bounding box center [882, 514] width 1307 height 844
drag, startPoint x: 611, startPoint y: 377, endPoint x: 609, endPoint y: 388, distance: 11.2
click at [609, 388] on input "Reference" at bounding box center [799, 381] width 475 height 30
paste input "SHA71626683"
type input "SHA71626683"
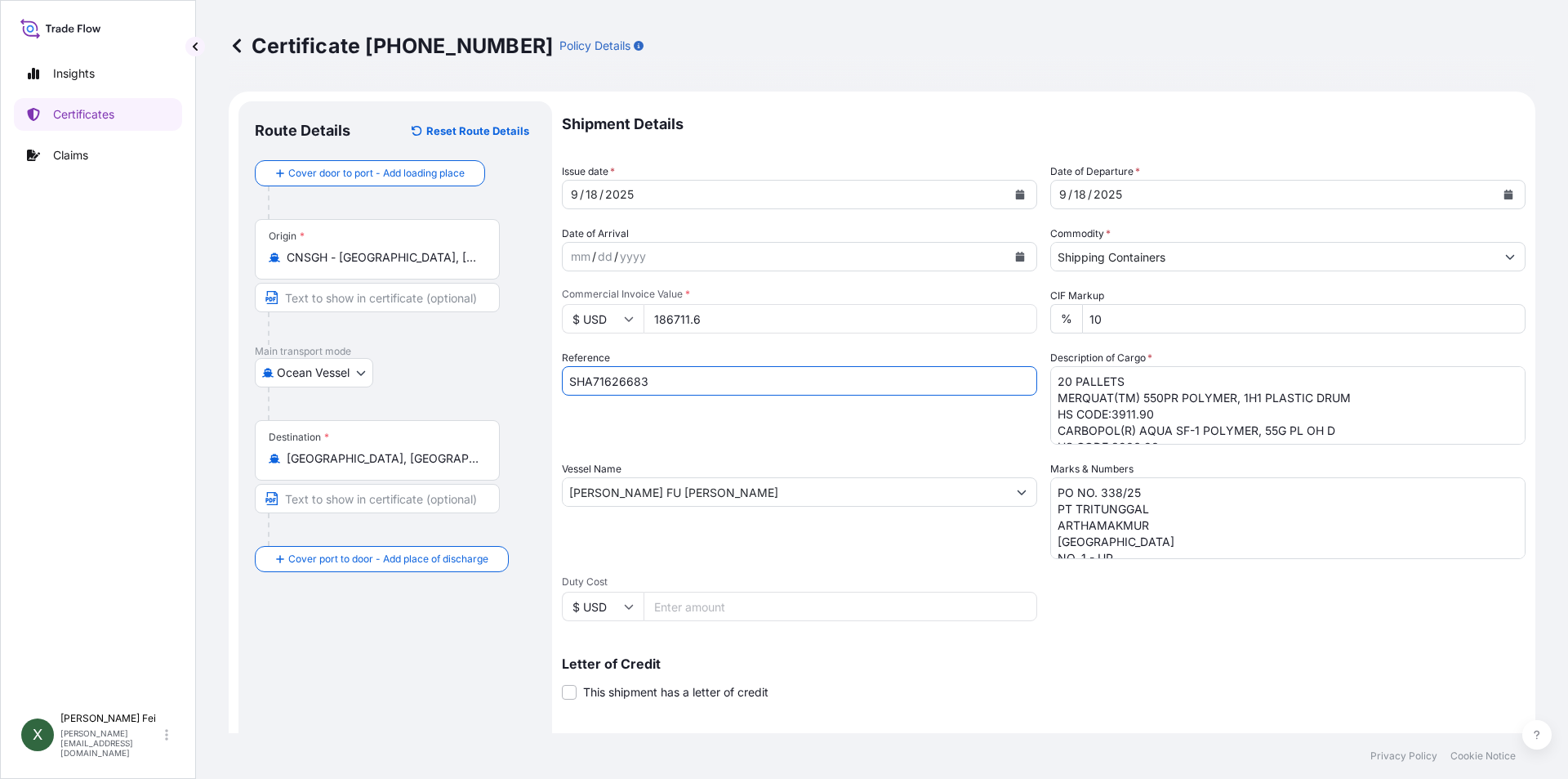
click at [611, 425] on div "Reference SHA71626683" at bounding box center [799, 397] width 475 height 95
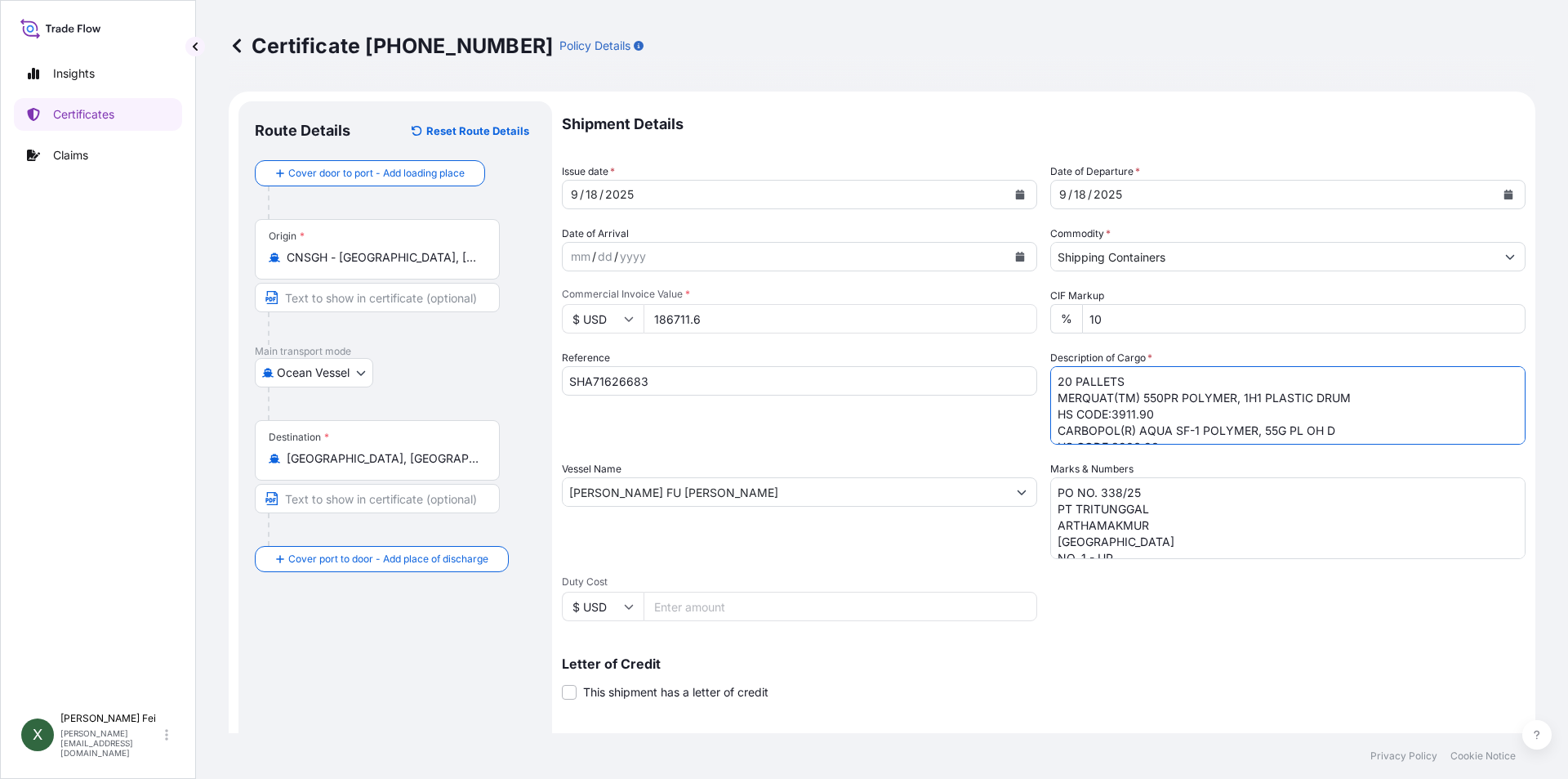
drag, startPoint x: 1410, startPoint y: 432, endPoint x: 928, endPoint y: 346, distance: 489.6
click at [928, 346] on div "Shipment Details Issue date * [DATE] Date of Departure * [DATE] Date of Arrival…" at bounding box center [1044, 491] width 964 height 779
type textarea "HS CODE:3906.90 MERQUAT(TM) 550 POLYMER, 1H1 PLASTIC DRUM HS CODE:3911.90"
drag, startPoint x: 1337, startPoint y: 425, endPoint x: 976, endPoint y: 358, distance: 367.2
click at [976, 358] on div "Shipment Details Issue date * [DATE] Date of Departure * [DATE] Date of Arrival…" at bounding box center [1044, 491] width 964 height 779
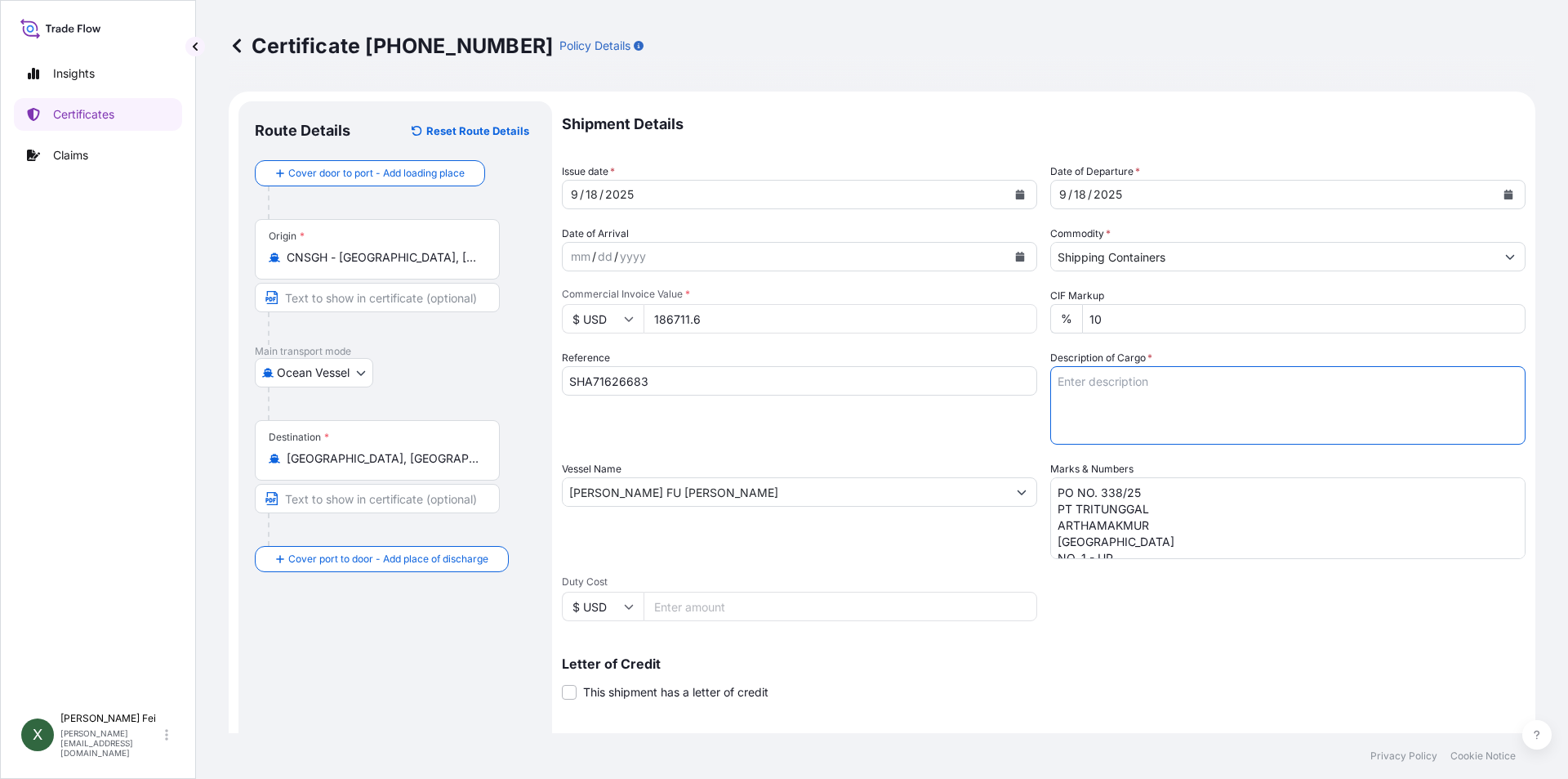
click at [1096, 382] on textarea "20 PALLETS MERQUAT(TM) 550PR POLYMER, 1H1 PLASTIC DRUM HS CODE:3911.90 CARBOPOL…" at bounding box center [1288, 405] width 475 height 79
click at [1175, 382] on textarea "20 PALLETS MERQUAT(TM) 550PR POLYMER, 1H1 PLASTIC DRUM HS CODE:3911.90 CARBOPOL…" at bounding box center [1288, 405] width 475 height 79
paste textarea "STC 63 Pallet(s) [MEDICAL_DATA](TM) 805B, 275GA OPAQ IBC [MEDICAL_DATA](TM) 805…"
click at [1270, 383] on textarea "20 PALLETS MERQUAT(TM) 550PR POLYMER, 1H1 PLASTIC DRUM HS CODE:3911.90 CARBOPOL…" at bounding box center [1288, 405] width 475 height 79
type textarea "STC 63 Pallet(s) [MEDICAL_DATA](TM) 805B, 275GA OPAQ IBC [MEDICAL_DATA](TM) 805…"
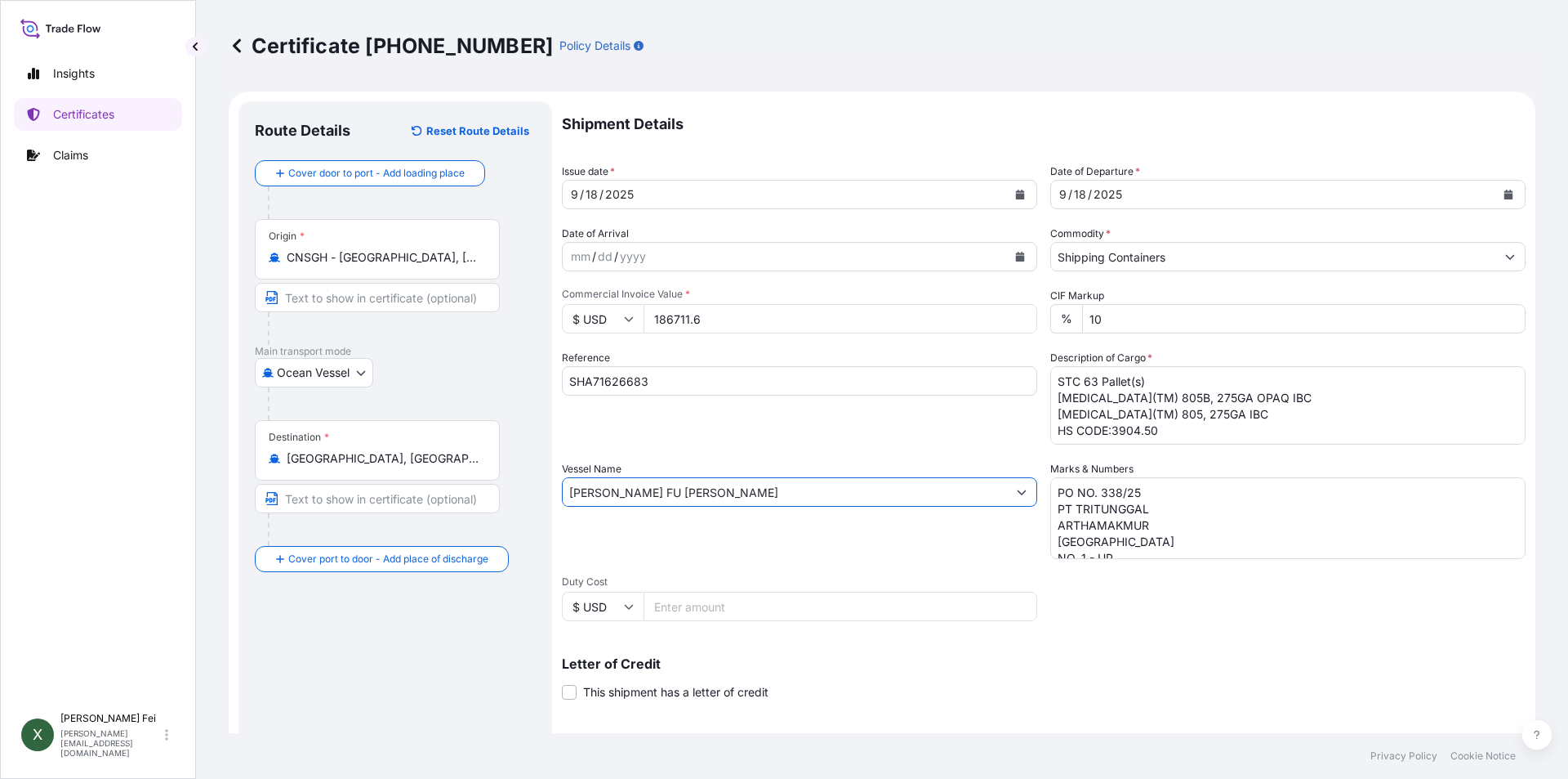
drag, startPoint x: 711, startPoint y: 493, endPoint x: 502, endPoint y: 467, distance: 210.6
click at [502, 467] on form "Route Details Reset Route Details Cover door to port - Add loading place Place …" at bounding box center [882, 514] width 1307 height 844
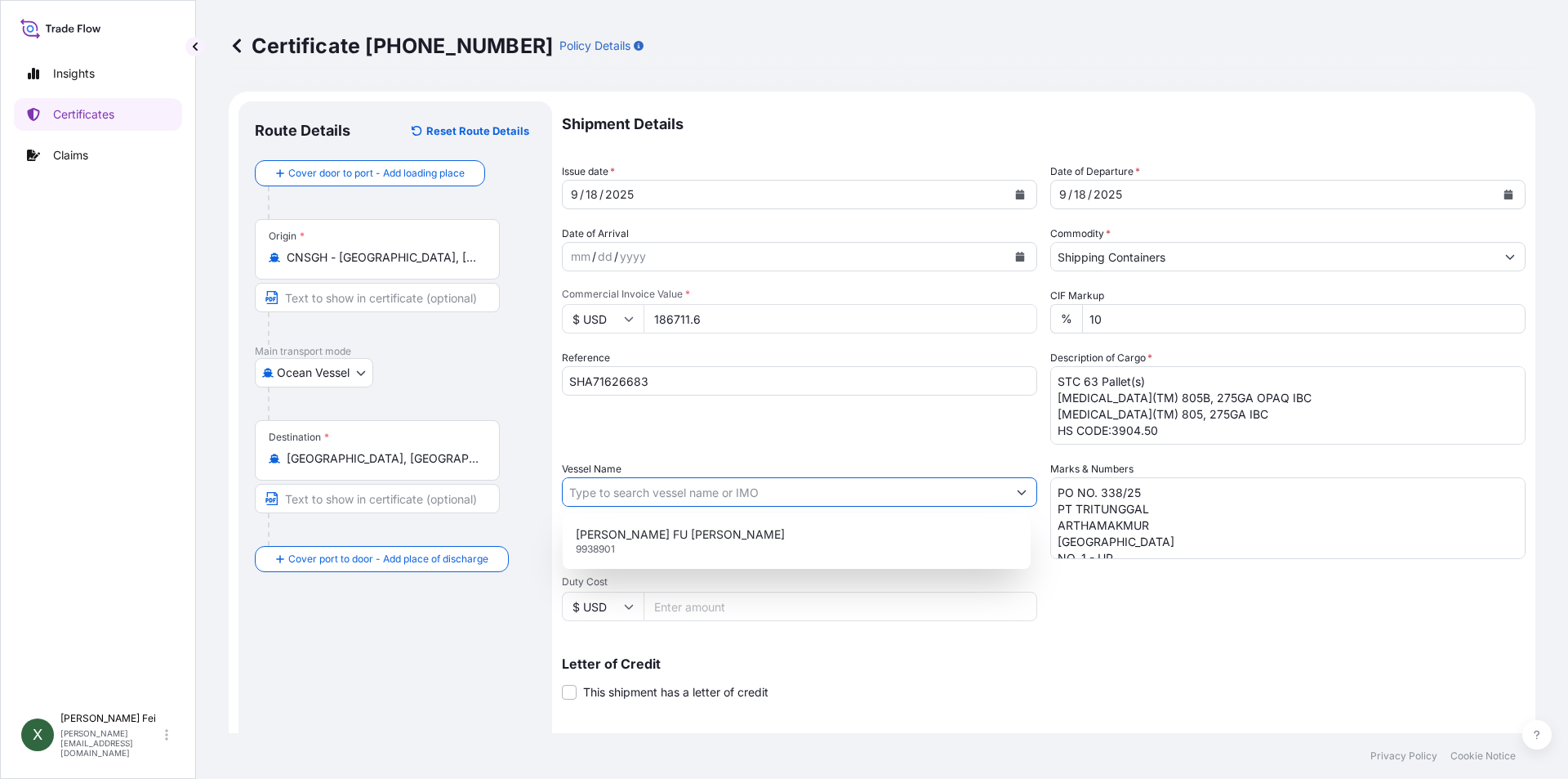
click at [643, 491] on input "Vessel Name" at bounding box center [785, 492] width 444 height 30
paste input "WILHELMSHAVEN EXPRESS"
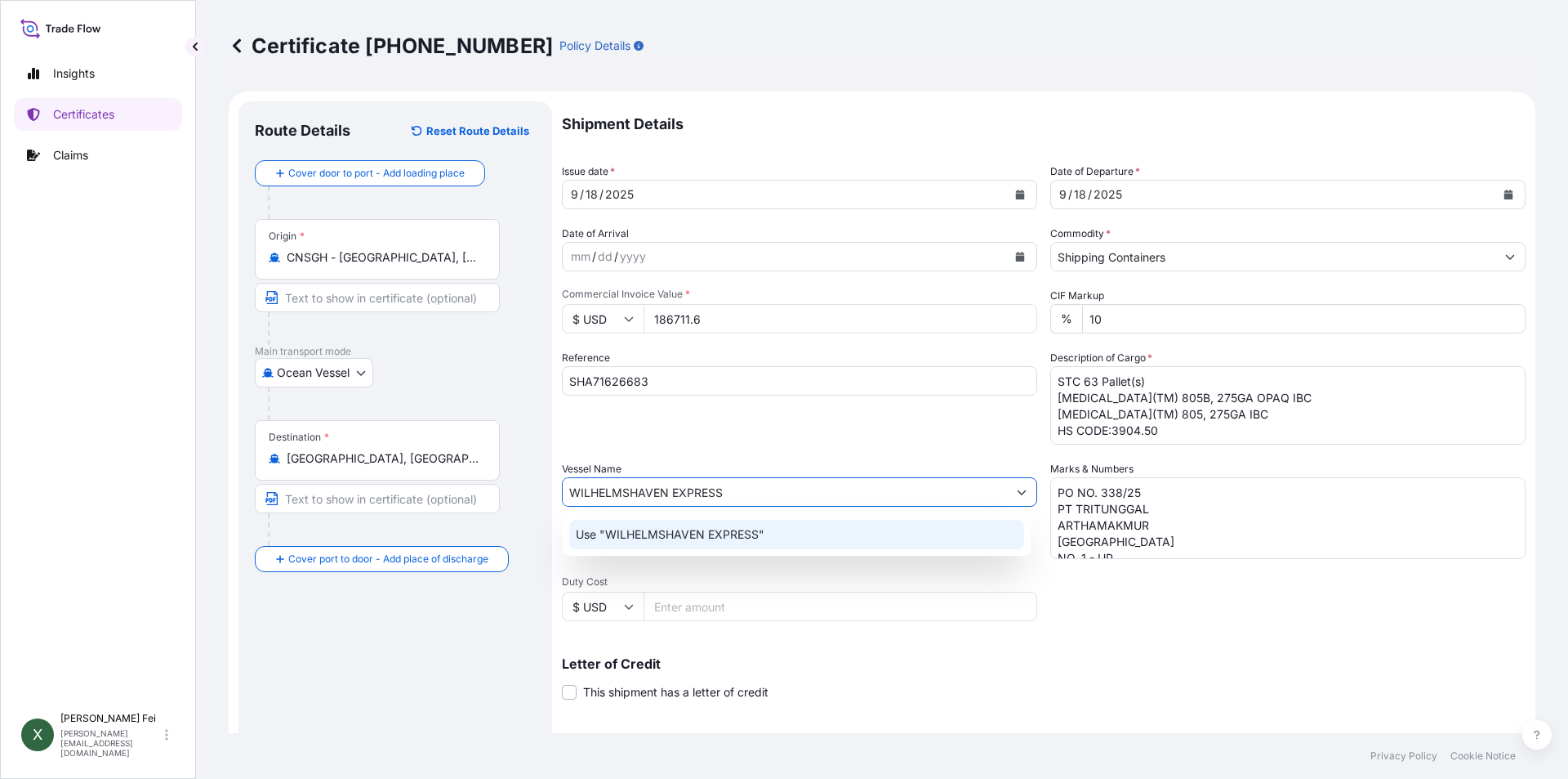
click at [712, 536] on p "Use "WILHELMSHAVEN EXPRESS"" at bounding box center [670, 534] width 189 height 17
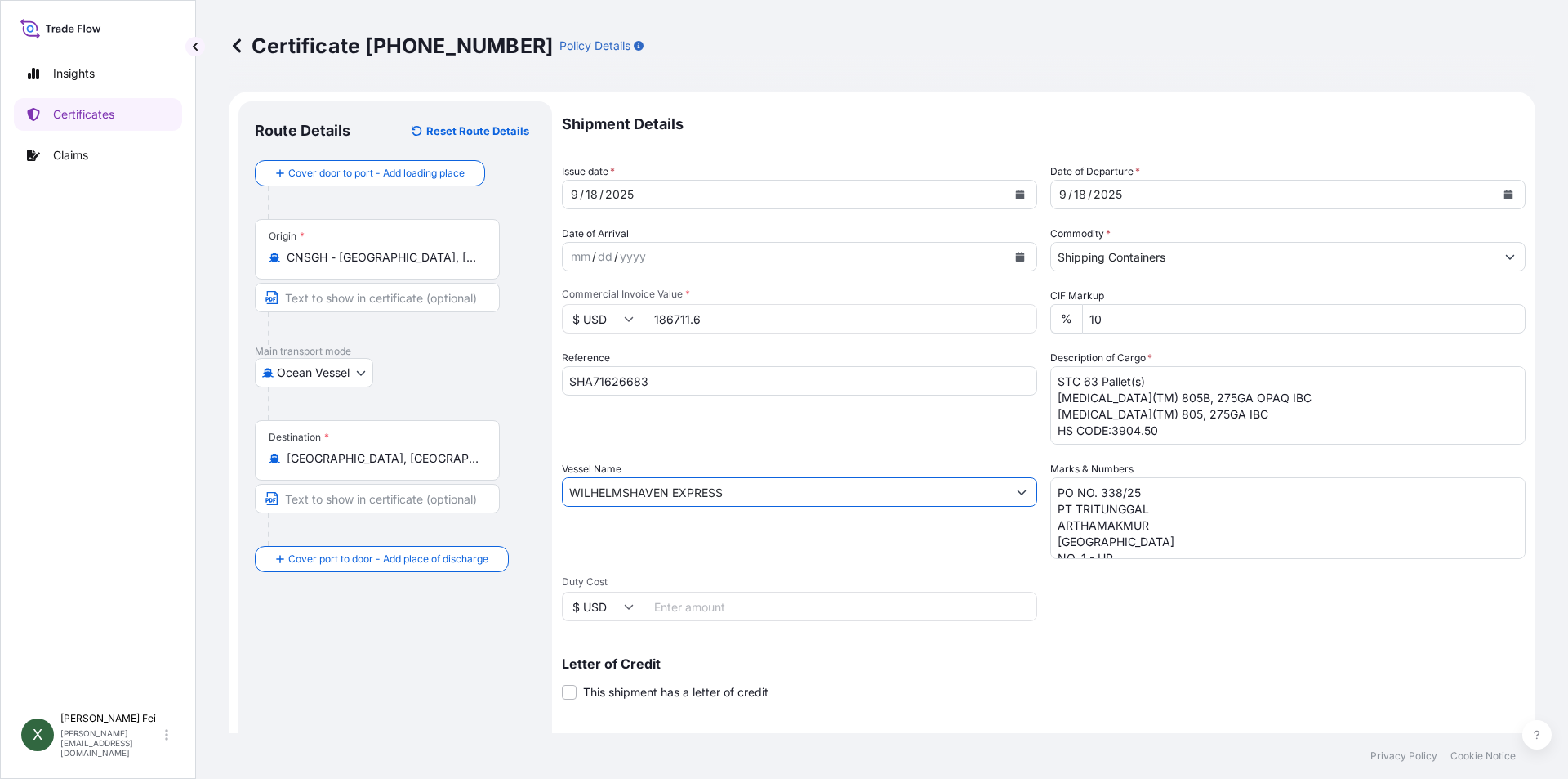
type input "WILHELMSHAVEN EXPRESS"
drag, startPoint x: 1140, startPoint y: 536, endPoint x: 1022, endPoint y: 450, distance: 146.0
click at [1022, 450] on div "Shipment Details Issue date * [DATE] Date of Departure * [DATE] Date of Arrival…" at bounding box center [1044, 491] width 964 height 779
click at [1133, 510] on textarea "PO NO. 338/25 PT TRITUNGGAL ARTHAMAKMUR [GEOGRAPHIC_DATA] NO. 1 - UP" at bounding box center [1288, 517] width 475 height 81
paste textarea "PO:4503921812 PO:4503922997 PO:4503923881 PO:4503923895"
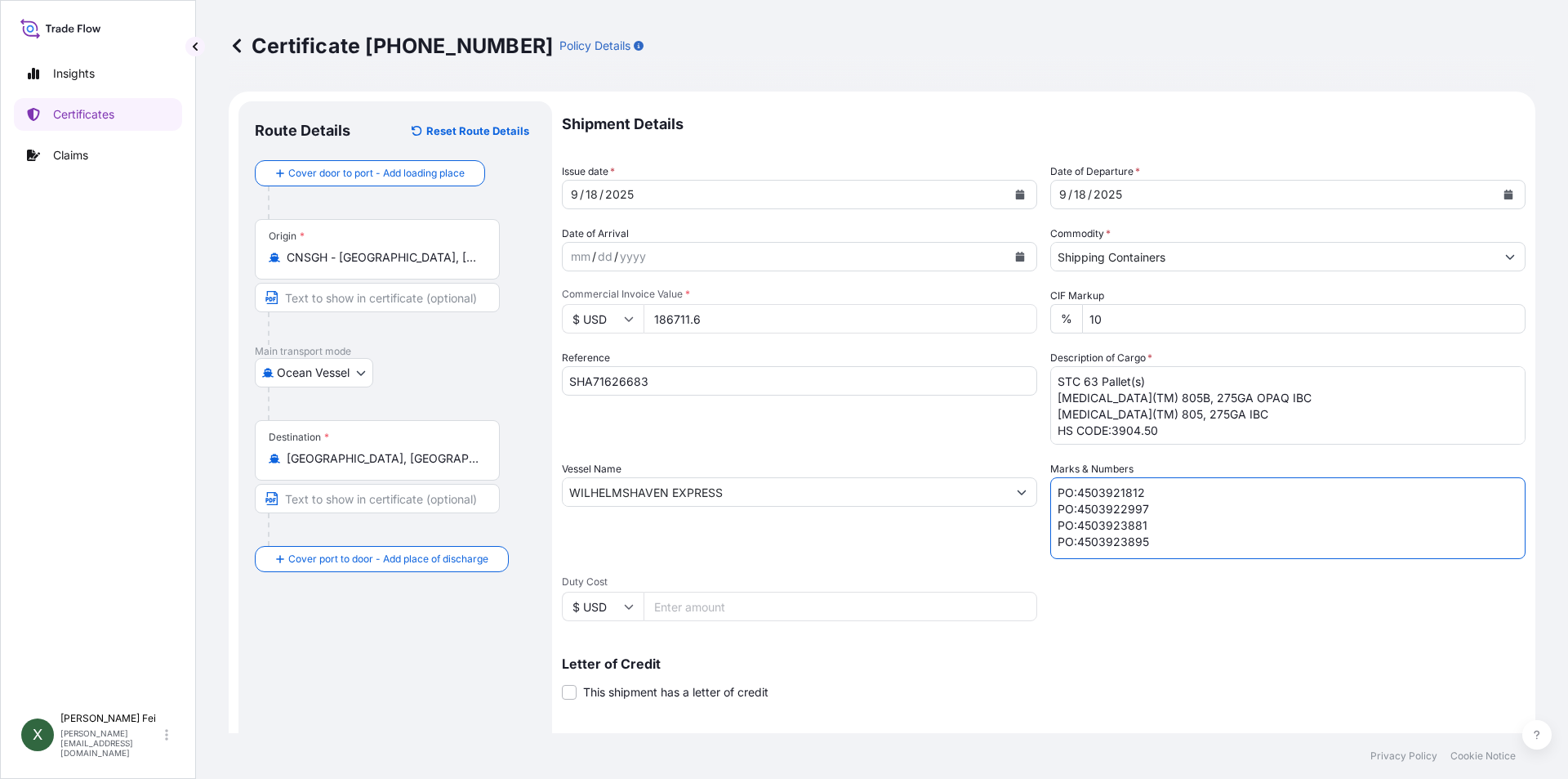
type textarea "PO:4503921812 PO:4503922997 PO:4503923881 PO:4503923895"
click at [816, 547] on div "Vessel Name WILHELMSHAVEN EXPRESS" at bounding box center [799, 510] width 475 height 98
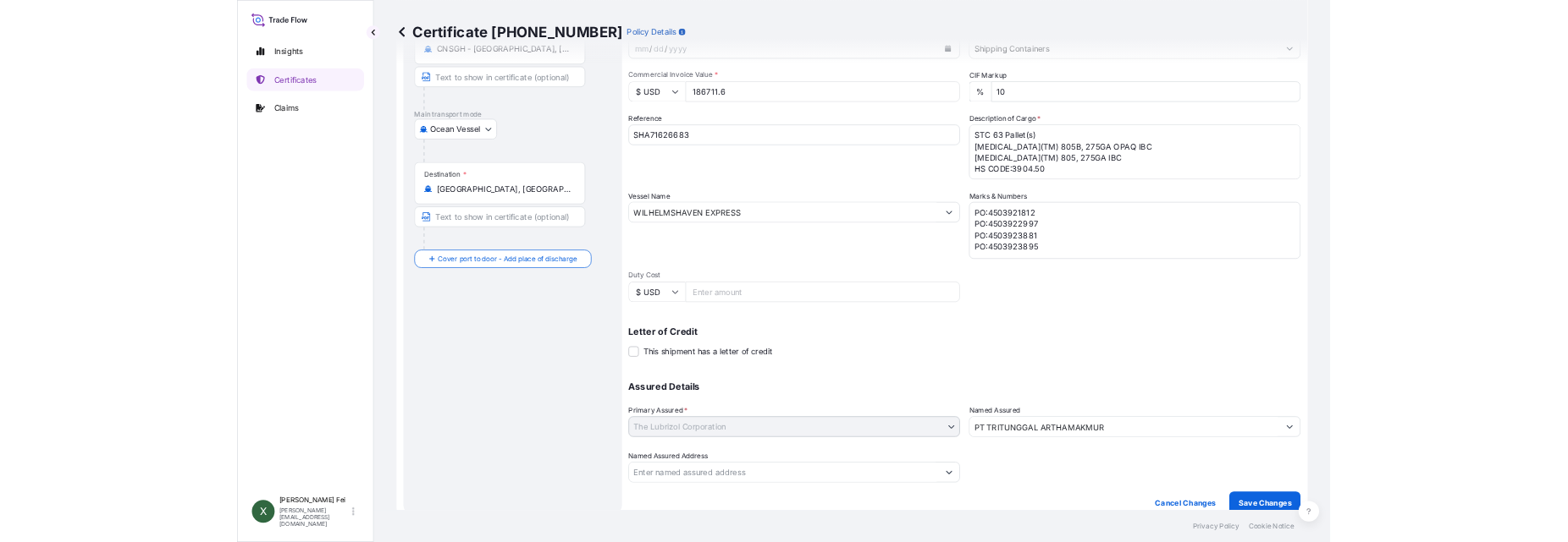
scroll to position [210, 0]
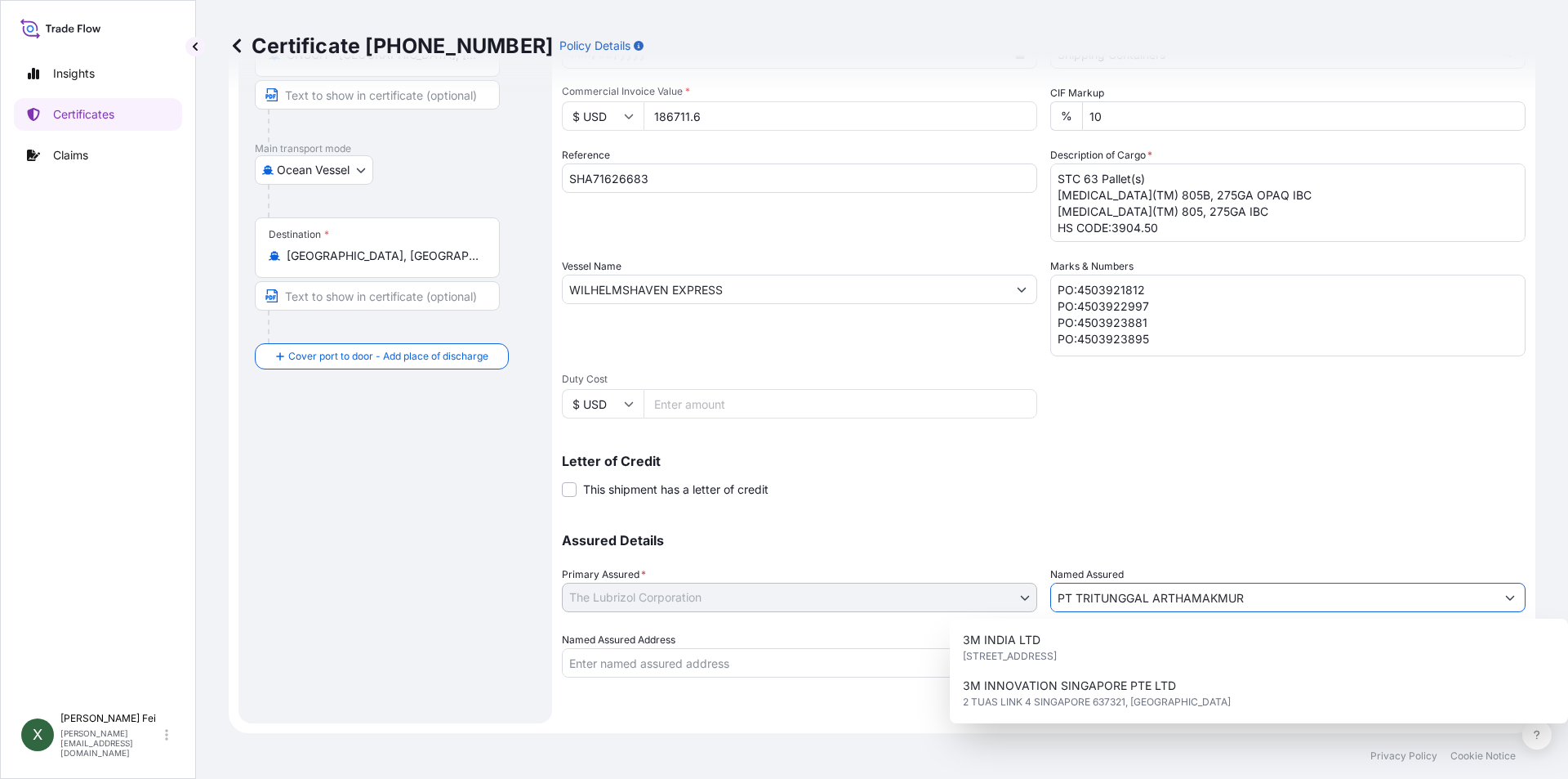
click at [835, 597] on div "Assured Details Primary Assured * The Lubrizol Corporation The Lubrizol Corpora…" at bounding box center [1044, 595] width 964 height 164
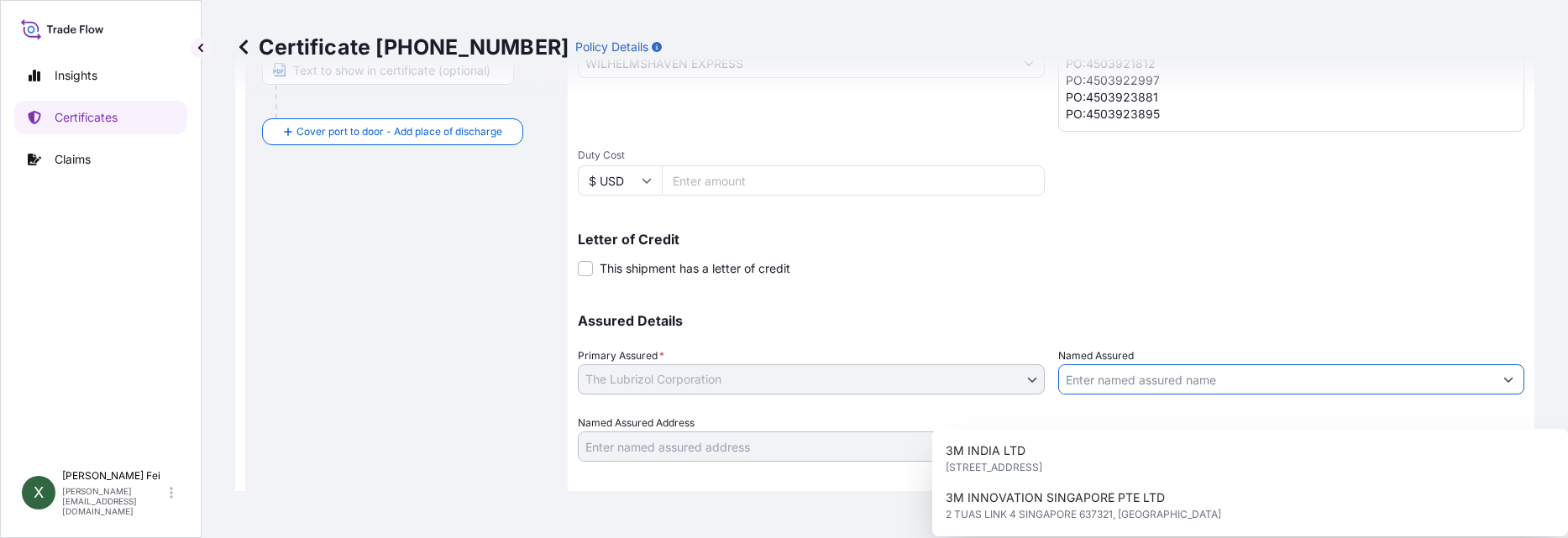
scroll to position [471, 0]
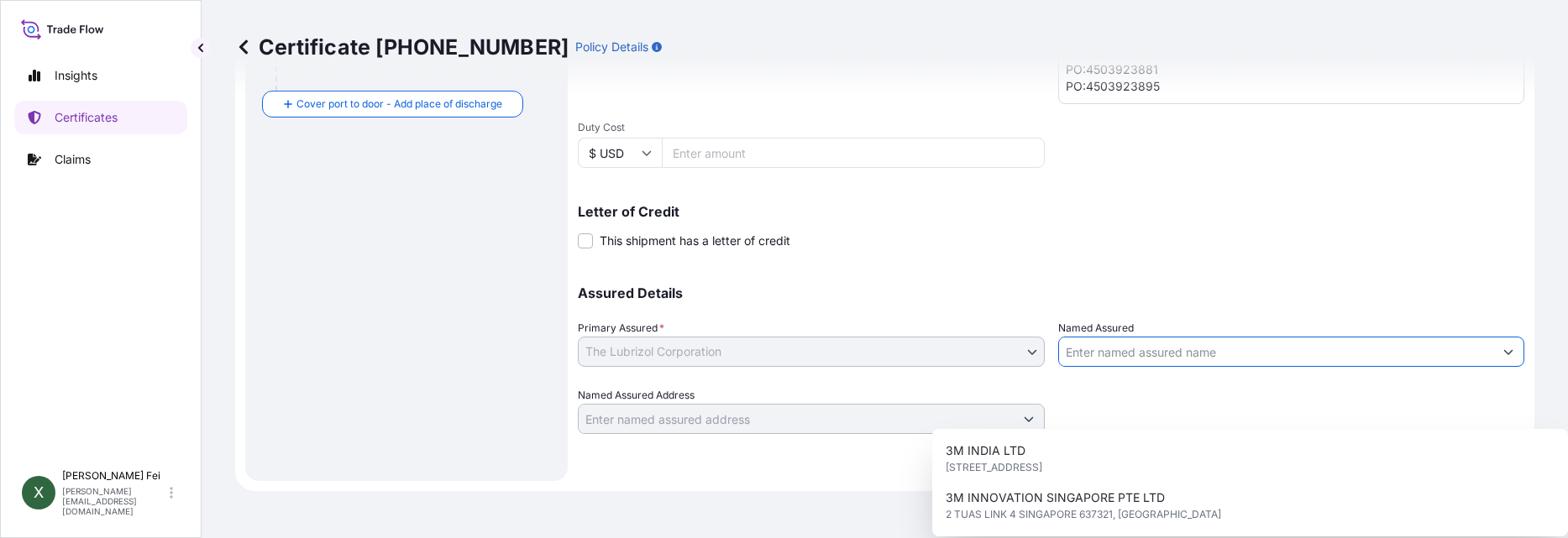
click at [1119, 345] on input "Named Assured" at bounding box center [1277, 352] width 435 height 31
paste input "LUBRIZOL ADVANCED MATERIALS BVBA"
type input "LUBRIZOL ADVANCED MATERIALS BVBA"
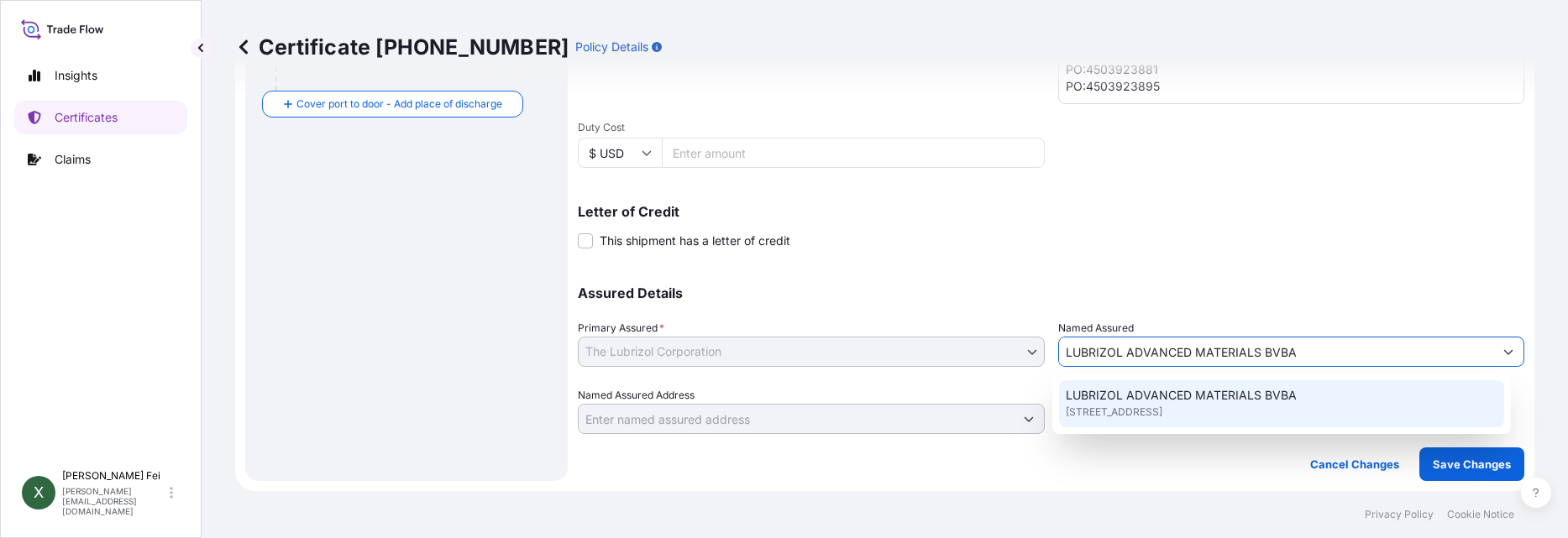
click at [1150, 416] on span "[STREET_ADDRESS]" at bounding box center [1114, 412] width 96 height 17
type input "[STREET_ADDRESS]"
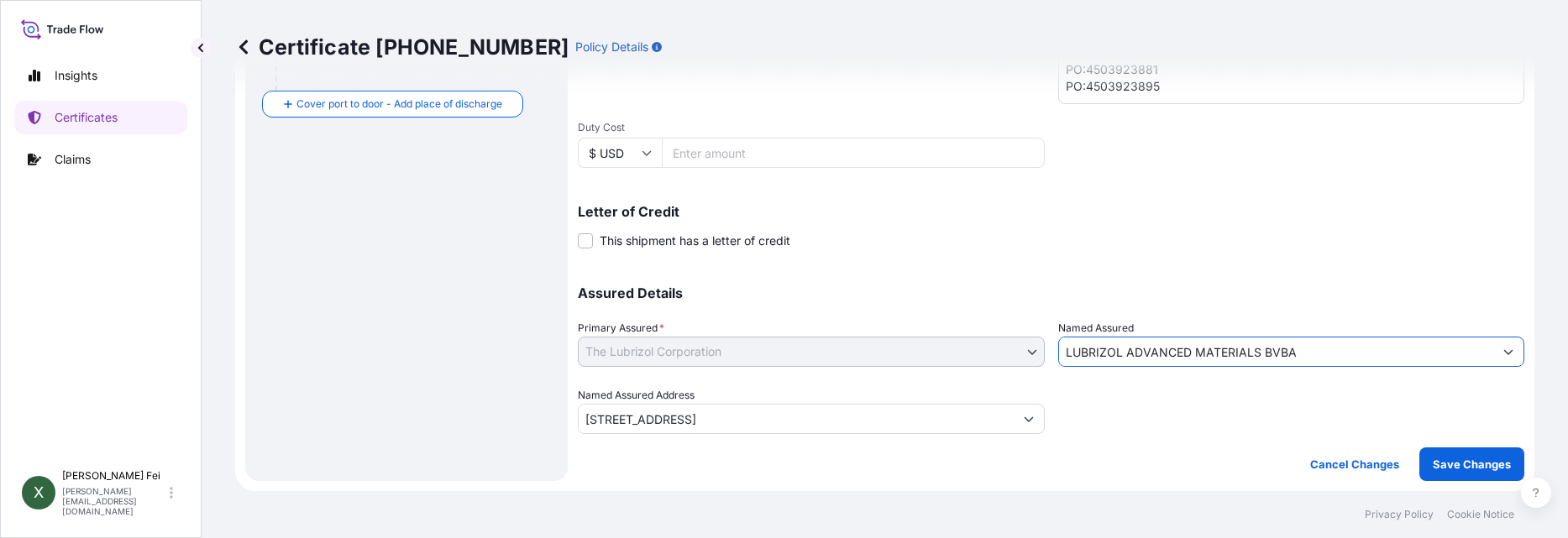
type input "LUBRIZOL ADVANCED MATERIALS BVBA"
click at [1053, 269] on div "Assured Details Primary Assured * The Lubrizol Corporation The Lubrizol Corpora…" at bounding box center [1051, 350] width 946 height 168
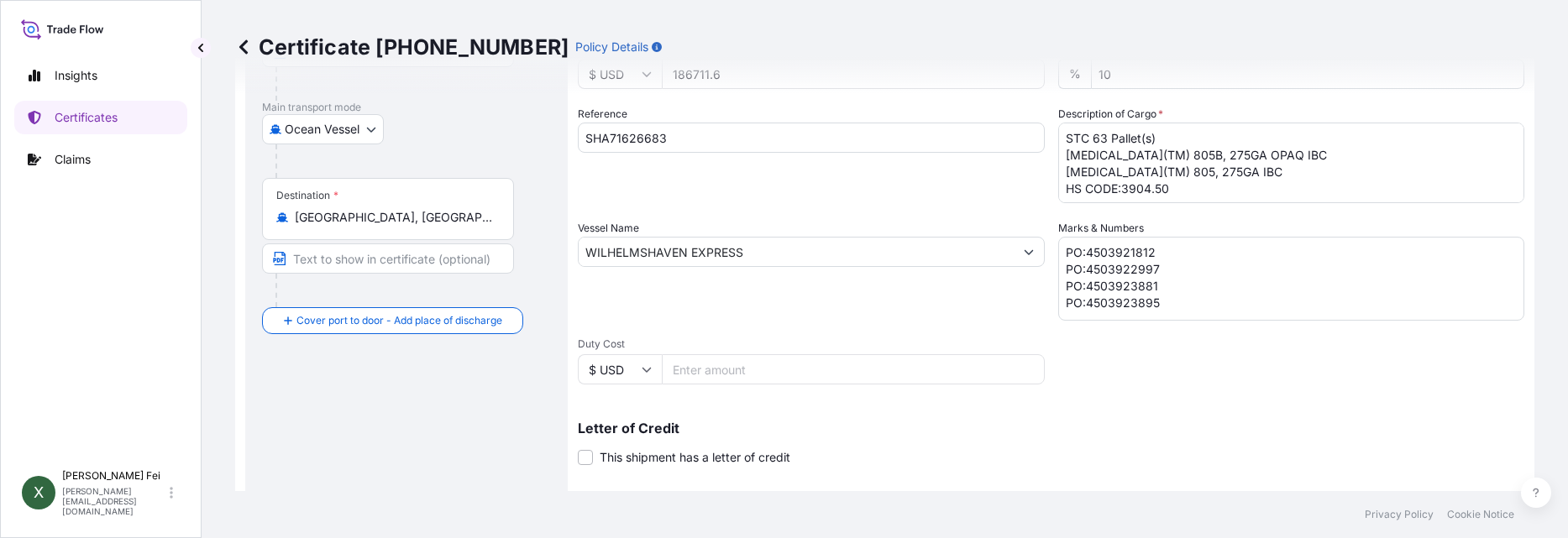
scroll to position [300, 0]
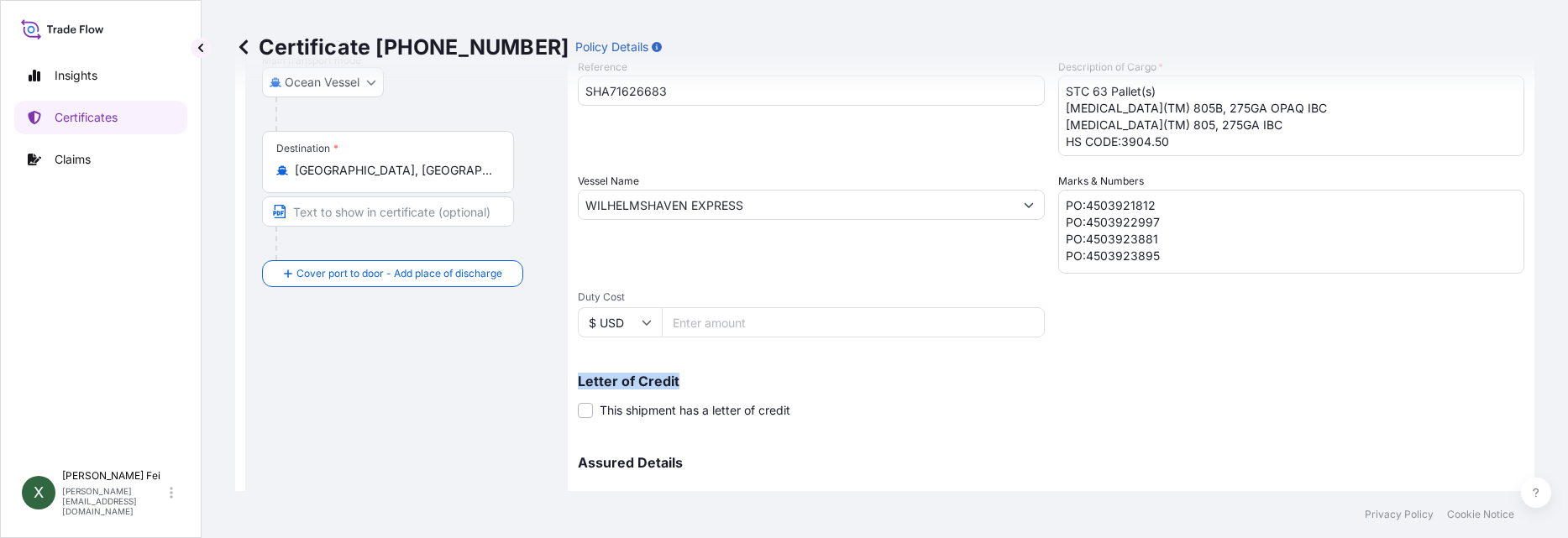
drag, startPoint x: 573, startPoint y: 373, endPoint x: 679, endPoint y: 377, distance: 106.1
click at [679, 377] on form "Route Details Reset Route Details Cover door to port - Add loading place Place …" at bounding box center [884, 227] width 1299 height 867
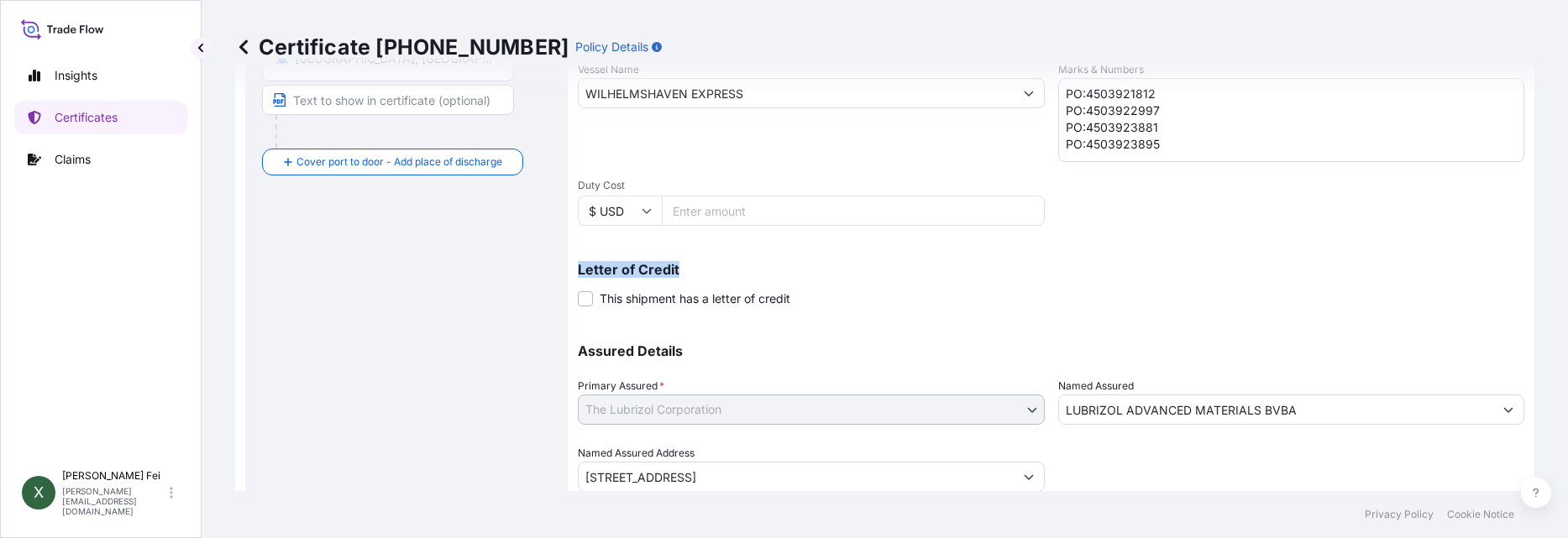
scroll to position [369, 0]
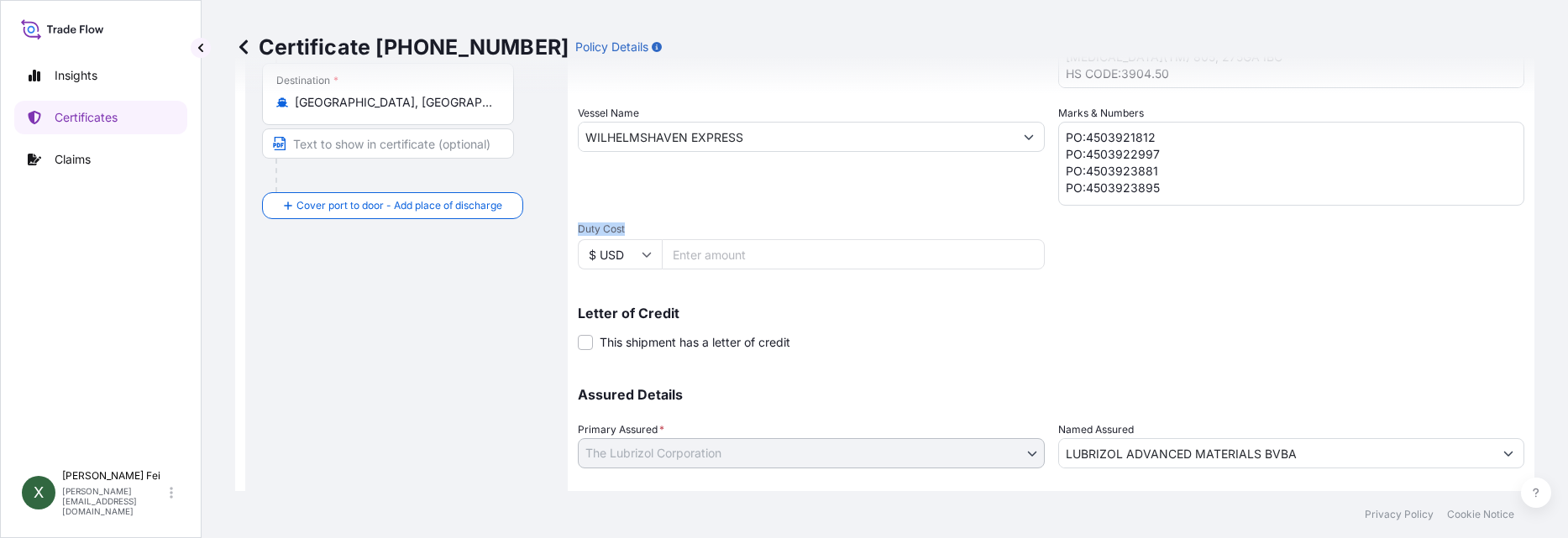
drag, startPoint x: 573, startPoint y: 220, endPoint x: 626, endPoint y: 225, distance: 53.2
click at [626, 225] on form "Route Details Reset Route Details Cover door to port - Add loading place Place …" at bounding box center [884, 159] width 1299 height 867
drag, startPoint x: 613, startPoint y: 227, endPoint x: 726, endPoint y: 202, distance: 115.7
click at [726, 202] on div "Vessel Name WILHELMSHAVEN EXPRESS" at bounding box center [811, 156] width 467 height 101
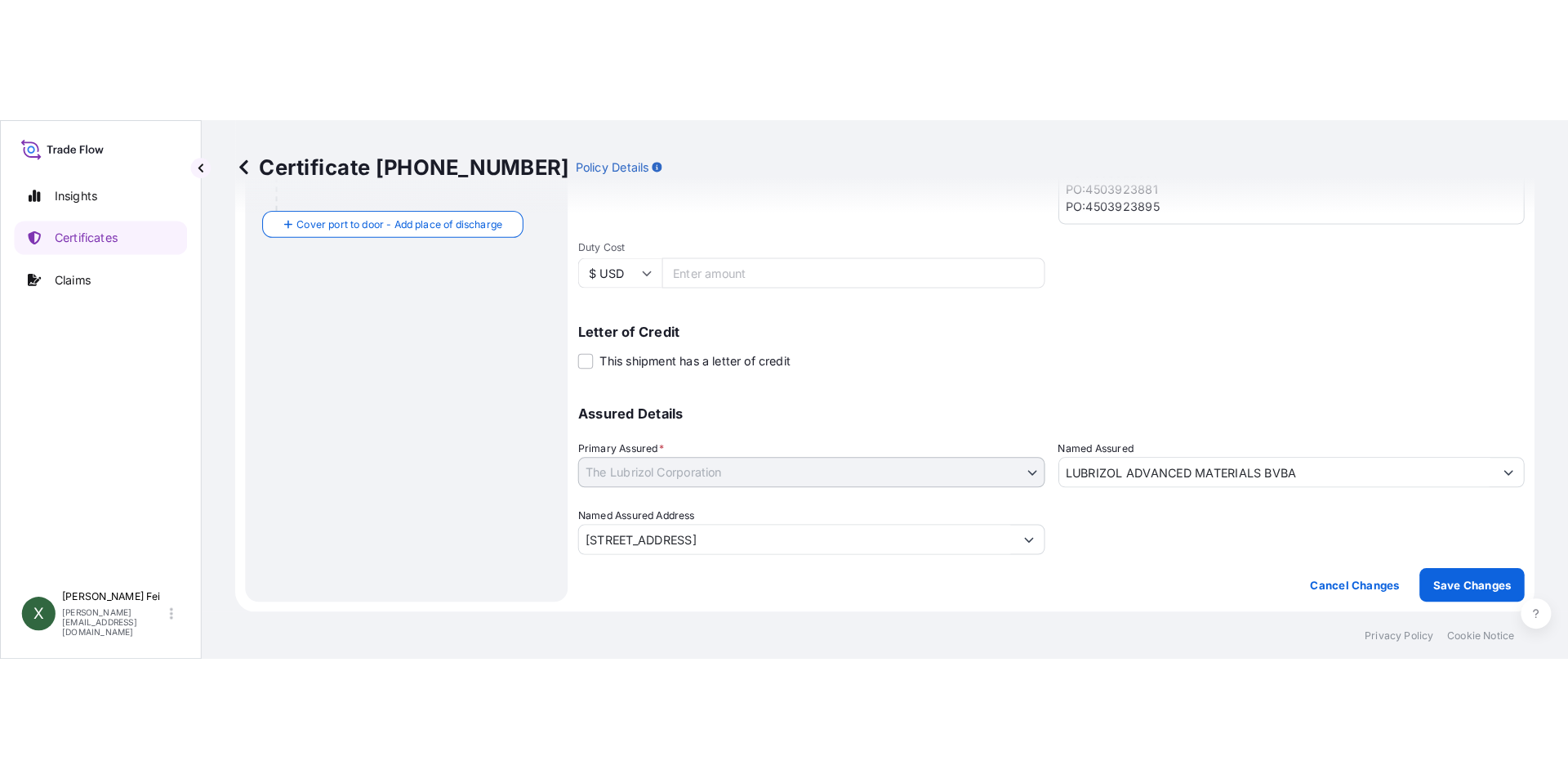
scroll to position [203, 0]
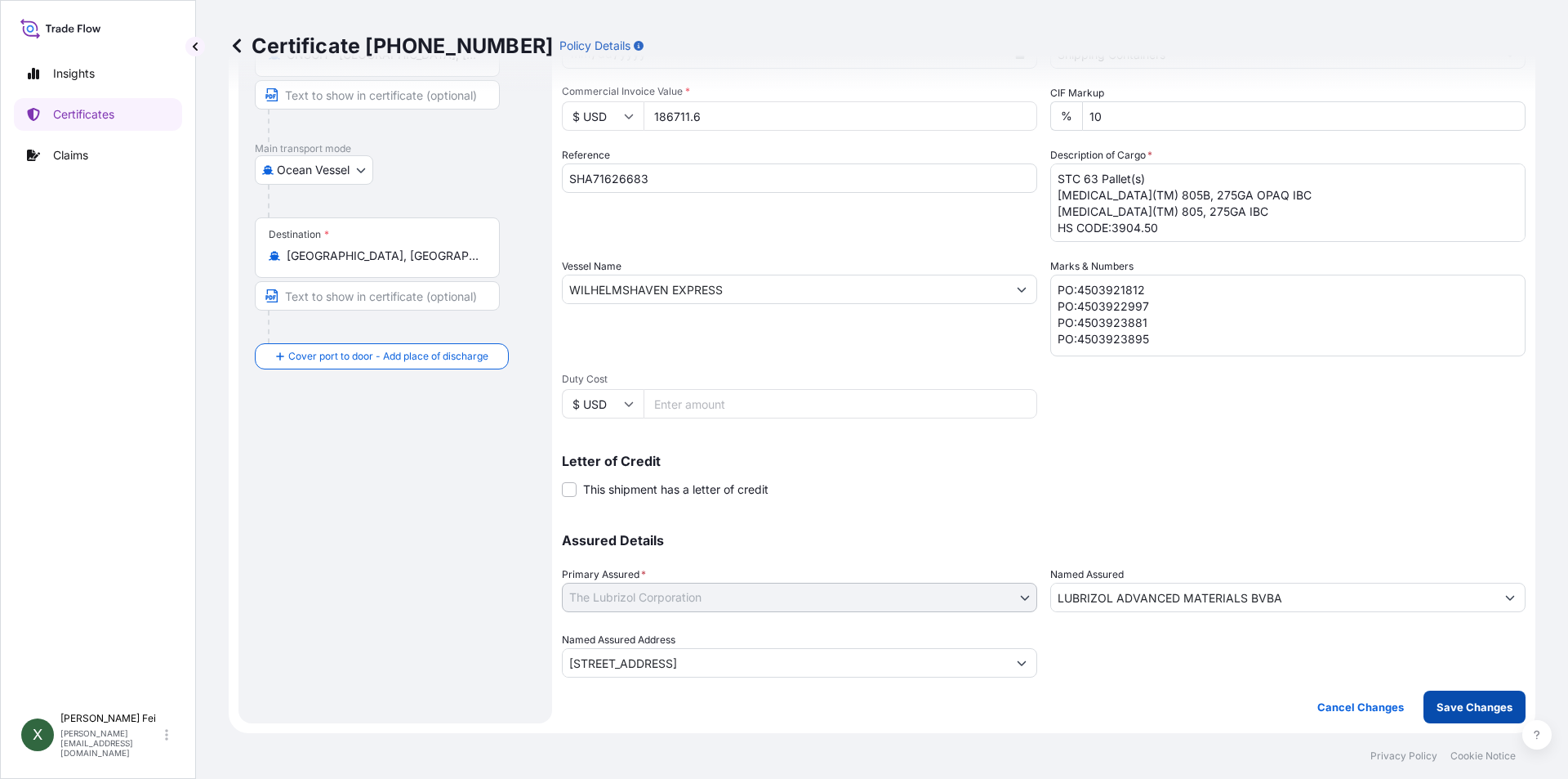
click at [1463, 705] on p "Save Changes" at bounding box center [1474, 706] width 76 height 17
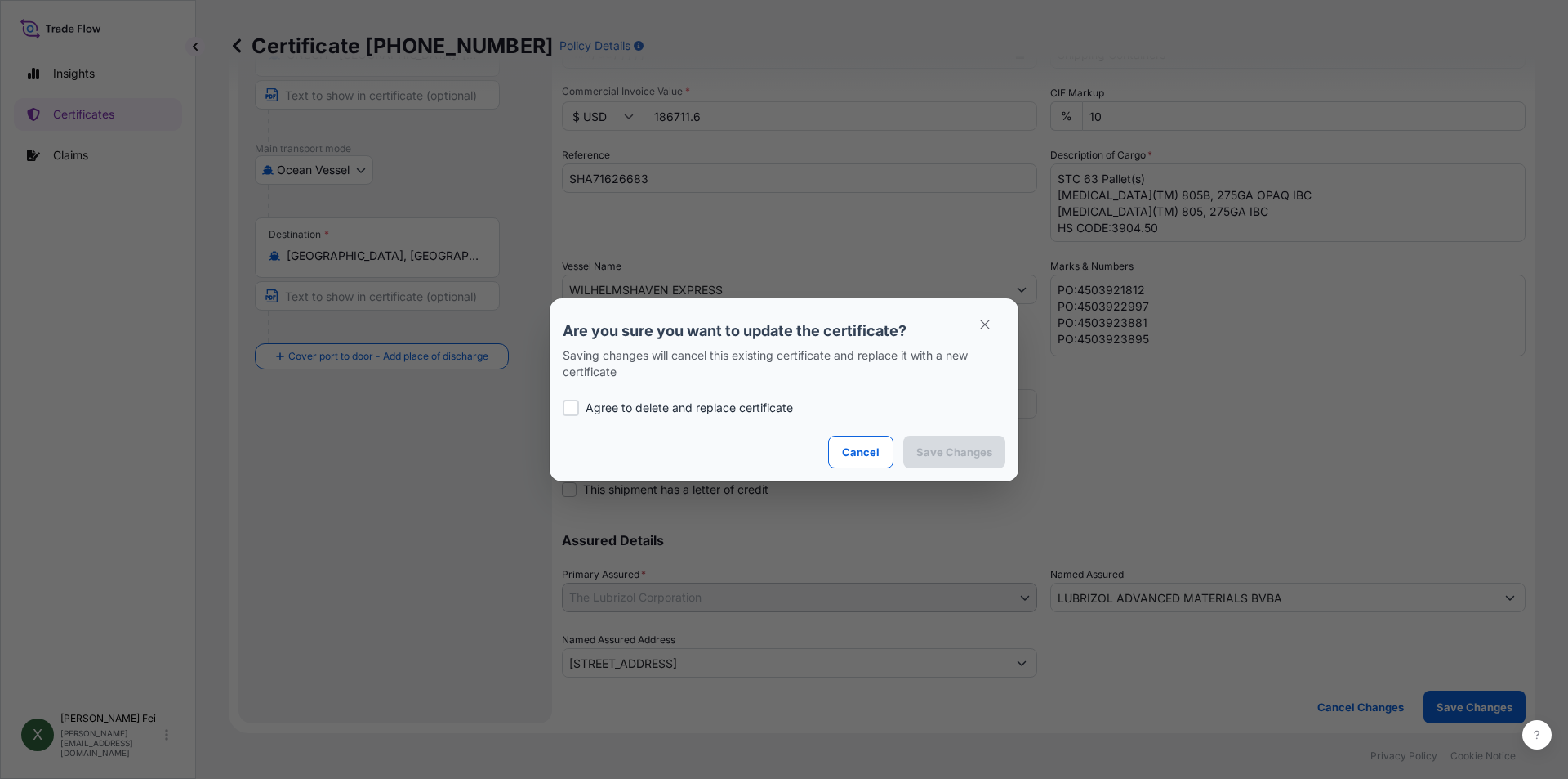
click at [571, 404] on div at bounding box center [570, 408] width 17 height 17
checkbox input "true"
click at [936, 450] on p "Save Changes" at bounding box center [954, 452] width 76 height 17
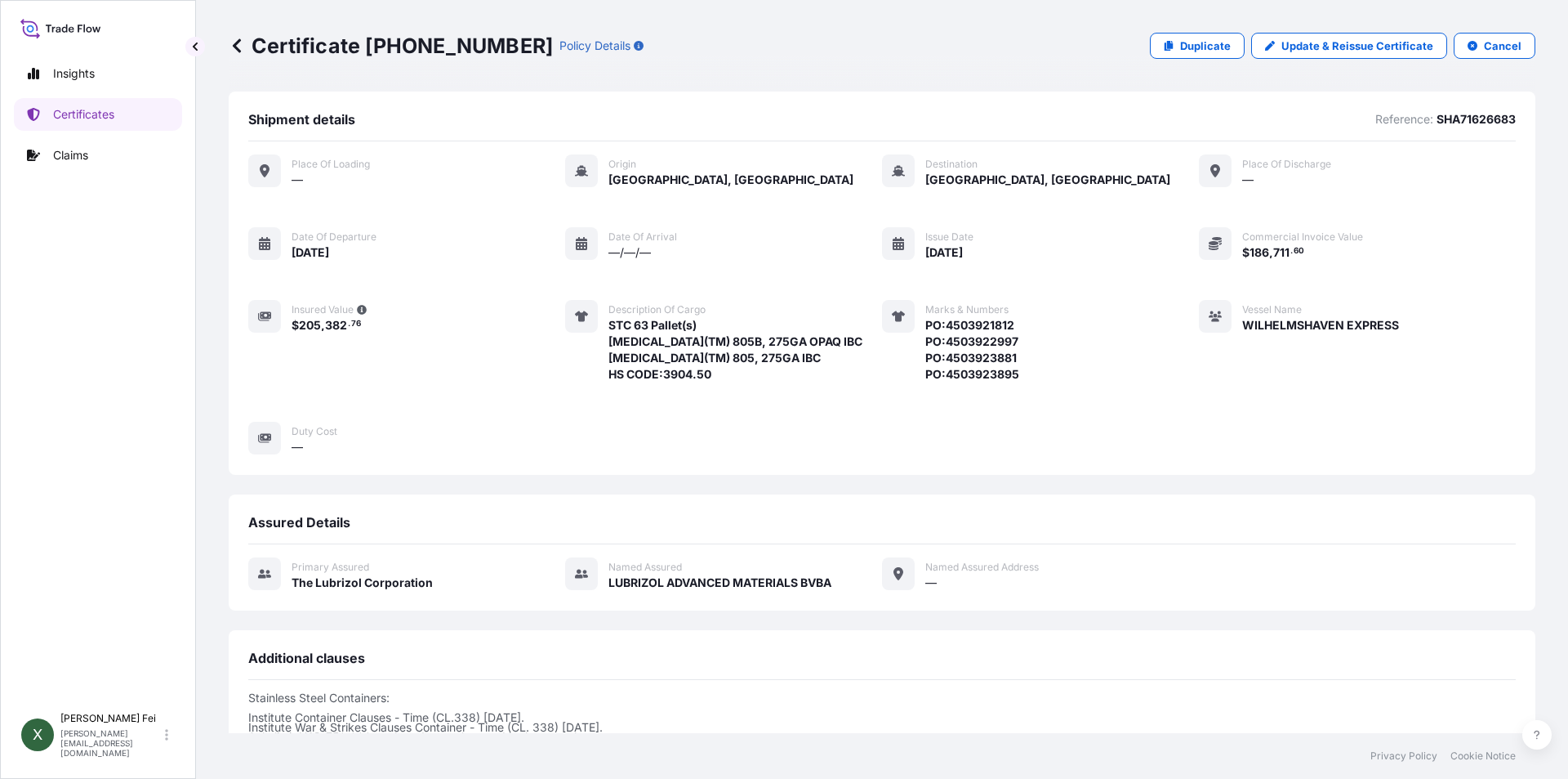
scroll to position [303, 0]
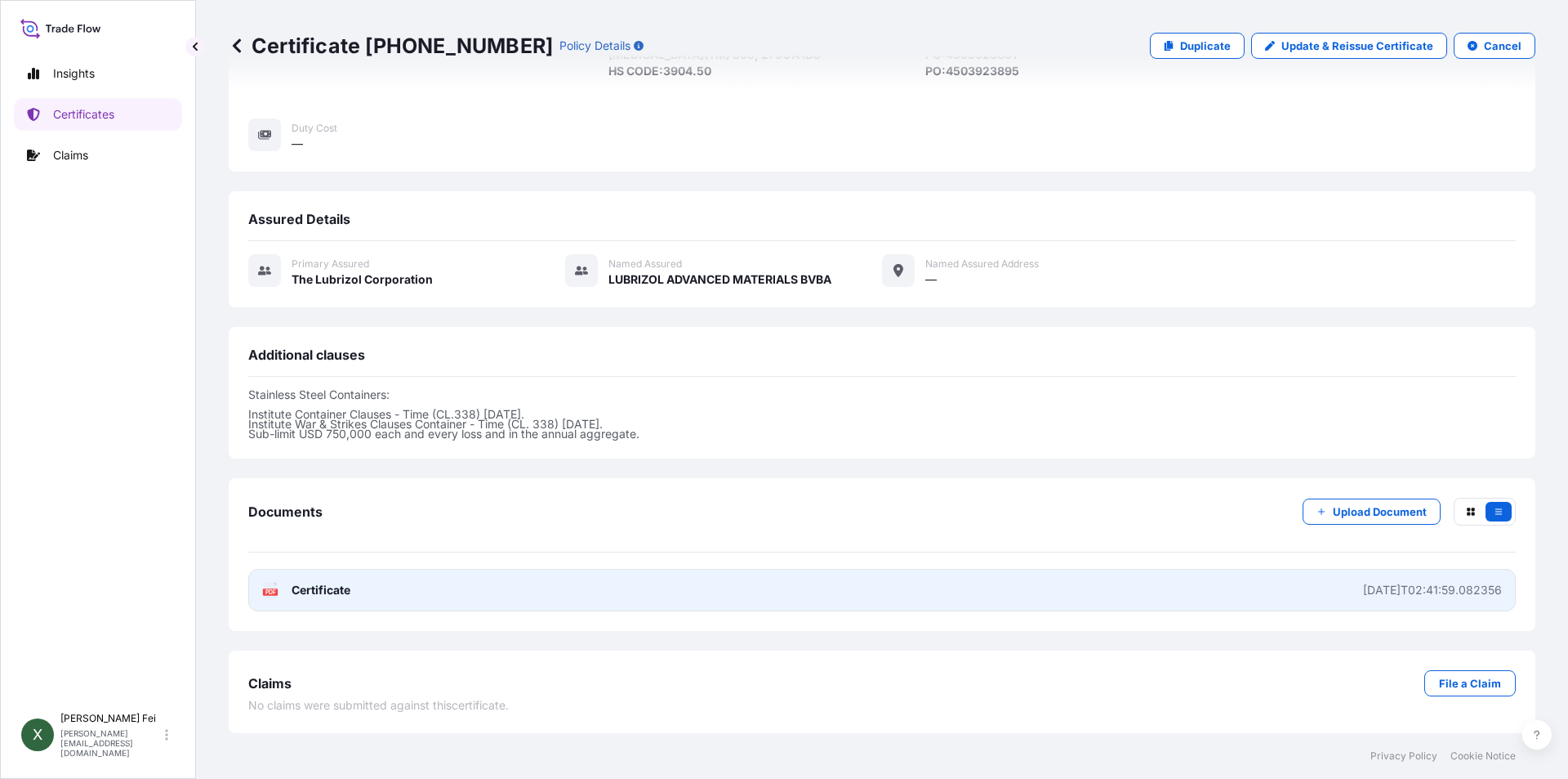
click at [528, 593] on link "PDF Certificate [DATE]T02:41:59.082356" at bounding box center [882, 590] width 1268 height 43
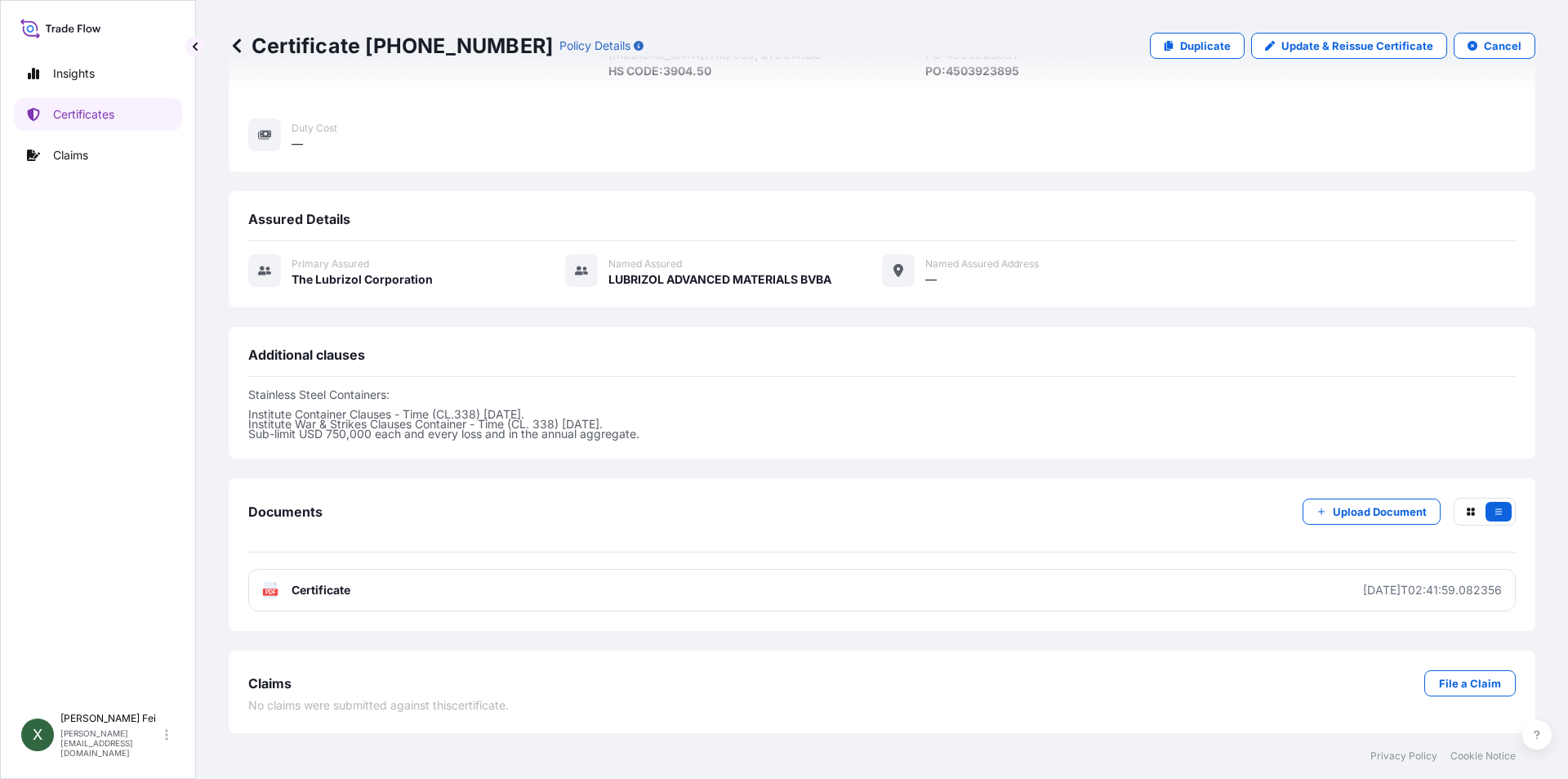
click at [1420, 112] on div "Place of Loading — Origin [GEOGRAPHIC_DATA], [GEOGRAPHIC_DATA] Destination [GEO…" at bounding box center [882, 2] width 1268 height 301
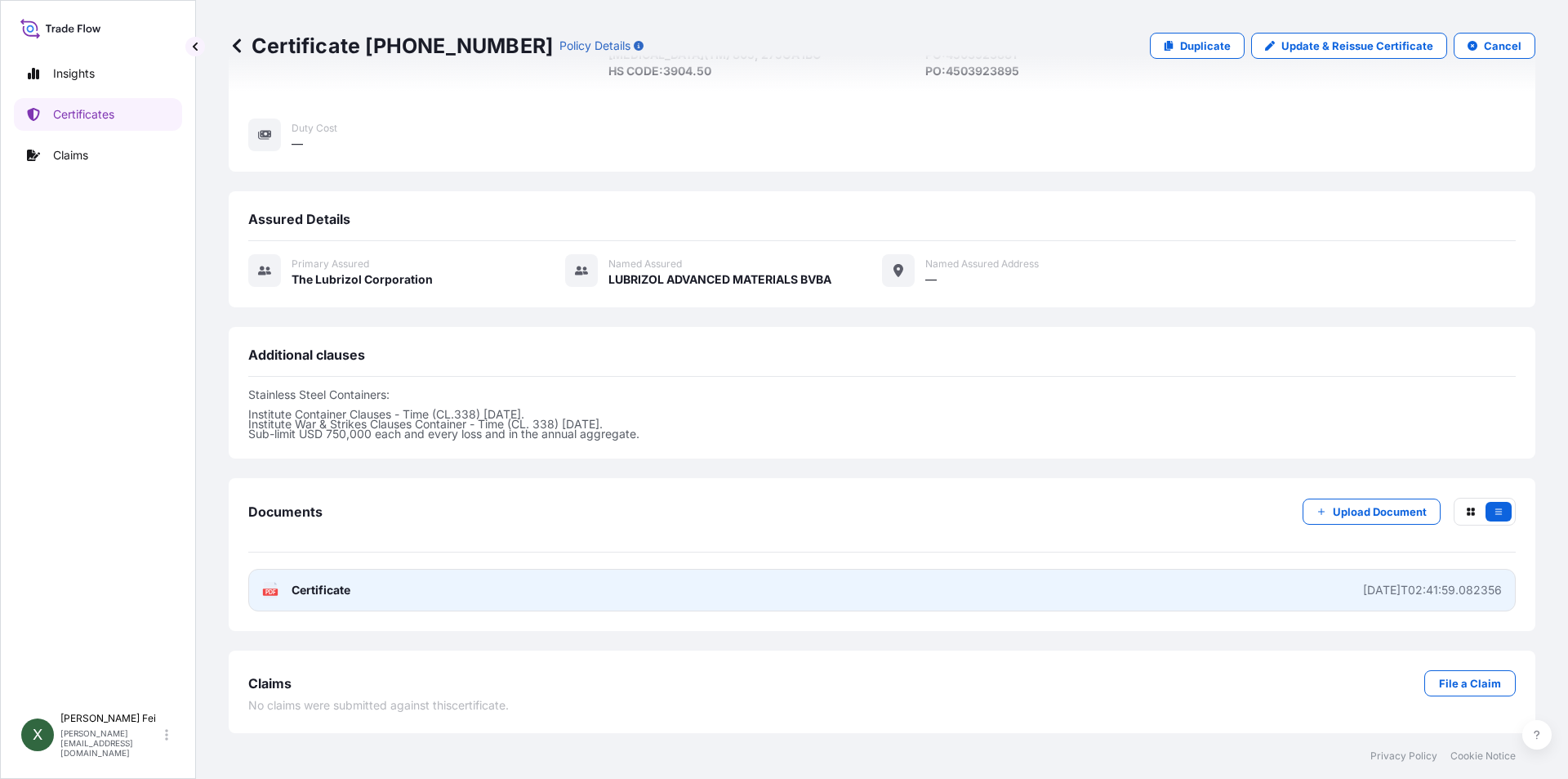
click at [411, 607] on link "PDF Certificate [DATE]T02:41:59.082356" at bounding box center [882, 590] width 1268 height 43
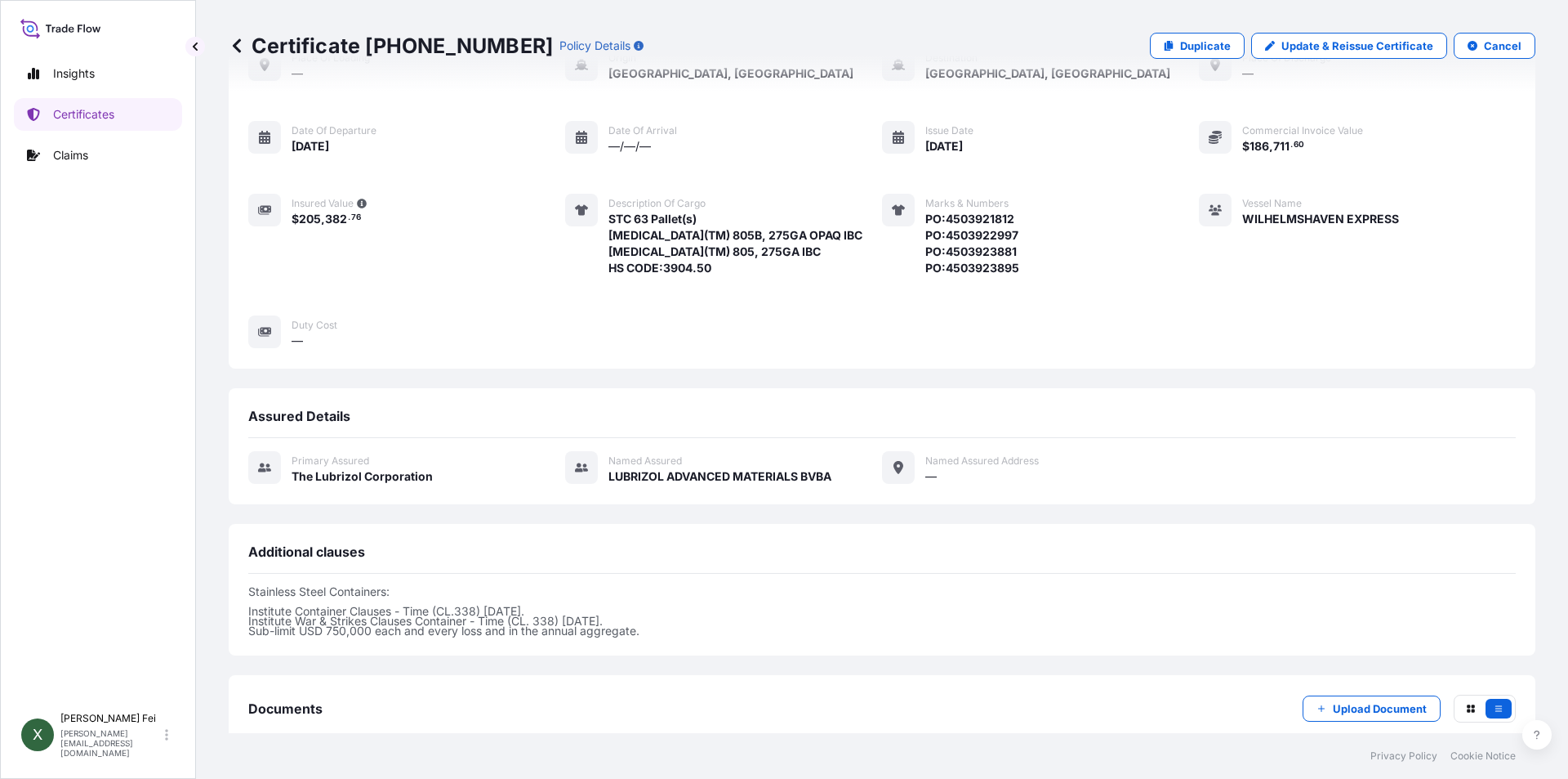
scroll to position [41, 0]
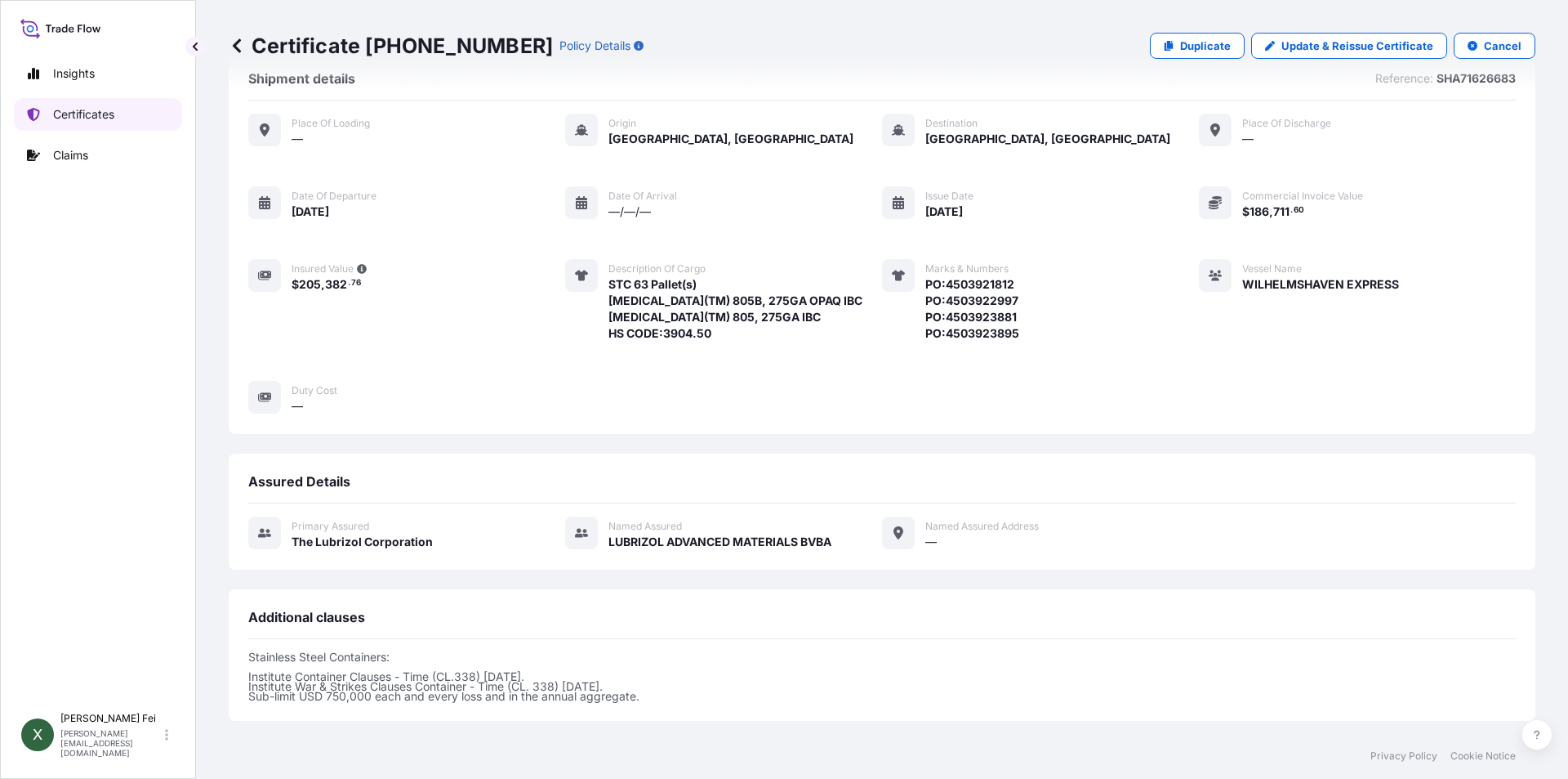
click at [67, 111] on p "Certificates" at bounding box center [84, 114] width 61 height 17
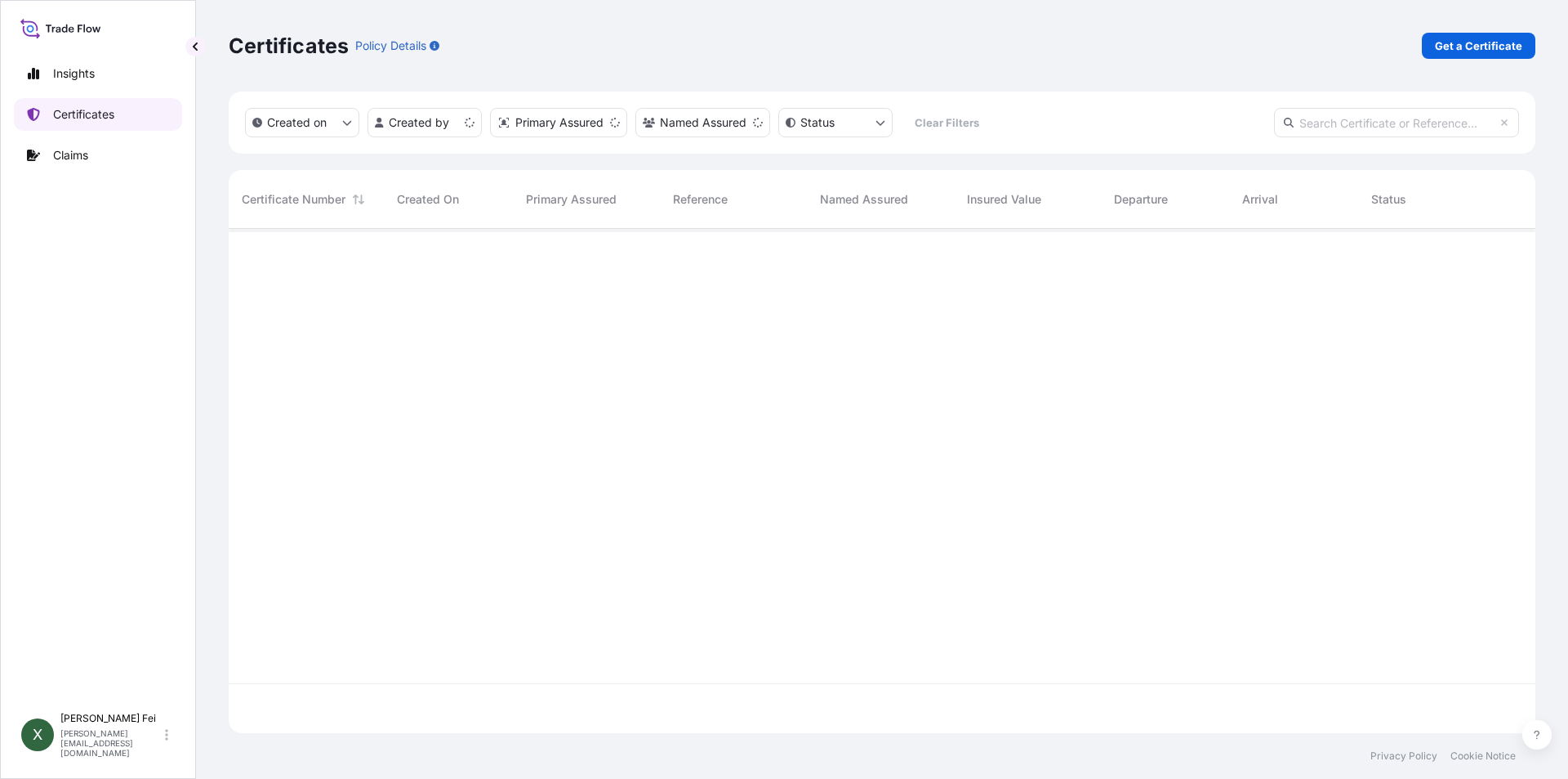
scroll to position [501, 1295]
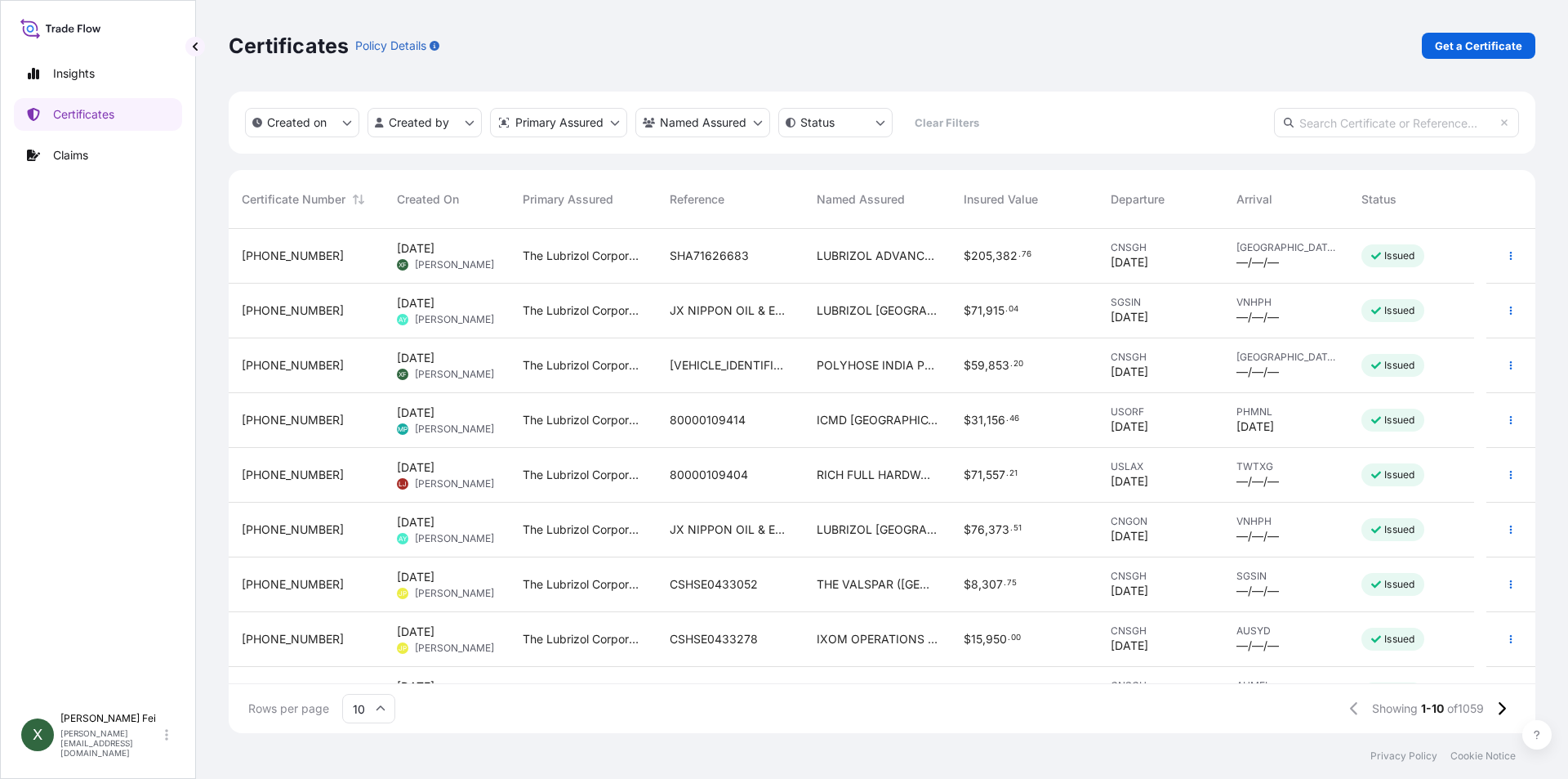
click at [461, 256] on span "[DATE] XF [PERSON_NAME]" at bounding box center [445, 255] width 97 height 31
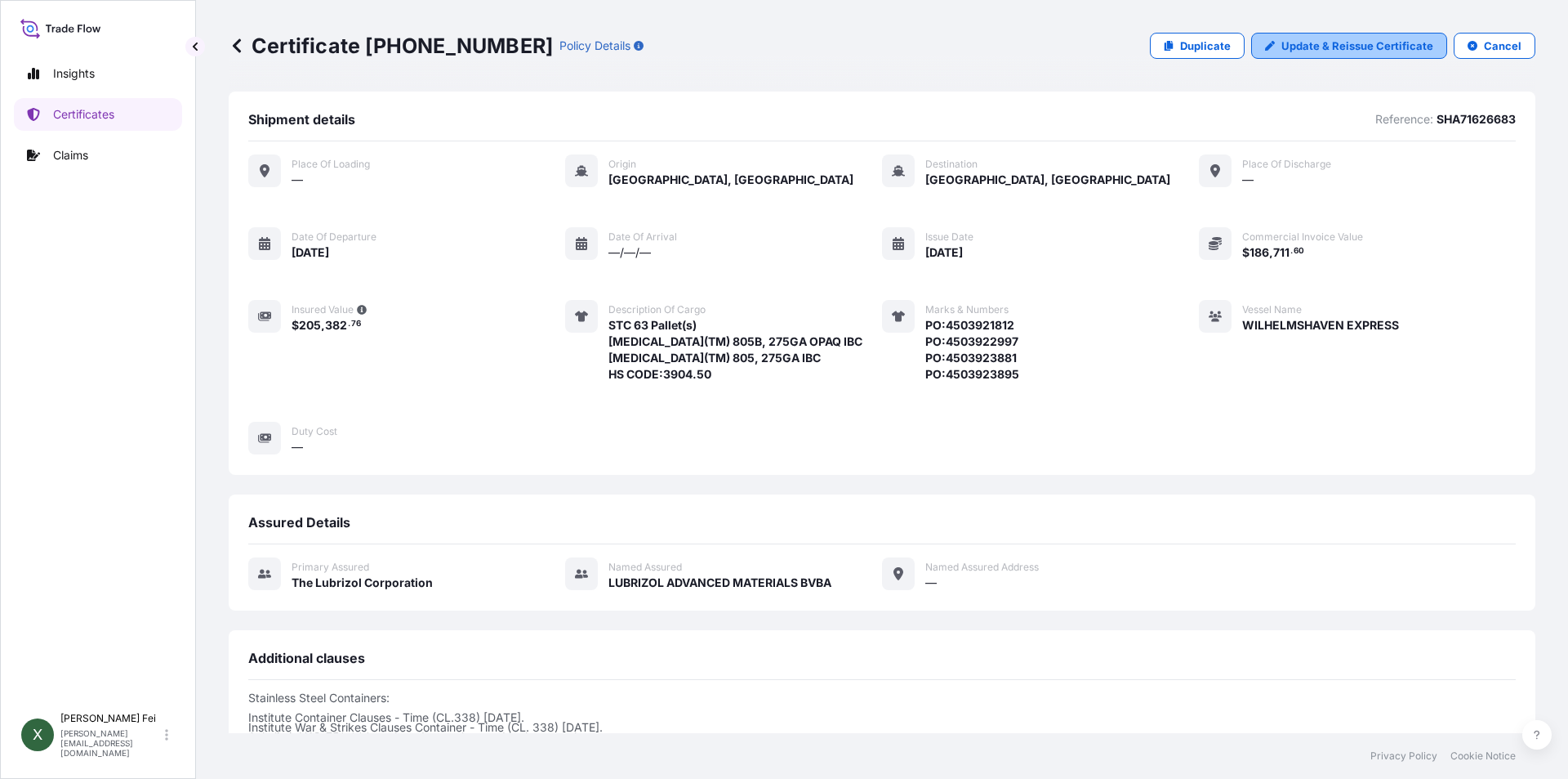
click at [1326, 46] on p "Update & Reissue Certificate" at bounding box center [1358, 46] width 152 height 17
select select "Ocean Vessel"
select select "31566"
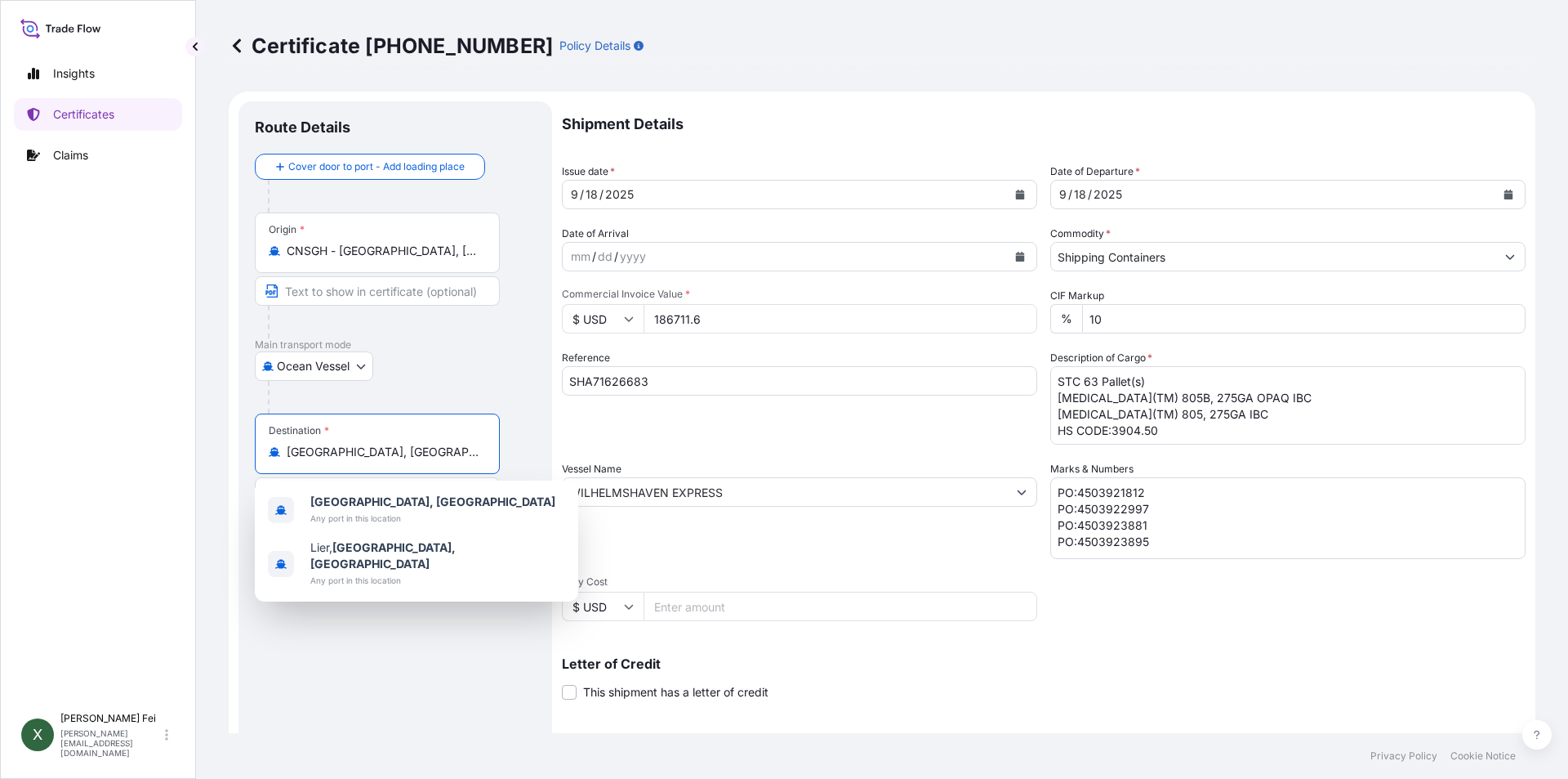
click at [417, 446] on input "[GEOGRAPHIC_DATA], [GEOGRAPHIC_DATA]" at bounding box center [383, 452] width 192 height 17
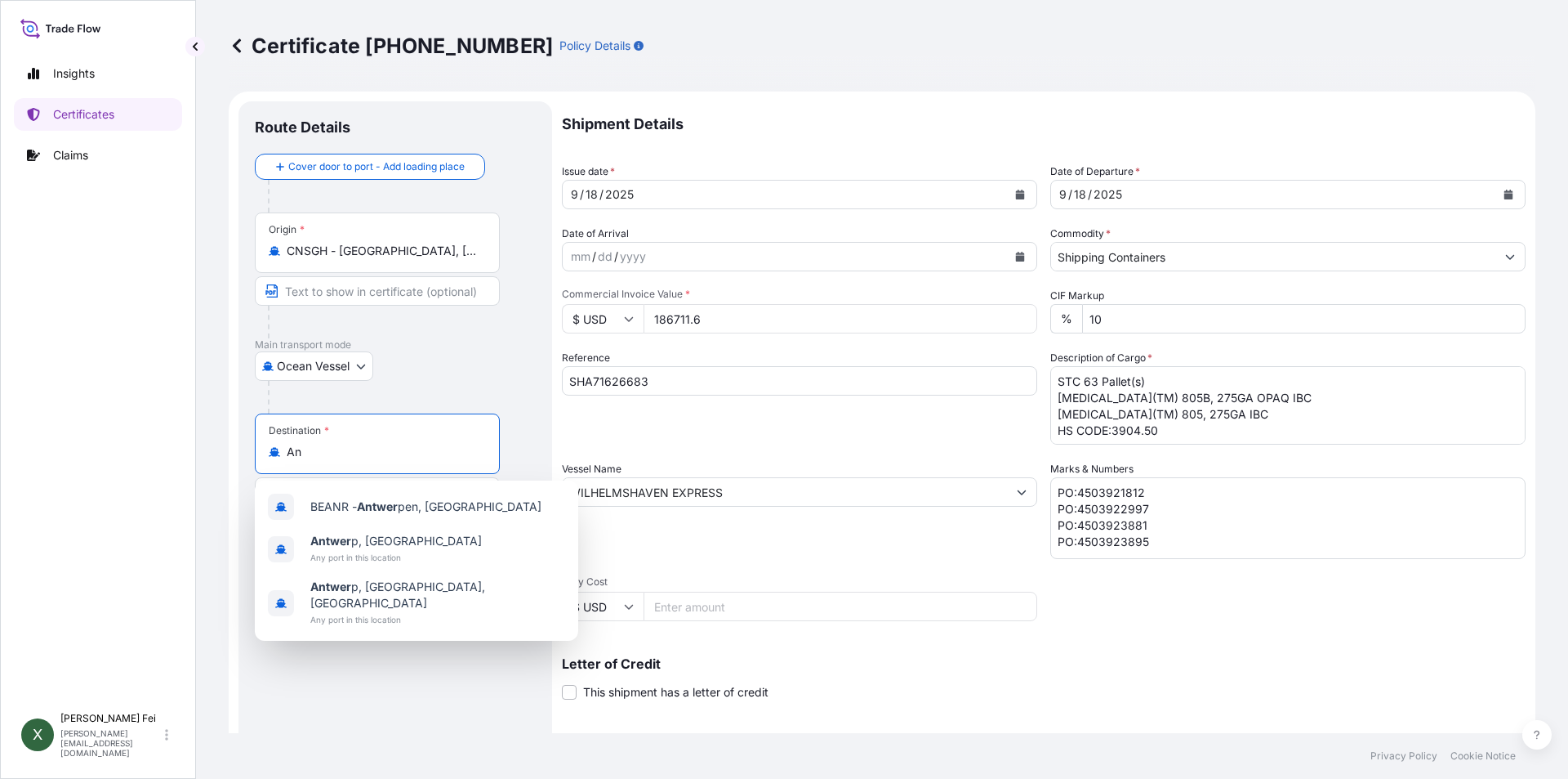
type input "A"
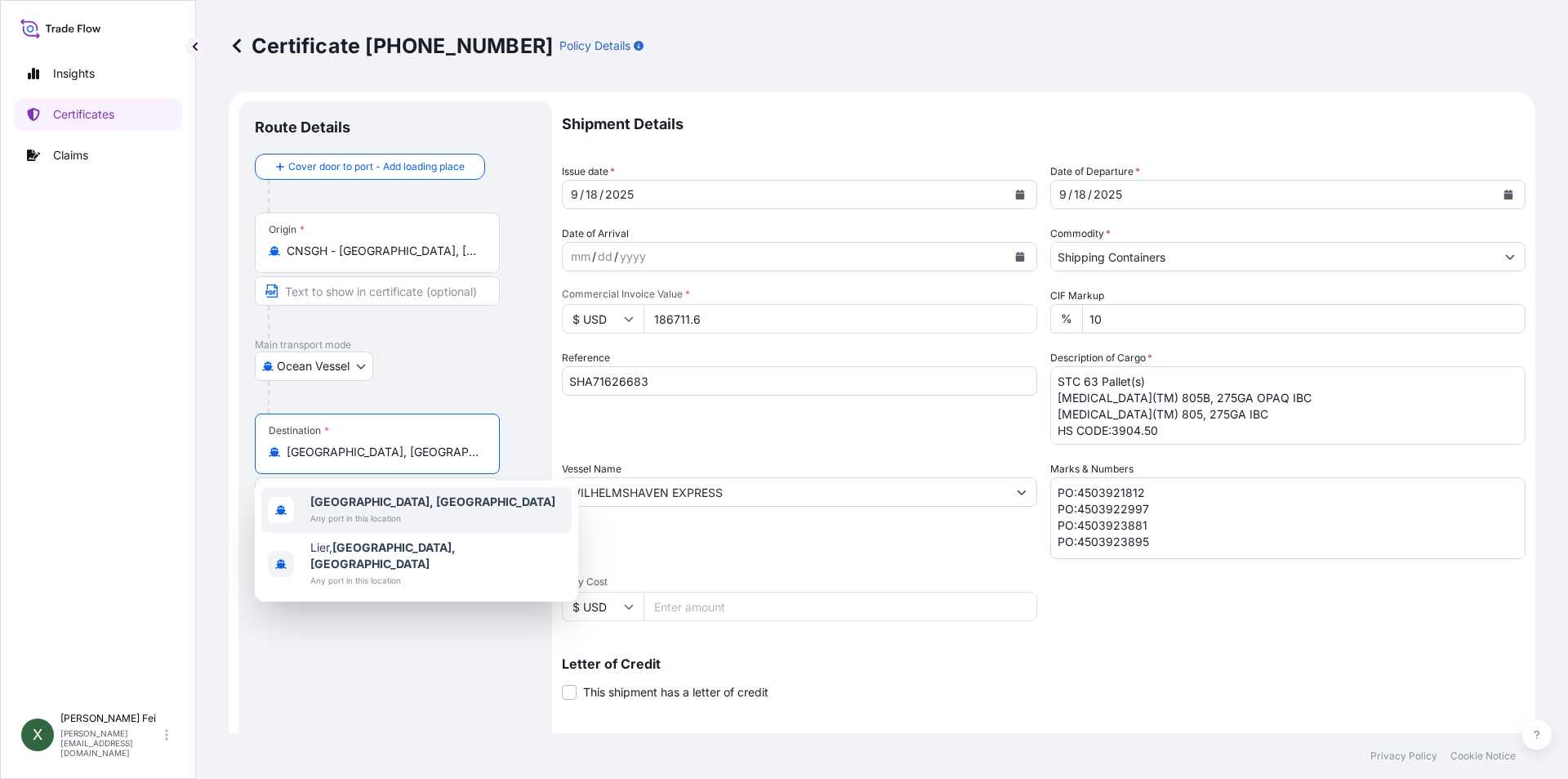
drag, startPoint x: 391, startPoint y: 455, endPoint x: 285, endPoint y: 442, distance: 106.8
click at [285, 442] on div "Destination * [GEOGRAPHIC_DATA], [GEOGRAPHIC_DATA]" at bounding box center [377, 443] width 245 height 60
paste input "Destination"
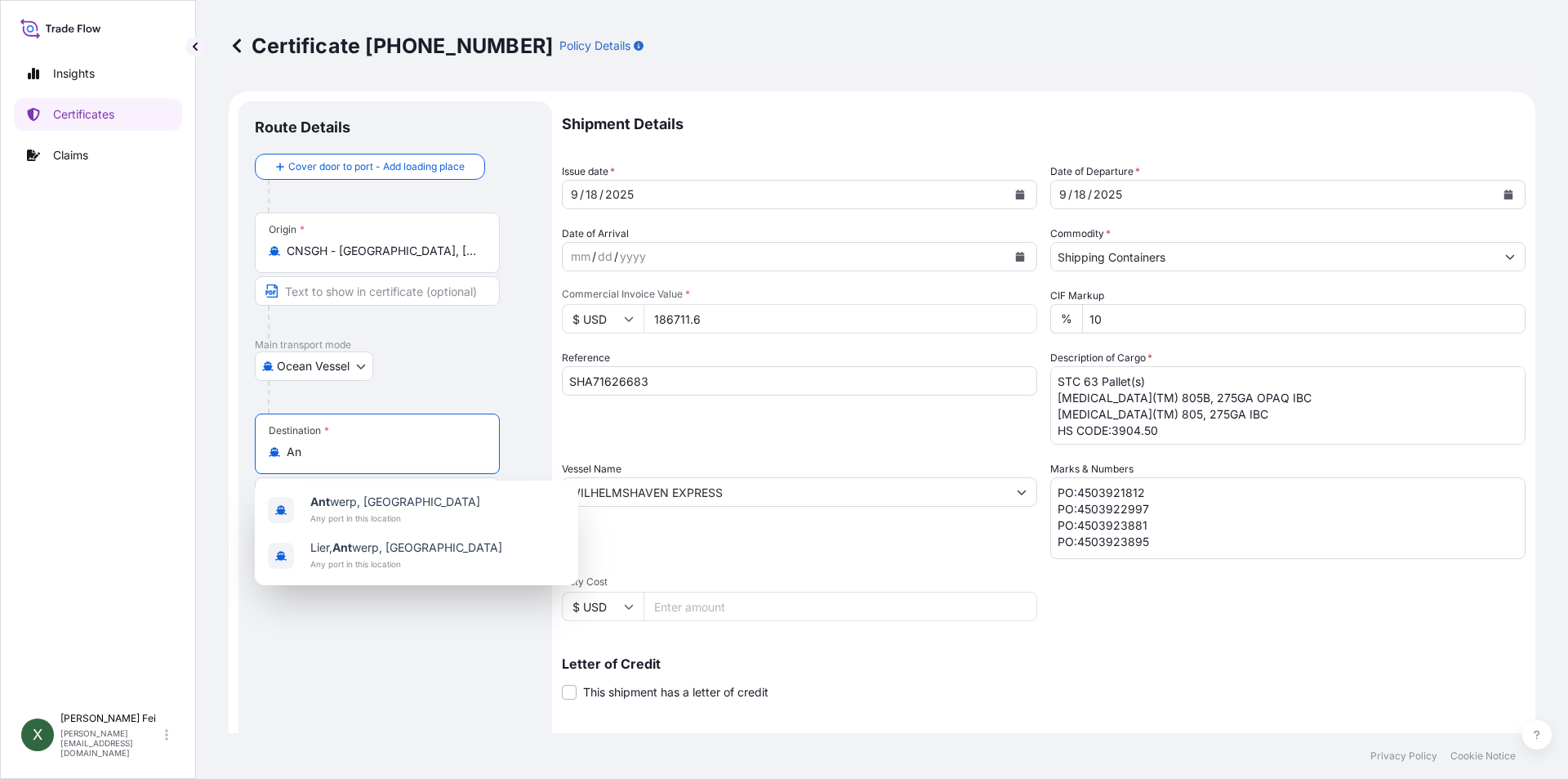
type input "A"
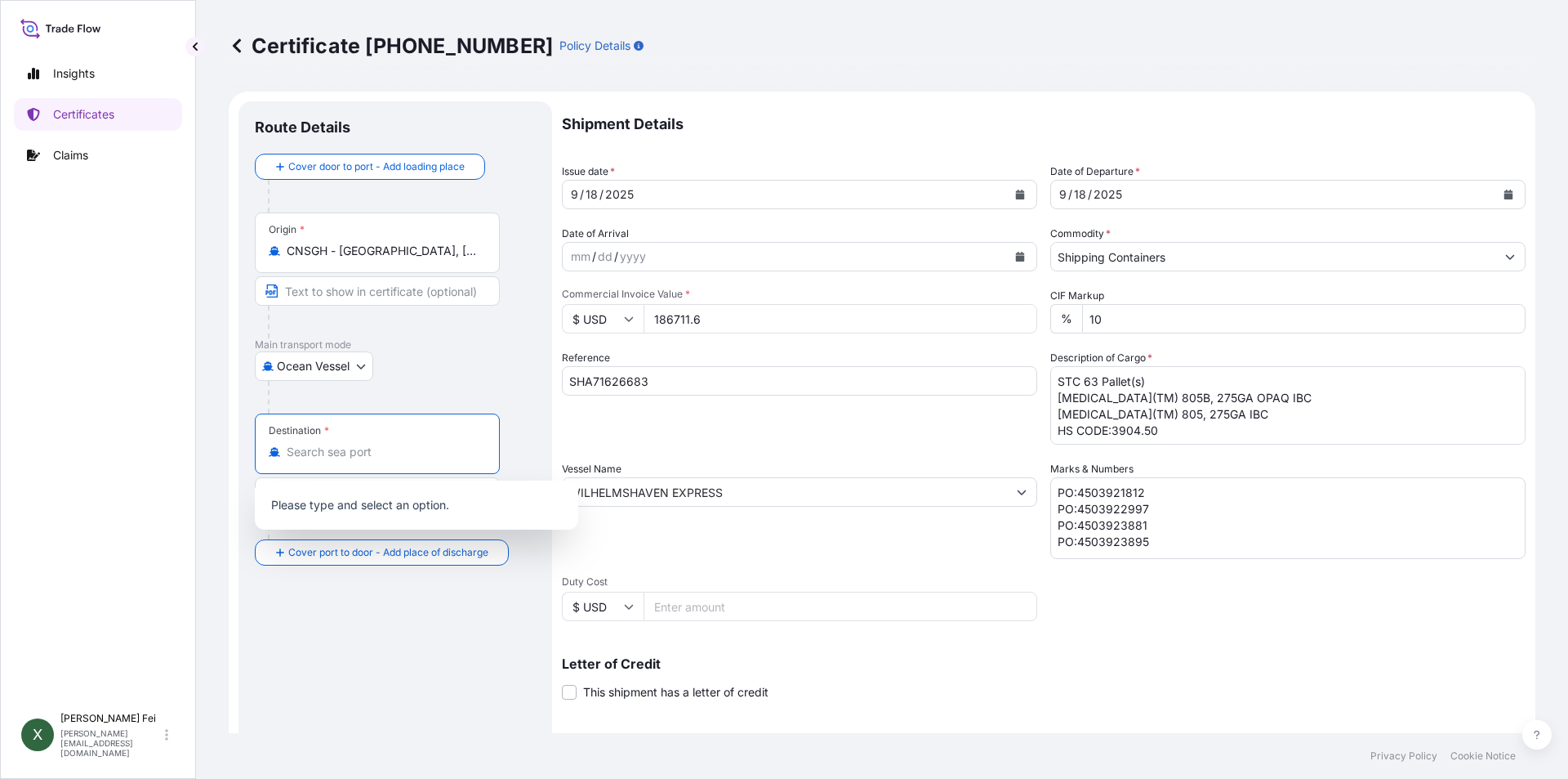
paste input "[GEOGRAPHIC_DATA], [GEOGRAPHIC_DATA]"
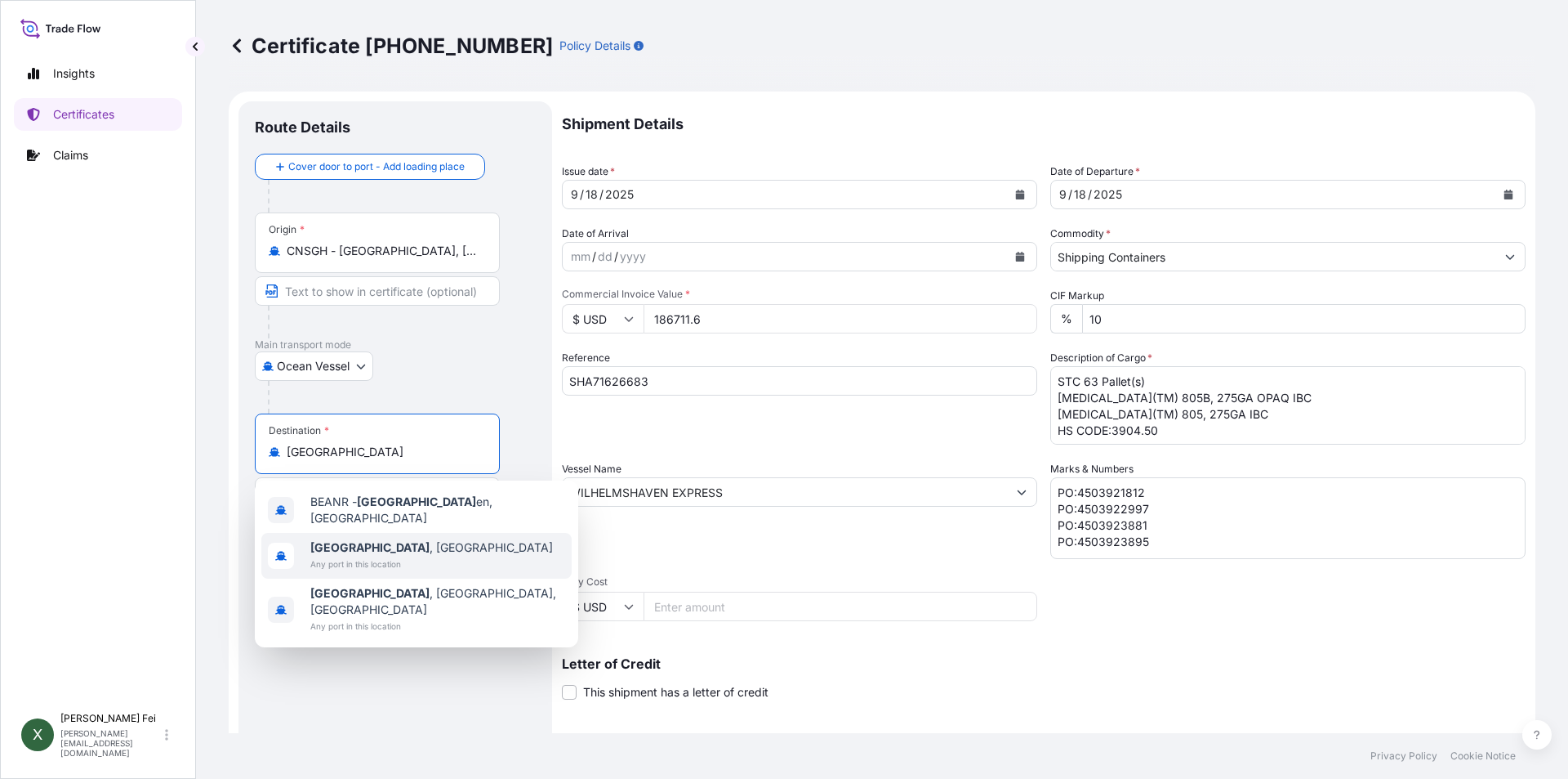
click at [421, 555] on div "[GEOGRAPHIC_DATA] , [GEOGRAPHIC_DATA] Any port in this location" at bounding box center [416, 556] width 311 height 46
type input "[GEOGRAPHIC_DATA], [GEOGRAPHIC_DATA]"
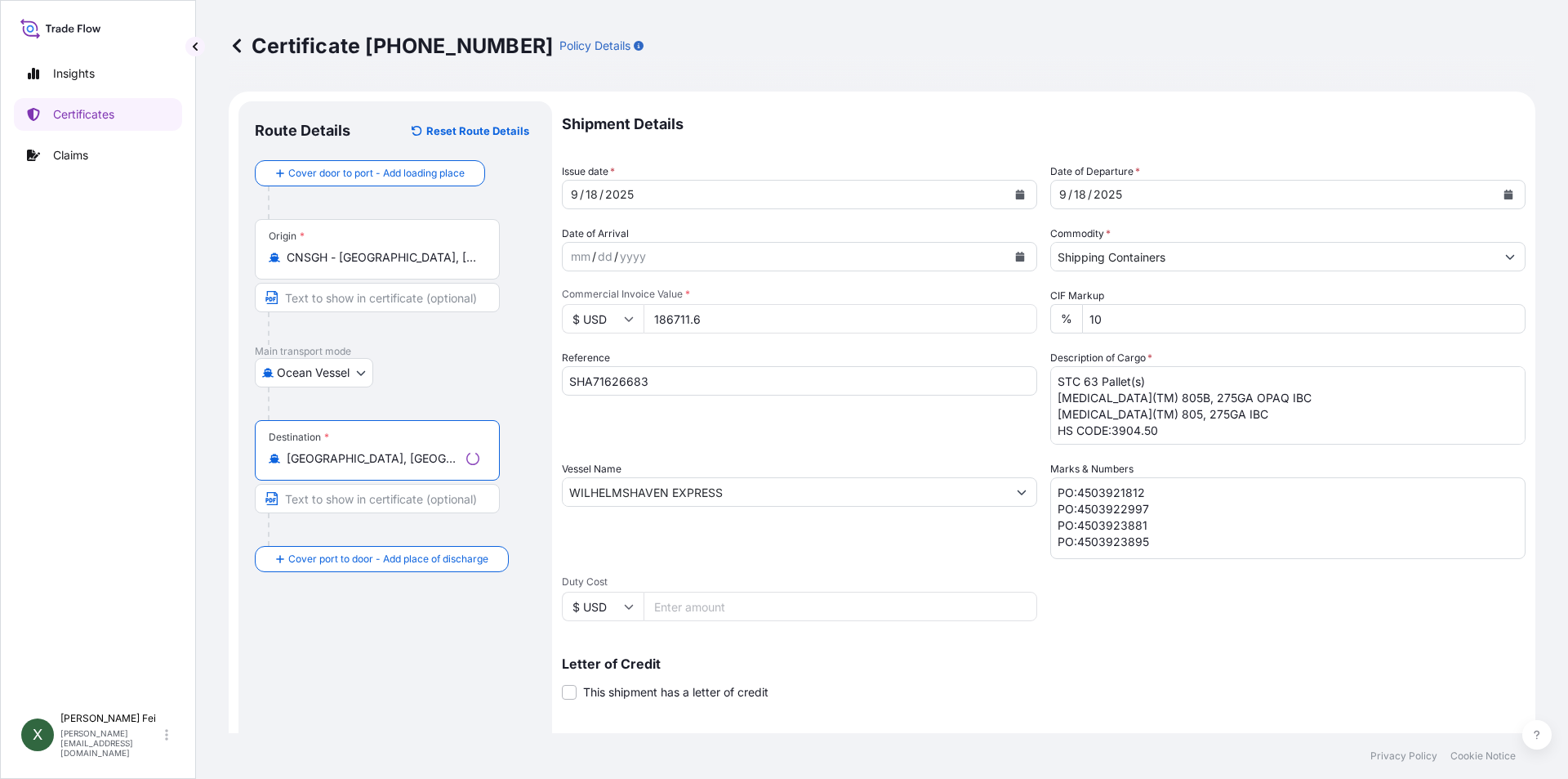
click at [401, 695] on div "Route Details Reset Route Details Cover door to port - Add loading place Place …" at bounding box center [395, 513] width 281 height 792
